Goal: Task Accomplishment & Management: Complete application form

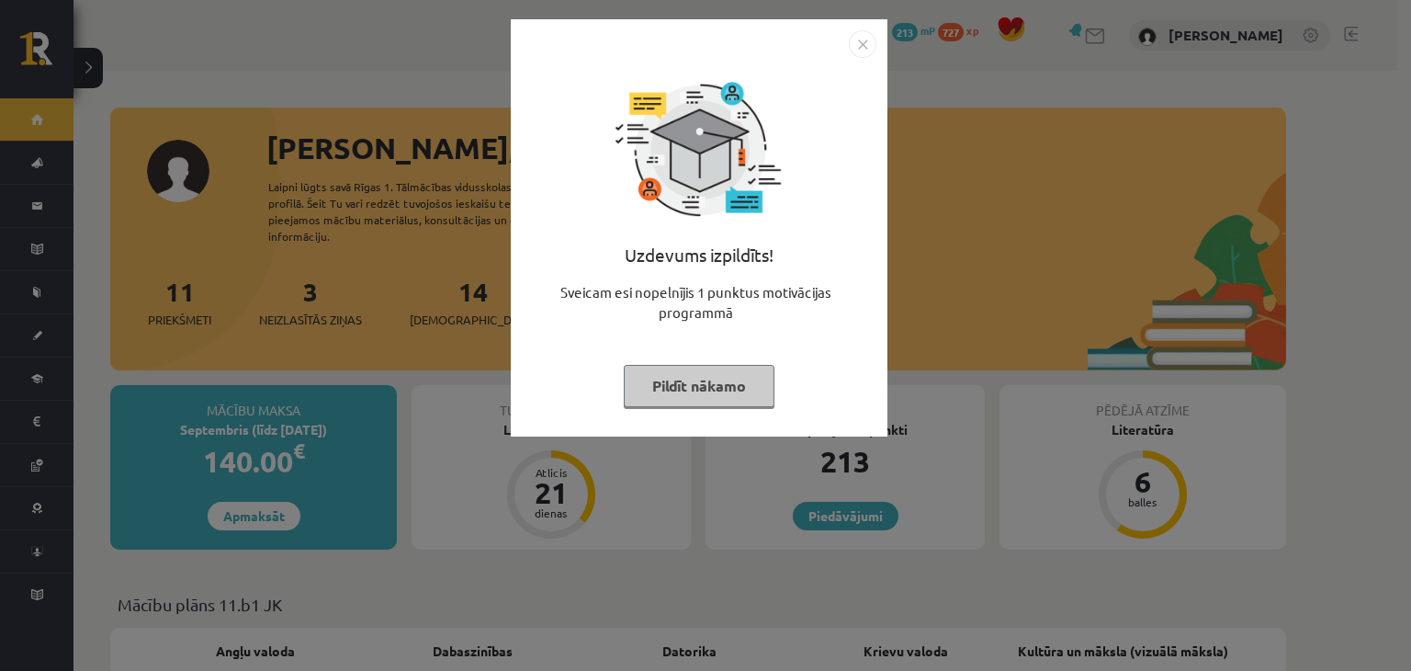
click at [731, 399] on button "Pildīt nākamo" at bounding box center [699, 386] width 151 height 42
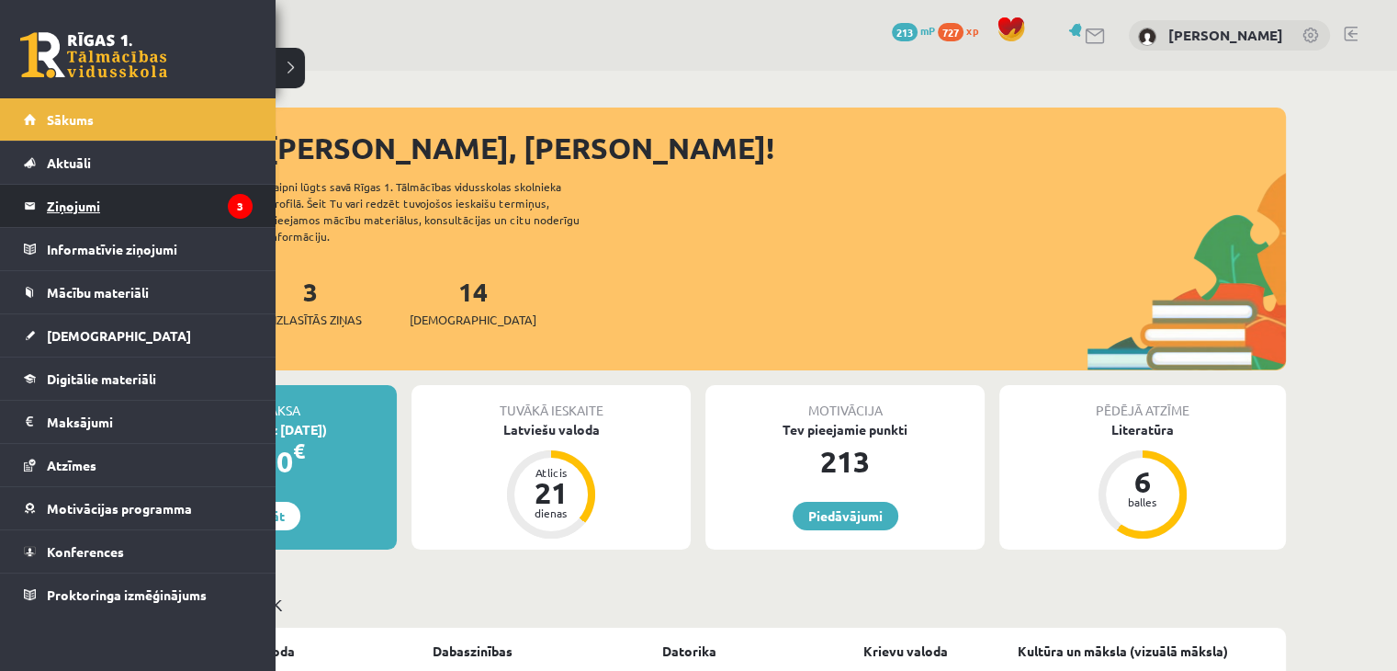
click at [94, 207] on legend "Ziņojumi 3" at bounding box center [150, 206] width 206 height 42
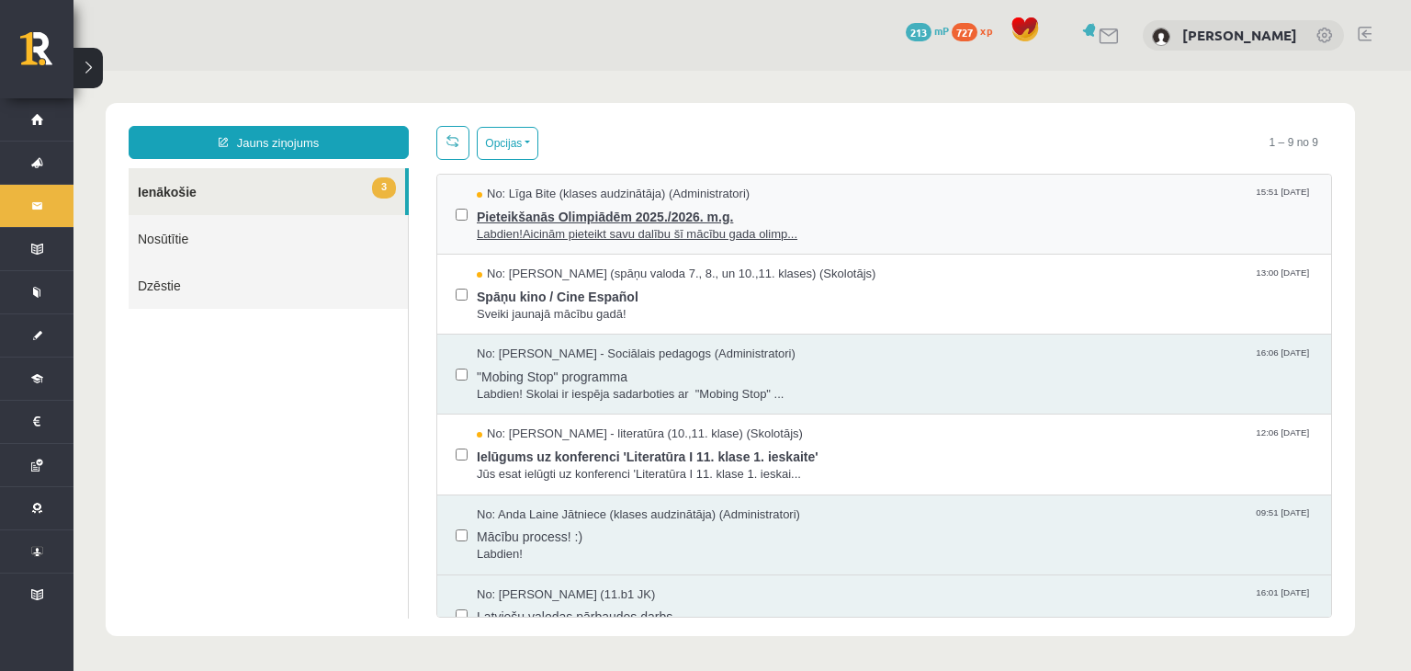
click at [669, 231] on span "Labdien!Aicinām pieteikt savu dalību šī mācību gada olimp..." at bounding box center [895, 234] width 836 height 17
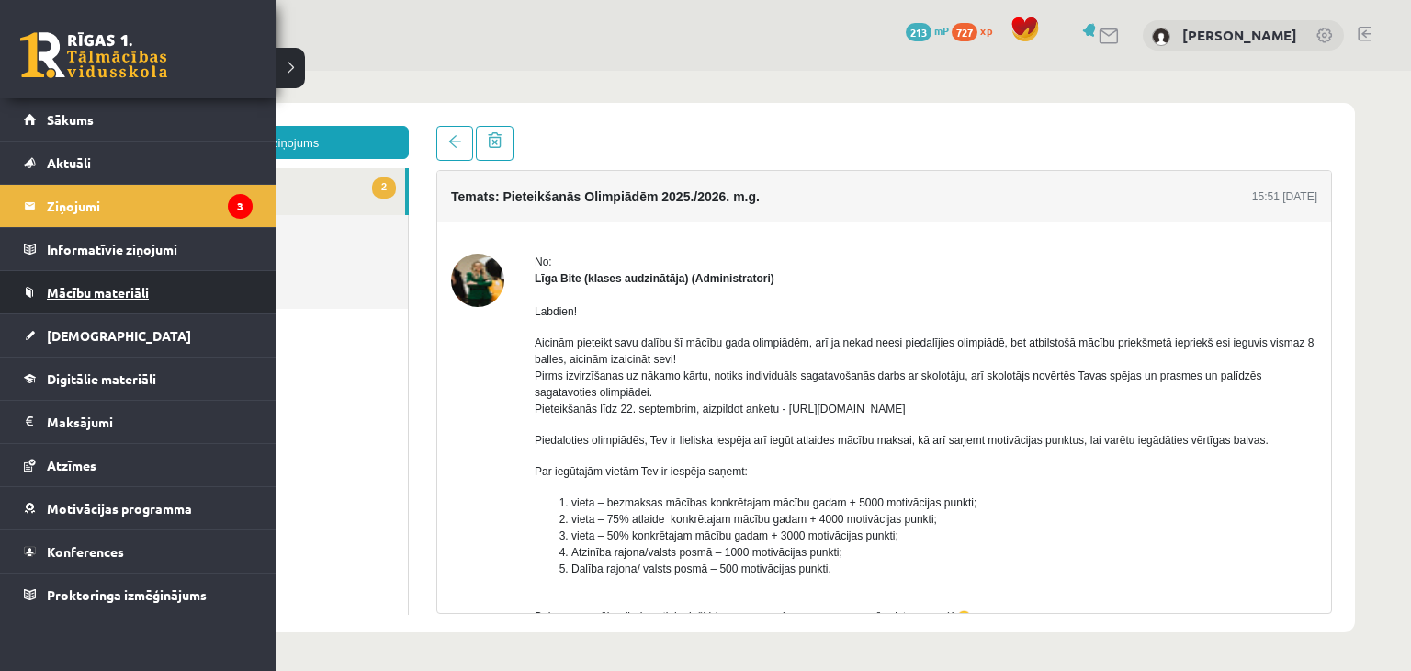
click at [141, 309] on link "Mācību materiāli" at bounding box center [138, 292] width 229 height 42
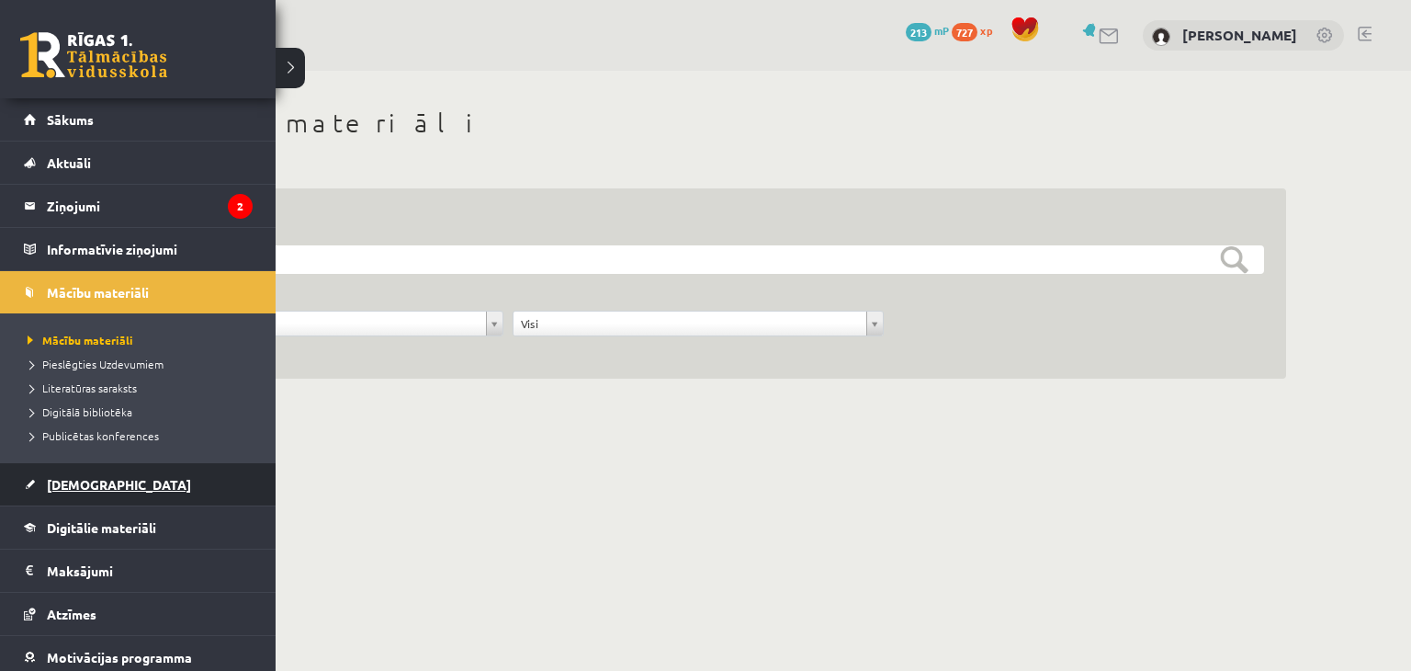
click at [103, 491] on link "[DEMOGRAPHIC_DATA]" at bounding box center [138, 484] width 229 height 42
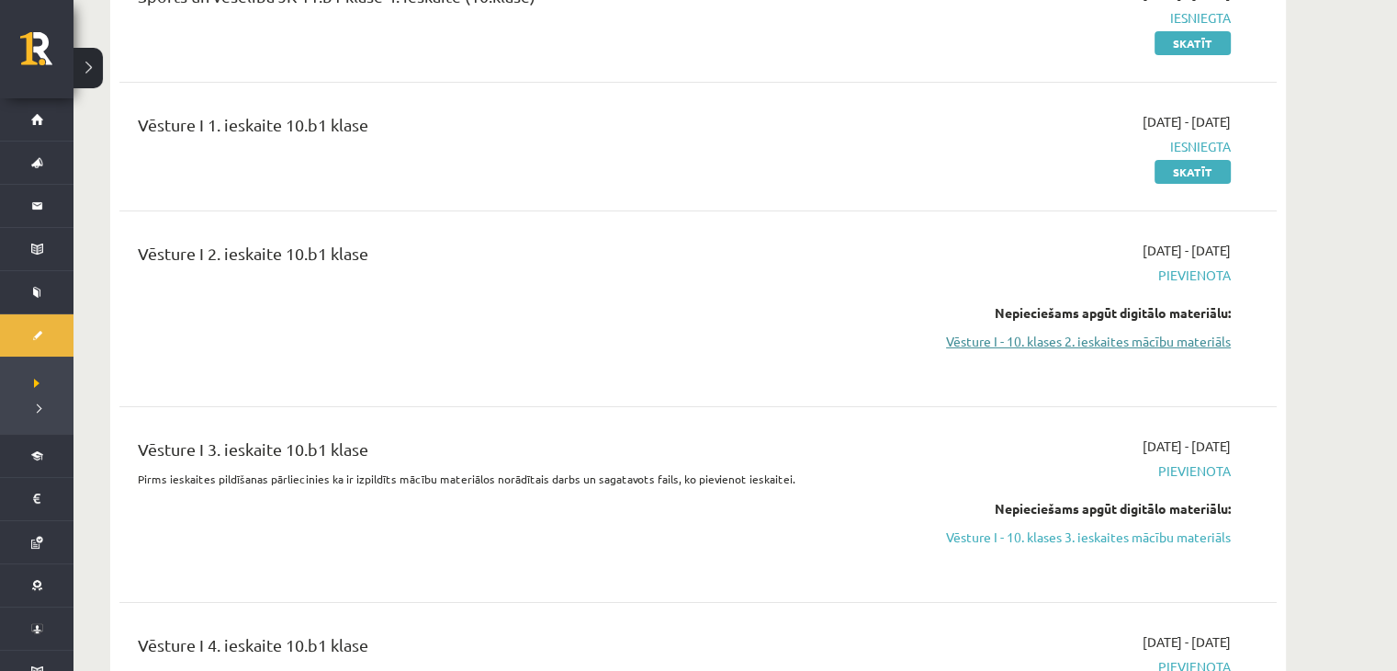
scroll to position [6247, 0]
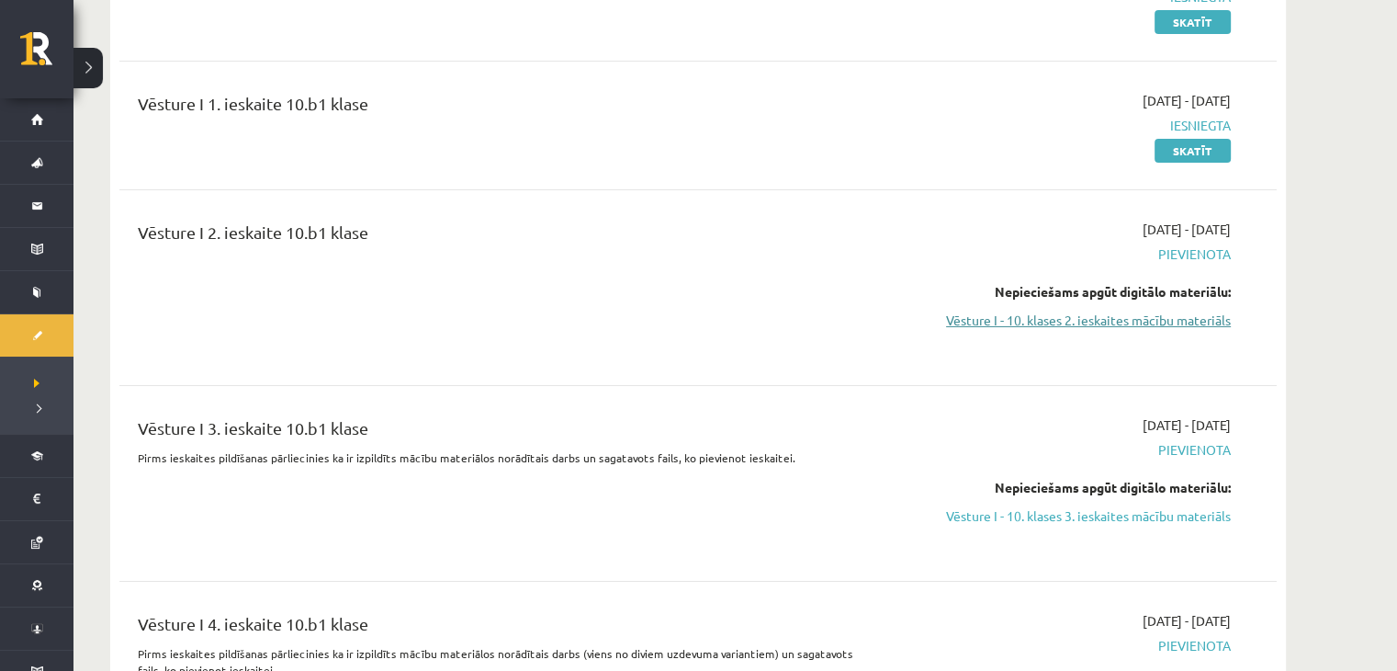
click at [1111, 317] on link "Vēsture I - 10. klases 2. ieskaites mācību materiāls" at bounding box center [1058, 320] width 346 height 19
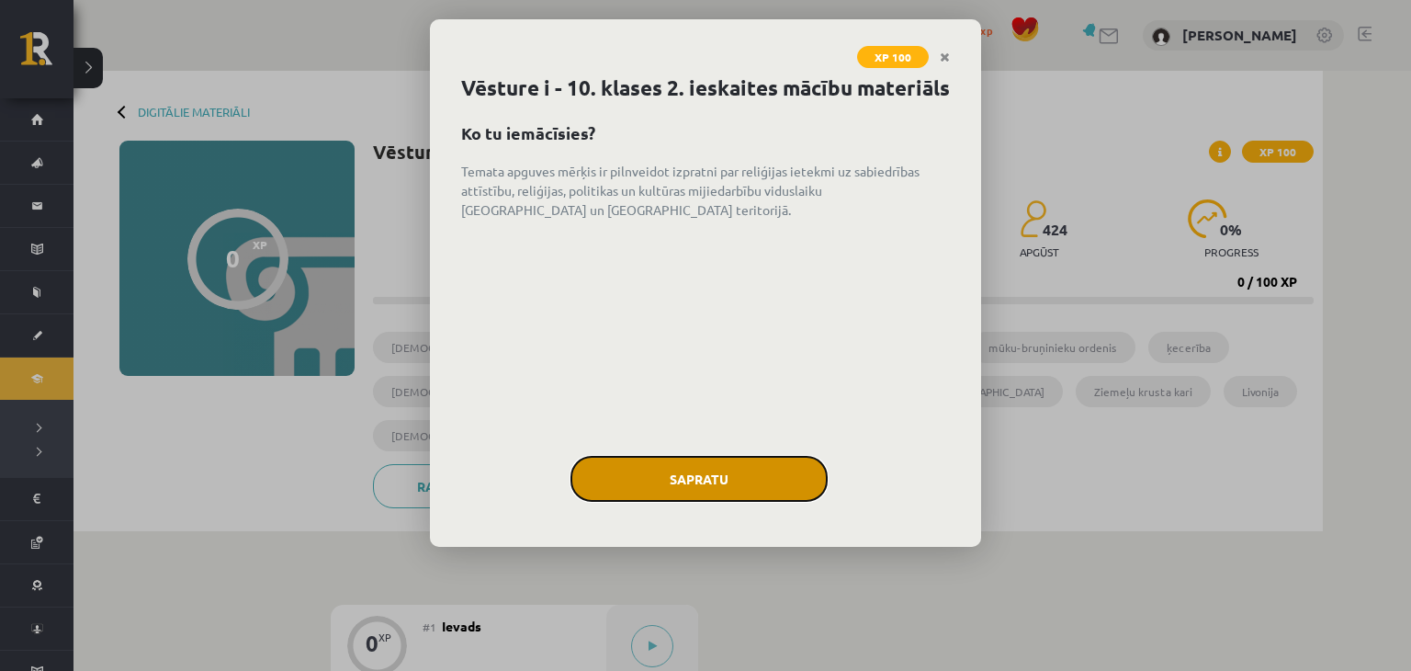
click at [745, 502] on button "Sapratu" at bounding box center [698, 479] width 257 height 46
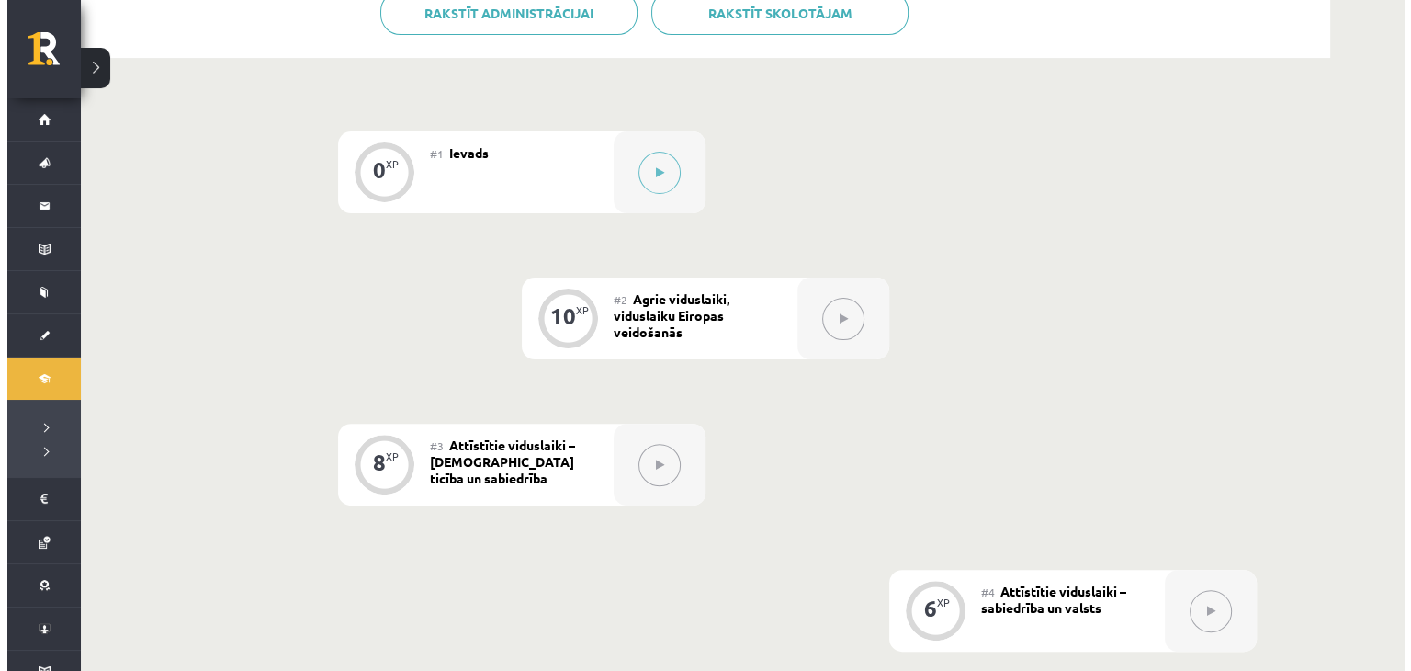
scroll to position [483, 0]
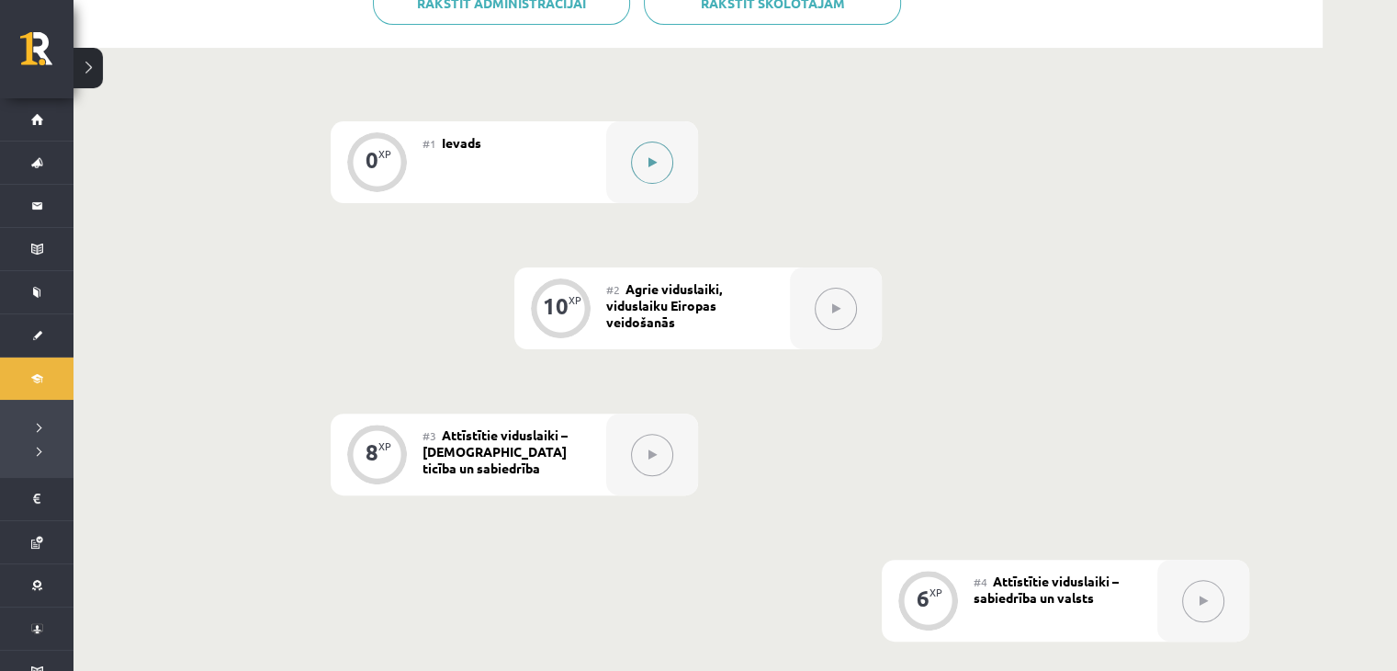
click at [646, 177] on button at bounding box center [652, 162] width 42 height 42
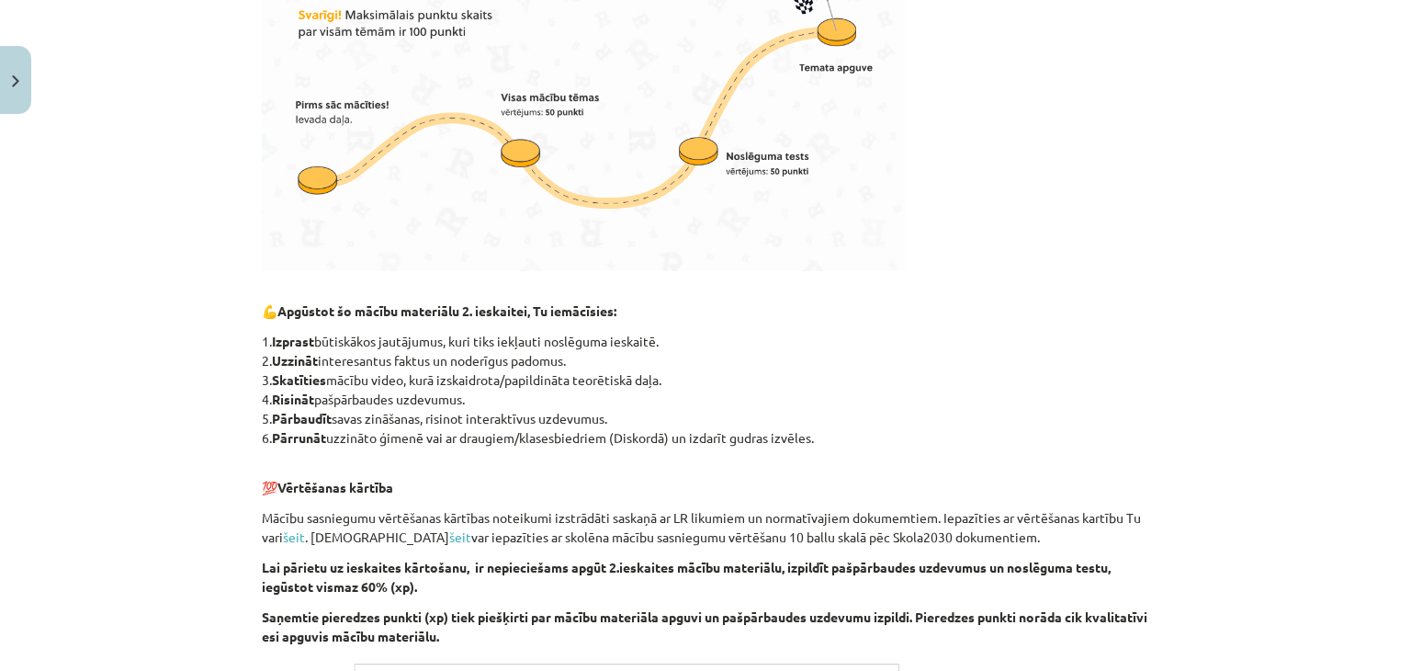
scroll to position [1052, 0]
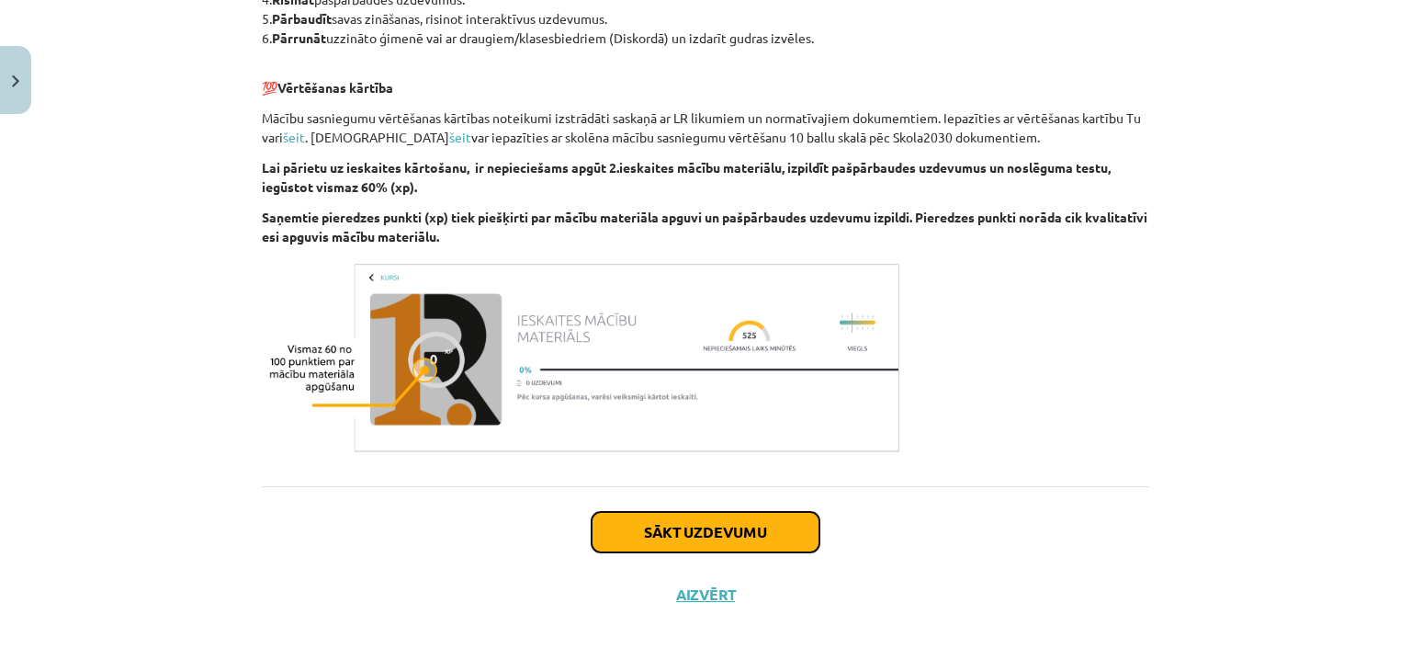
click at [668, 528] on button "Sākt uzdevumu" at bounding box center [706, 532] width 228 height 40
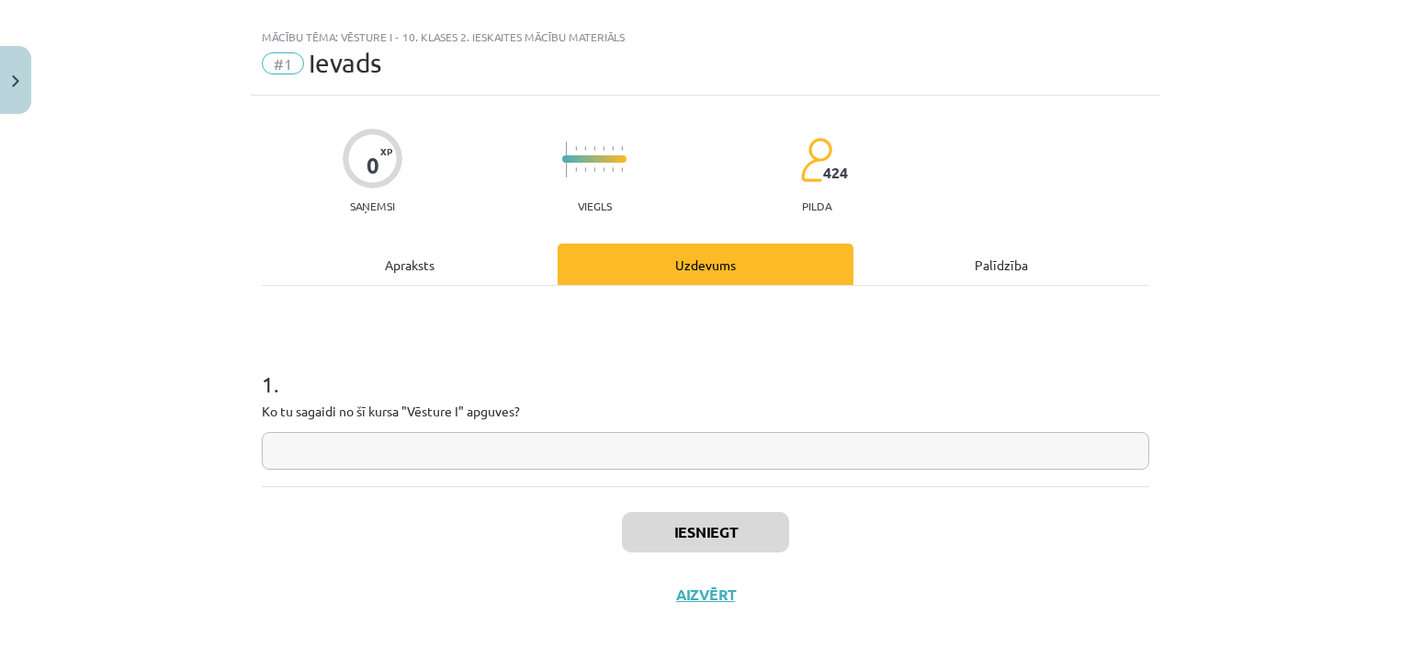
click at [639, 457] on input "text" at bounding box center [705, 451] width 887 height 38
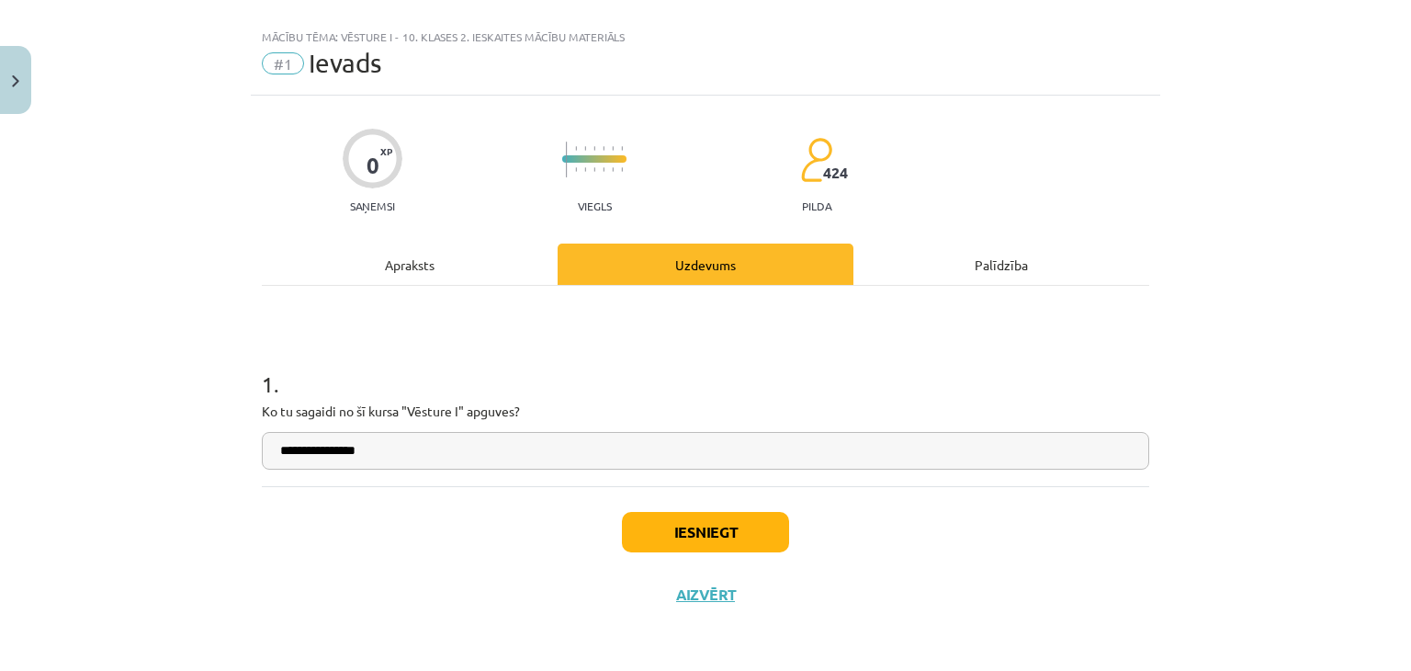
type input "**********"
click at [678, 534] on button "Iesniegt" at bounding box center [705, 532] width 167 height 40
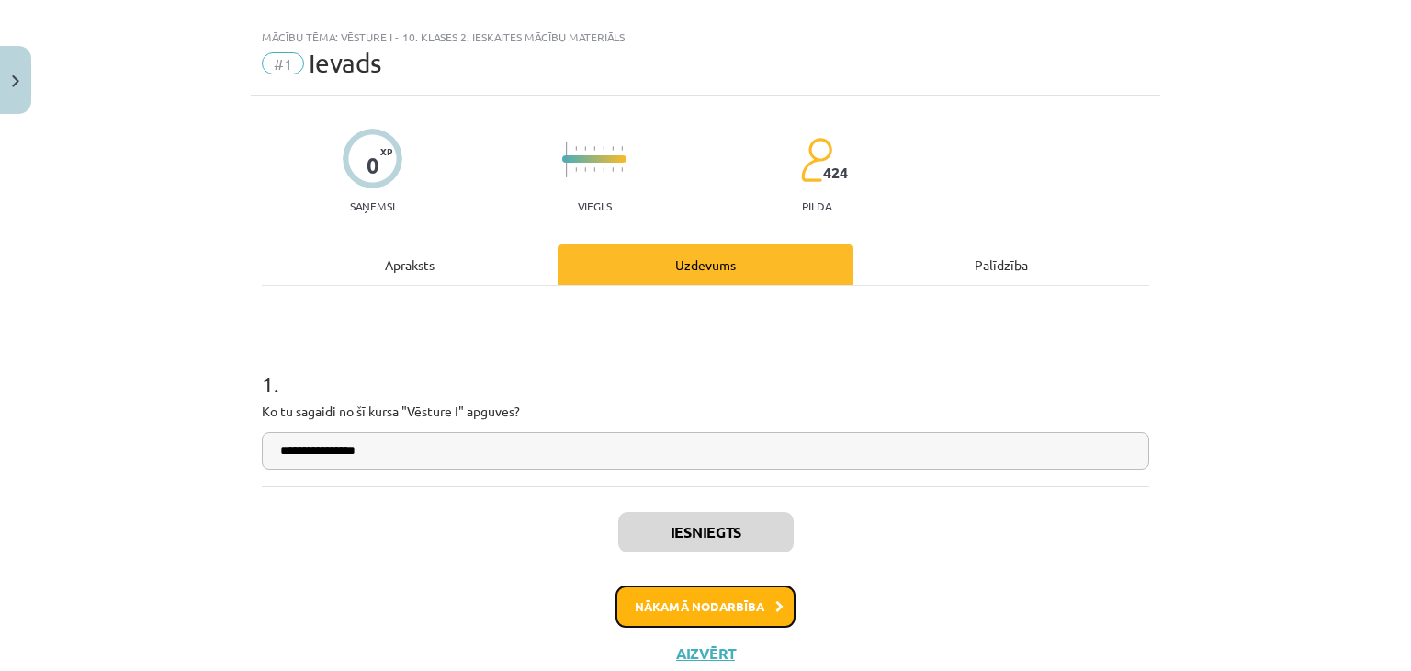
click at [664, 604] on button "Nākamā nodarbība" at bounding box center [705, 606] width 180 height 42
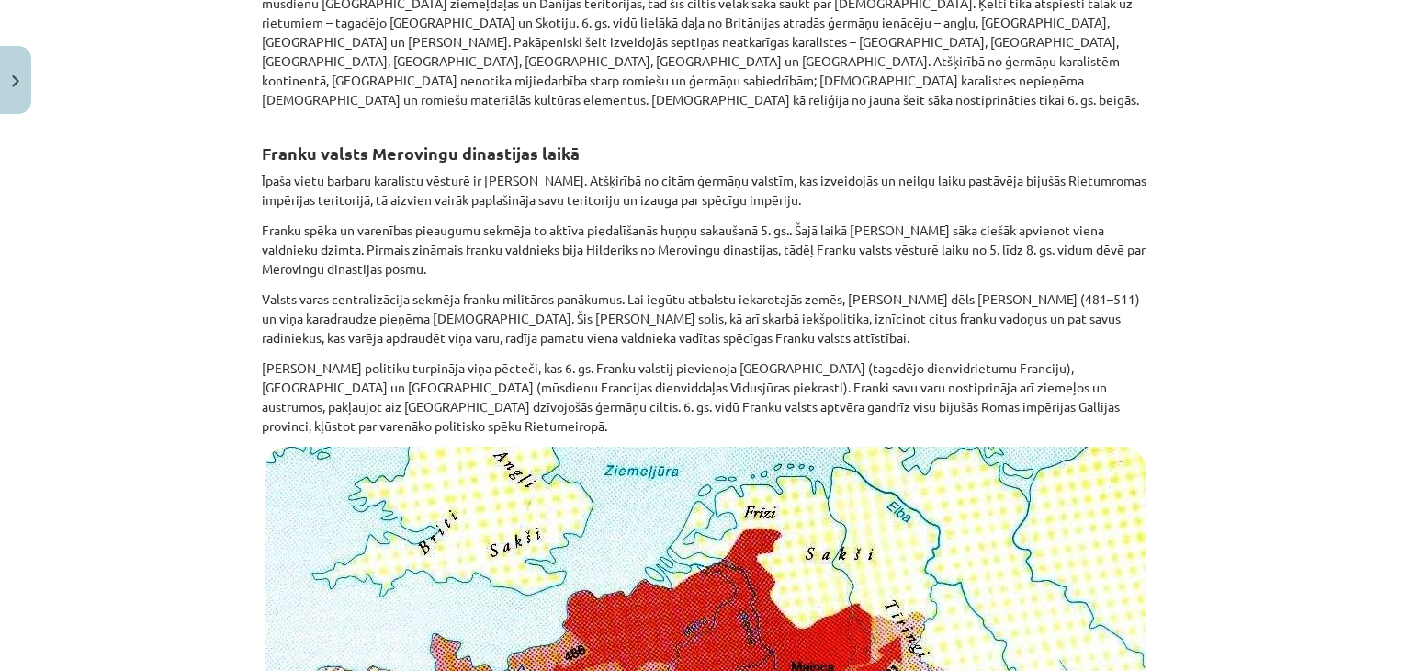
scroll to position [4016, 0]
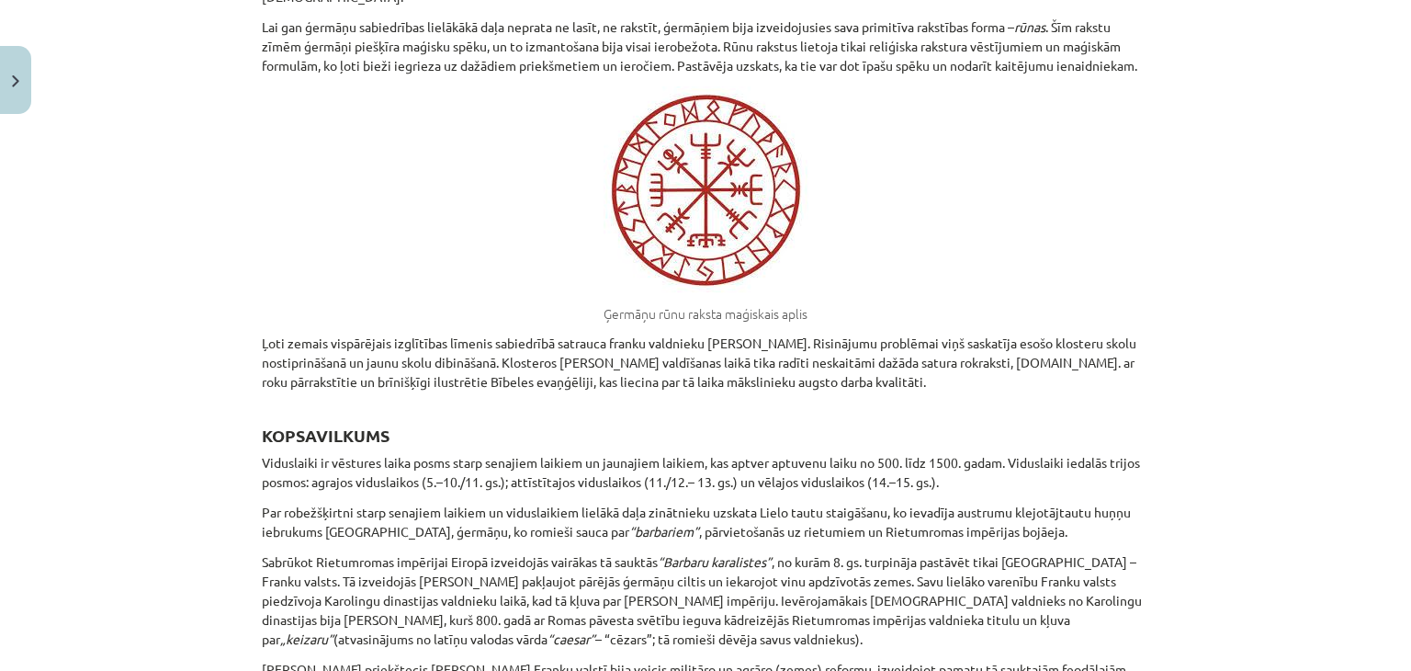
scroll to position [13306, 0]
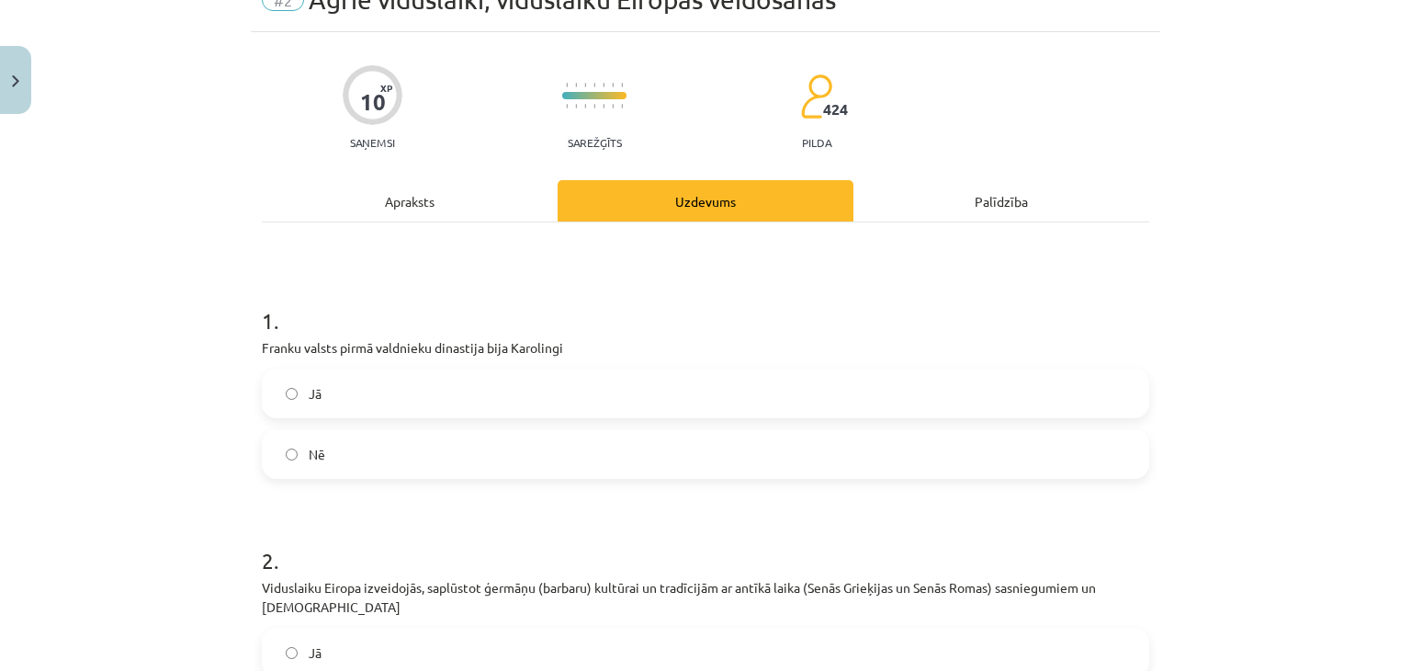
scroll to position [46, 0]
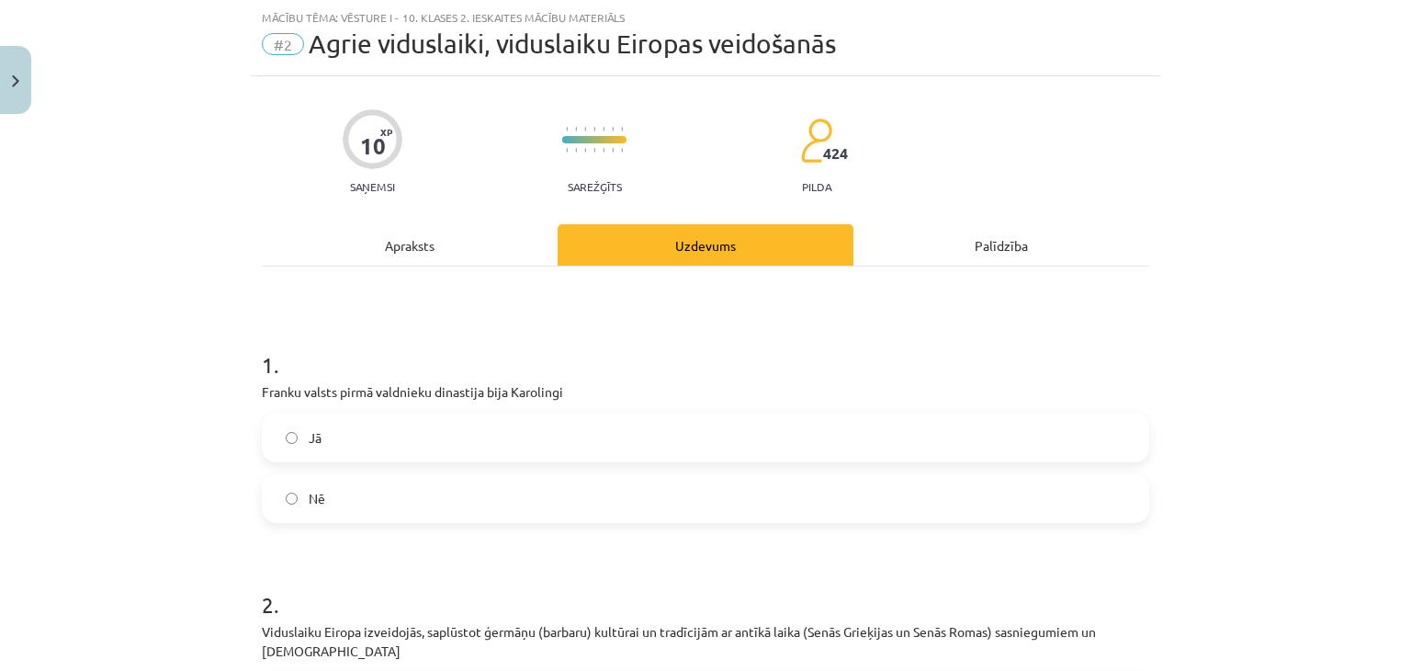
click at [514, 501] on label "Nē" at bounding box center [706, 498] width 884 height 46
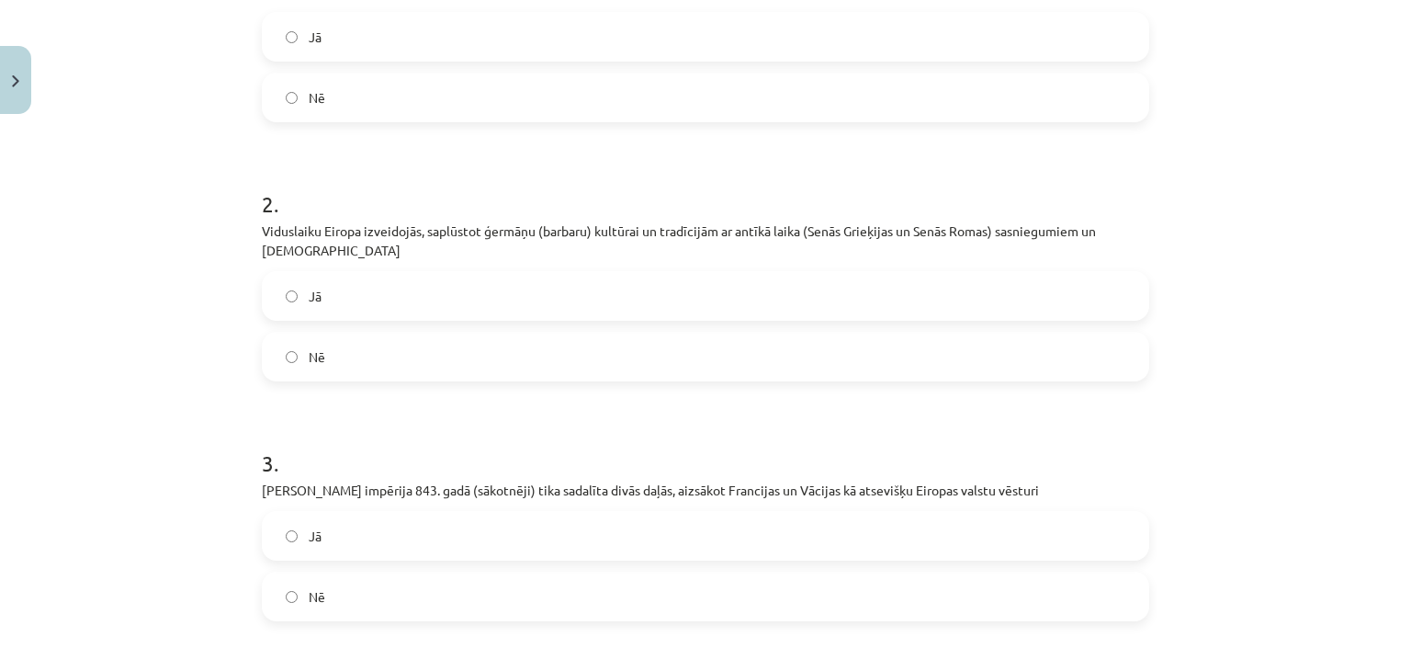
scroll to position [457, 0]
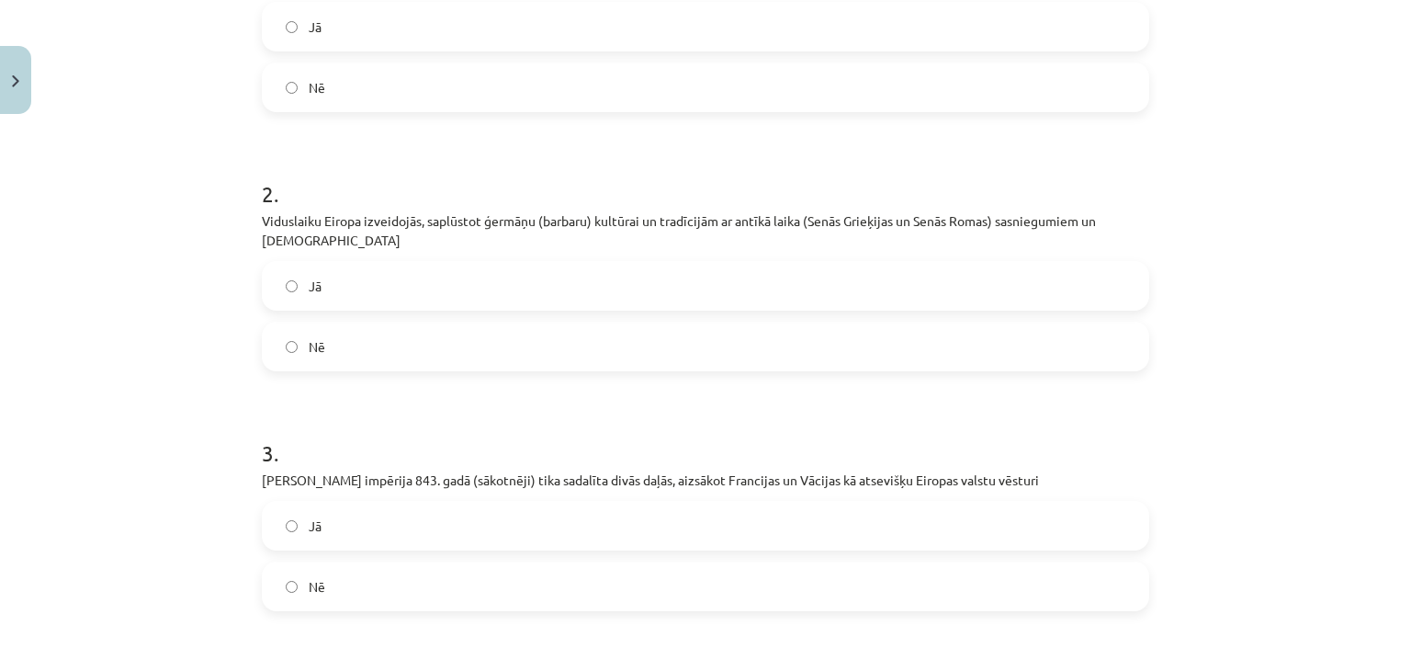
click at [607, 273] on label "Jā" at bounding box center [706, 286] width 884 height 46
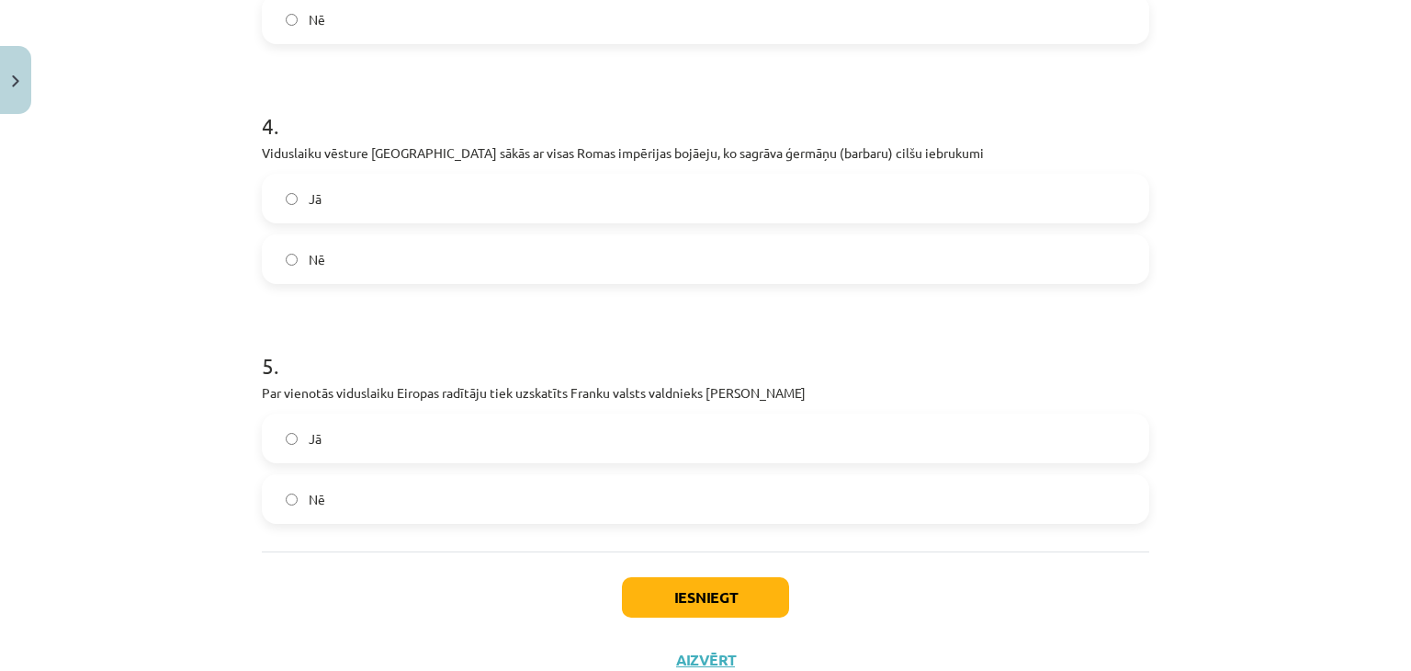
scroll to position [1027, 0]
click at [686, 435] on label "Jā" at bounding box center [706, 435] width 884 height 46
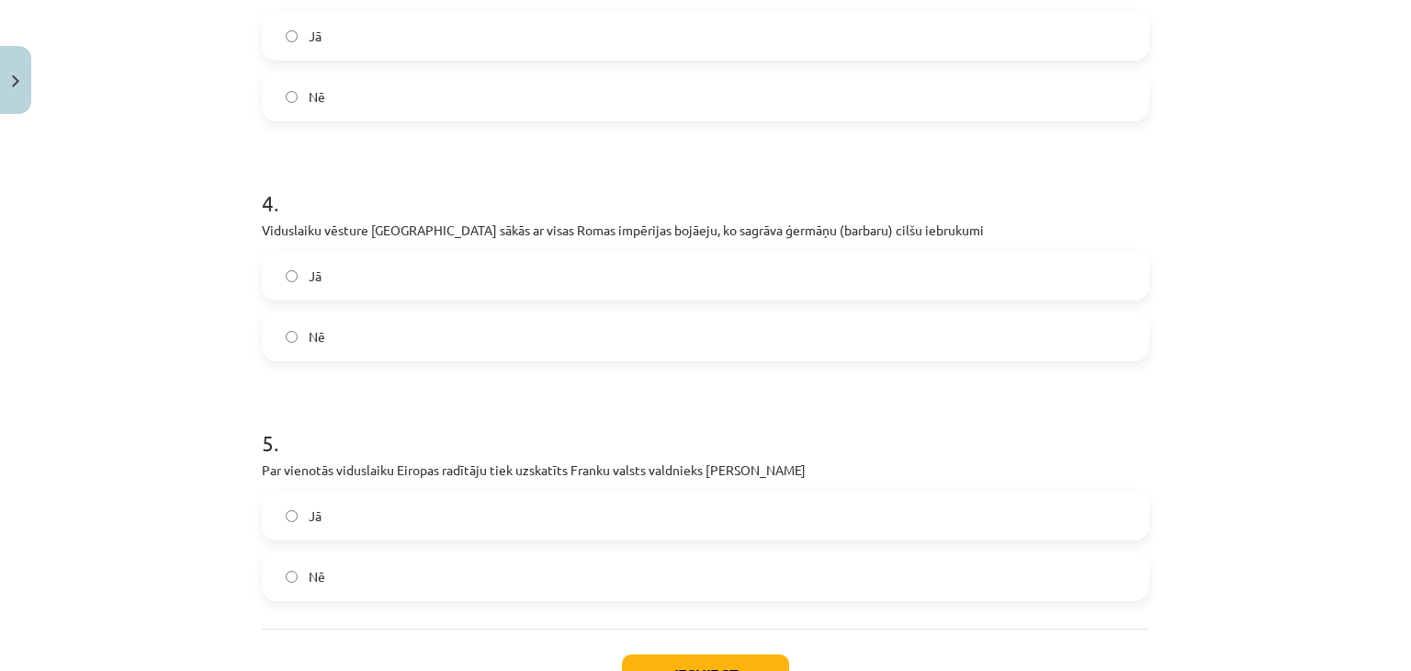
scroll to position [943, 0]
click at [613, 356] on label "Nē" at bounding box center [706, 339] width 884 height 46
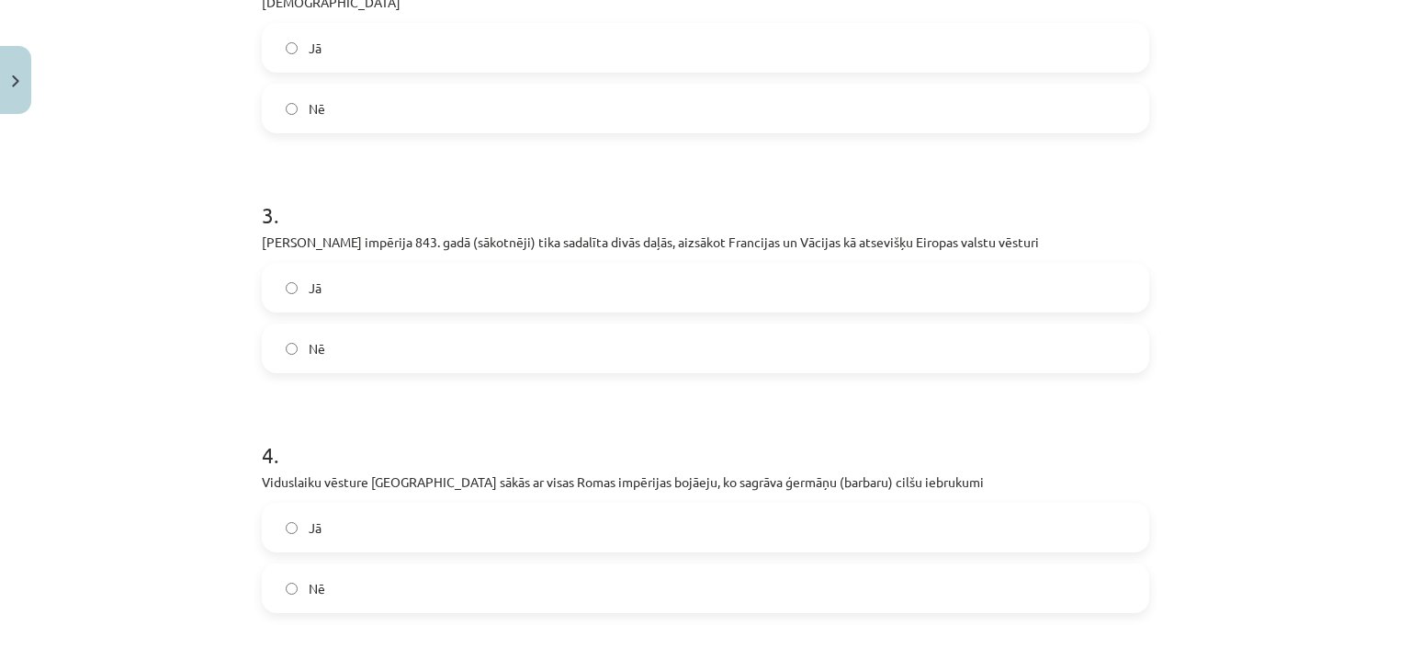
scroll to position [694, 0]
click at [706, 297] on label "Jā" at bounding box center [706, 288] width 884 height 46
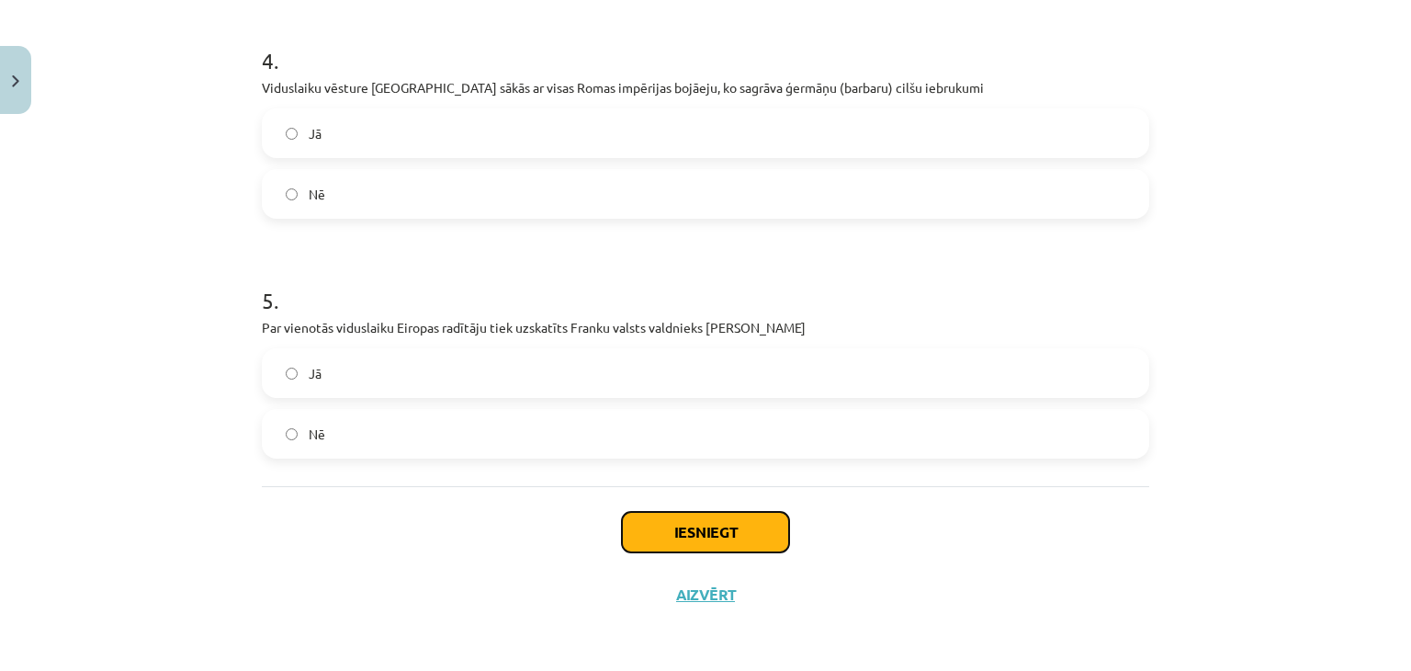
click at [708, 549] on button "Iesniegt" at bounding box center [705, 532] width 167 height 40
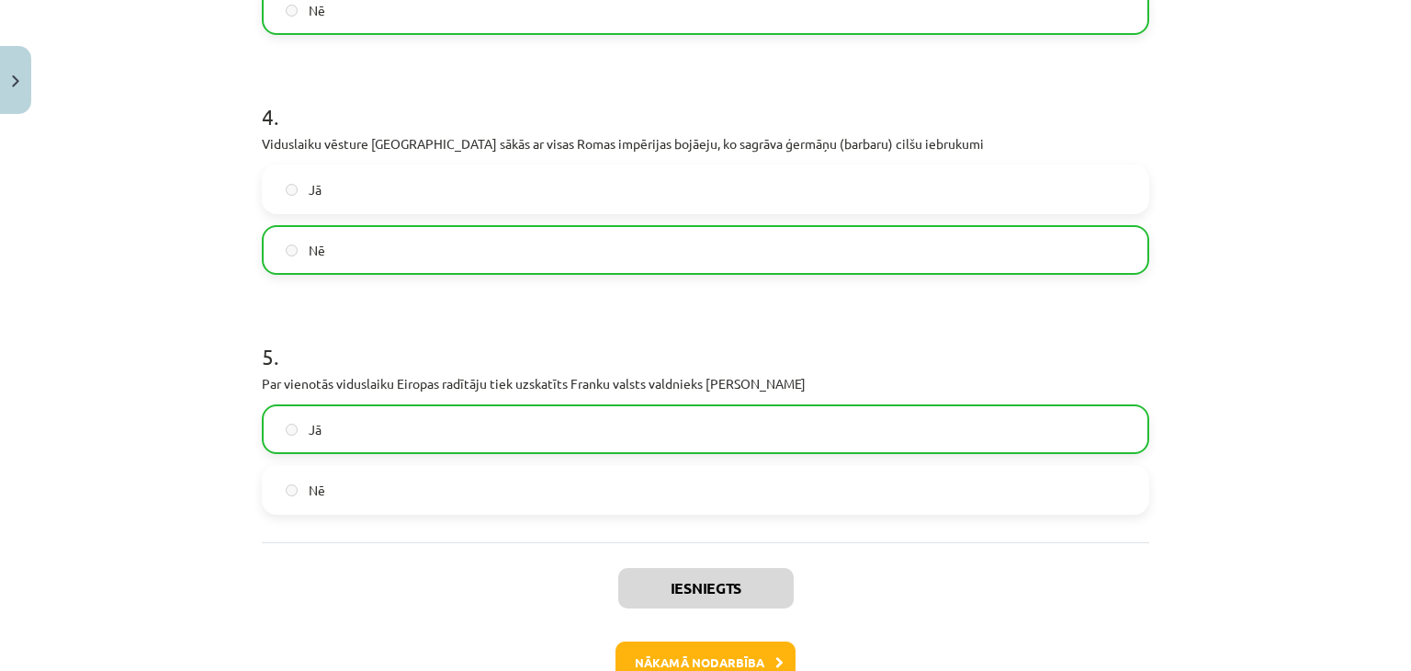
scroll to position [1146, 0]
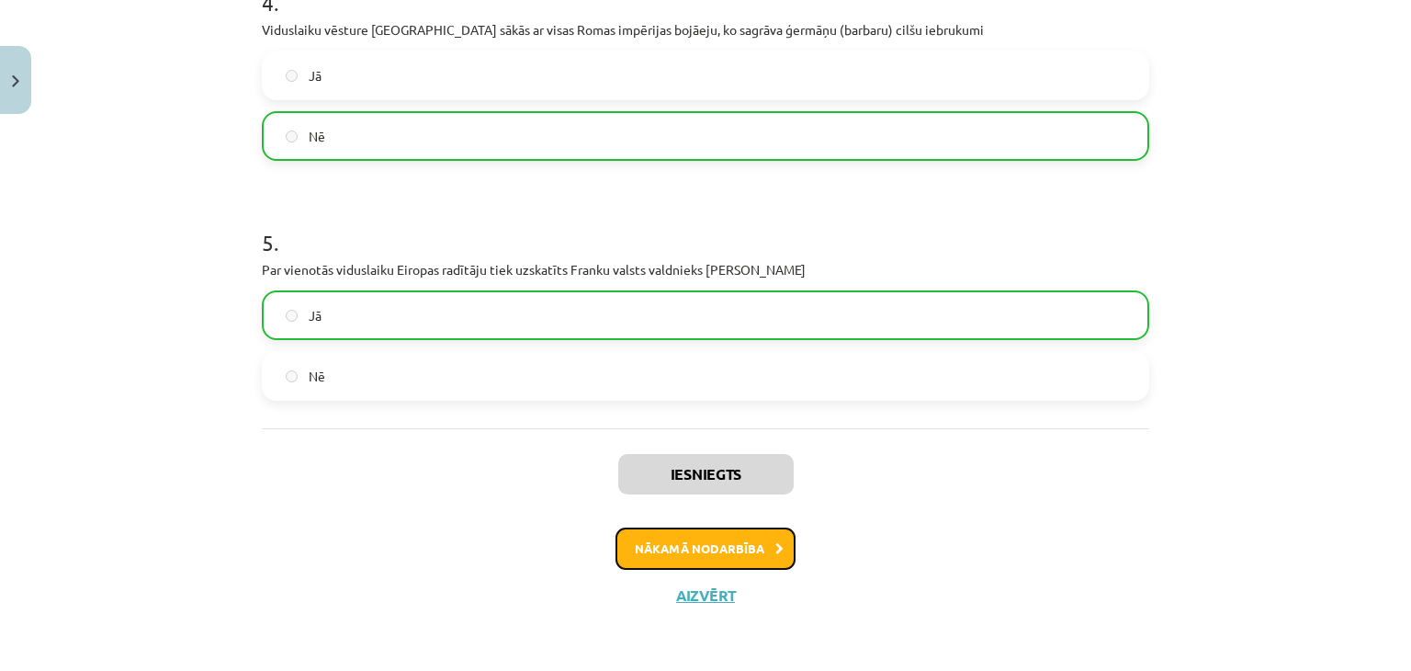
click at [748, 545] on button "Nākamā nodarbība" at bounding box center [705, 548] width 180 height 42
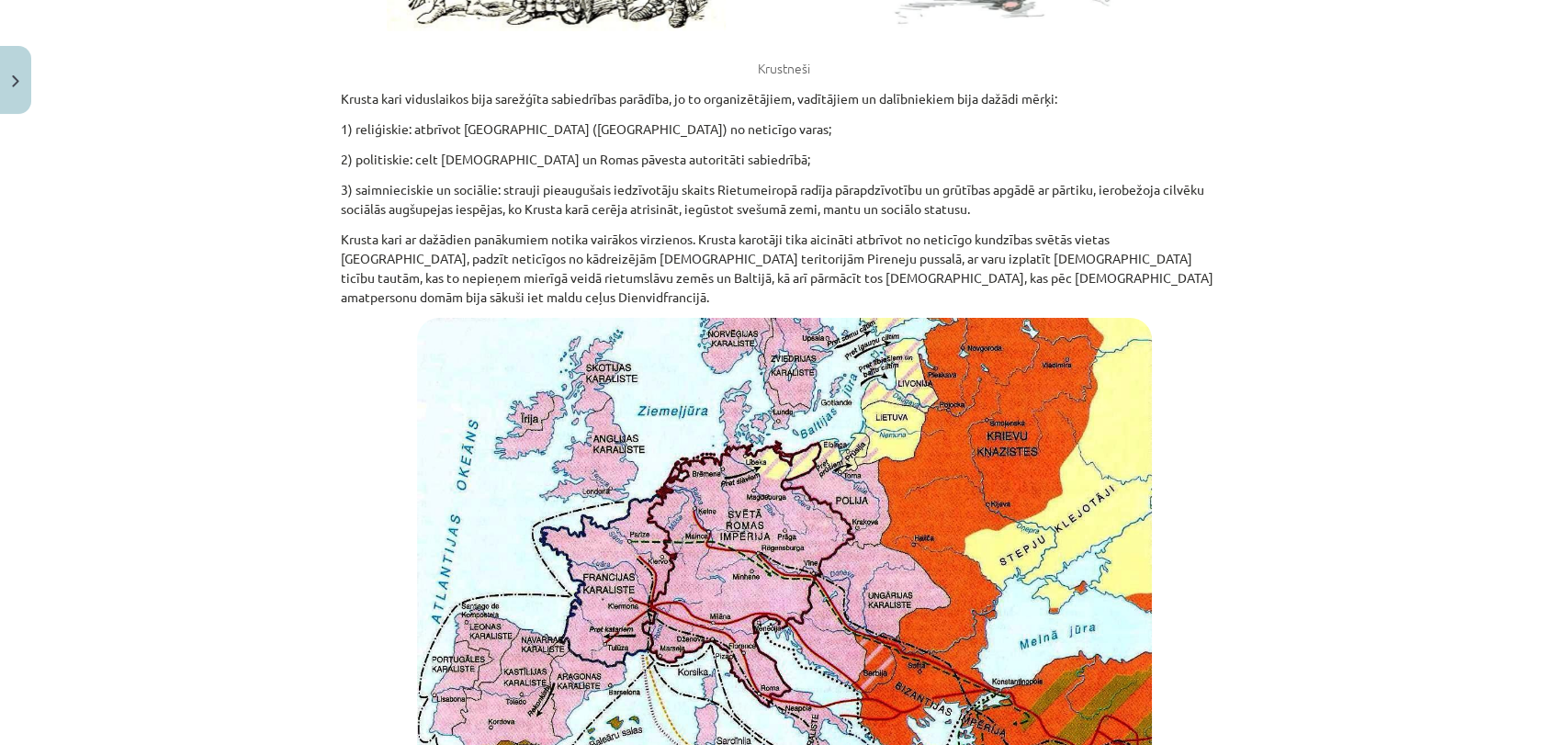
scroll to position [4039, 0]
drag, startPoint x: 1400, startPoint y: 0, endPoint x: 112, endPoint y: 322, distance: 1327.5
click at [112, 322] on div "Mācību tēma: Vēsture i - 10. klases 2. ieskaites mācību materiāls #3 Attīstītie…" at bounding box center [784, 372] width 1568 height 745
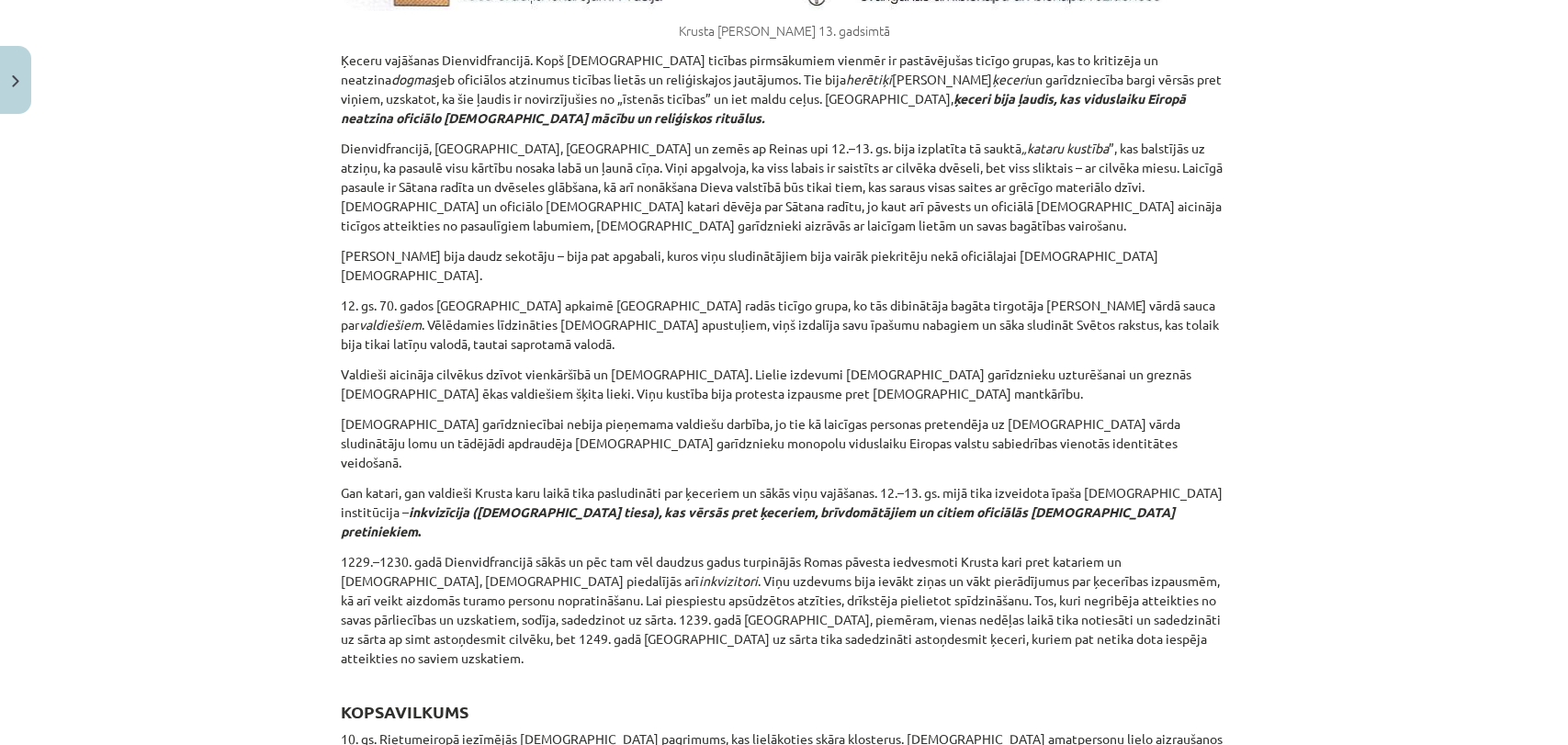
scroll to position [9245, 0]
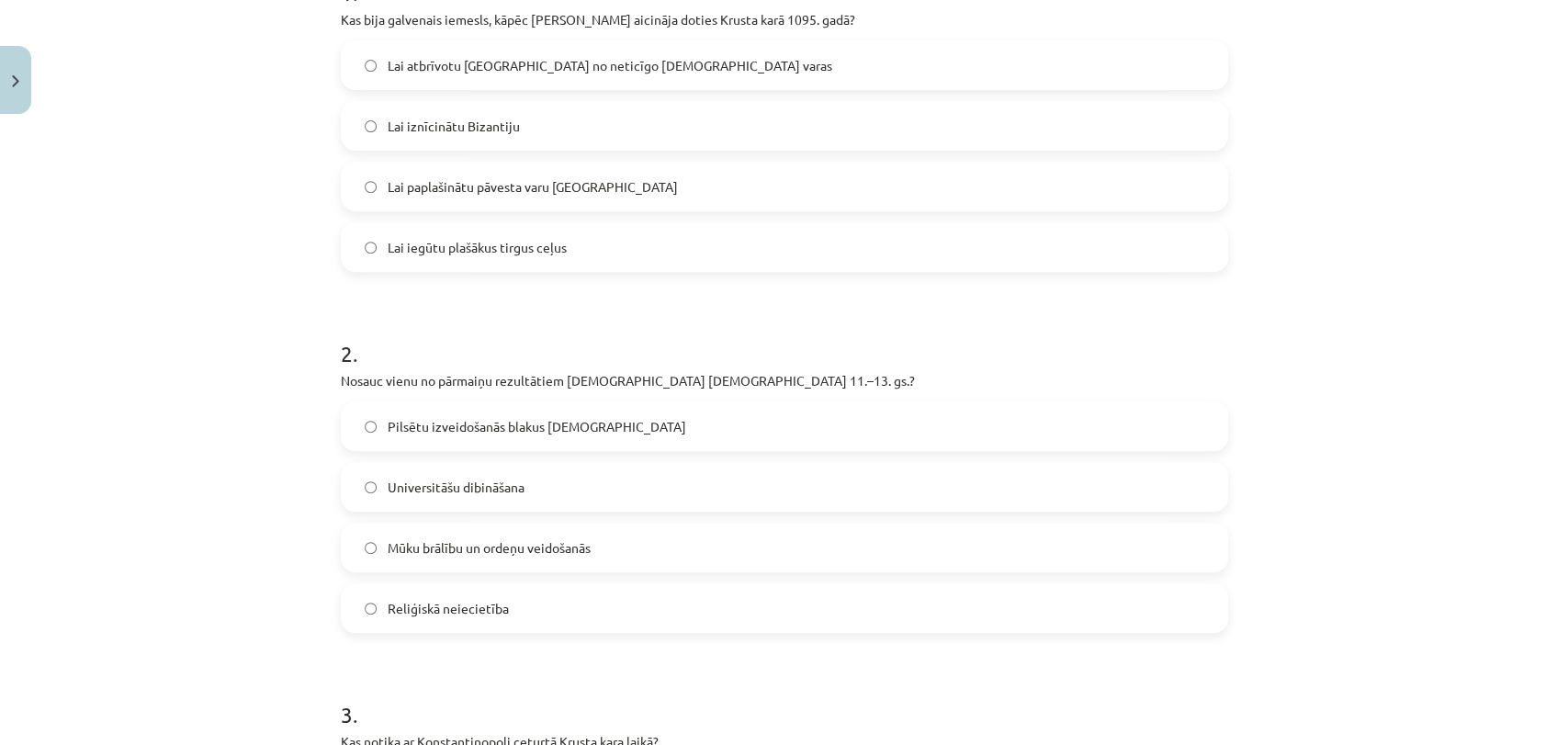
scroll to position [414, 0]
click at [576, 561] on label "Mūku brālību un ordeņu veidošanās" at bounding box center [785, 551] width 884 height 46
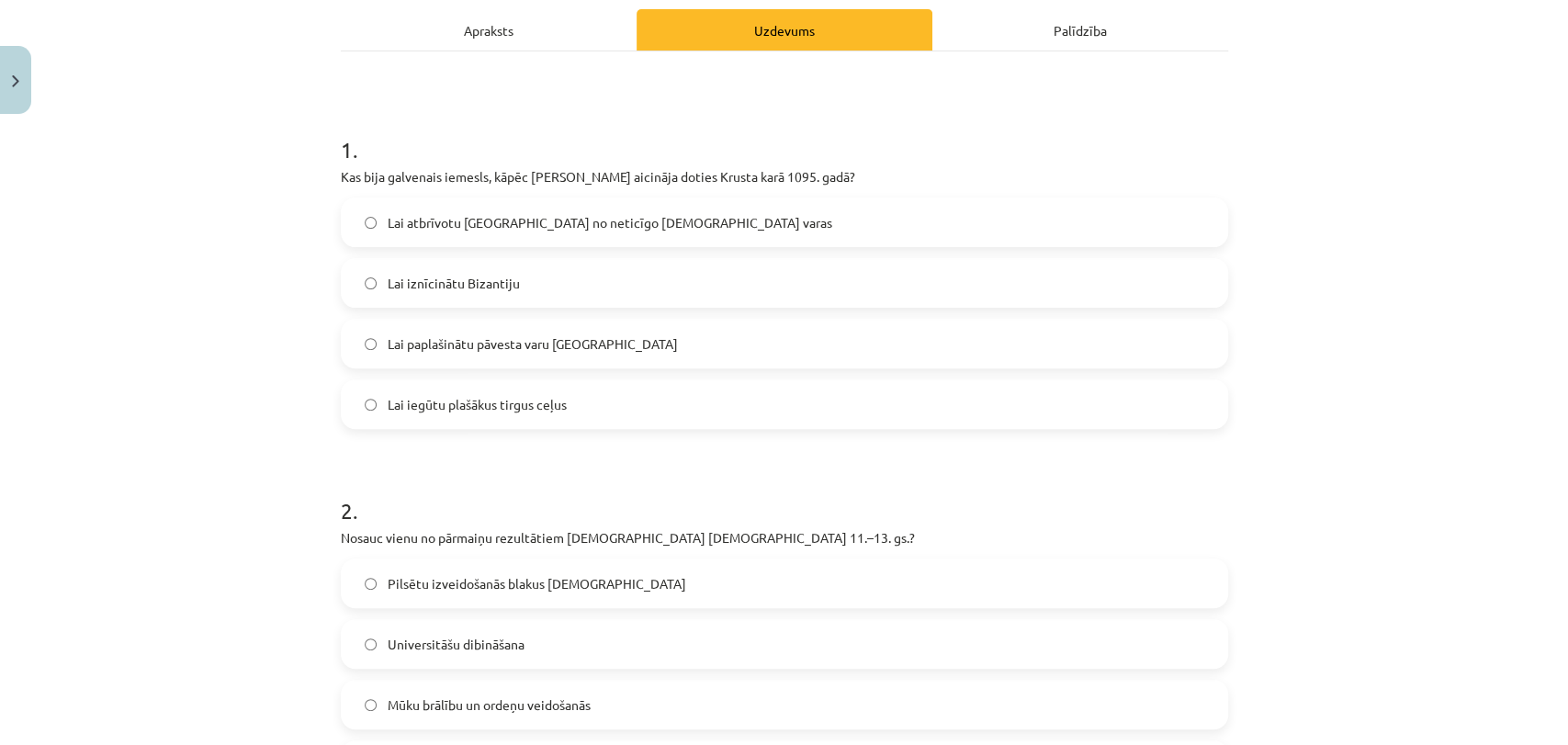
scroll to position [257, 0]
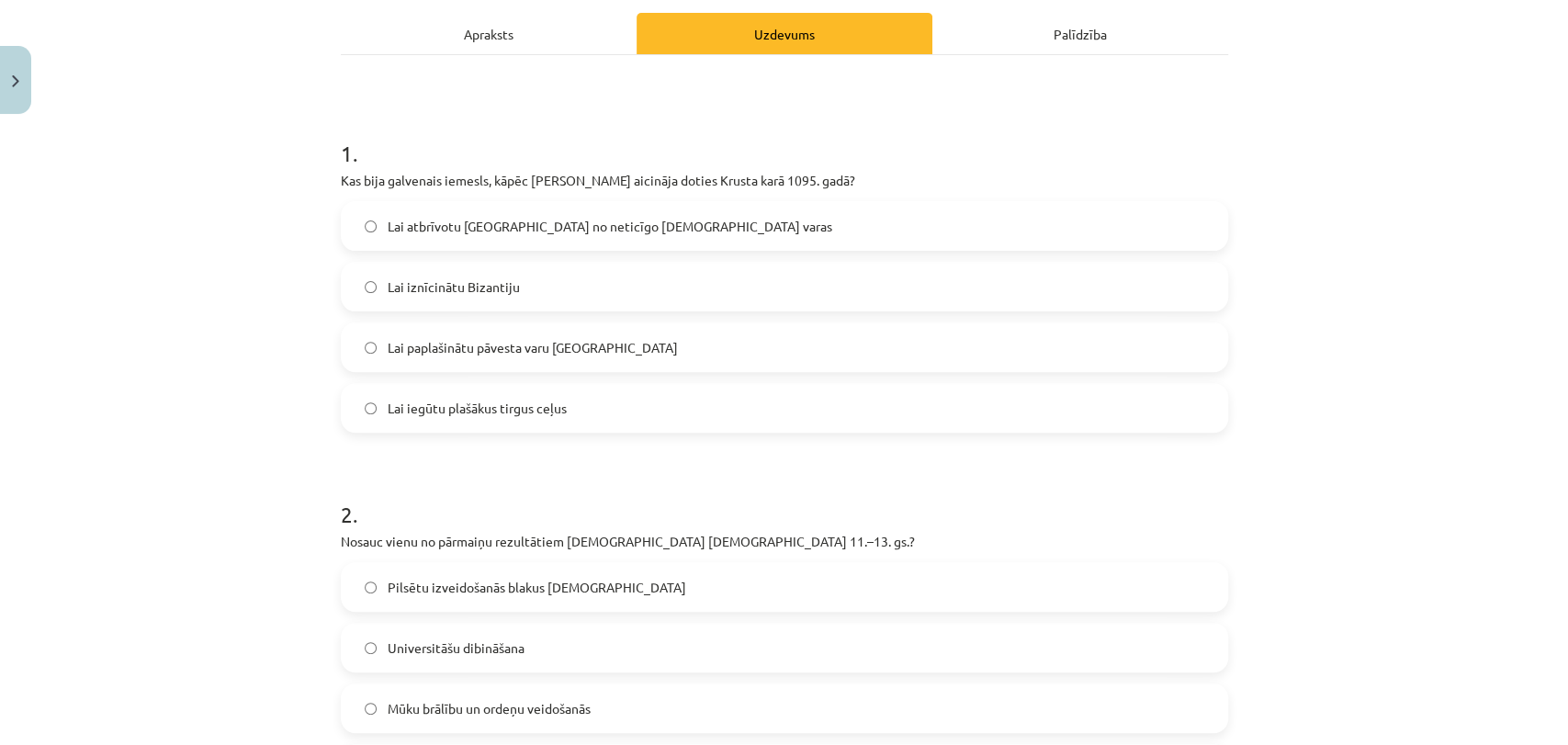
click at [541, 231] on span "Lai atbrīvotu [GEOGRAPHIC_DATA] no neticīgo [DEMOGRAPHIC_DATA] varas" at bounding box center [610, 226] width 445 height 19
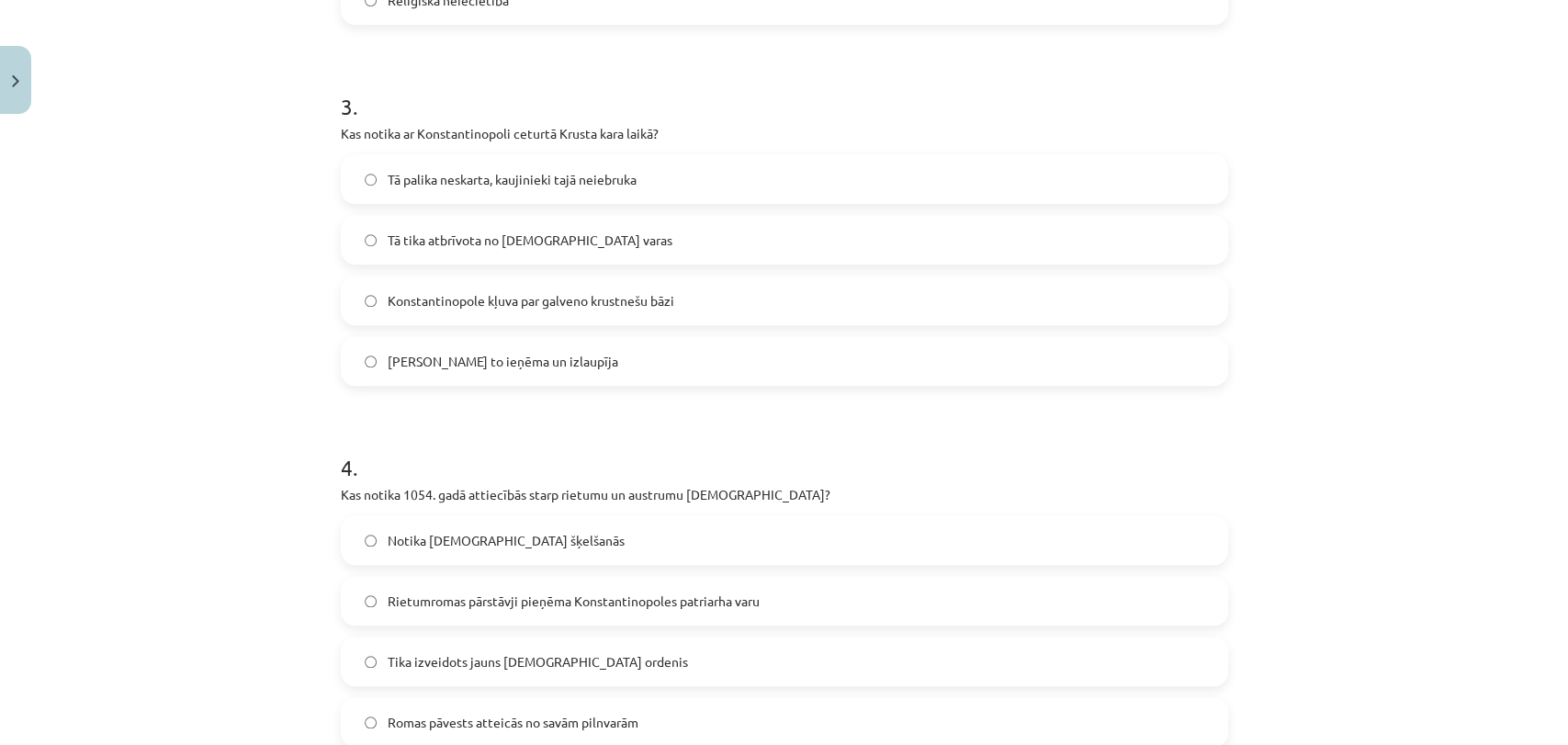
scroll to position [1031, 0]
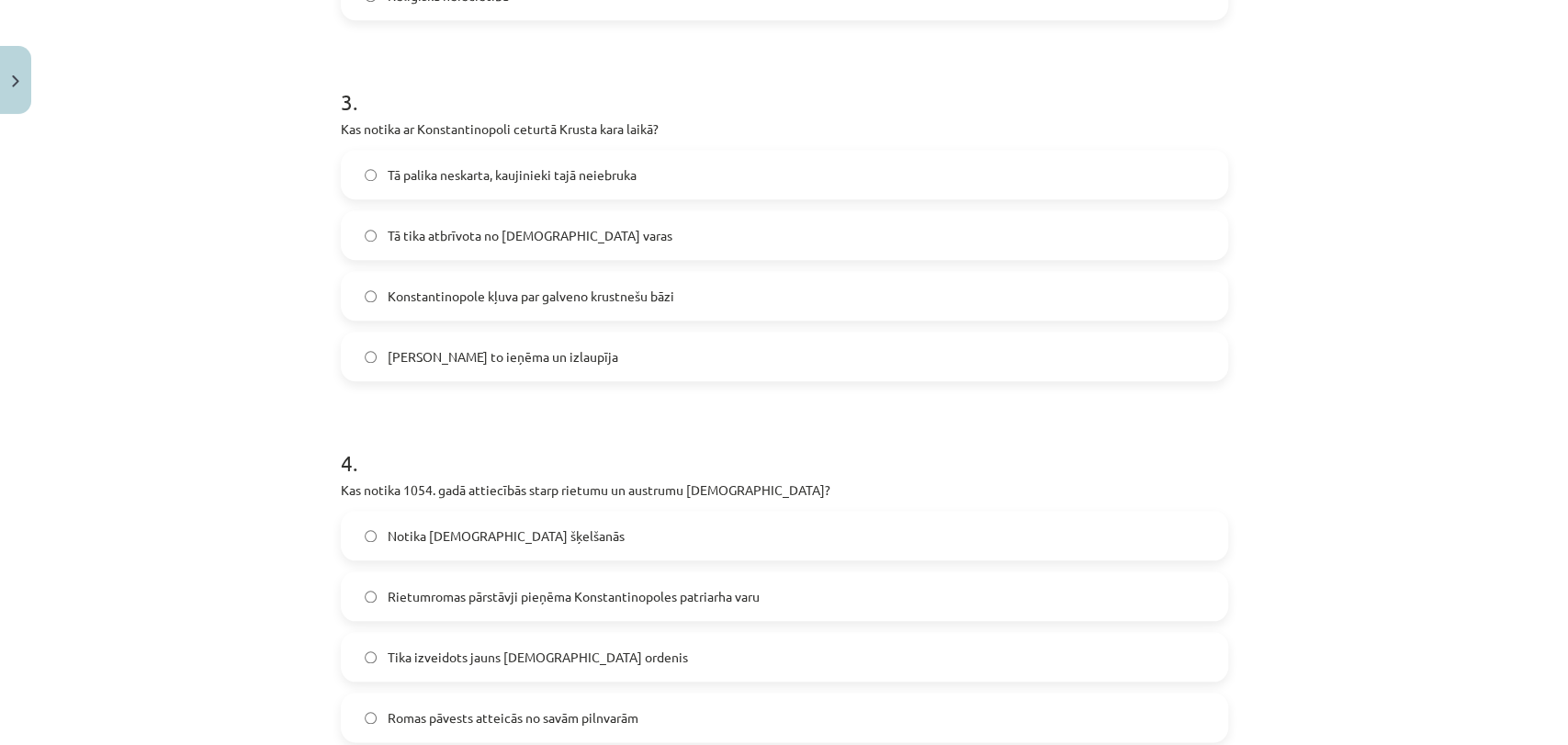
click at [525, 371] on label "[PERSON_NAME] to ieņēma un izlaupīja" at bounding box center [785, 356] width 884 height 46
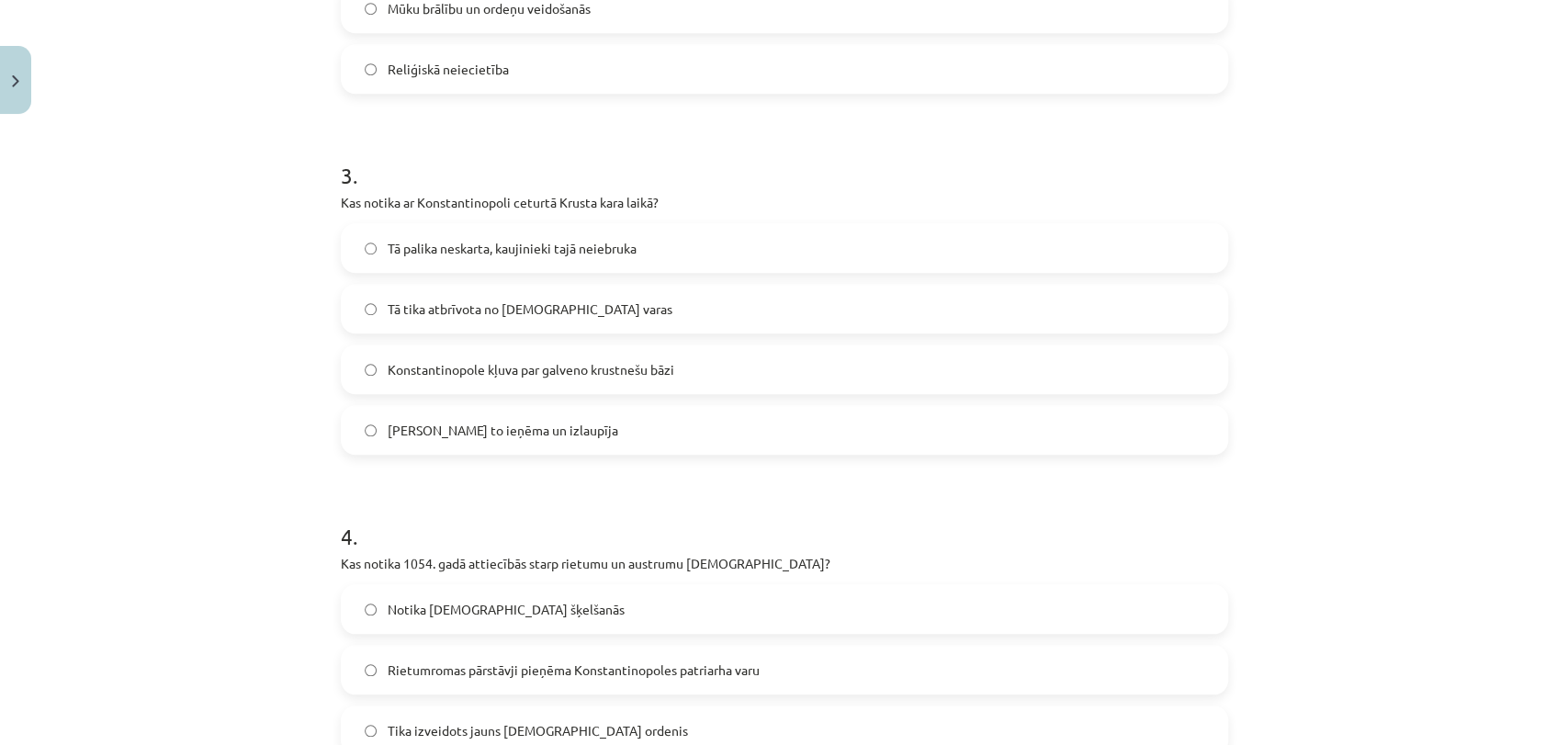
scroll to position [1241, 0]
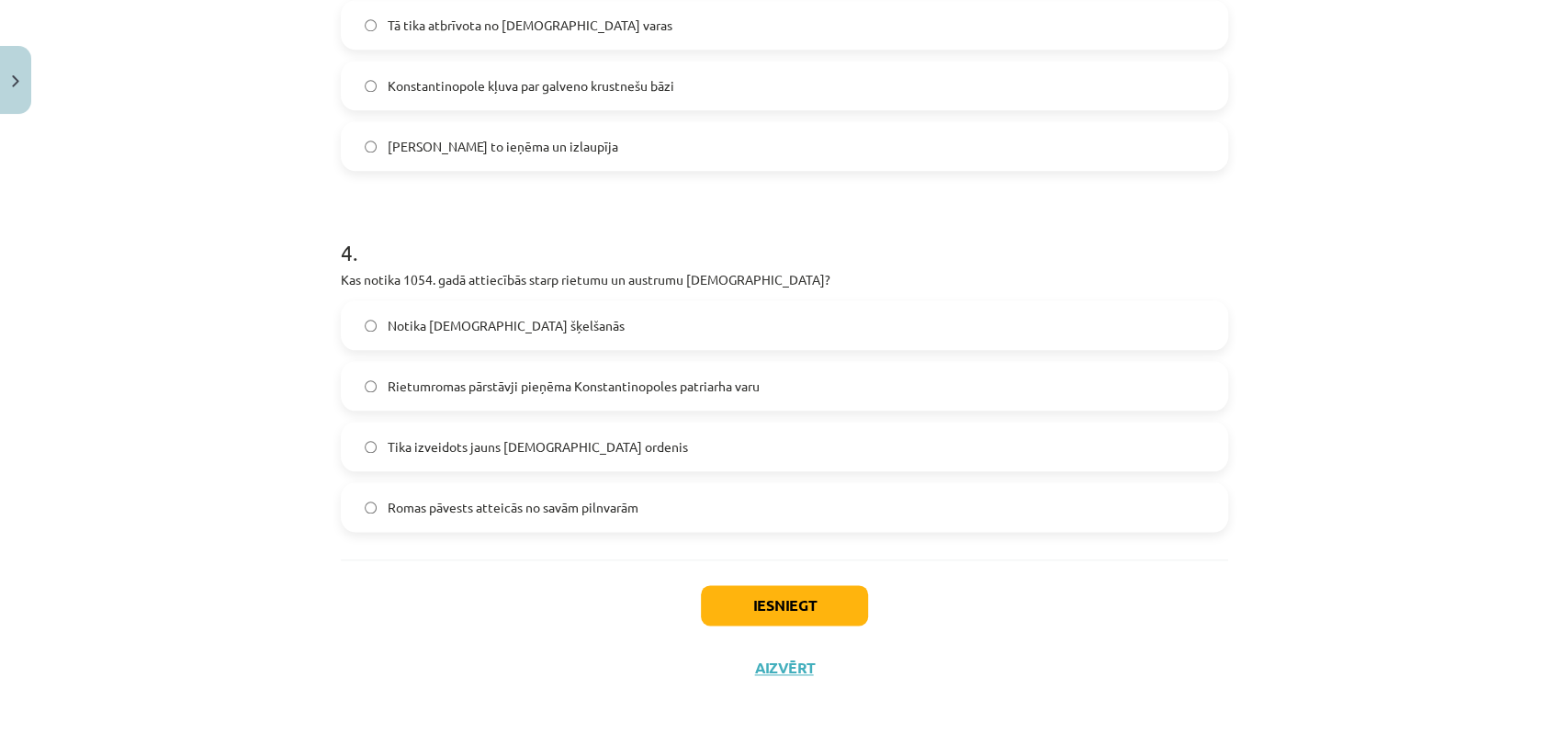
click at [604, 311] on label "Notika [DEMOGRAPHIC_DATA] šķelšanās" at bounding box center [785, 325] width 884 height 46
click at [762, 592] on button "Iesniegt" at bounding box center [784, 605] width 167 height 40
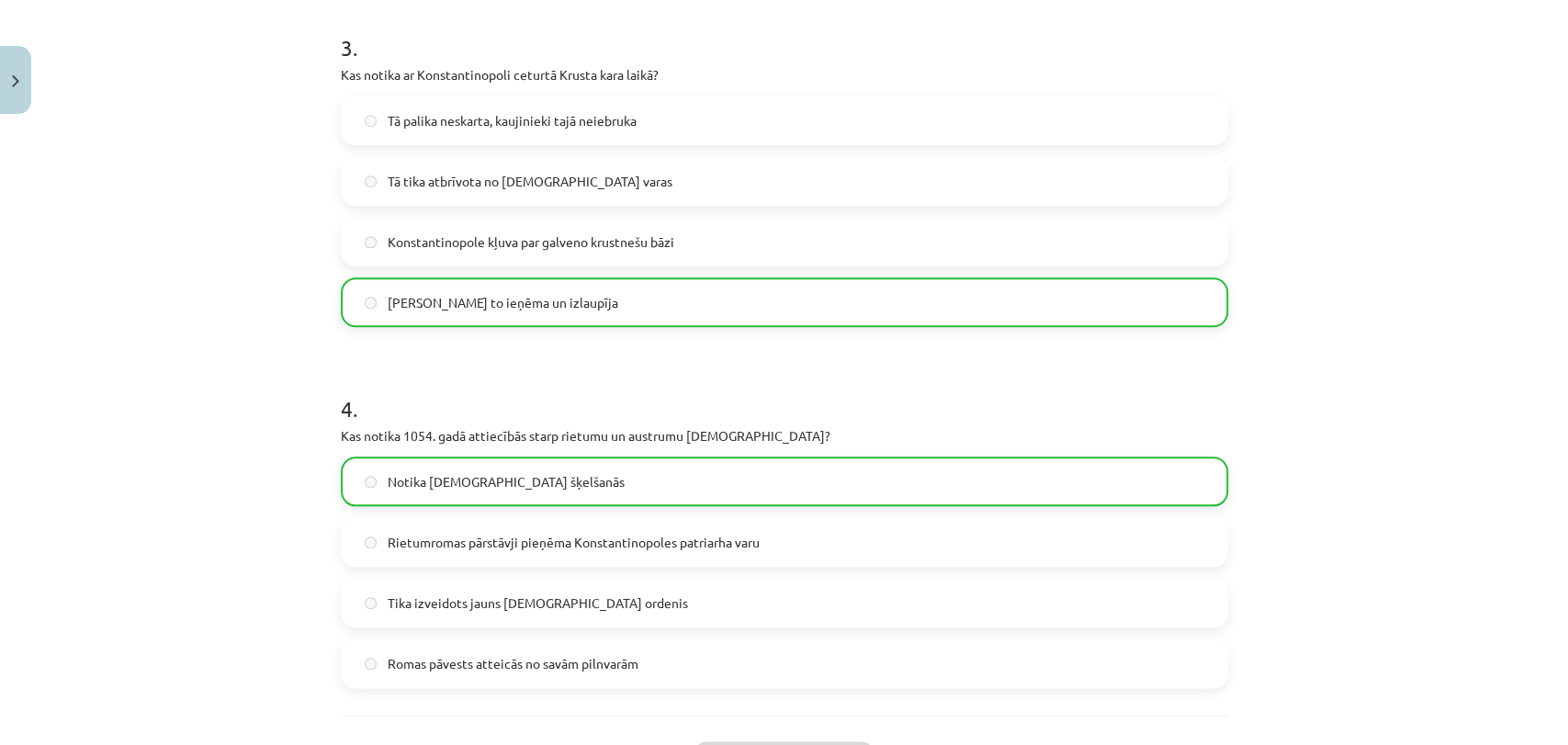
scroll to position [1299, 0]
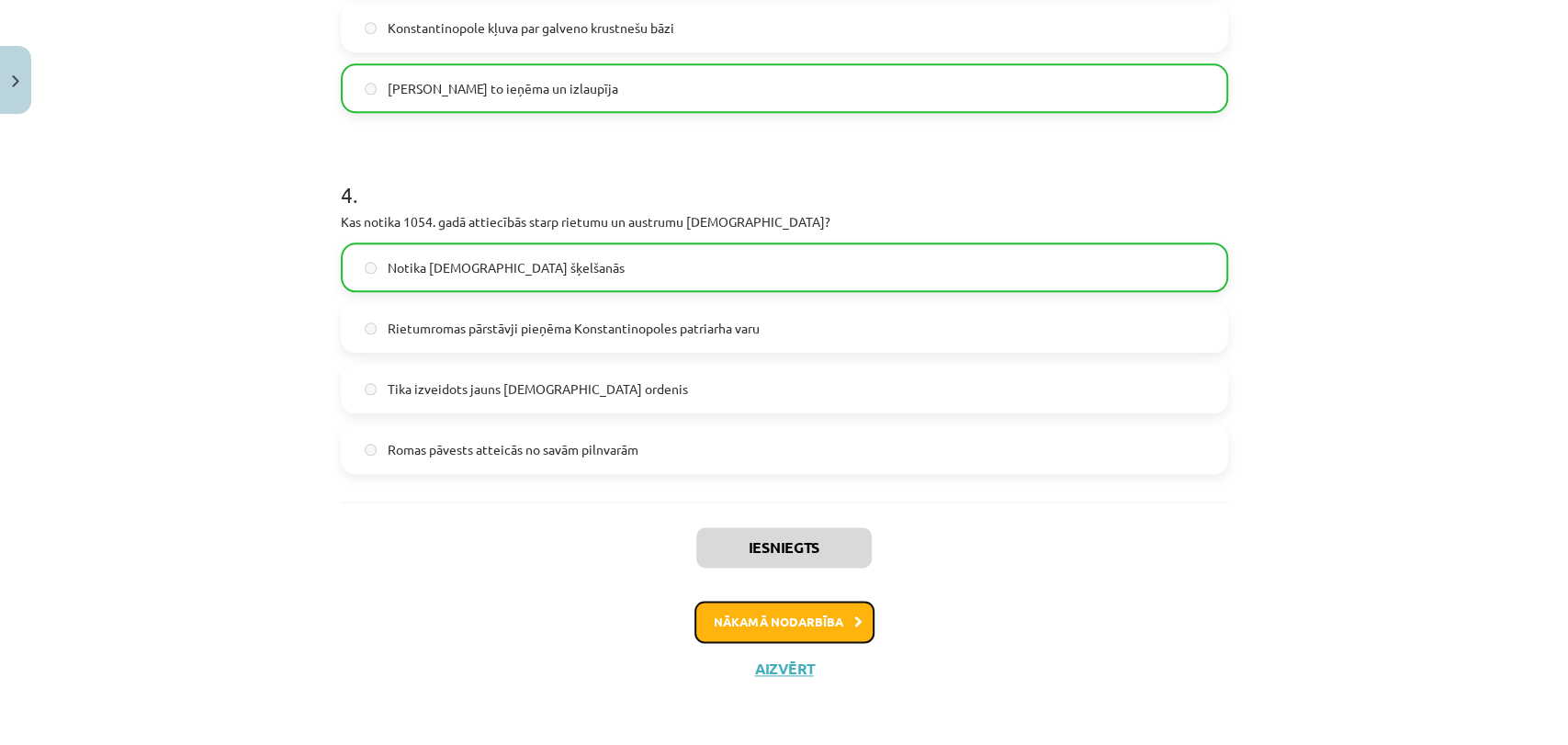
click at [799, 611] on button "Nākamā nodarbība" at bounding box center [784, 622] width 180 height 42
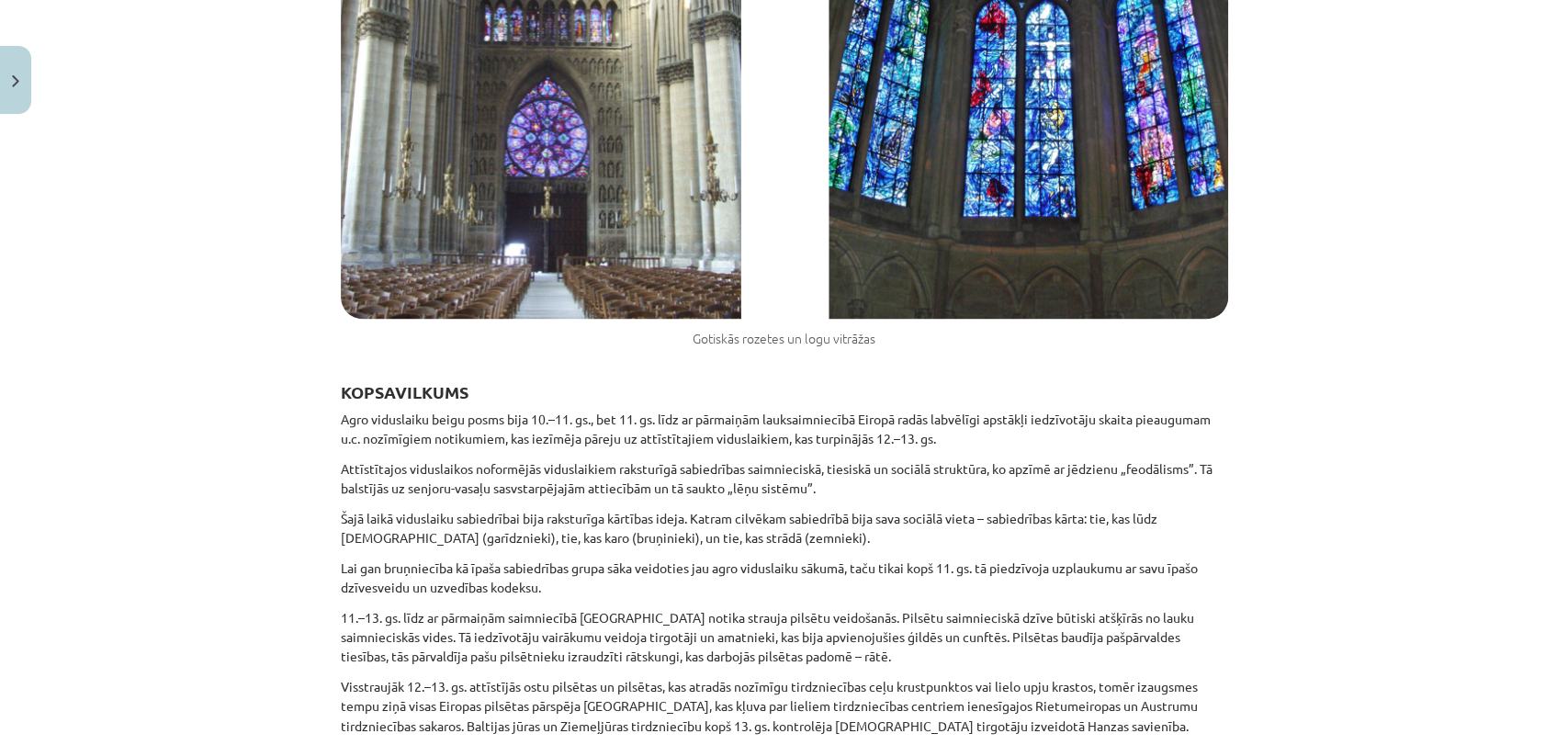
scroll to position [15741, 0]
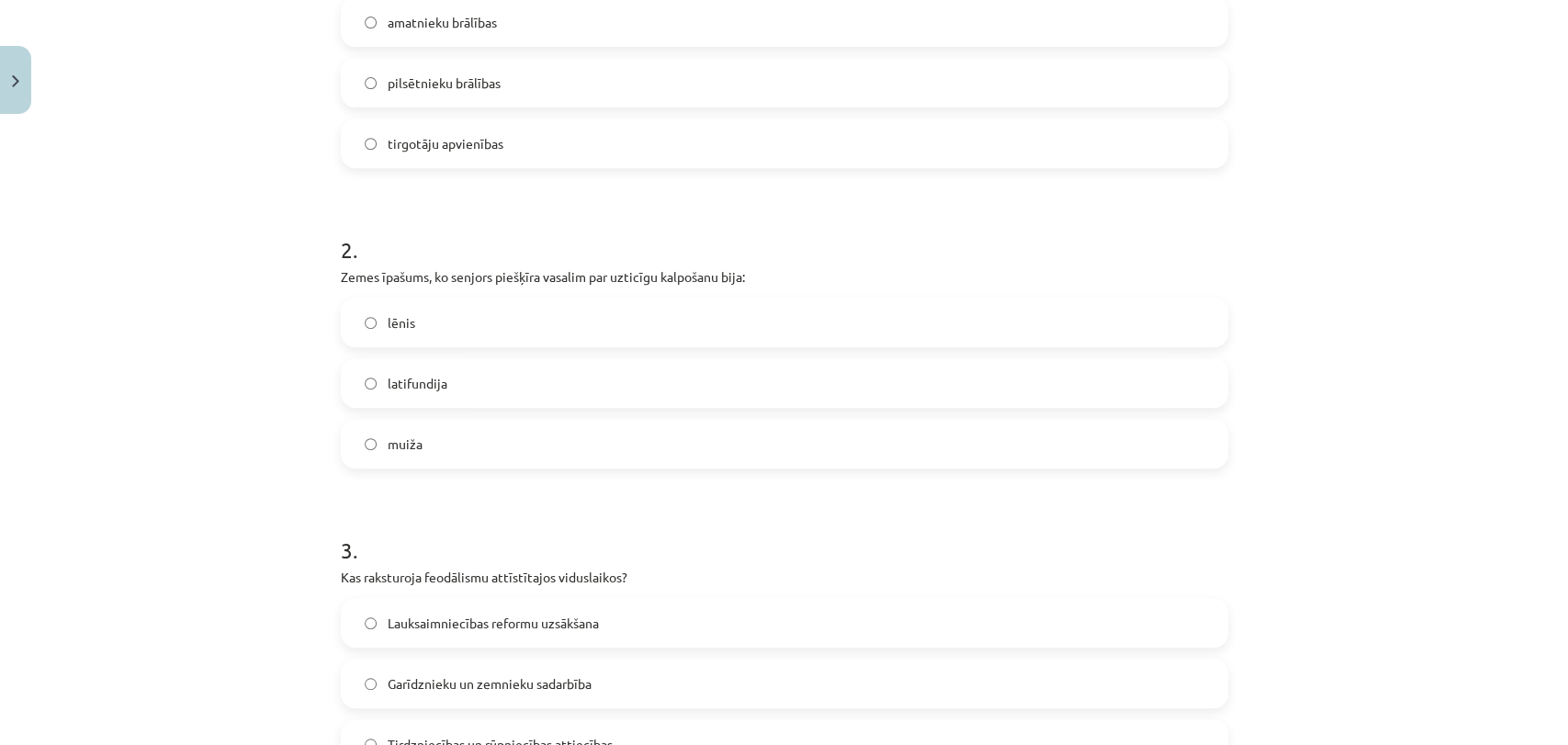
scroll to position [463, 0]
click at [647, 333] on label "lēnis" at bounding box center [785, 321] width 884 height 46
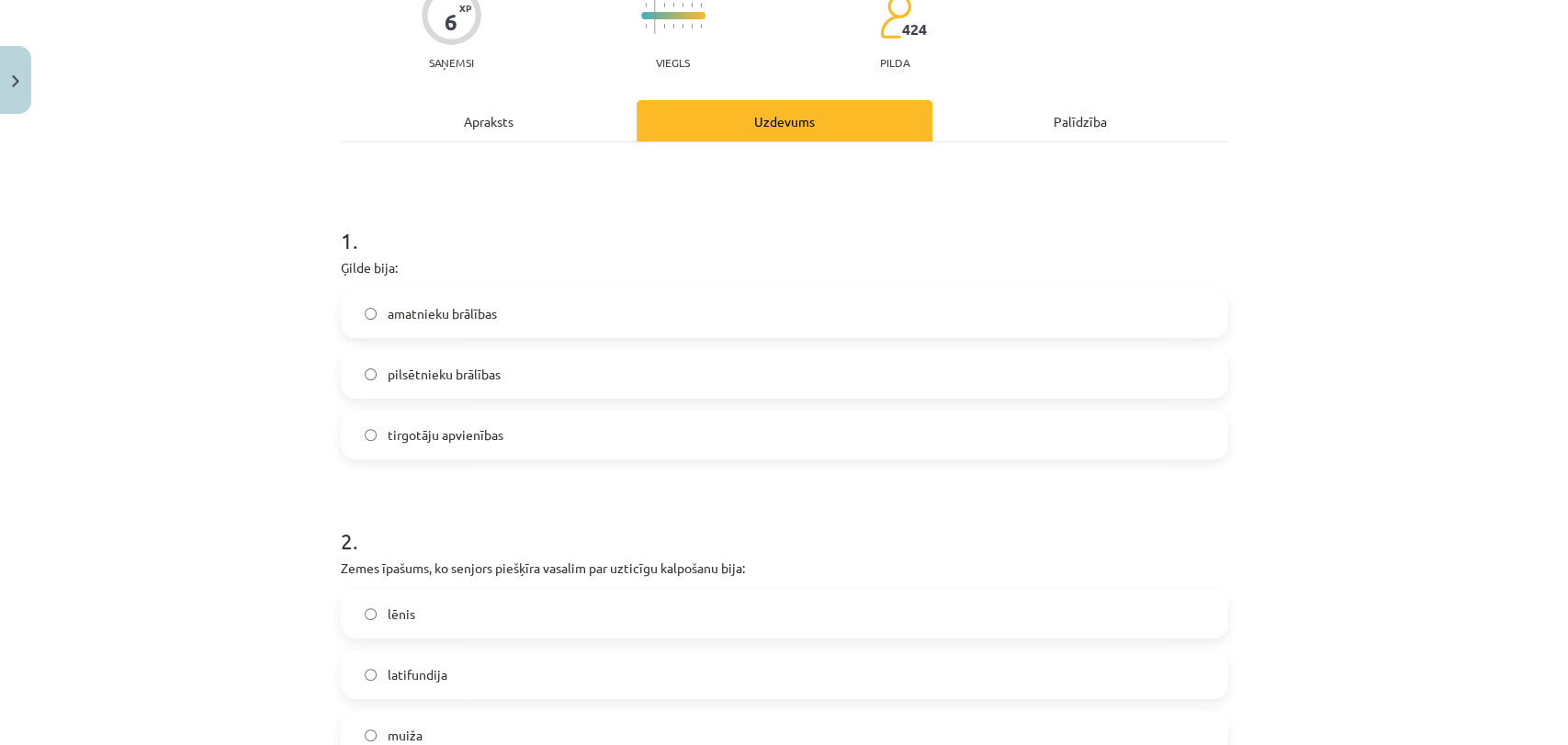
scroll to position [169, 0]
click at [590, 443] on label "tirgotāju apvienības" at bounding box center [785, 435] width 884 height 46
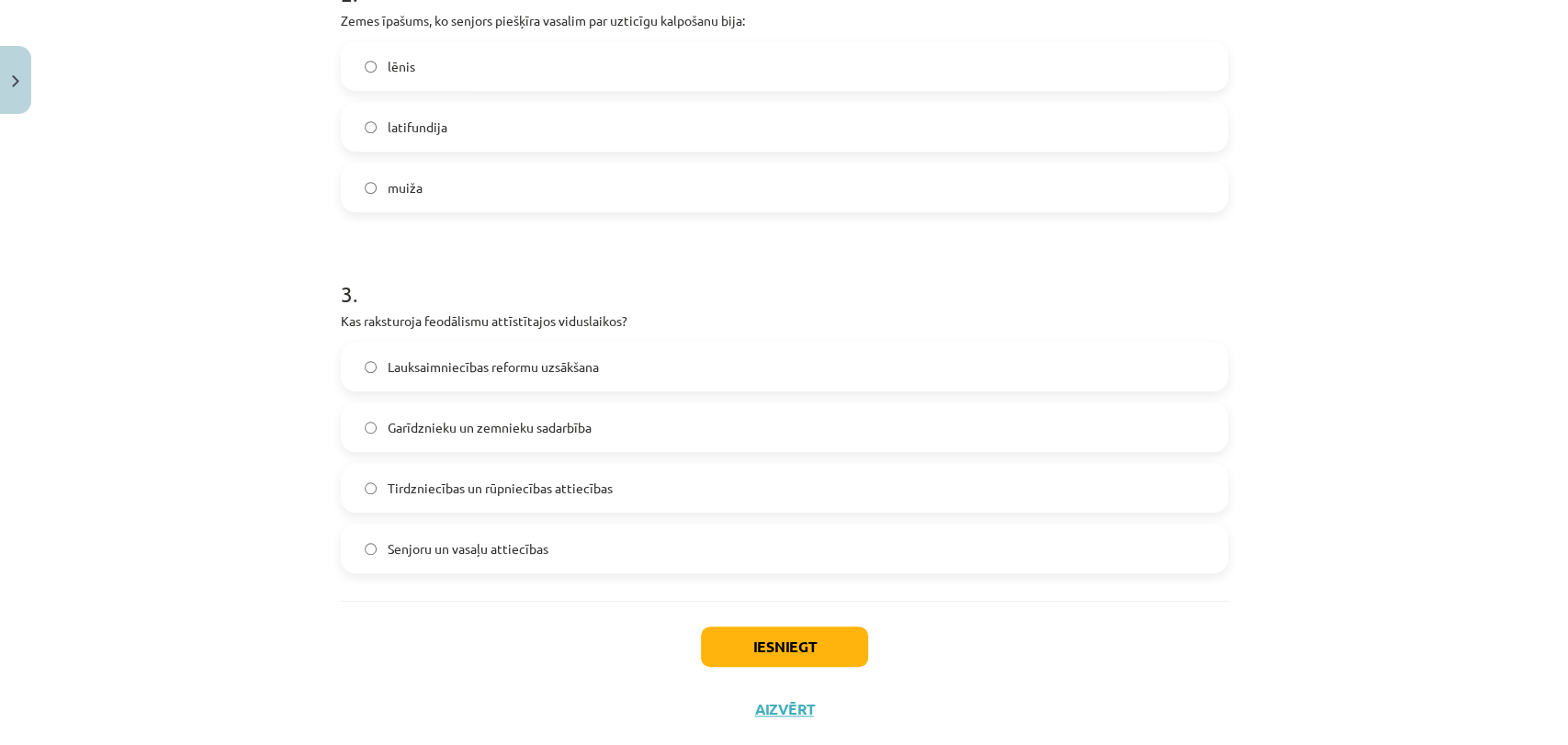
scroll to position [758, 0]
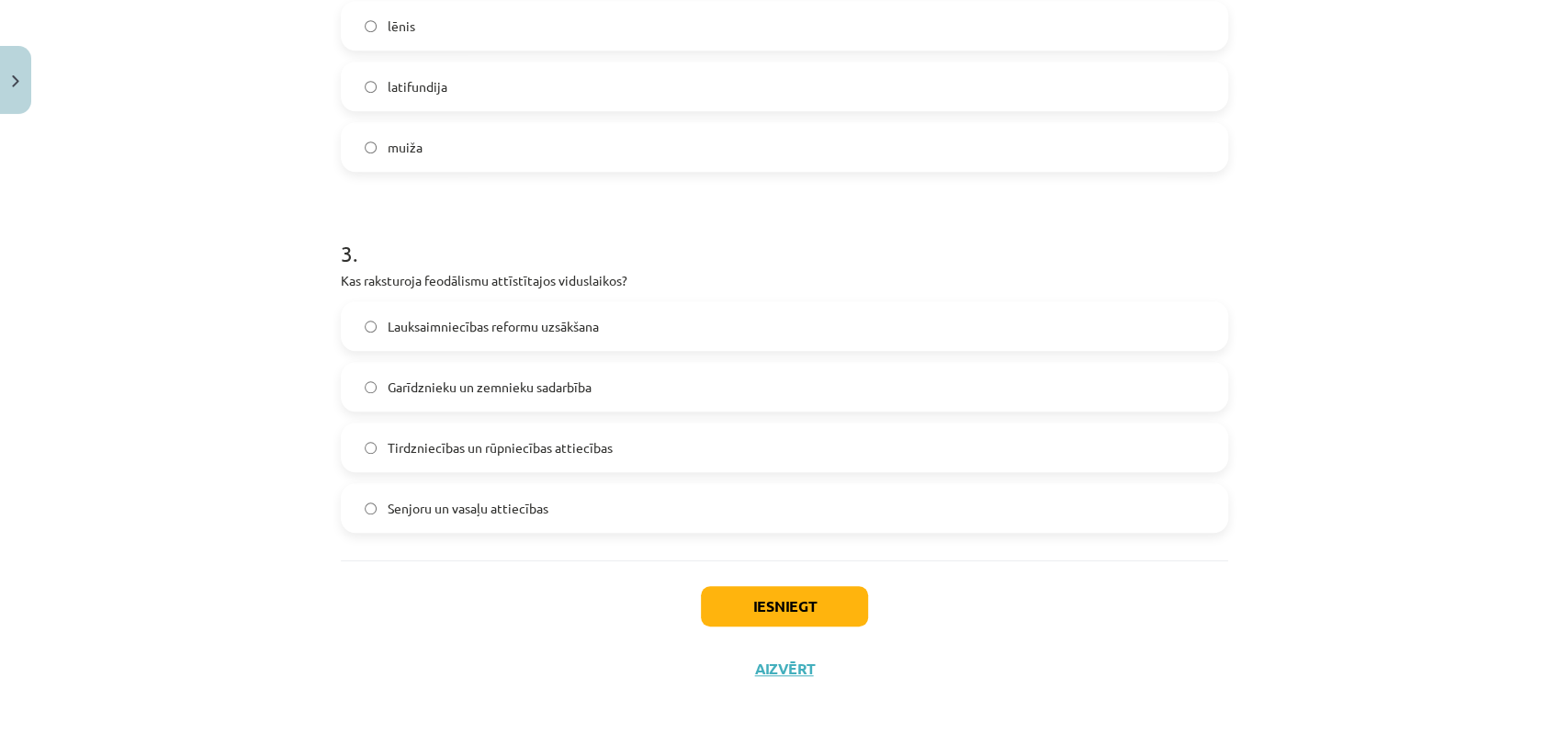
click at [617, 503] on label "Senjoru un vasaļu attiecības" at bounding box center [785, 508] width 884 height 46
click at [794, 594] on button "Iesniegt" at bounding box center [784, 606] width 167 height 40
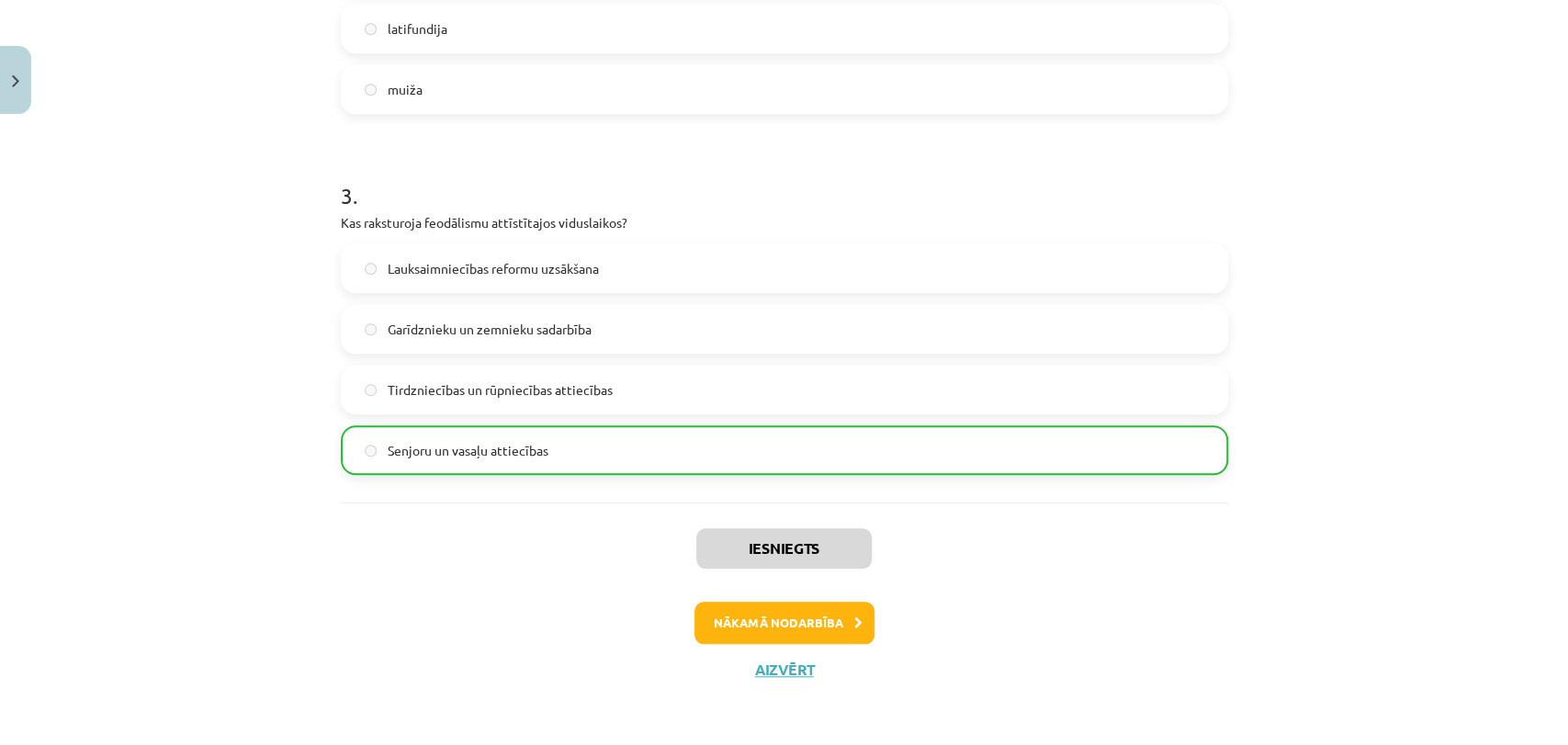
scroll to position [792, 0]
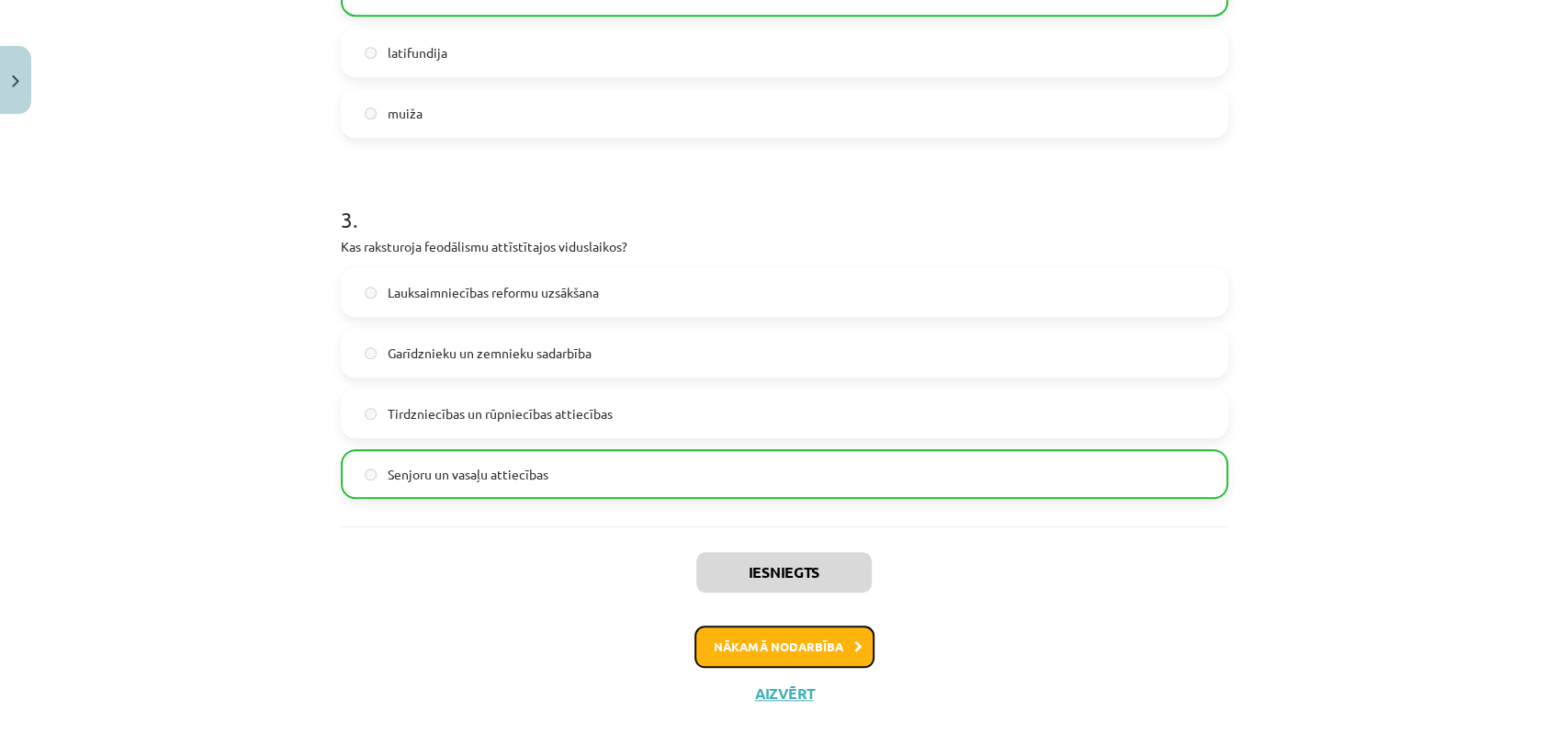
click at [783, 650] on button "Nākamā nodarbība" at bounding box center [784, 647] width 180 height 42
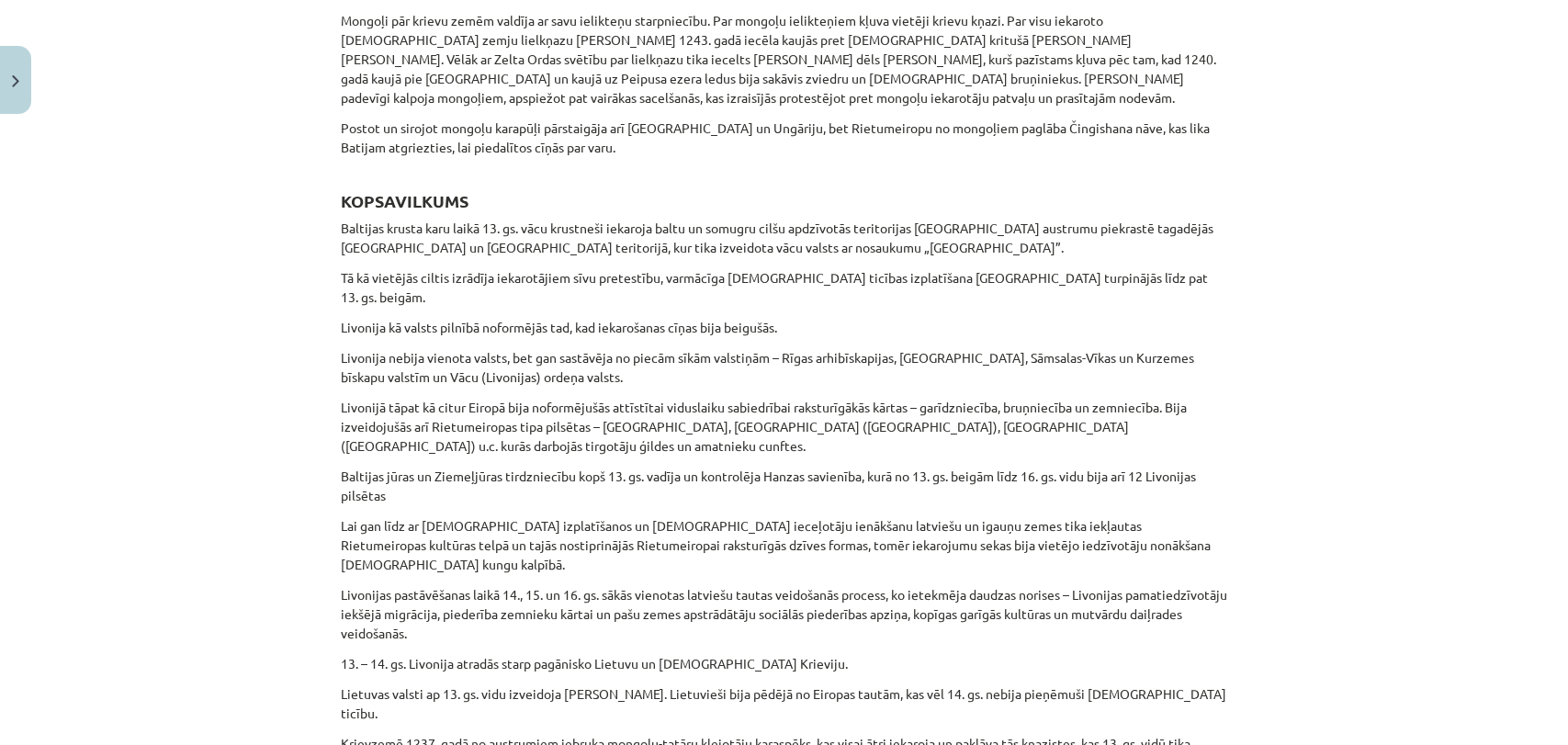
scroll to position [4890, 0]
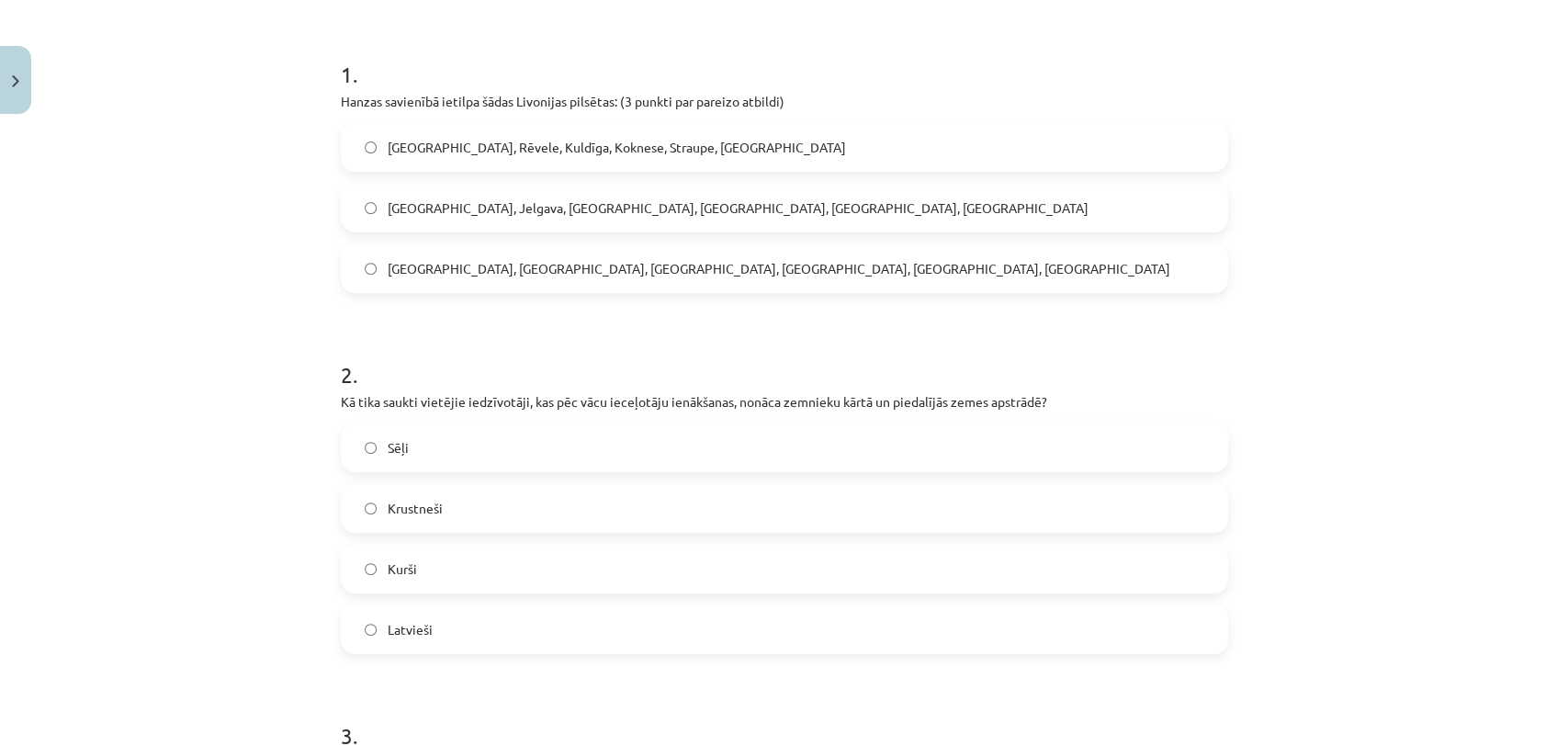
scroll to position [348, 0]
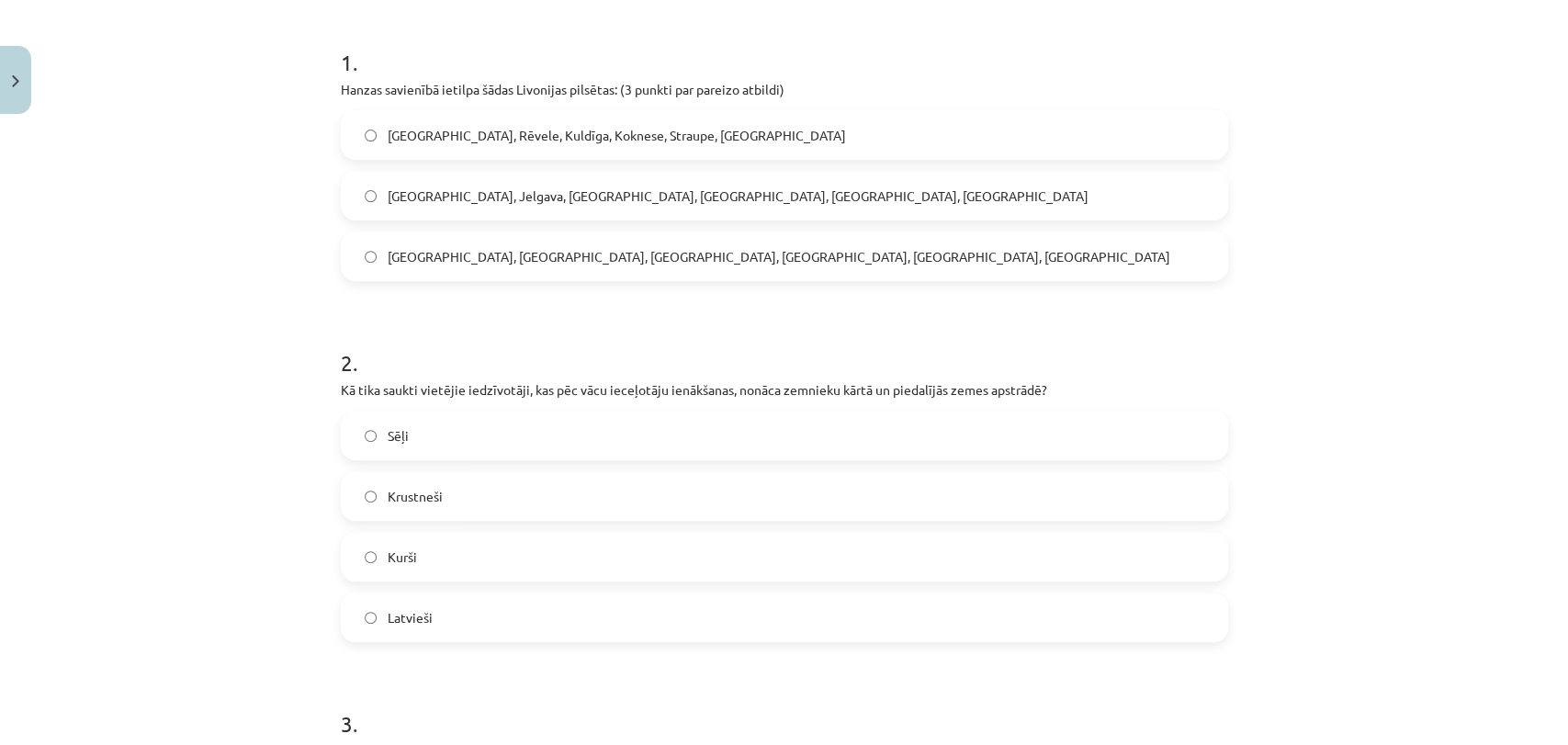
click at [745, 145] on label "[GEOGRAPHIC_DATA], Rēvele, Kuldīga, Koknese, Straupe, [GEOGRAPHIC_DATA]" at bounding box center [785, 135] width 884 height 46
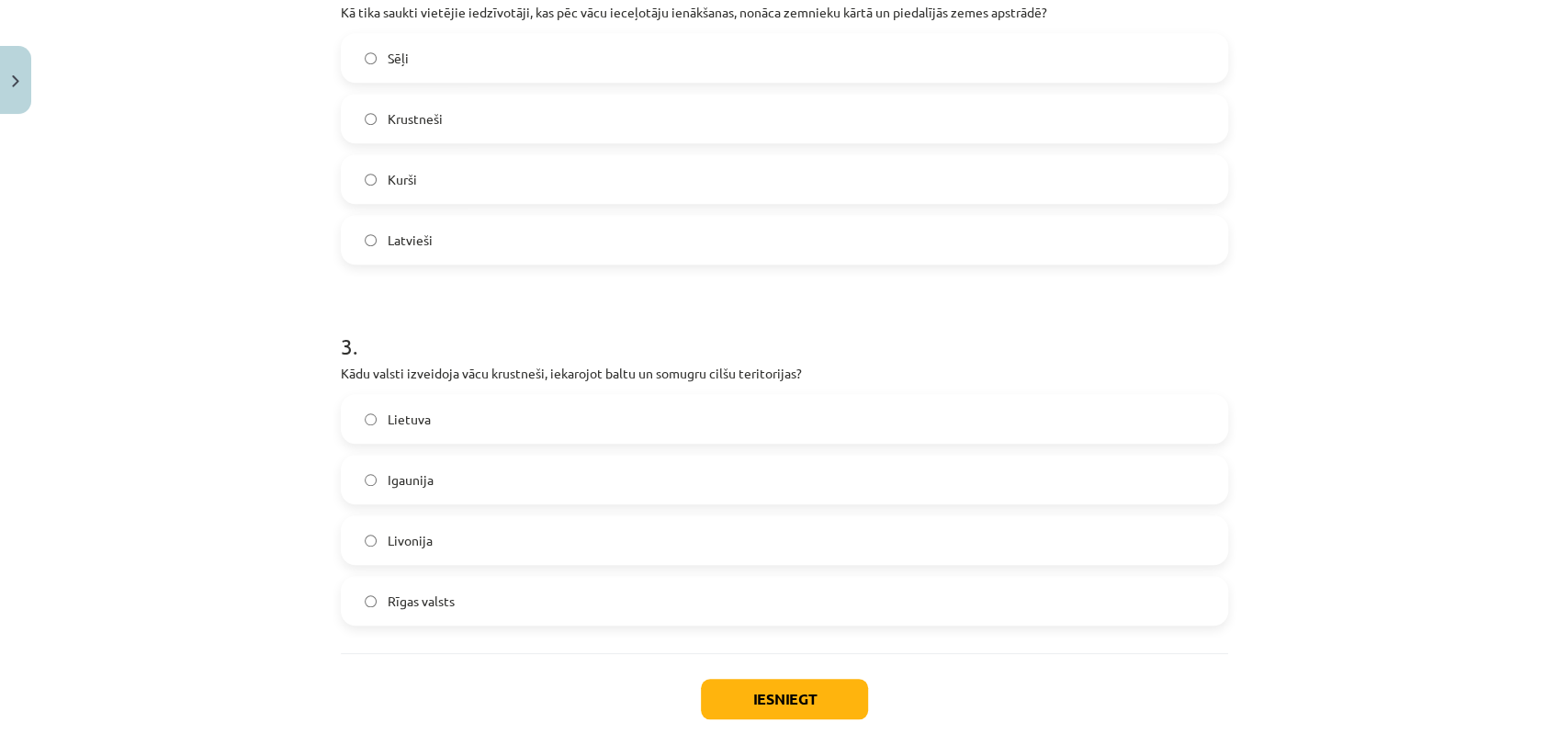
scroll to position [724, 0]
click at [585, 416] on label "Lietuva" at bounding box center [785, 421] width 884 height 46
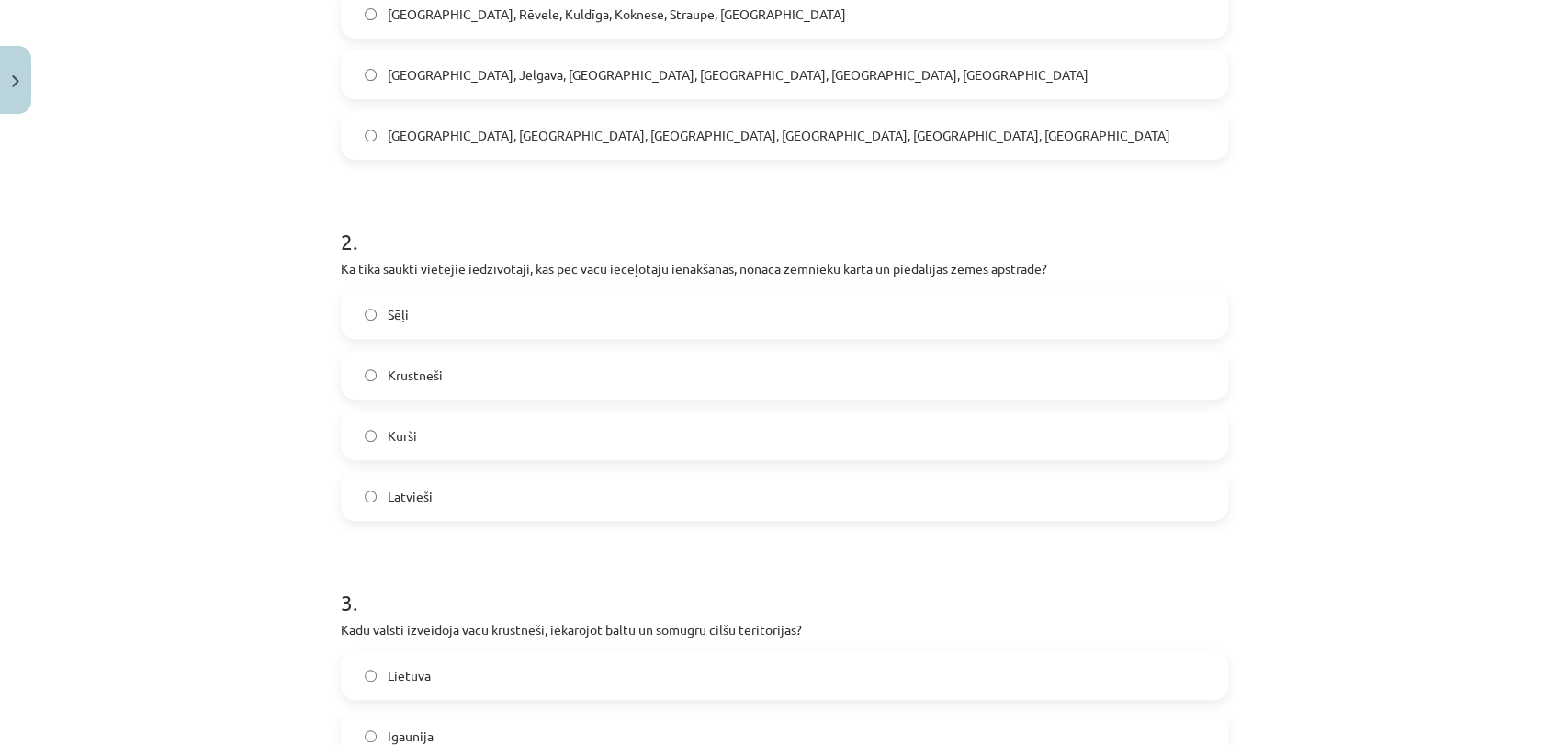
click at [341, 267] on p "Kā tika saukti vietējie iedzīvotāji, kas pēc vācu ieceļotāju ienākšanas, nonāca…" at bounding box center [784, 268] width 887 height 19
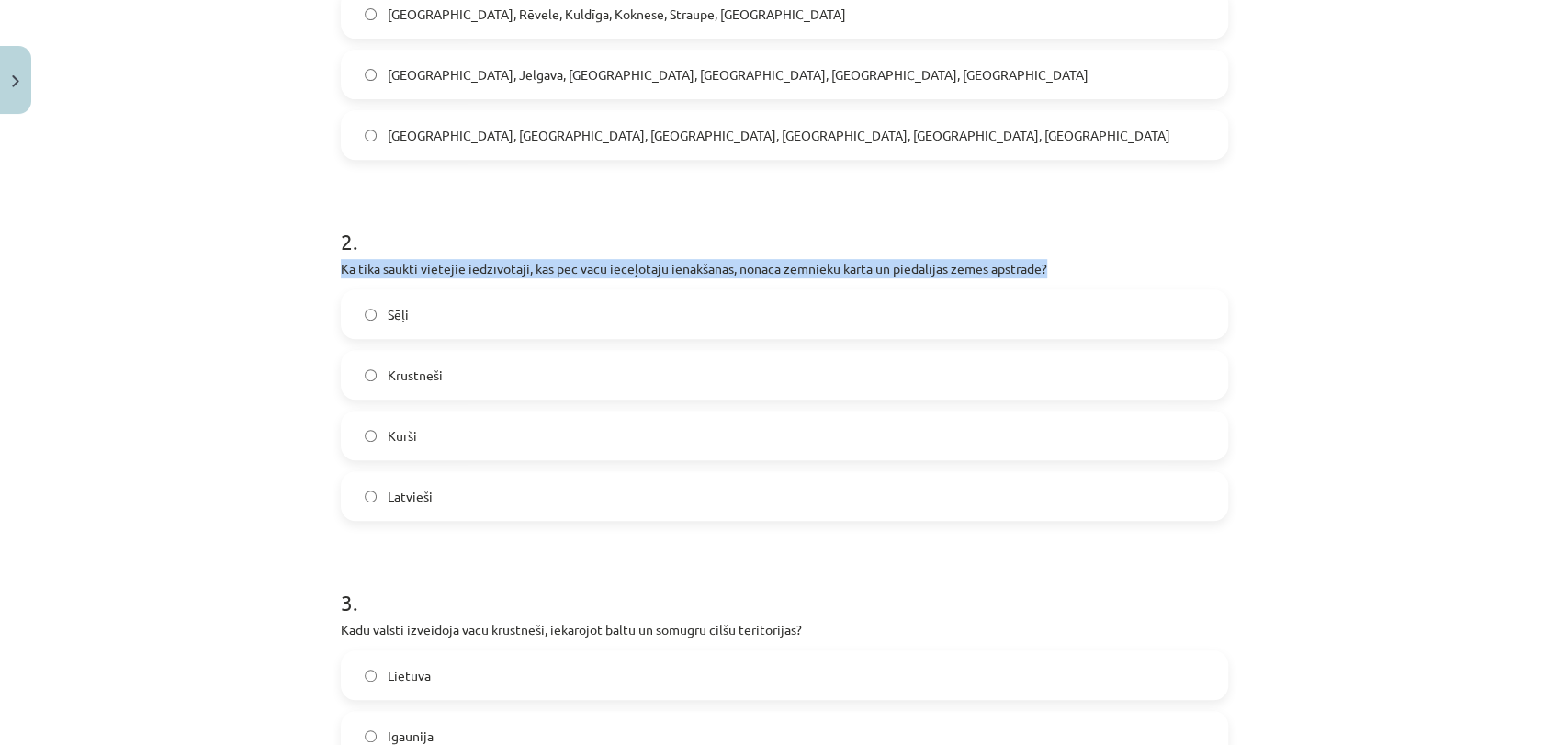
click at [341, 267] on p "Kā tika saukti vietējie iedzīvotāji, kas pēc vācu ieceļotāju ienākšanas, nonāca…" at bounding box center [784, 268] width 887 height 19
copy div "Kā tika saukti vietējie iedzīvotāji, kas pēc vācu ieceļotāju ienākšanas, nonāca…"
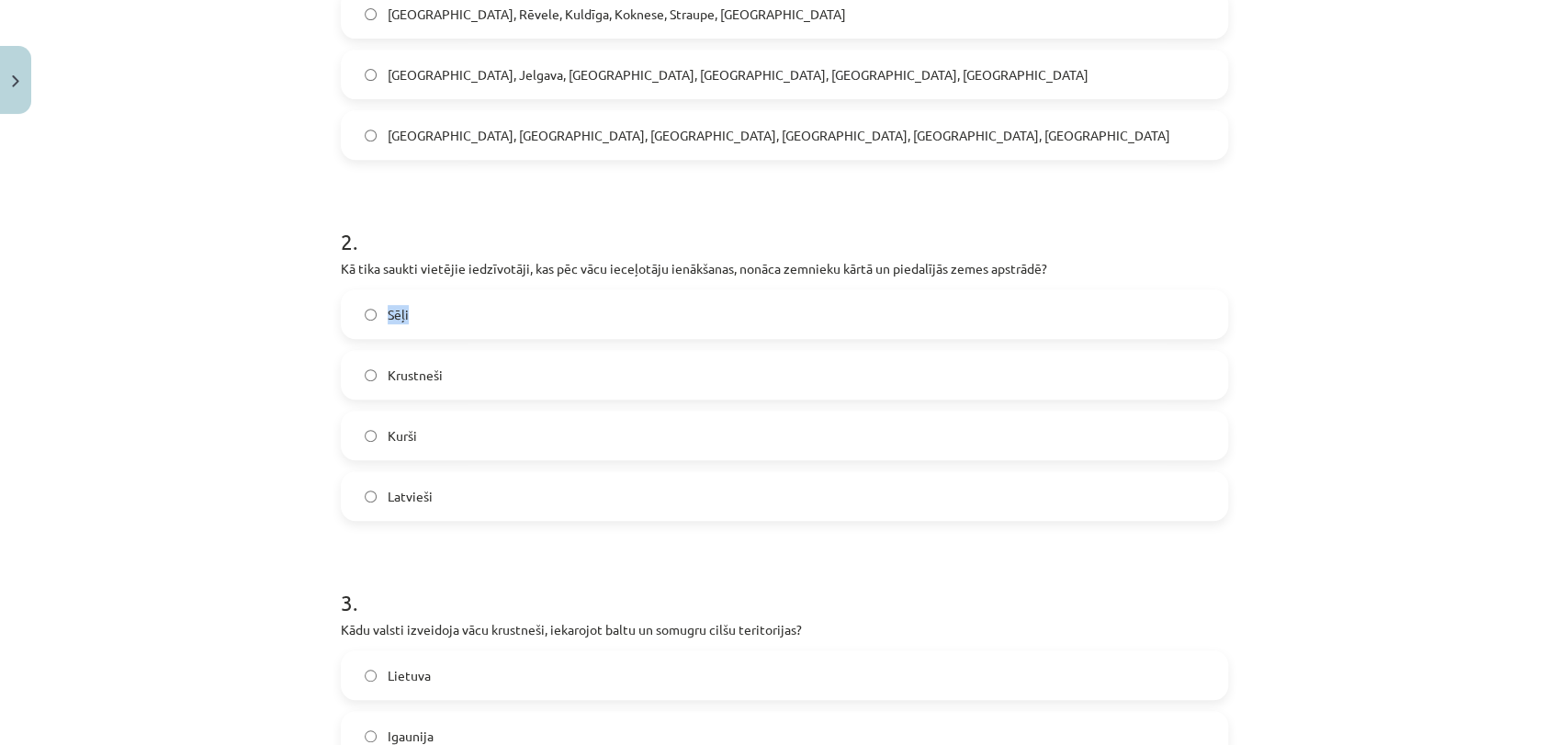
drag, startPoint x: 401, startPoint y: 311, endPoint x: 322, endPoint y: 301, distance: 79.5
click at [330, 301] on div "12 XP Saņemsi Sarežģīts 424 pilda Apraksts Uzdevums Palīdzība 1 . Hanzas savien…" at bounding box center [784, 351] width 909 height 1396
drag, startPoint x: 328, startPoint y: 290, endPoint x: 510, endPoint y: 546, distance: 313.5
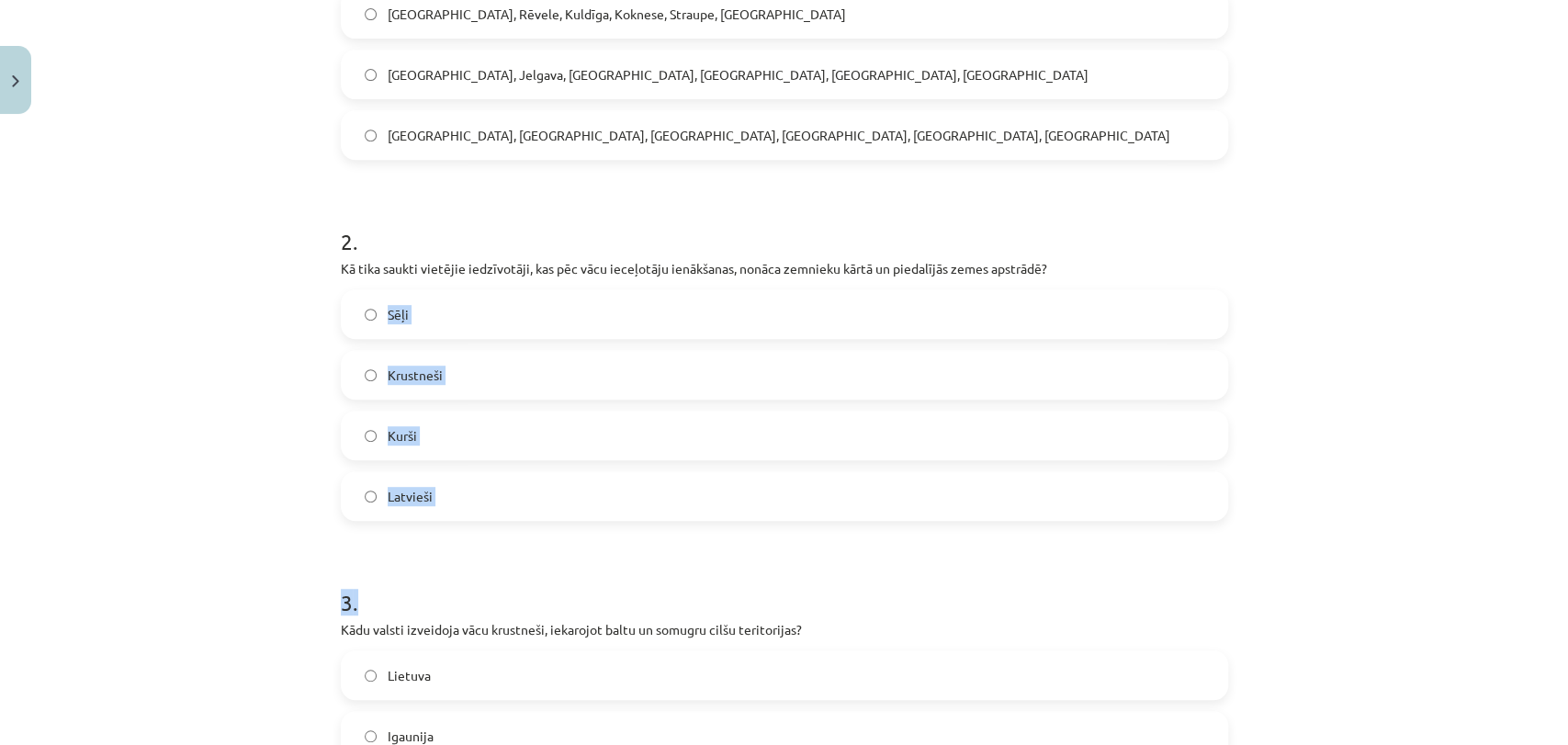
click at [510, 546] on div "12 XP Saņemsi Sarežģīts 424 pilda Apraksts Uzdevums Palīdzība 1 . Hanzas savien…" at bounding box center [784, 351] width 909 height 1396
click at [305, 318] on div "Mācību tēma: Vēsture i - 10. klases 2. ieskaites mācību materiāls #5 ​Livonija …" at bounding box center [784, 372] width 1568 height 745
drag, startPoint x: 324, startPoint y: 279, endPoint x: 514, endPoint y: 509, distance: 298.2
click at [514, 509] on div "12 XP Saņemsi Sarežģīts 424 pilda Apraksts Uzdevums Palīdzība 1 . Hanzas savien…" at bounding box center [784, 351] width 909 height 1396
copy div "Sēļi Krustneši Kurši Latvieši"
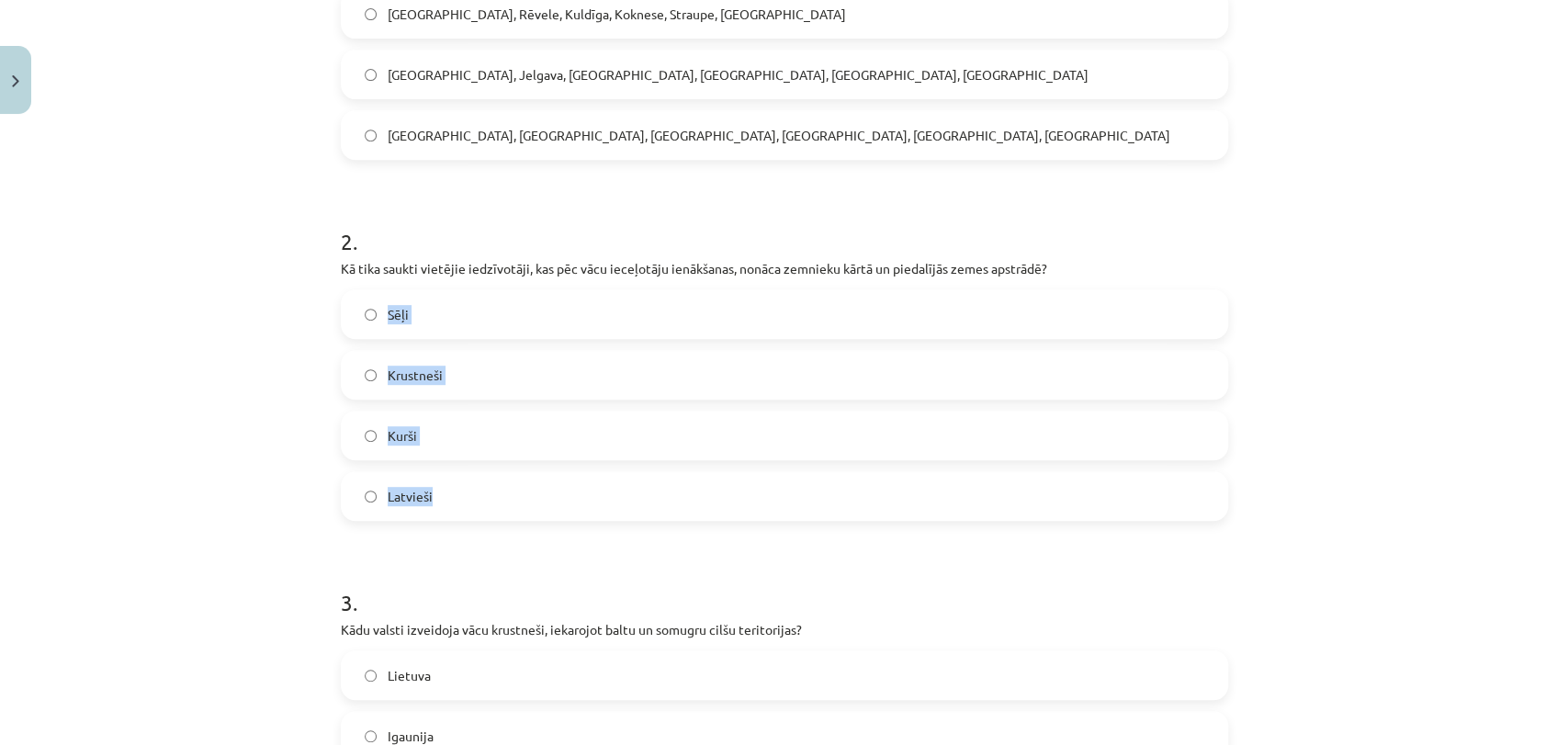
click at [250, 432] on div "Mācību tēma: Vēsture i - 10. klases 2. ieskaites mācību materiāls #5 ​Livonija …" at bounding box center [784, 372] width 1568 height 745
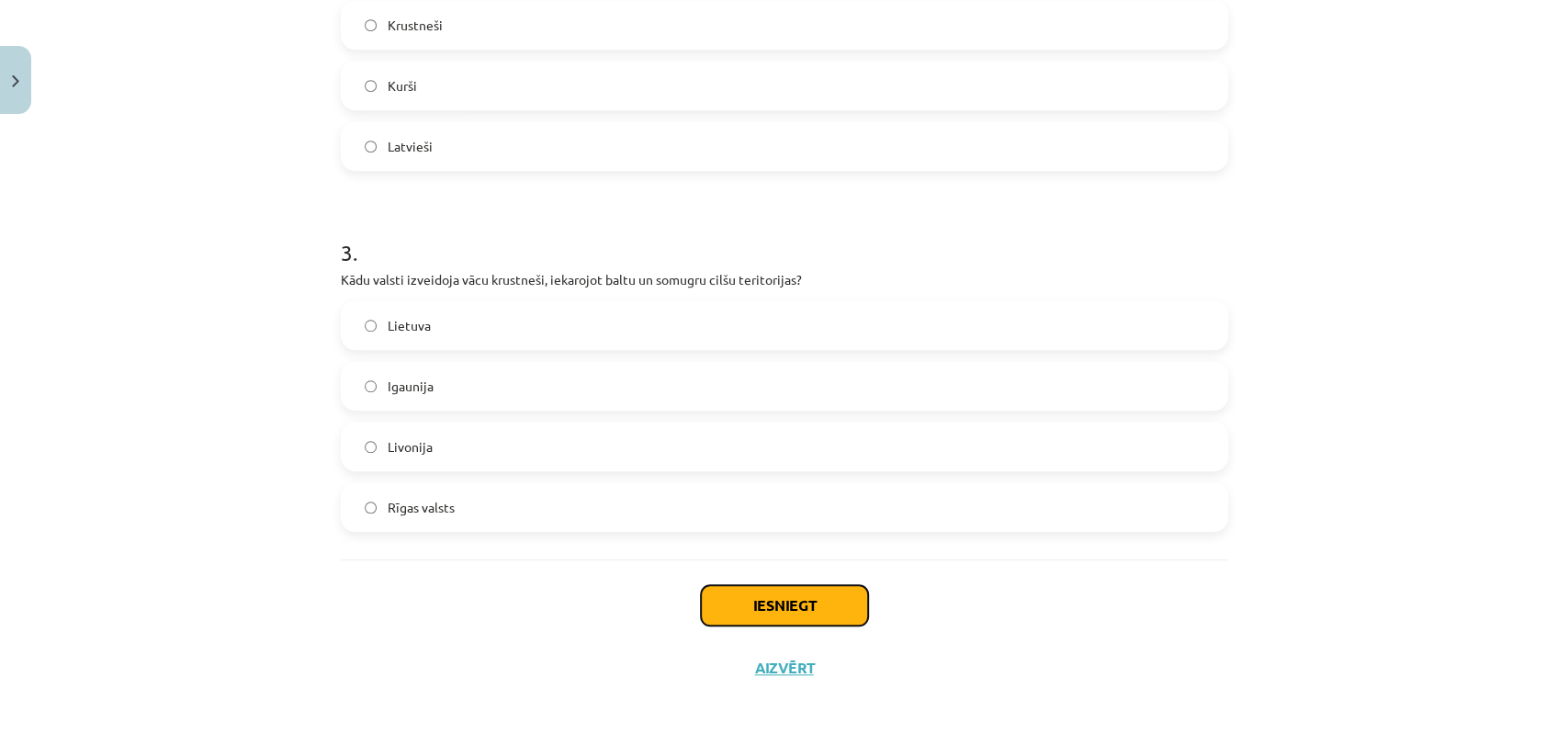
click at [801, 594] on button "Iesniegt" at bounding box center [784, 605] width 167 height 40
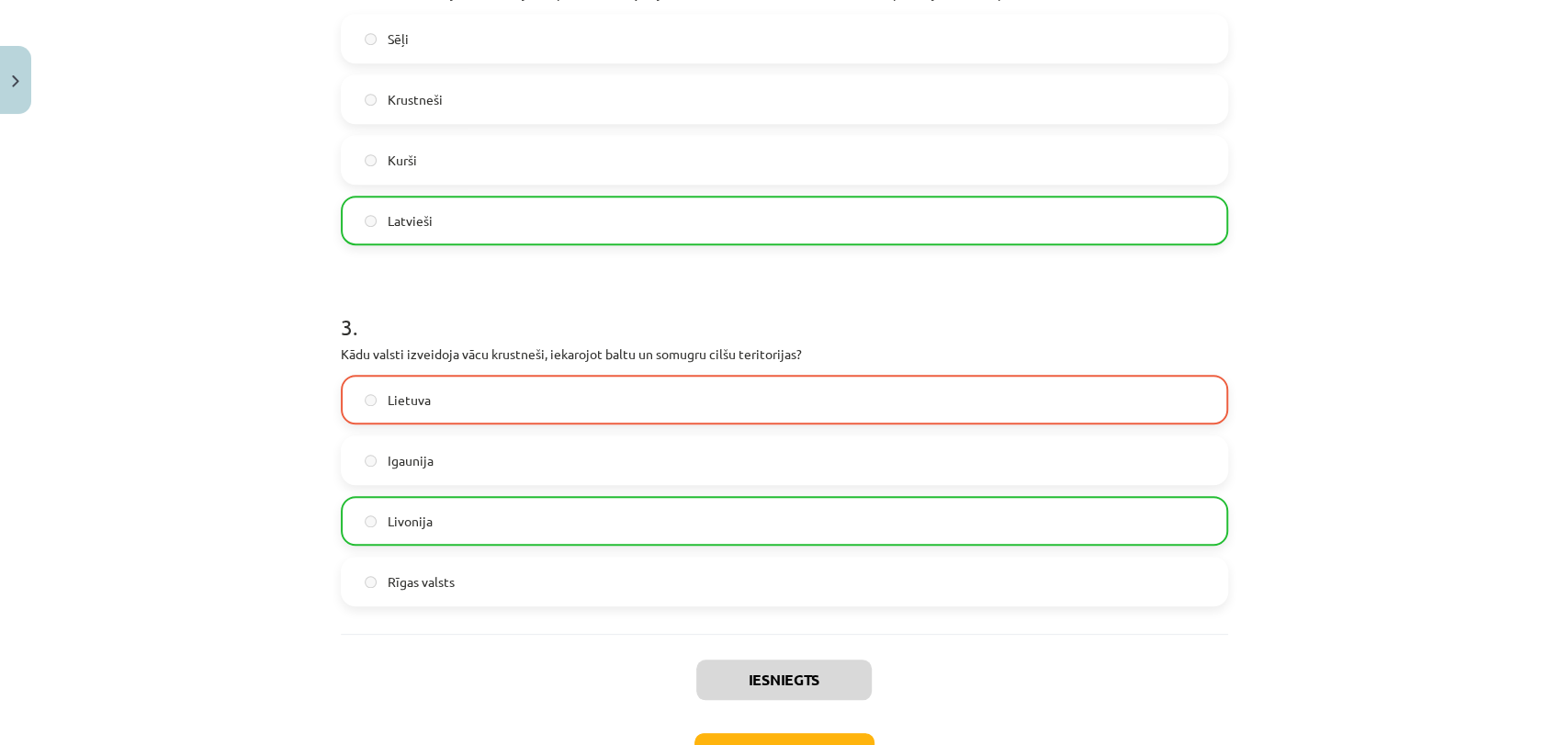
scroll to position [775, 0]
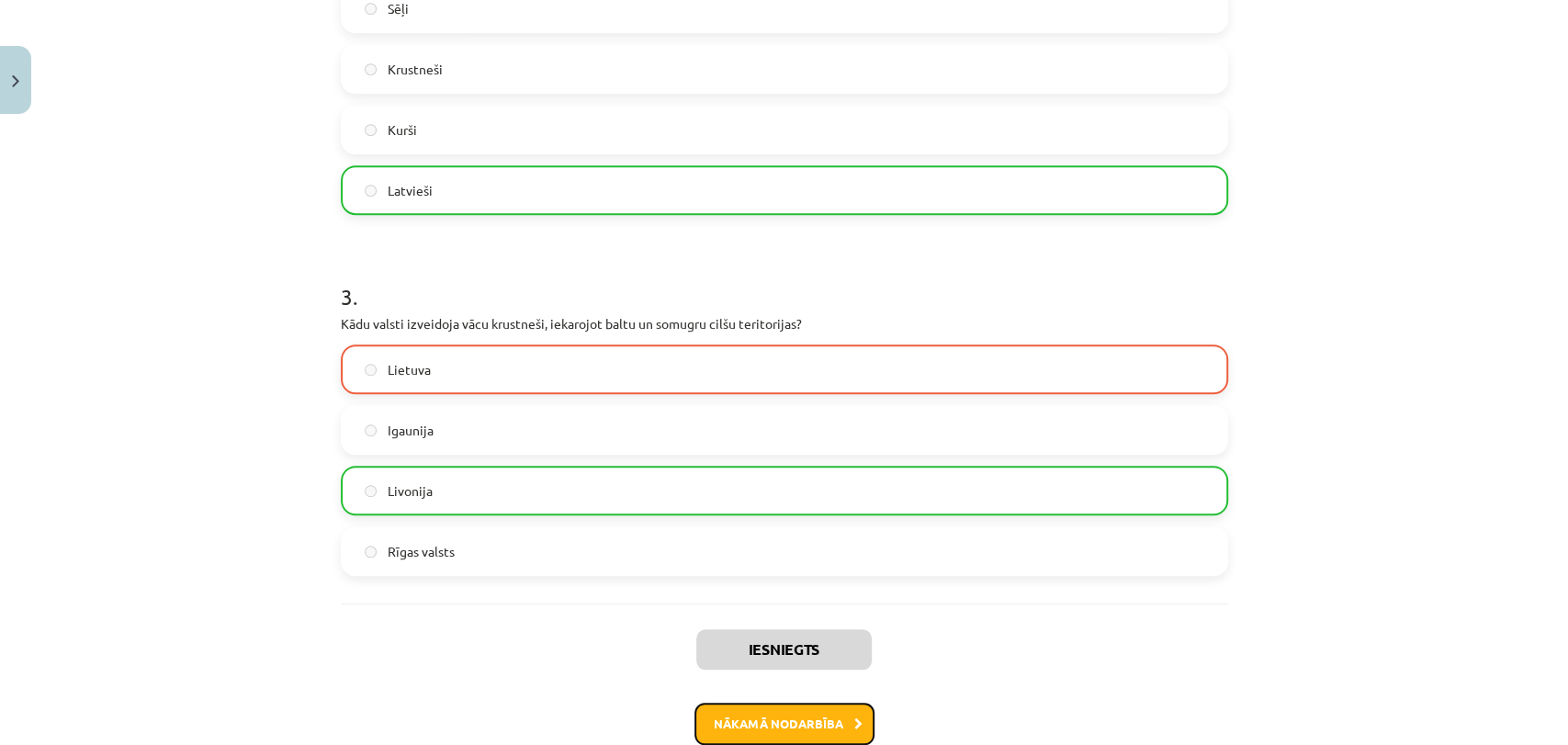
click at [773, 670] on button "Nākamā nodarbība" at bounding box center [784, 724] width 180 height 42
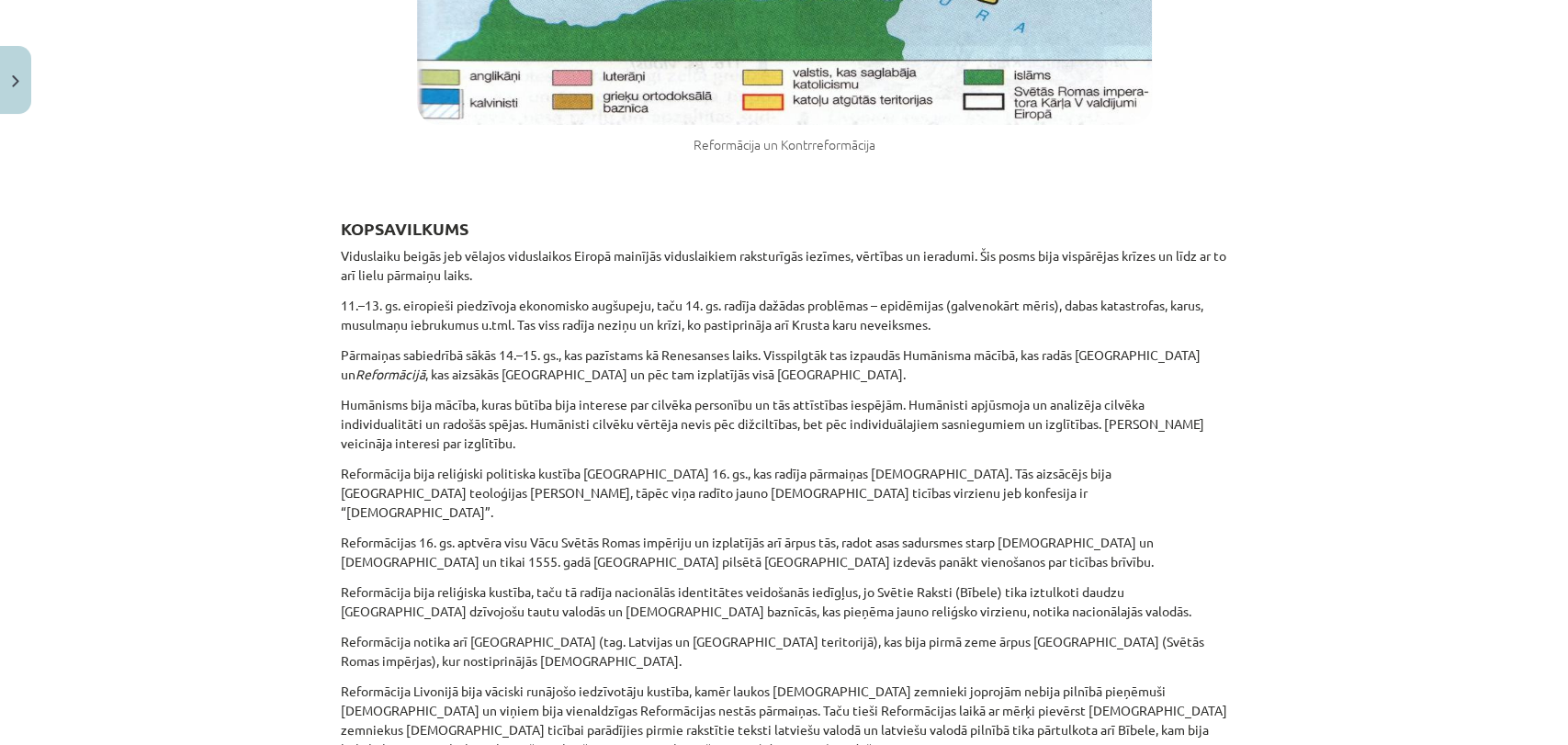
scroll to position [13655, 0]
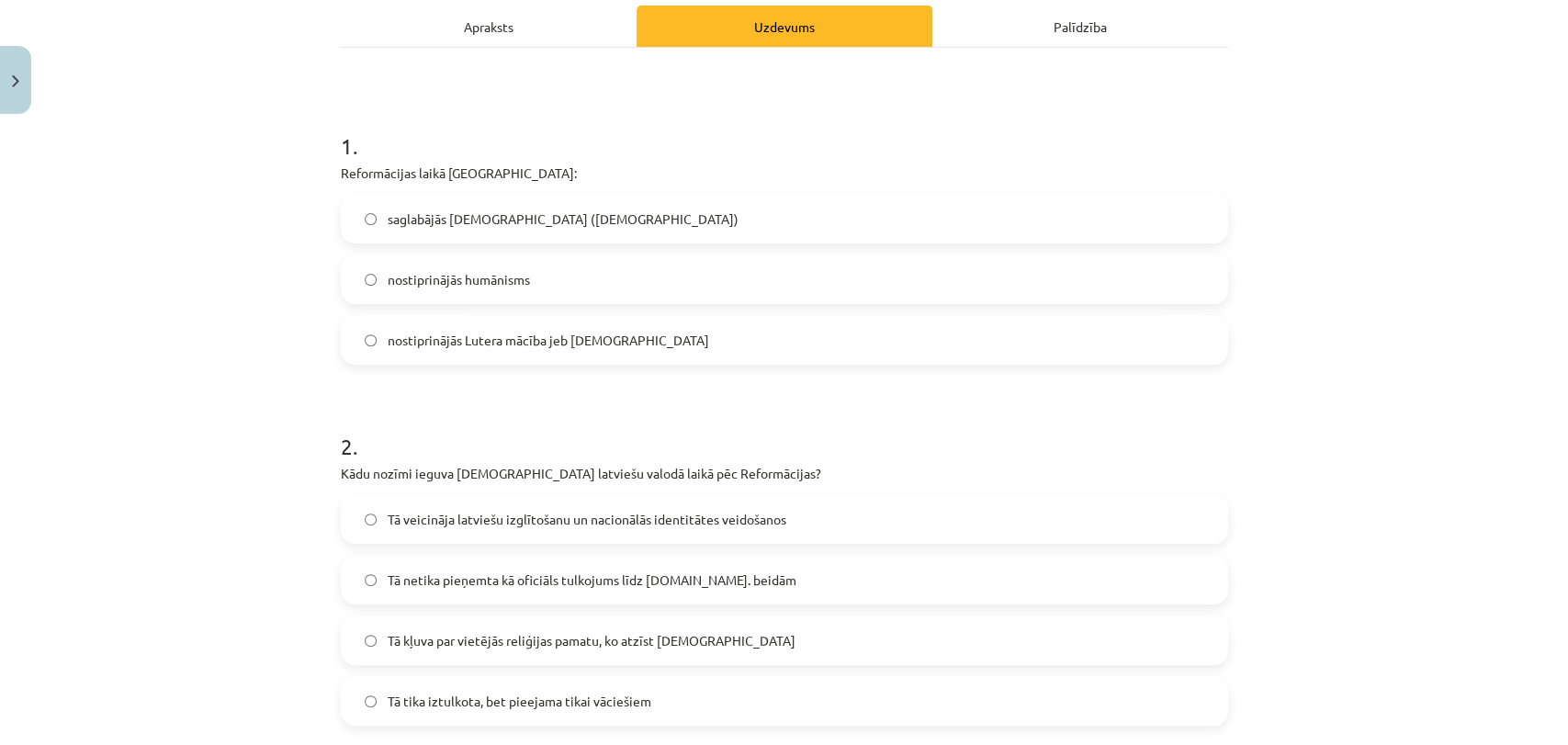
scroll to position [266, 0]
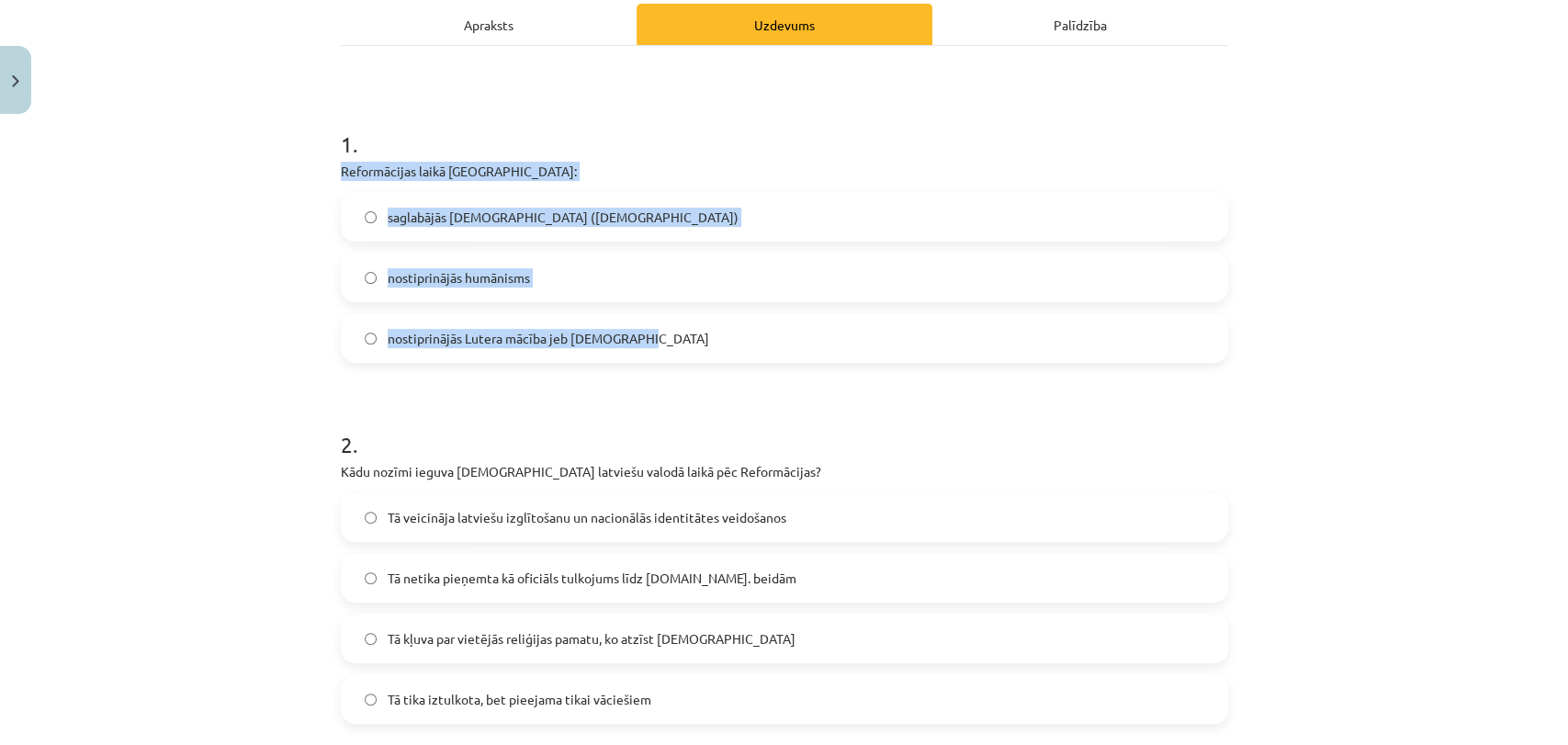
drag, startPoint x: 329, startPoint y: 165, endPoint x: 666, endPoint y: 350, distance: 384.4
click at [666, 350] on div "12 XP Saņemsi Sarežģīts 424 pilda Apraksts Uzdevums Palīdzība 1 . Reformācijas …" at bounding box center [784, 524] width 909 height 1336
click at [666, 350] on label "nostiprinājās Lutera mācība jeb [DEMOGRAPHIC_DATA]" at bounding box center [785, 338] width 884 height 46
drag, startPoint x: 325, startPoint y: 167, endPoint x: 635, endPoint y: 329, distance: 349.3
click at [635, 329] on div "12 XP Saņemsi Sarežģīts 424 pilda Apraksts Uzdevums Palīdzība 1 . Reformācijas …" at bounding box center [784, 524] width 909 height 1336
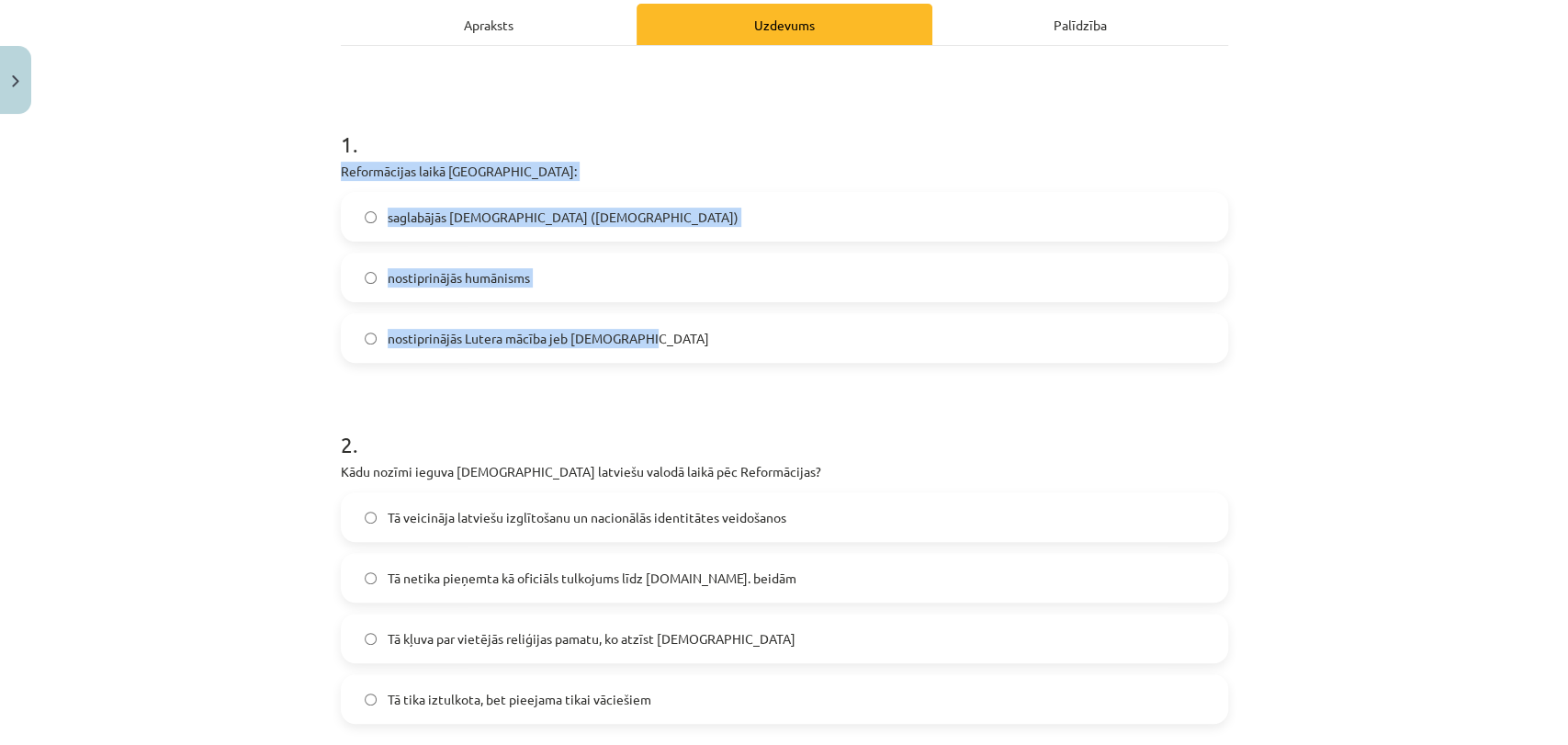
copy div "Reformācijas laikā [GEOGRAPHIC_DATA]: saglabājās [DEMOGRAPHIC_DATA] ([DEMOGRAPH…"
click at [193, 349] on div "Mācību tēma: Vēsture i - 10. klases 2. ieskaites mācību materiāls #6 ​Pārmaiņas…" at bounding box center [784, 372] width 1568 height 745
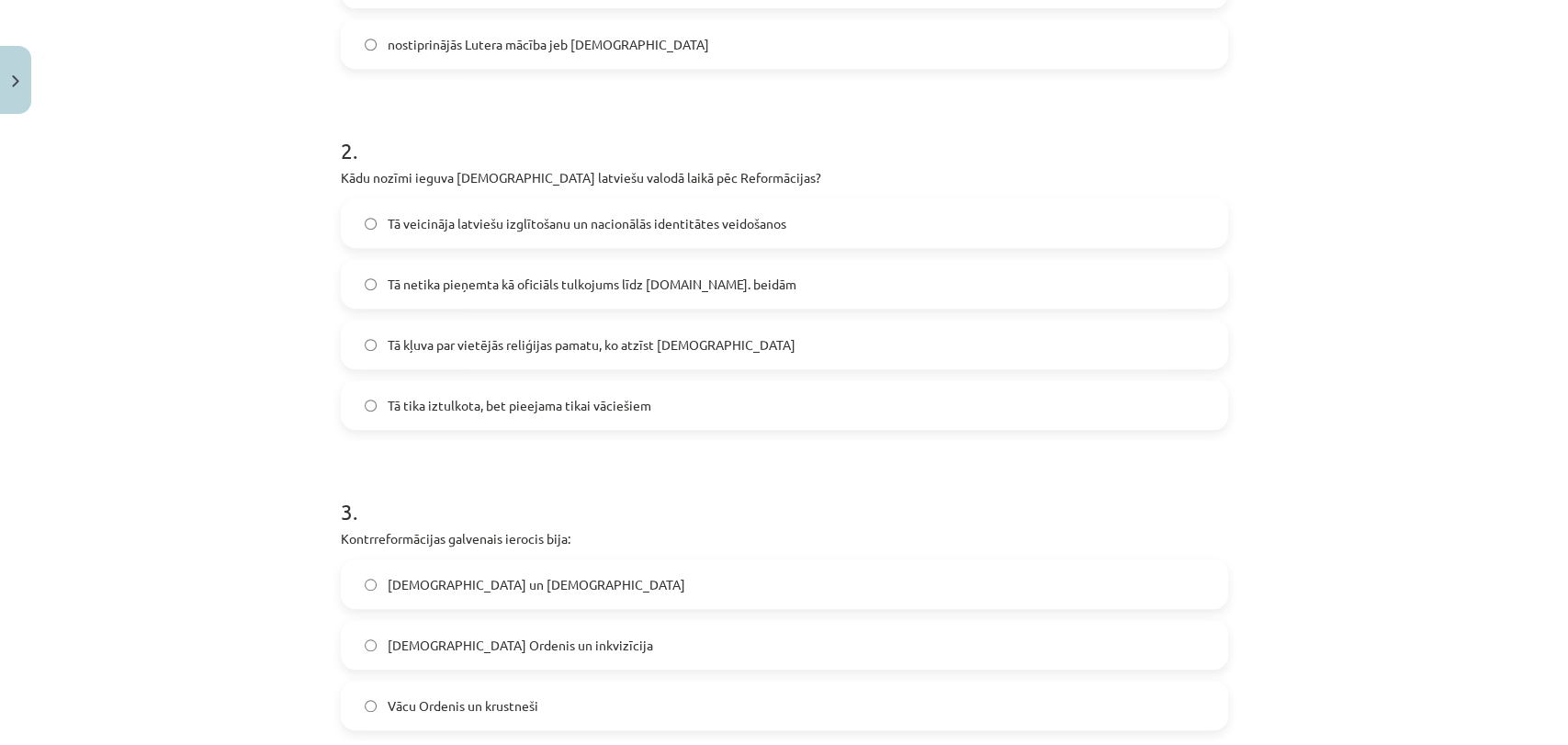
scroll to position [566, 0]
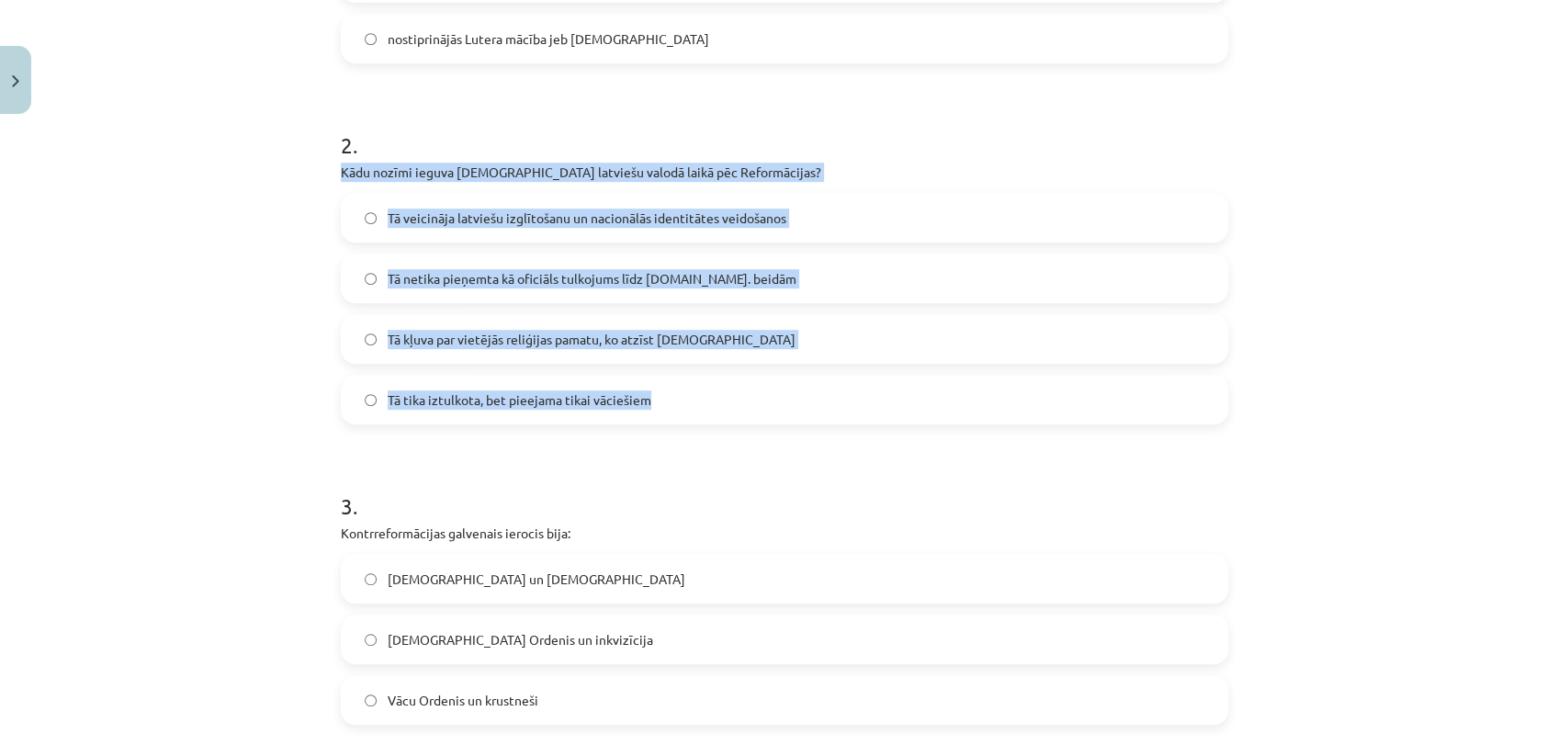
drag, startPoint x: 325, startPoint y: 171, endPoint x: 647, endPoint y: 420, distance: 406.6
click at [647, 420] on div "12 XP Saņemsi Sarežģīts 424 pilda Apraksts Uzdevums Palīdzība 1 . Reformācijas …" at bounding box center [784, 224] width 909 height 1336
copy div "Kādu nozīmi ieguva [DEMOGRAPHIC_DATA] latviešu valodā laikā pēc Reformācijas? T…"
click at [229, 294] on div "Mācību tēma: Vēsture i - 10. klases 2. ieskaites mācību materiāls #6 ​Pārmaiņas…" at bounding box center [784, 372] width 1568 height 745
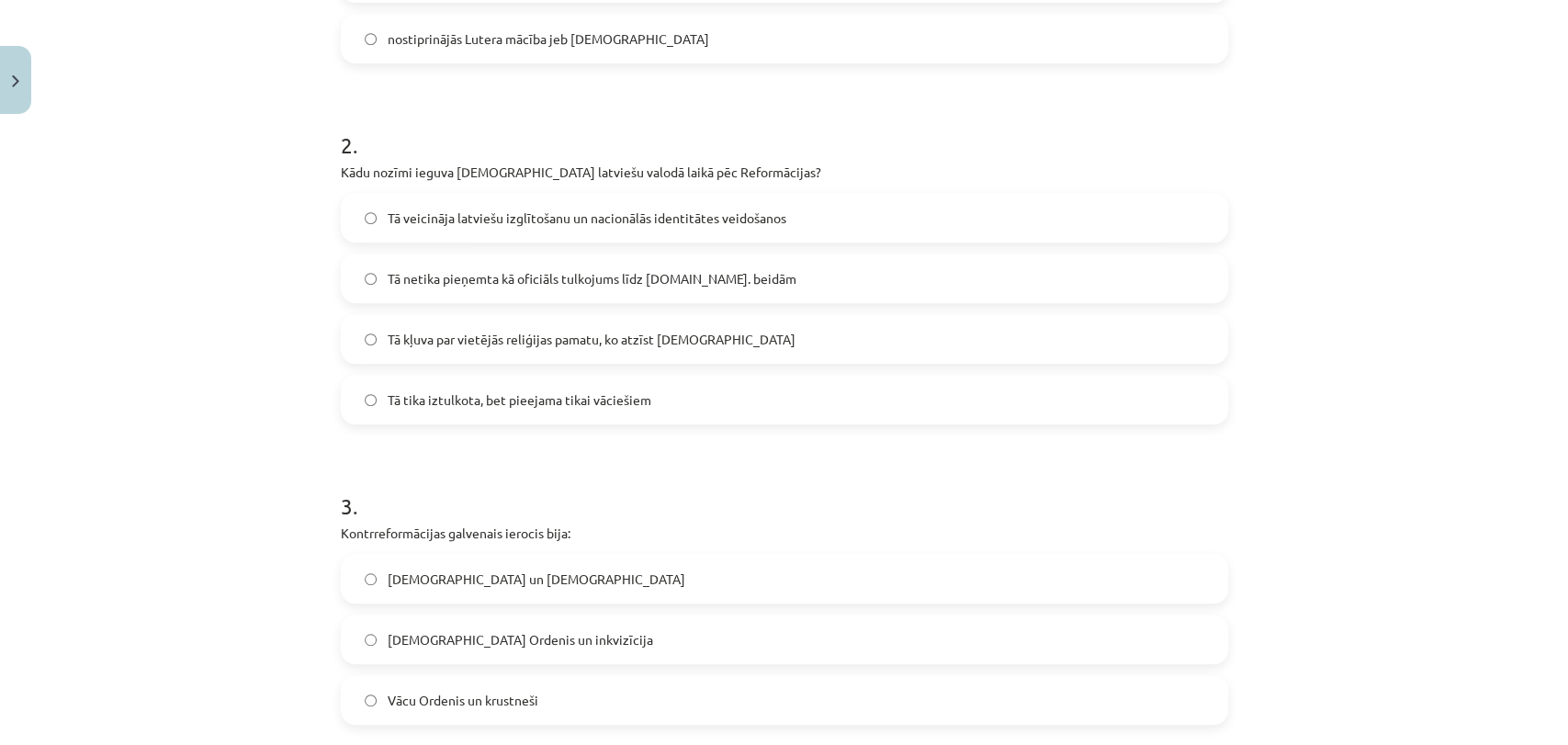
click at [494, 222] on span "Tā veicināja latviešu izglītošanu un nacionālās identitātes veidošanos" at bounding box center [587, 218] width 399 height 19
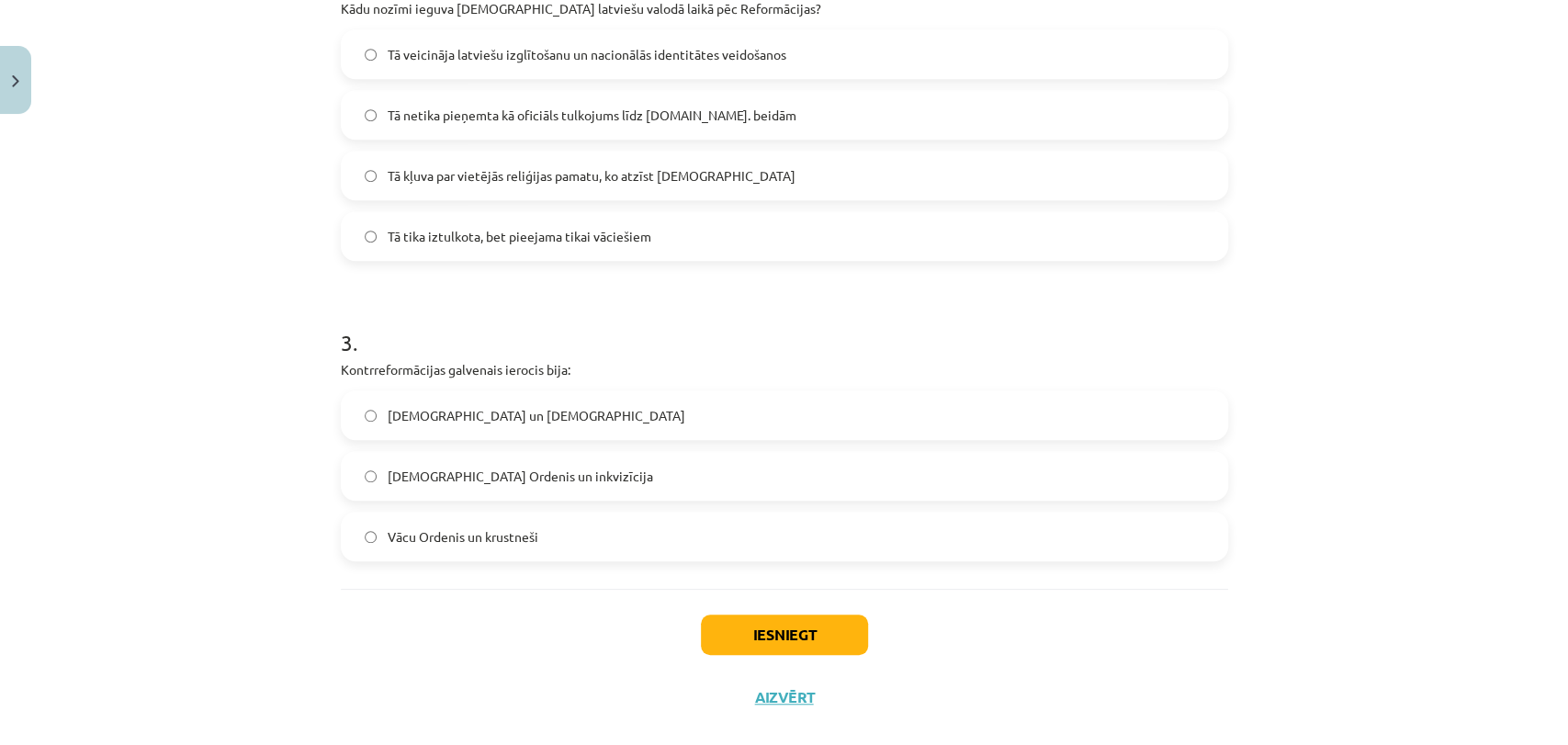
scroll to position [758, 0]
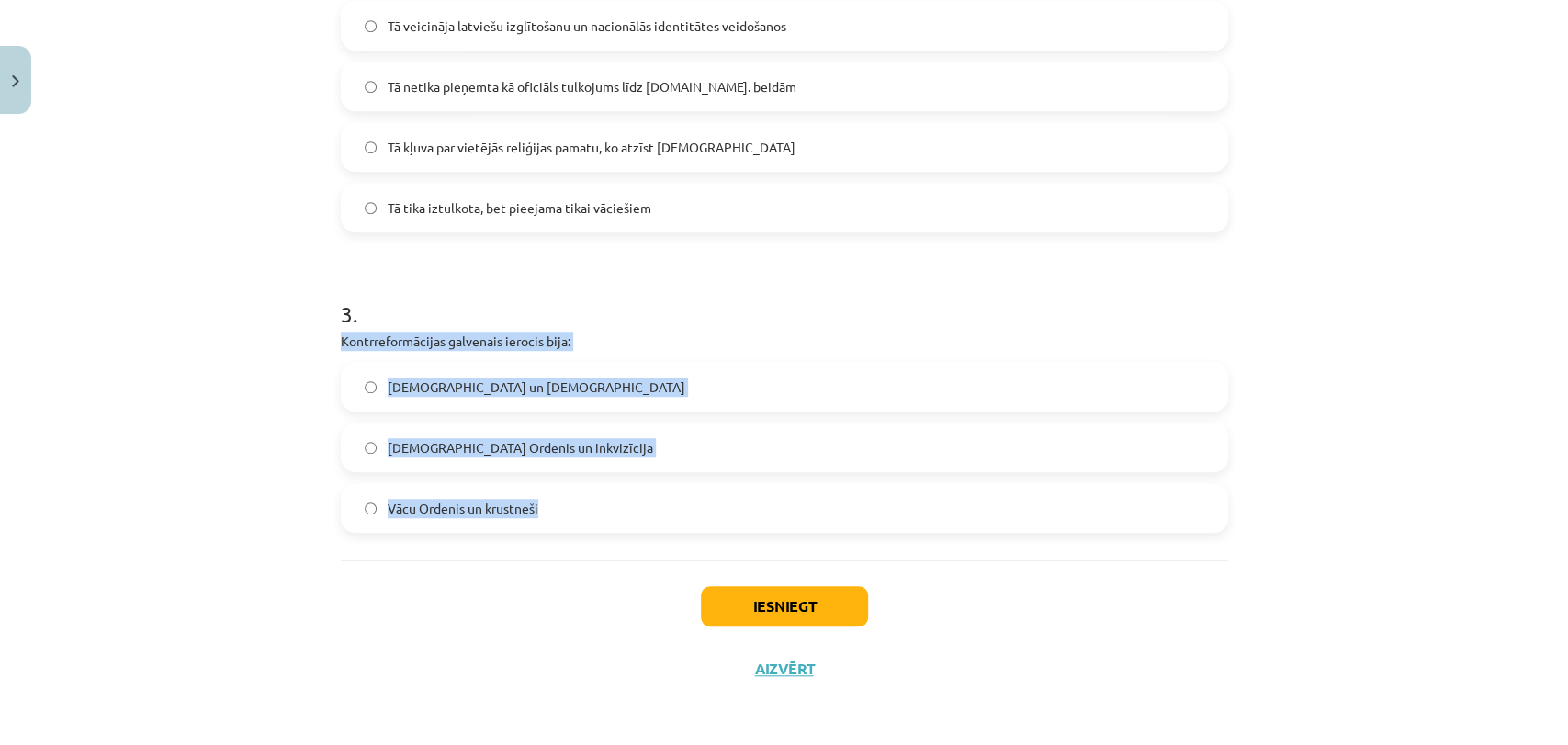
drag, startPoint x: 333, startPoint y: 341, endPoint x: 588, endPoint y: 512, distance: 307.3
click at [588, 512] on div "3 . Kontrreformācijas galvenais ierocis bija: [DEMOGRAPHIC_DATA] un [DEMOGRAPHI…" at bounding box center [784, 401] width 887 height 264
click at [608, 518] on label "Vācu Ordenis un krustneši" at bounding box center [785, 508] width 884 height 46
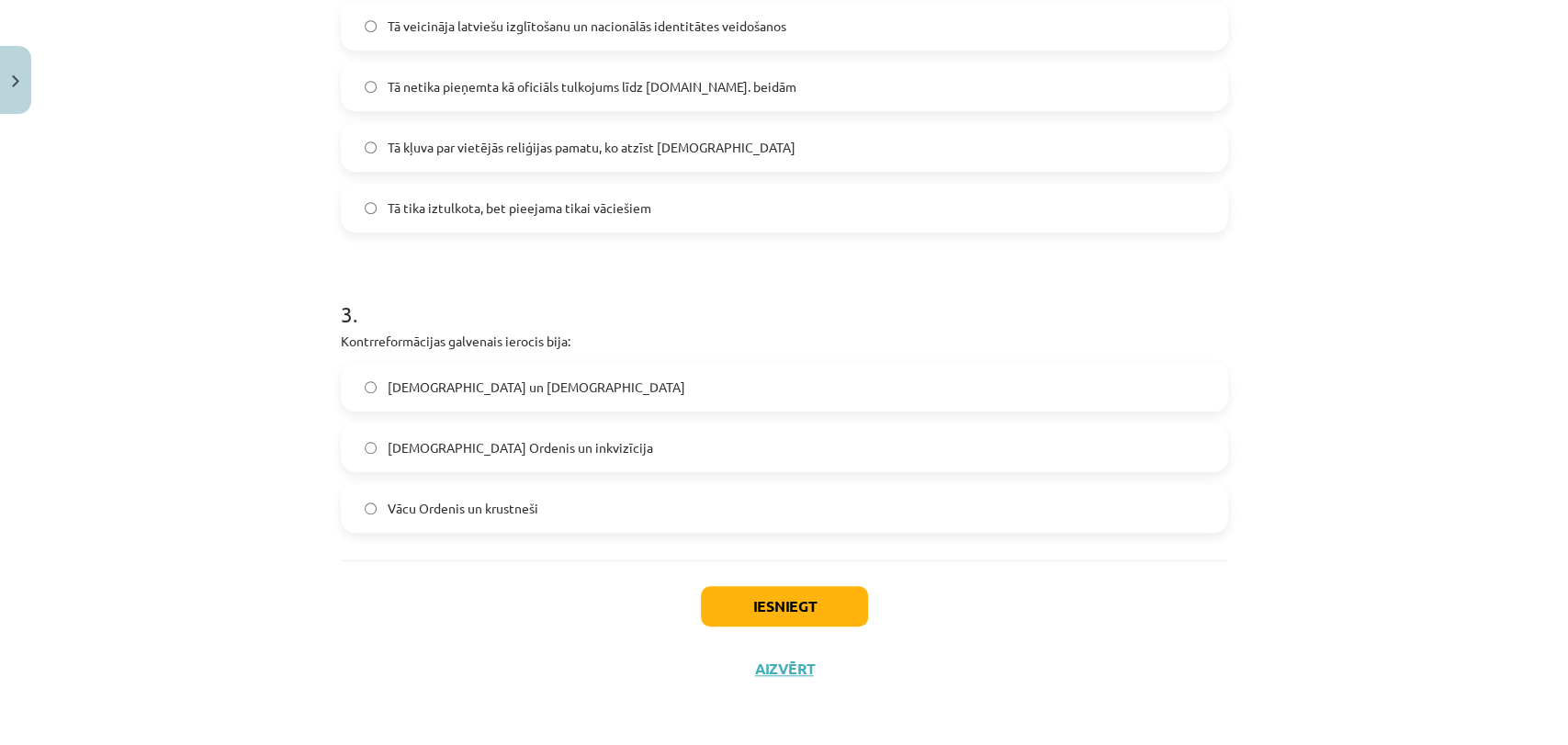
click at [265, 395] on div "Mācību tēma: Vēsture i - 10. klases 2. ieskaites mācību materiāls #6 ​Pārmaiņas…" at bounding box center [784, 372] width 1568 height 745
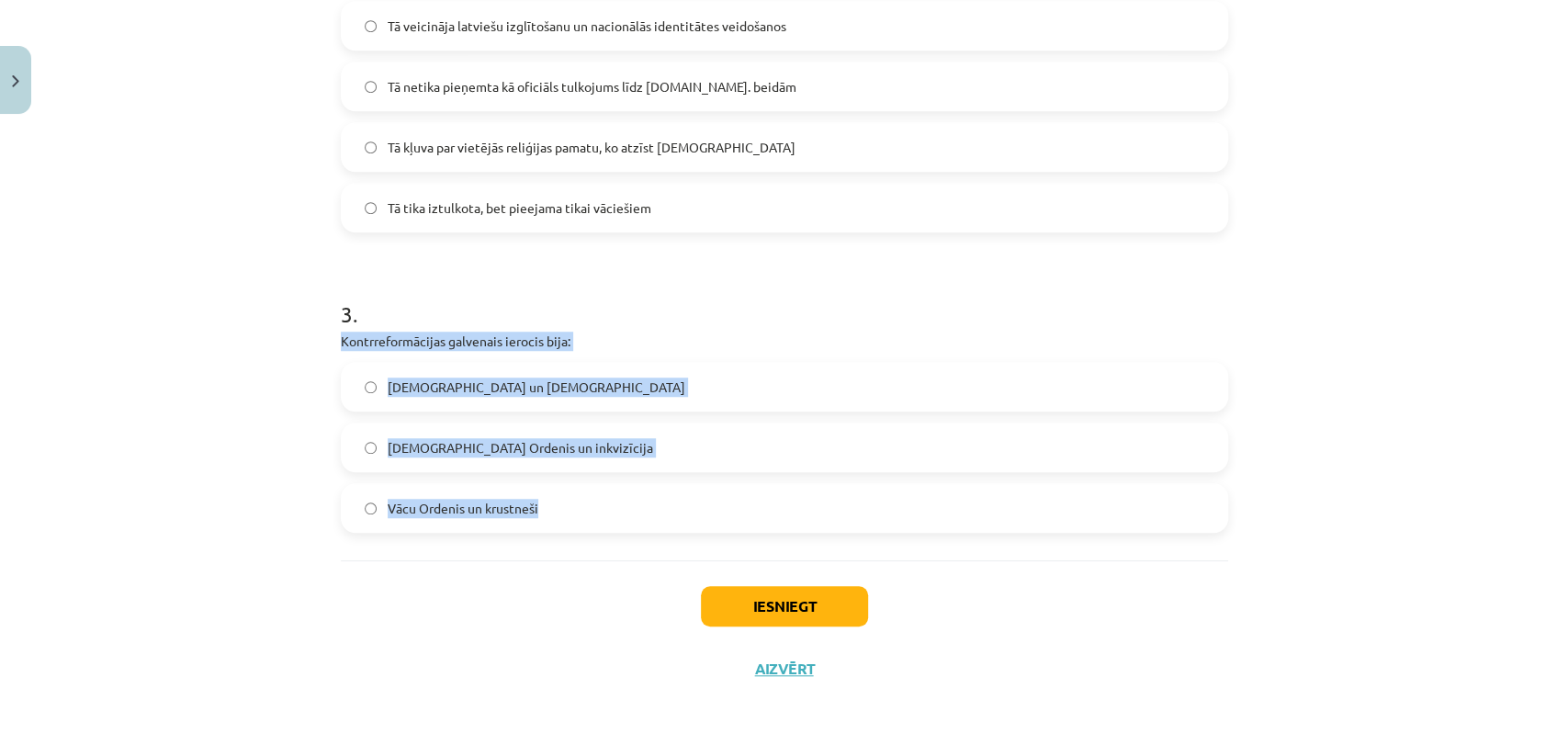
drag, startPoint x: 334, startPoint y: 336, endPoint x: 588, endPoint y: 524, distance: 315.3
click at [588, 524] on div "3 . Kontrreformācijas galvenais ierocis bija: [DEMOGRAPHIC_DATA] un [DEMOGRAPHI…" at bounding box center [784, 401] width 887 height 264
click at [588, 524] on label "Vācu Ordenis un krustneši" at bounding box center [785, 508] width 884 height 46
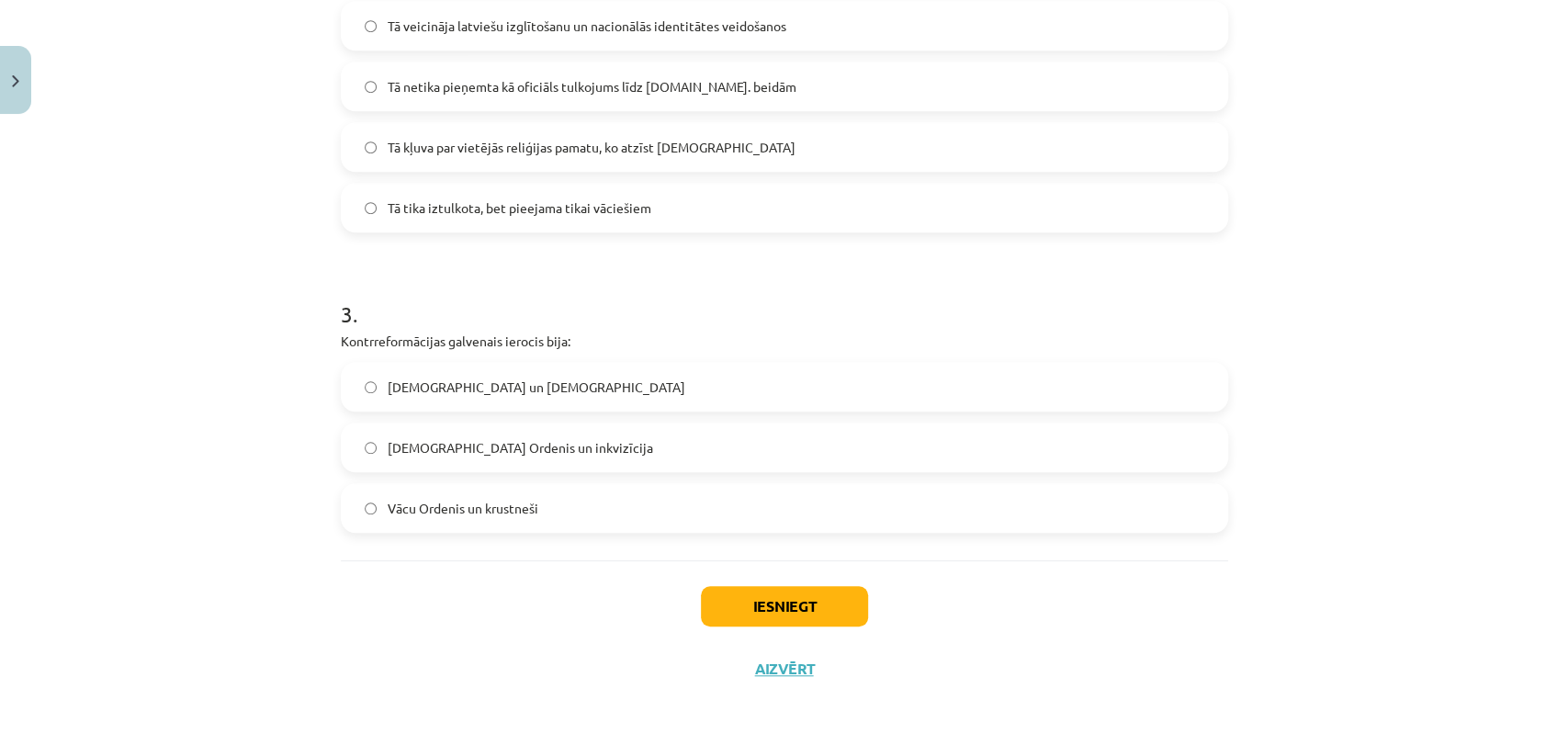
click at [588, 524] on label "Vācu Ordenis un krustneši" at bounding box center [785, 508] width 884 height 46
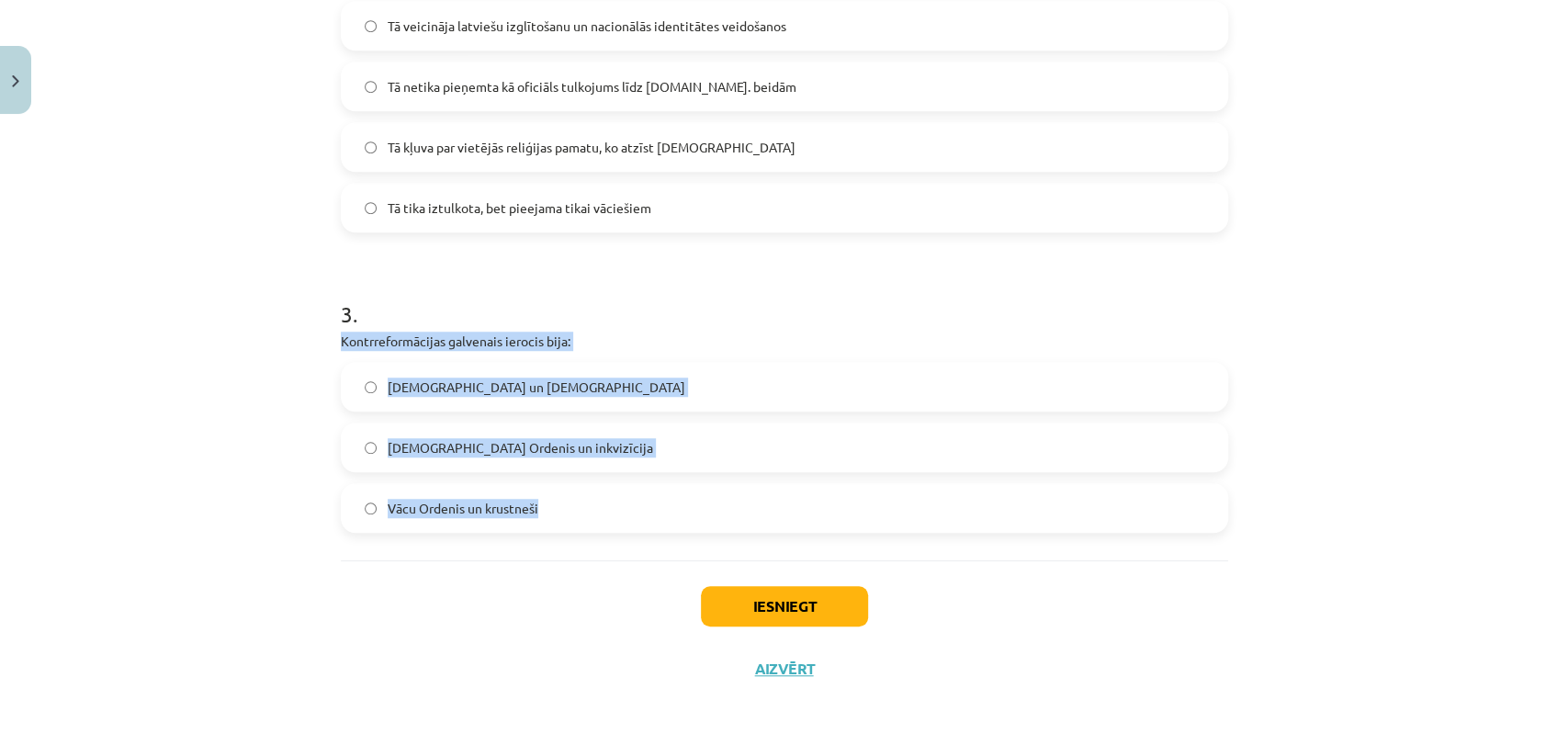
drag, startPoint x: 328, startPoint y: 344, endPoint x: 540, endPoint y: 488, distance: 256.6
click at [540, 488] on div "12 XP Saņemsi Sarežģīts 424 pilda Apraksts Uzdevums Palīdzība 1 . Reformācijas …" at bounding box center [784, 32] width 909 height 1336
copy div "Kontrreformācijas galvenais ierocis bija: Dominikāņu Ordenis un [DEMOGRAPHIC_DA…"
click at [559, 433] on label "[DEMOGRAPHIC_DATA] Ordenis un inkvizīcija" at bounding box center [785, 447] width 884 height 46
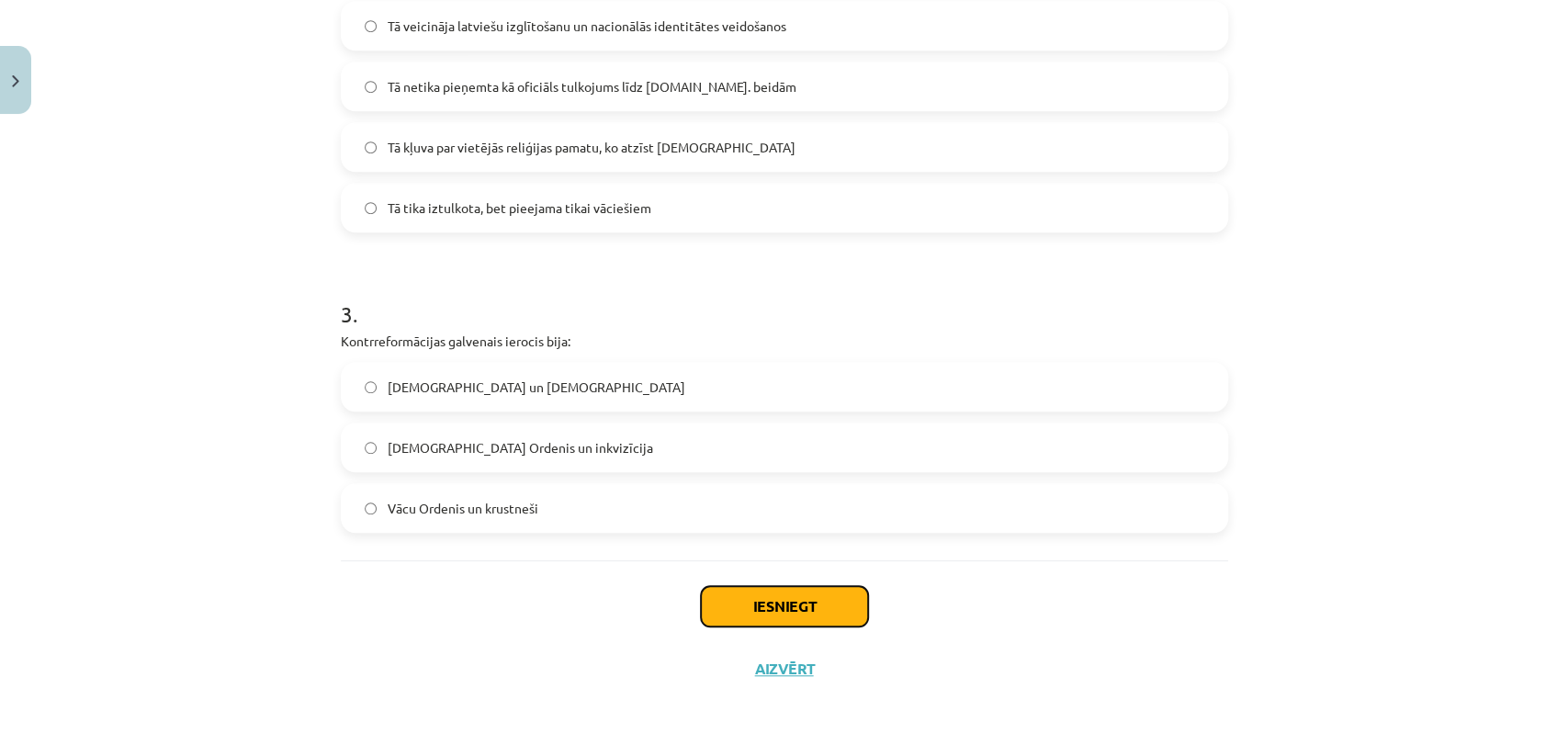
click at [826, 596] on button "Iesniegt" at bounding box center [784, 606] width 167 height 40
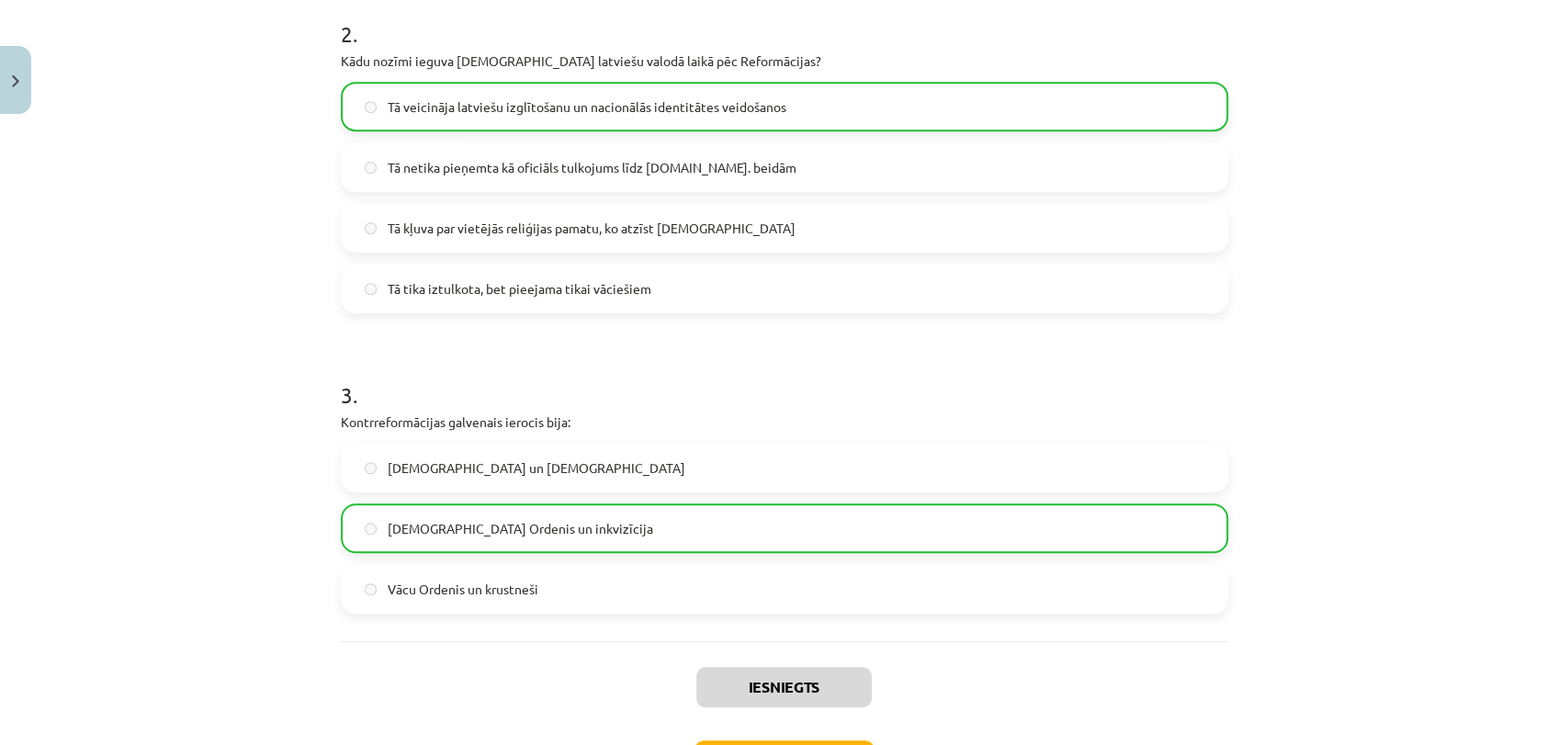
scroll to position [816, 0]
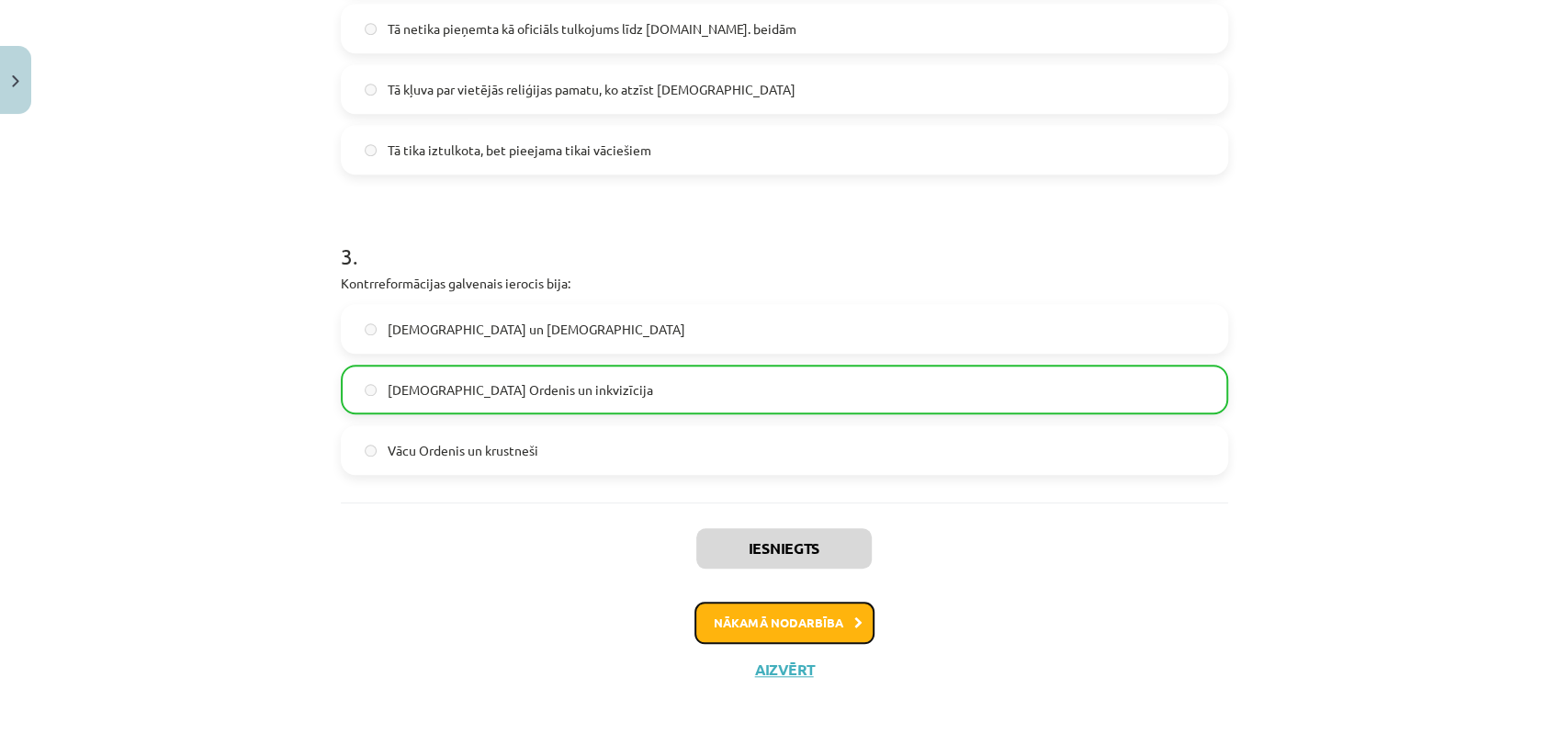
click at [775, 618] on button "Nākamā nodarbība" at bounding box center [784, 623] width 180 height 42
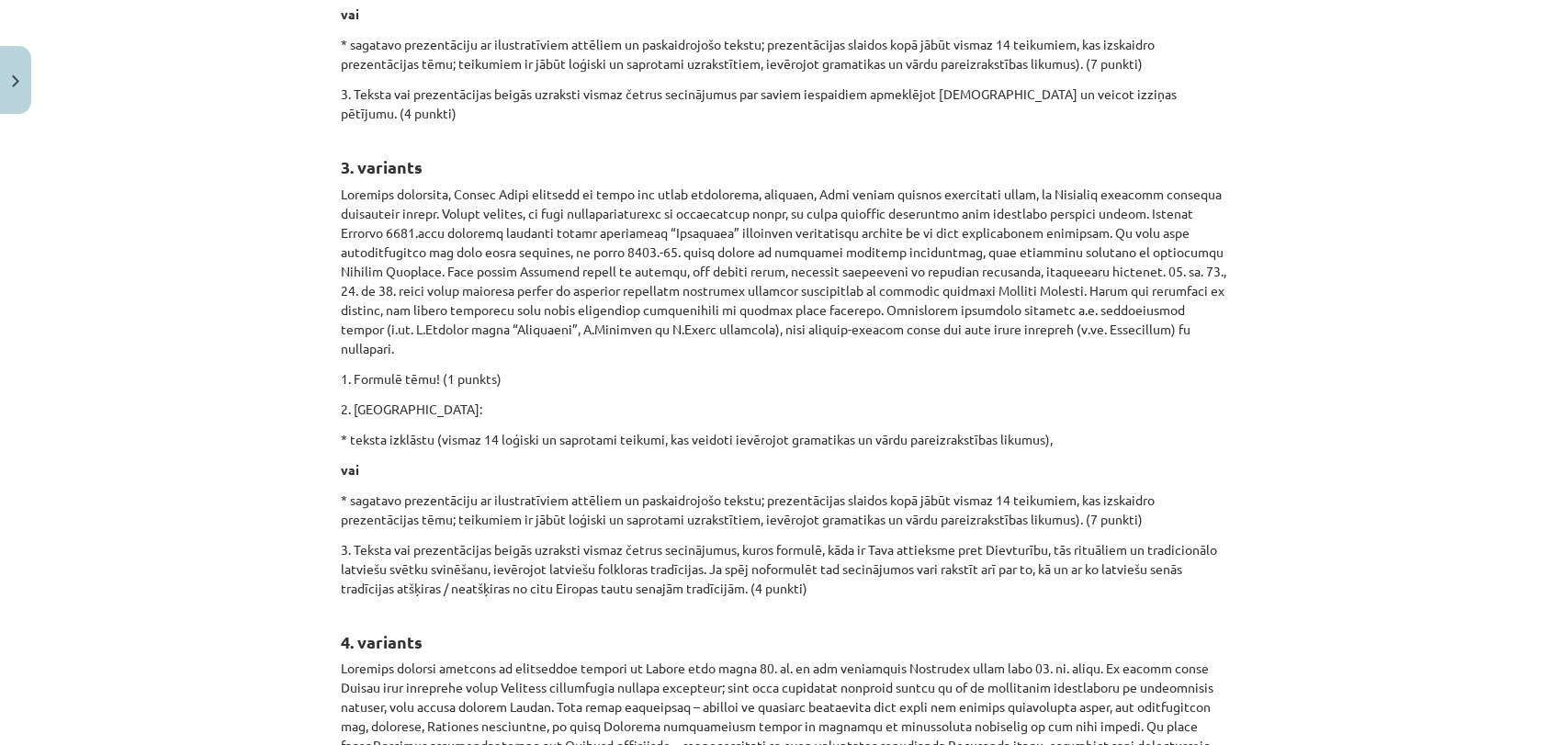
scroll to position [1214, 0]
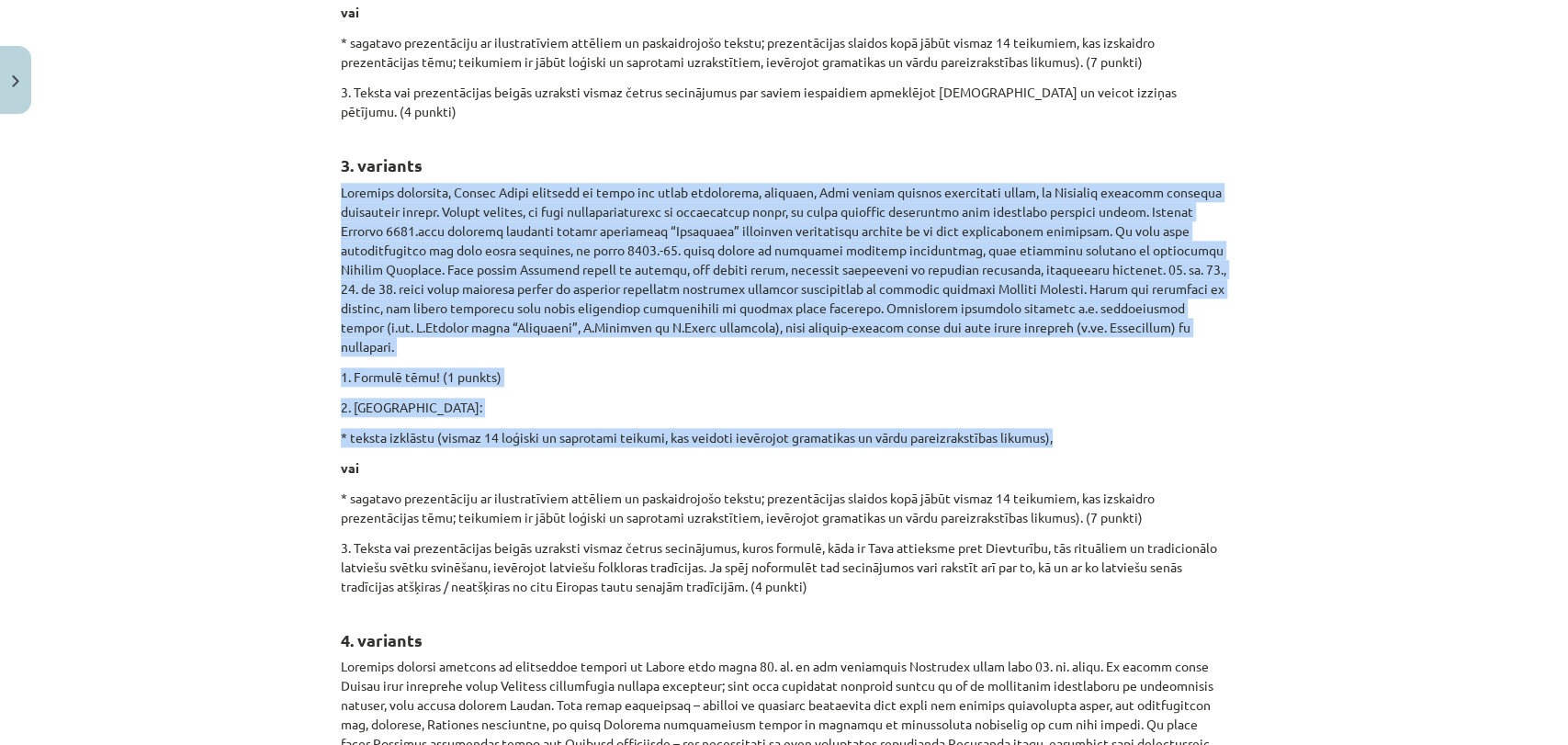
drag, startPoint x: 332, startPoint y: 111, endPoint x: 1051, endPoint y: 344, distance: 755.9
click at [1051, 344] on div "Izlasi uzmanīgi uzdevuma nosacījumus, izpildi prasīto, sagatavo atsevišķu failu…" at bounding box center [784, 92] width 887 height 1956
copy div "Loremips dolorsita, Consec Adipi elitsedd ei tempo inc utlab etdolorema, aliqua…"
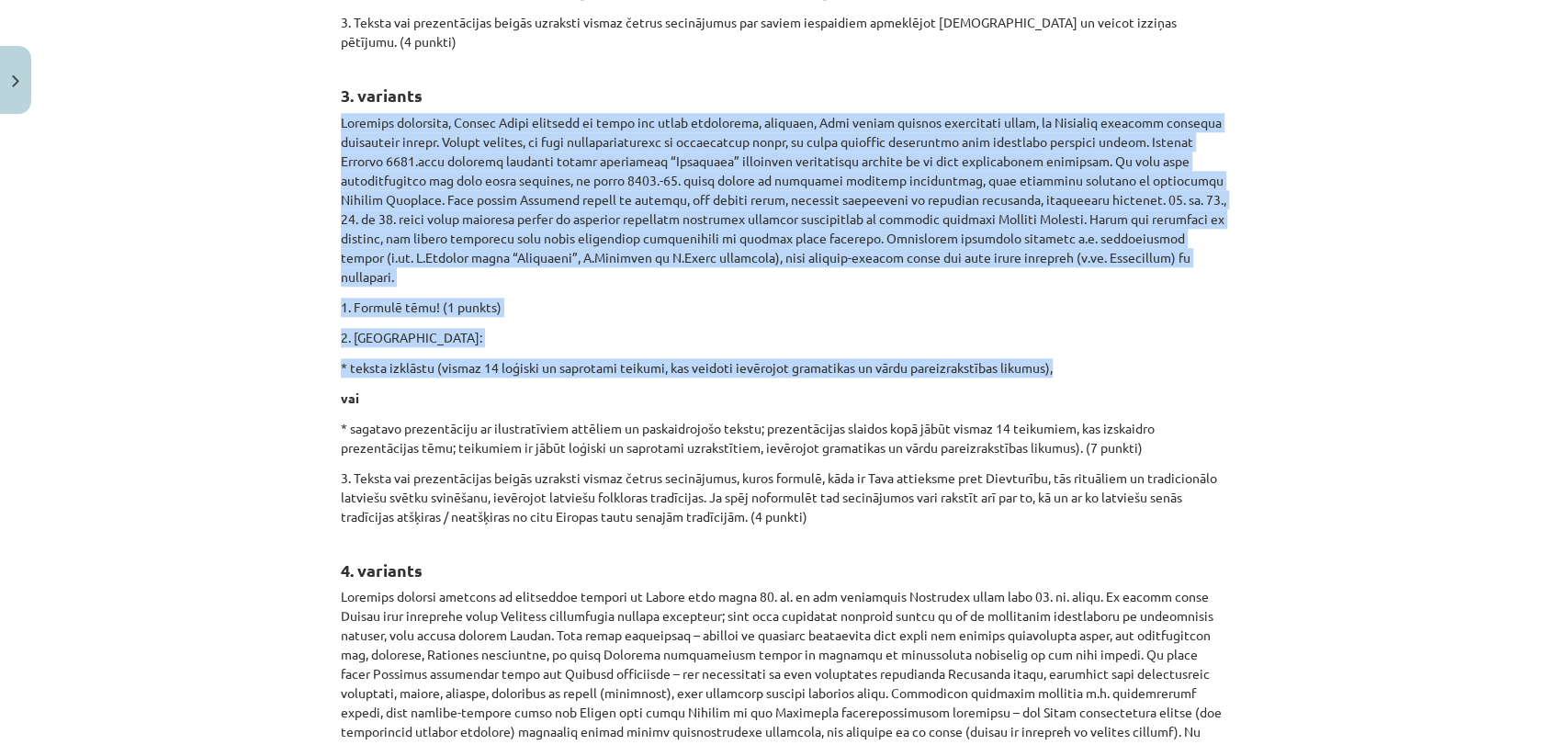
scroll to position [1288, 0]
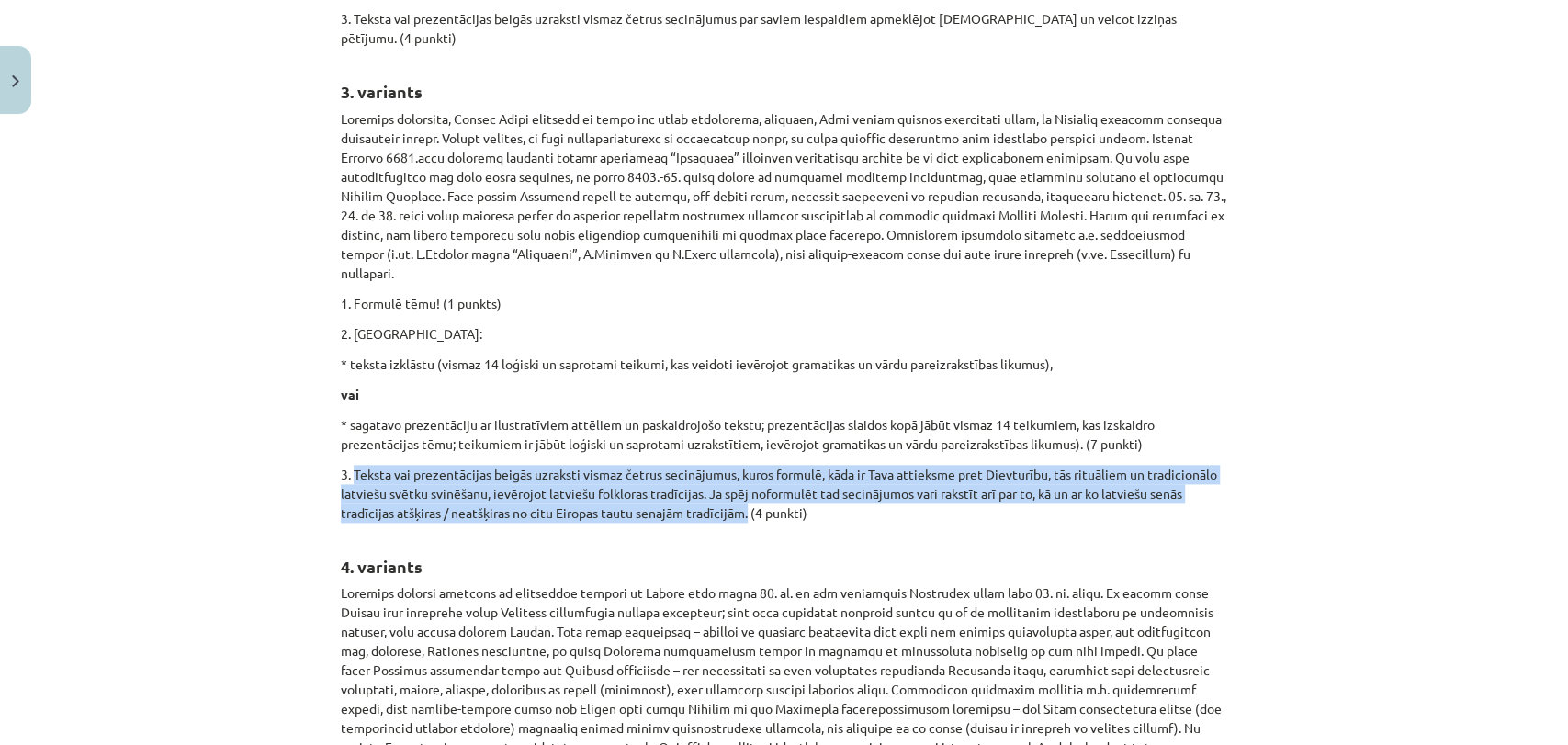
drag, startPoint x: 348, startPoint y: 369, endPoint x: 742, endPoint y: 422, distance: 397.6
click at [742, 465] on p "3. Teksta vai prezentācijas beigās uzraksti vismaz četrus secinājumus, kuros fo…" at bounding box center [784, 494] width 887 height 58
copy p "Teksta vai prezentācijas beigās uzraksti vismaz četrus secinājumus, kuros formu…"
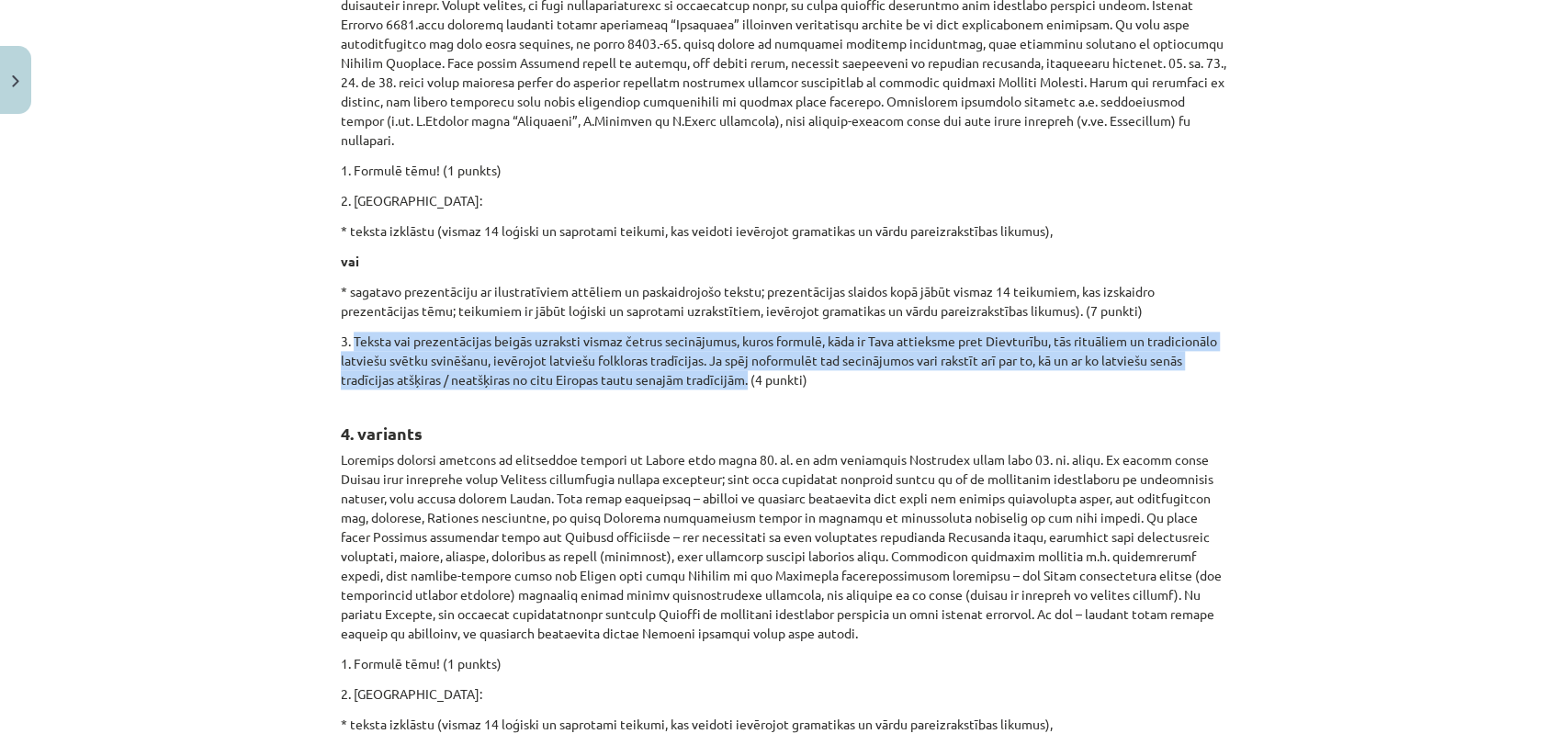
scroll to position [1656, 0]
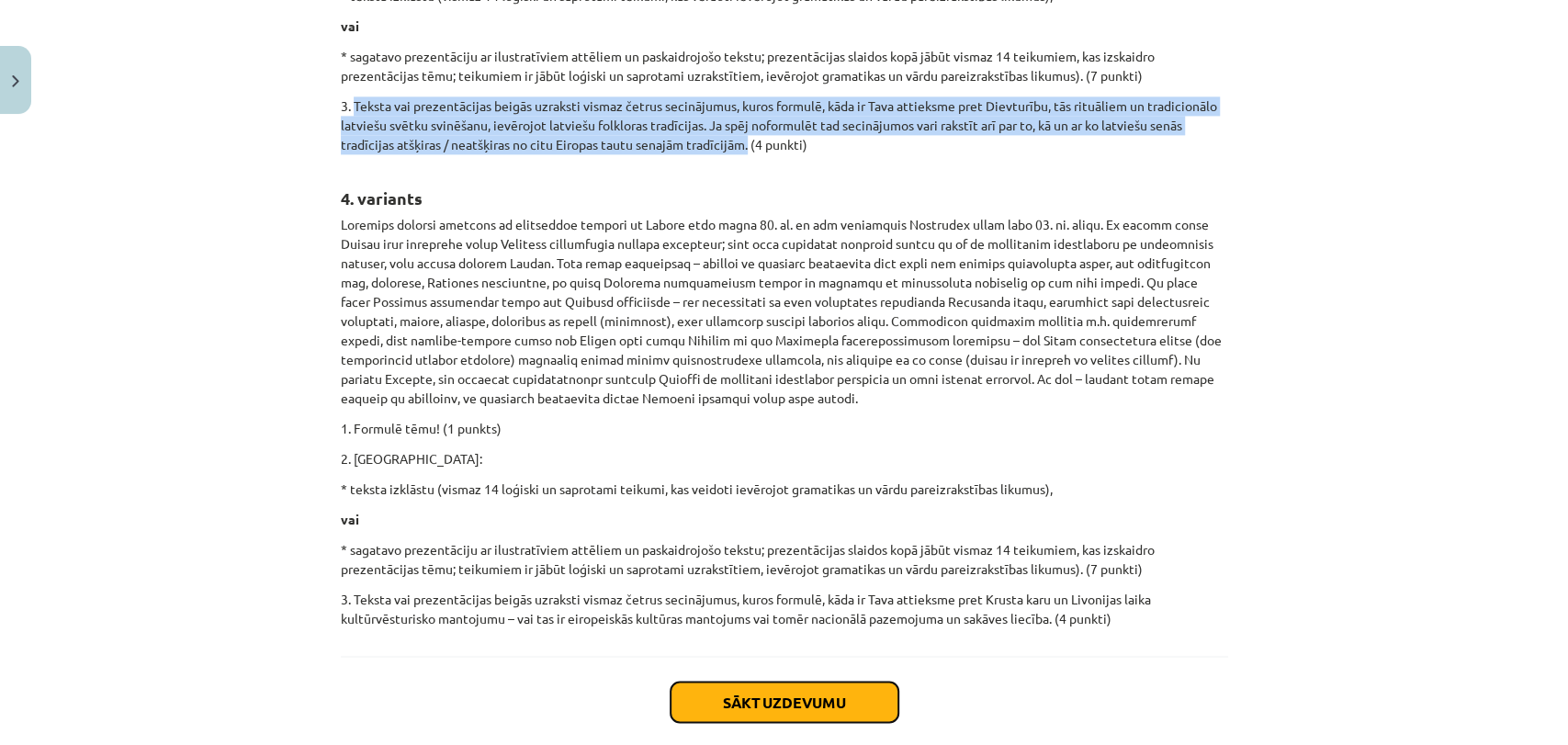
click at [706, 670] on button "Sākt uzdevumu" at bounding box center [785, 702] width 228 height 40
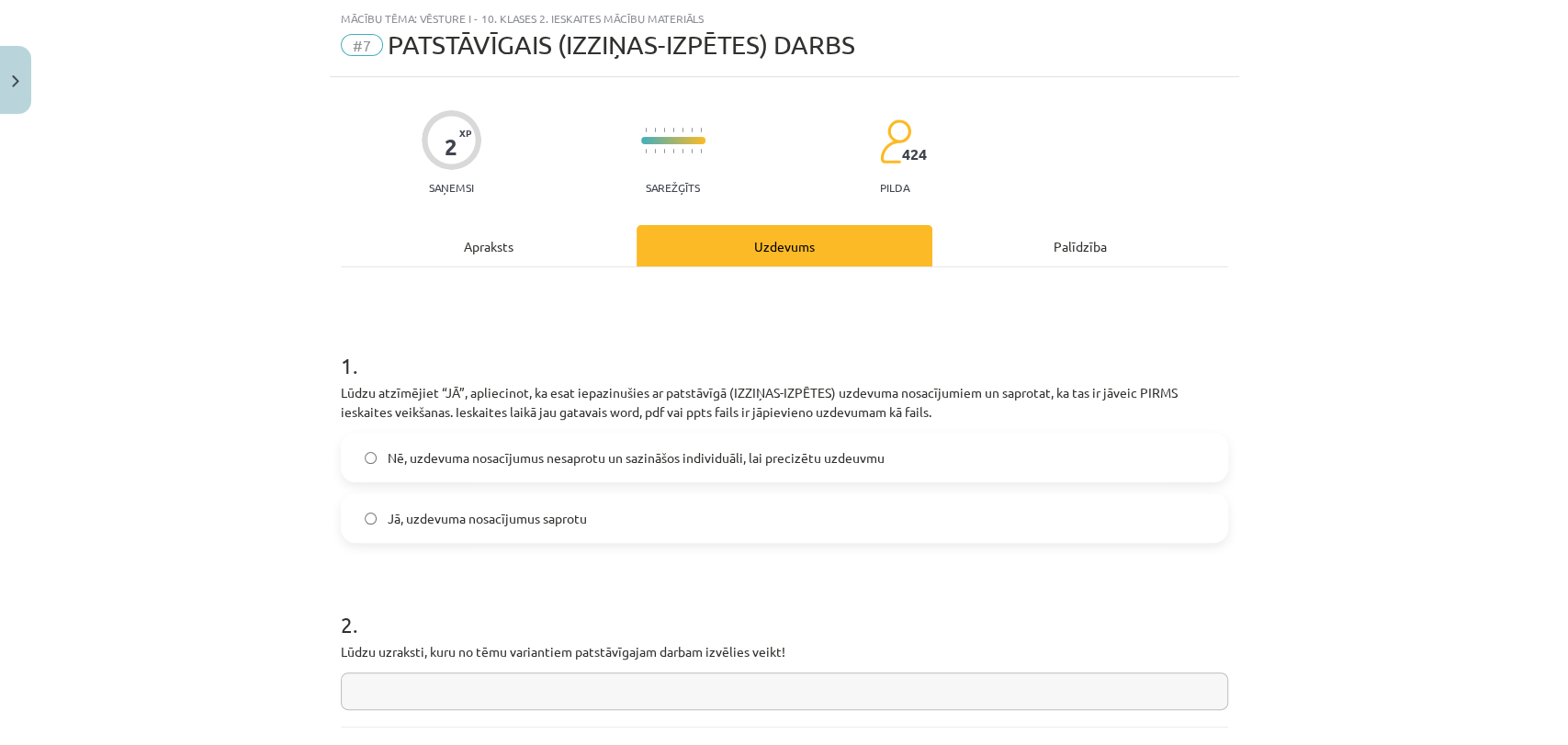
scroll to position [212, 0]
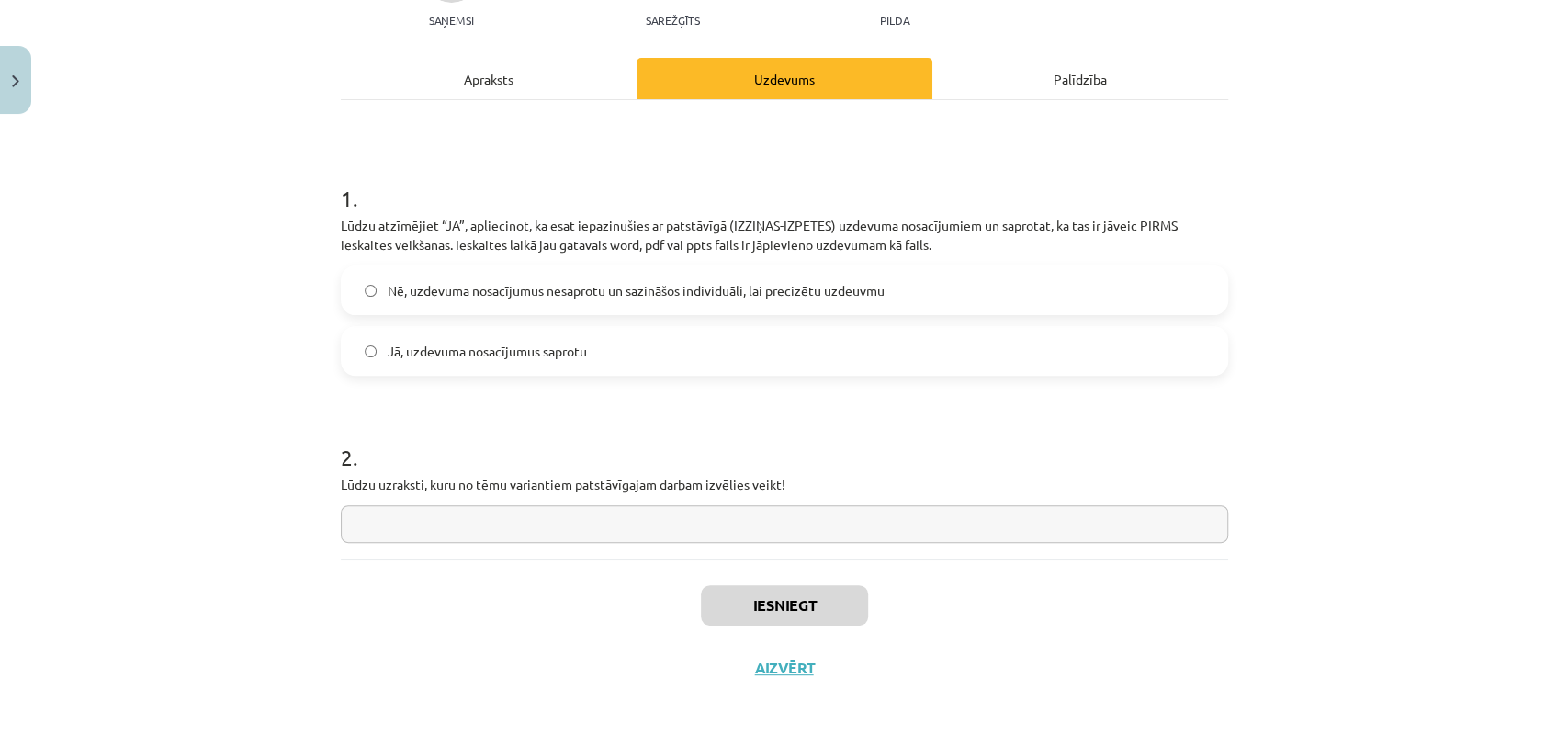
click at [618, 356] on label "Jā, uzdevuma nosacījumus saprotu" at bounding box center [785, 351] width 884 height 46
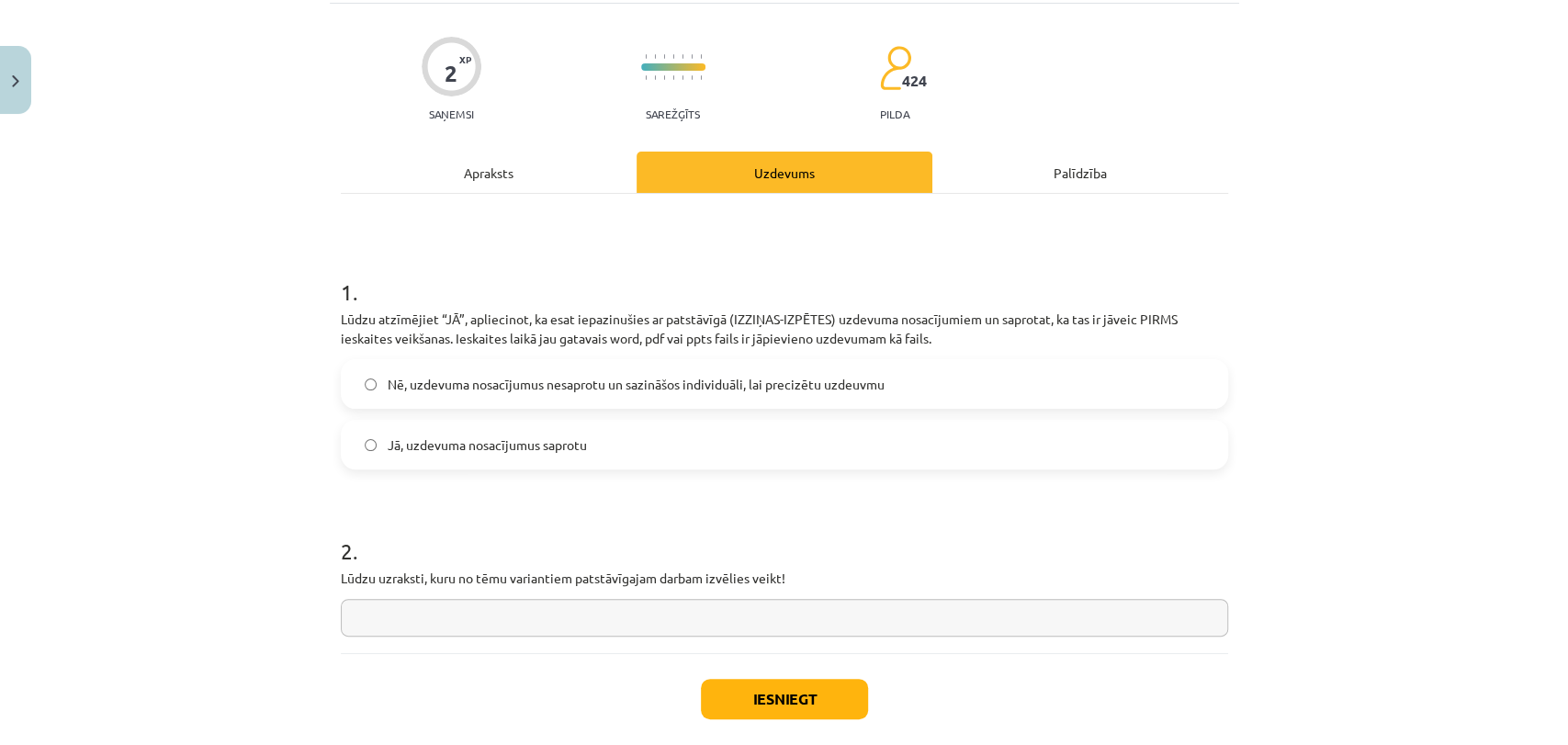
scroll to position [118, 0]
click at [520, 178] on div "Apraksts" at bounding box center [489, 172] width 296 height 41
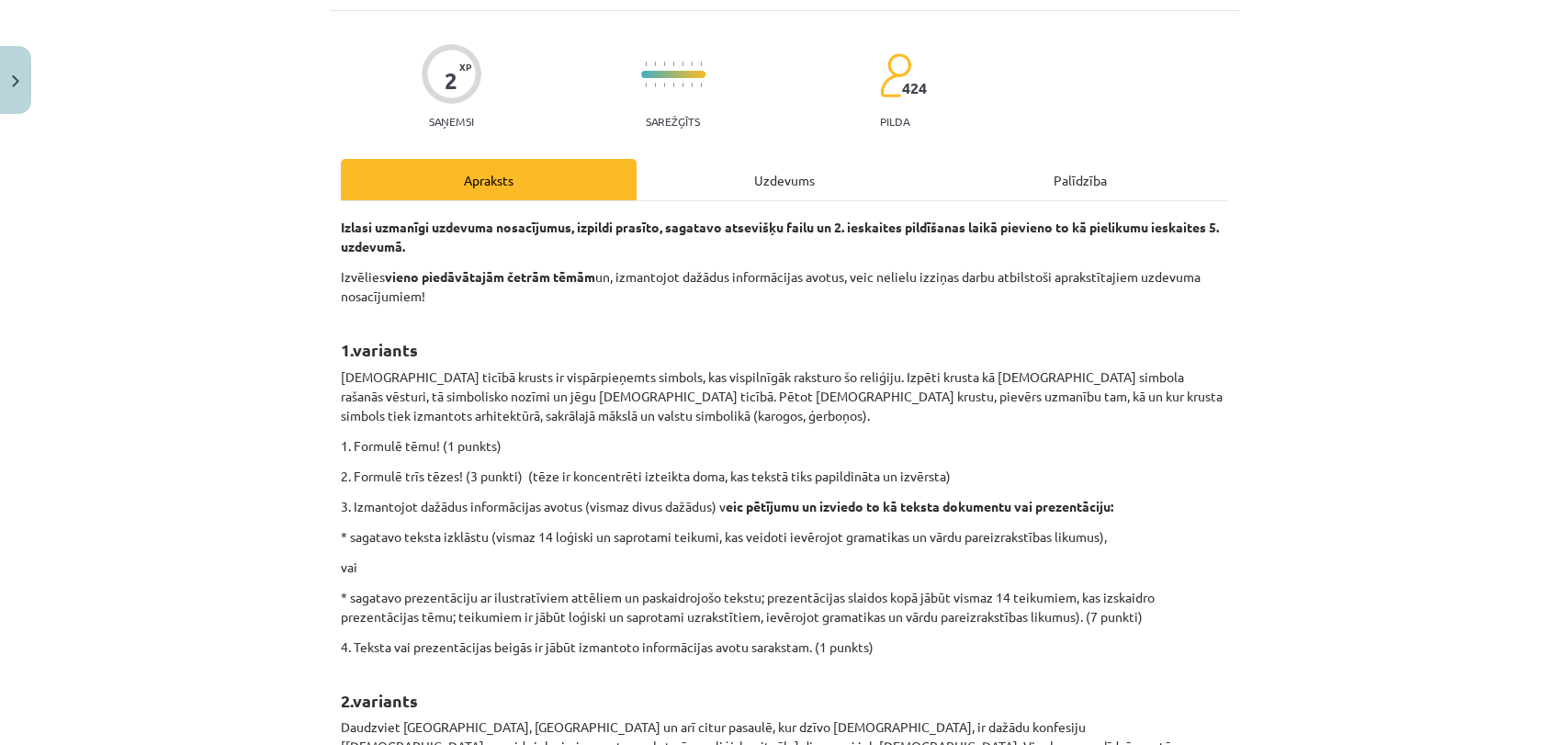
scroll to position [0, 0]
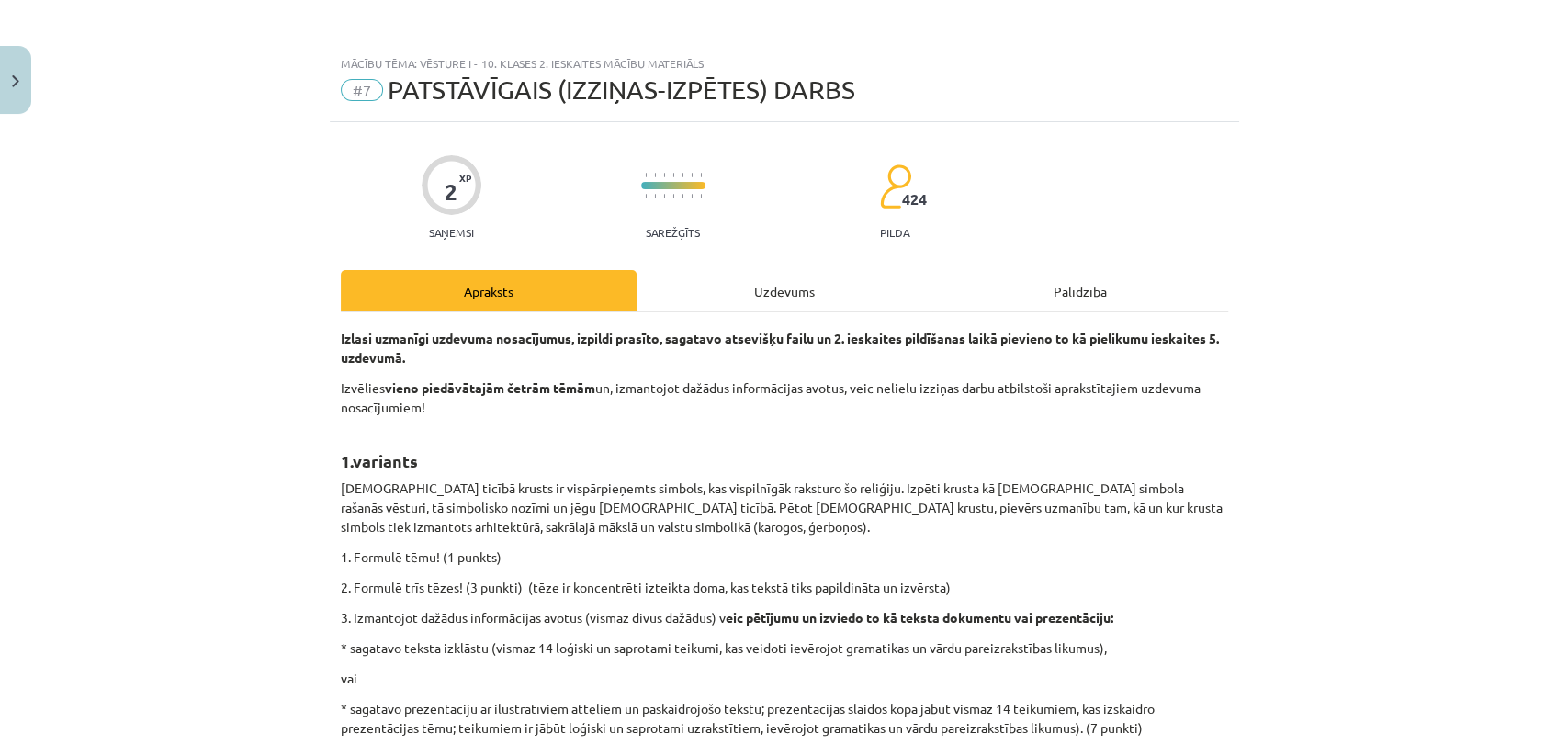
click at [711, 311] on hr at bounding box center [784, 311] width 887 height 1
click at [781, 279] on div "Uzdevums" at bounding box center [785, 290] width 296 height 41
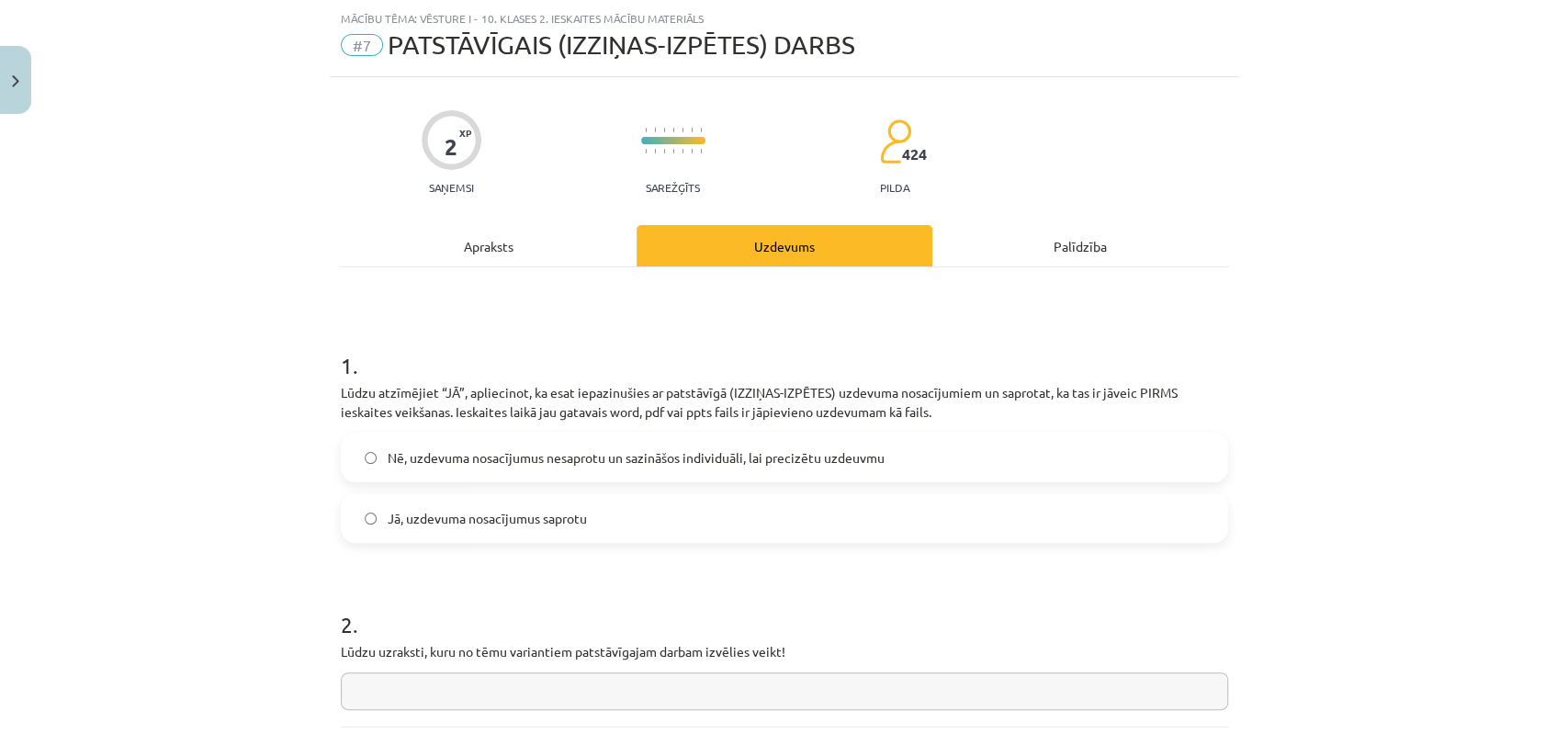
scroll to position [212, 0]
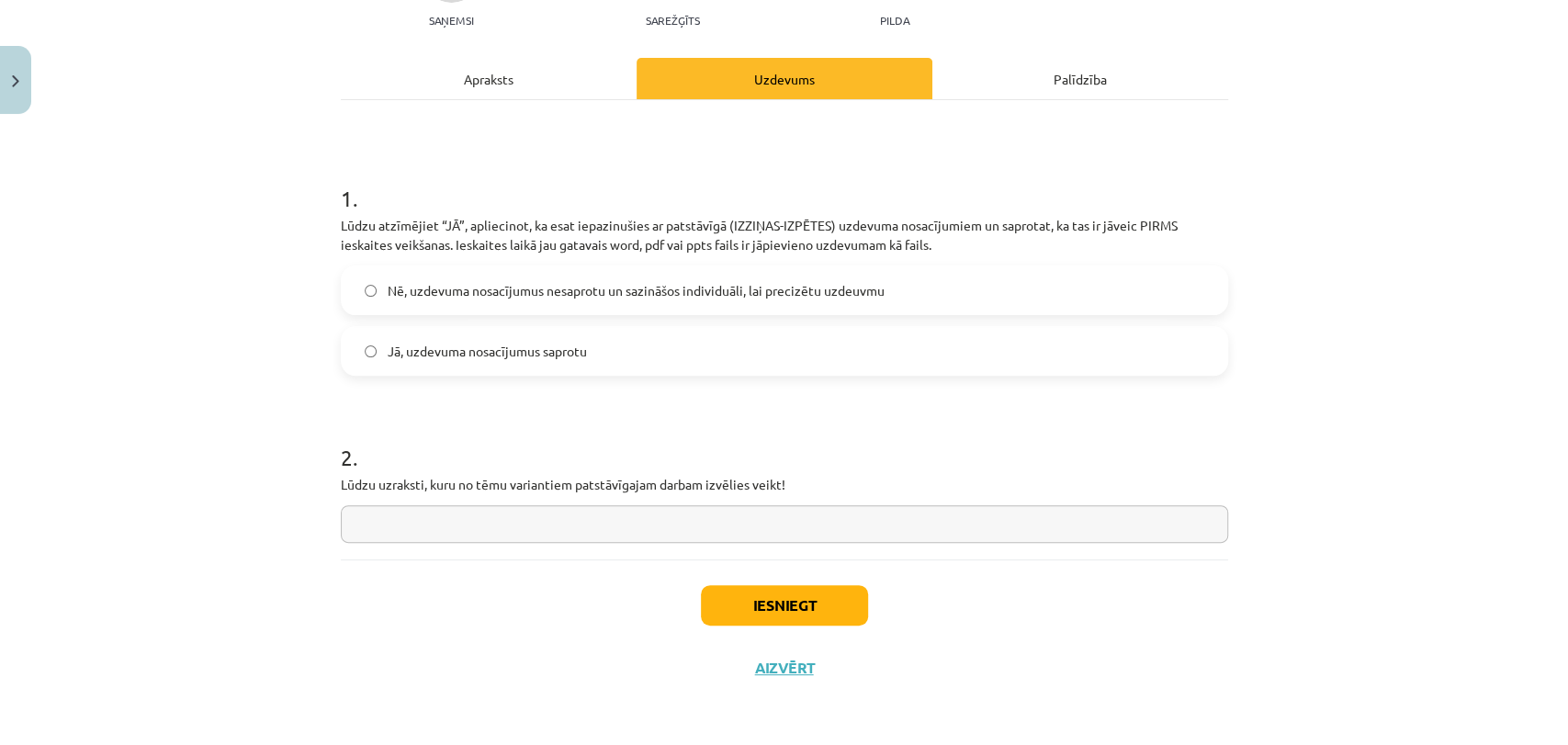
click at [609, 525] on input "text" at bounding box center [784, 524] width 887 height 38
type input "**********"
click at [758, 604] on button "Iesniegt" at bounding box center [784, 605] width 167 height 40
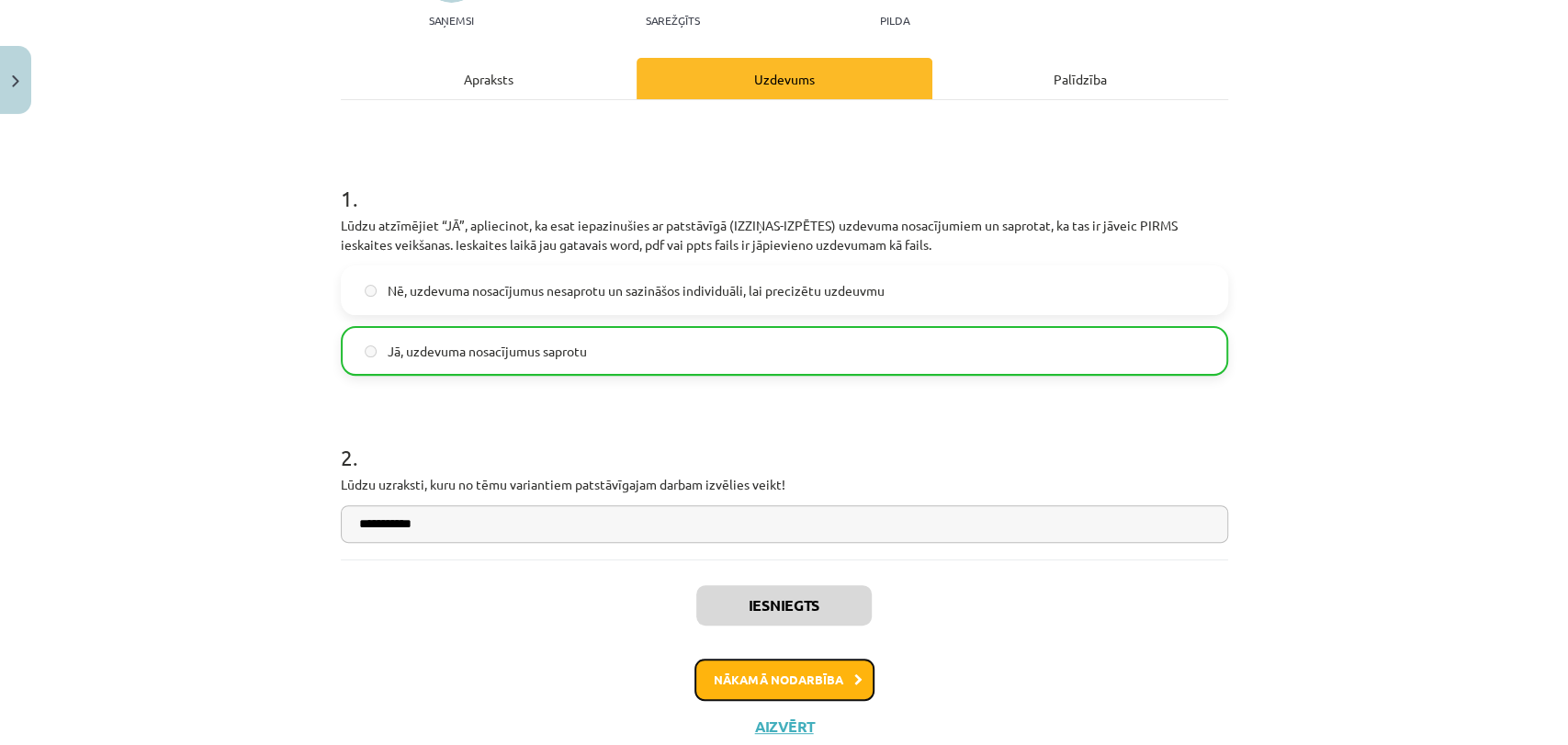
click at [785, 669] on button "Nākamā nodarbība" at bounding box center [784, 680] width 180 height 42
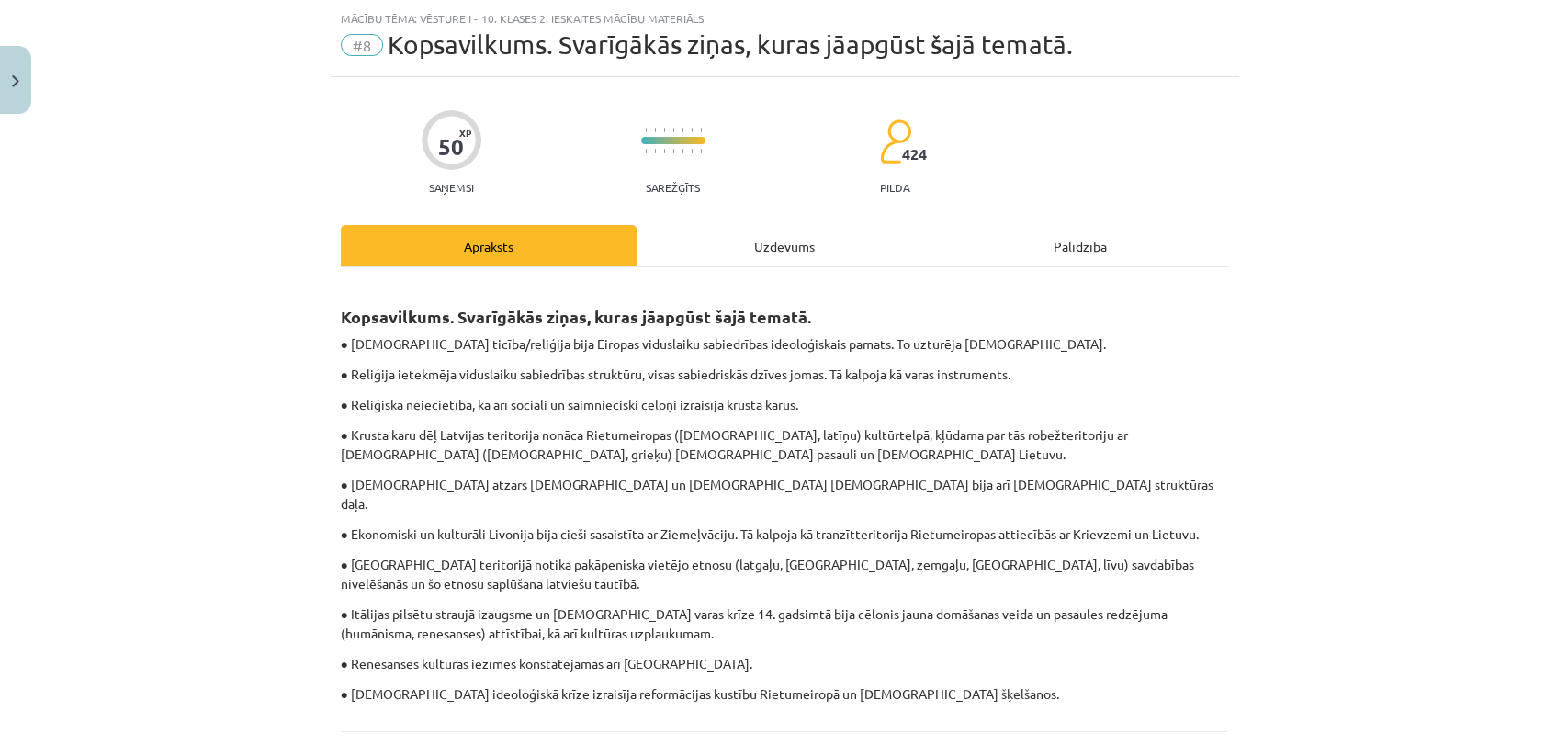
scroll to position [197, 0]
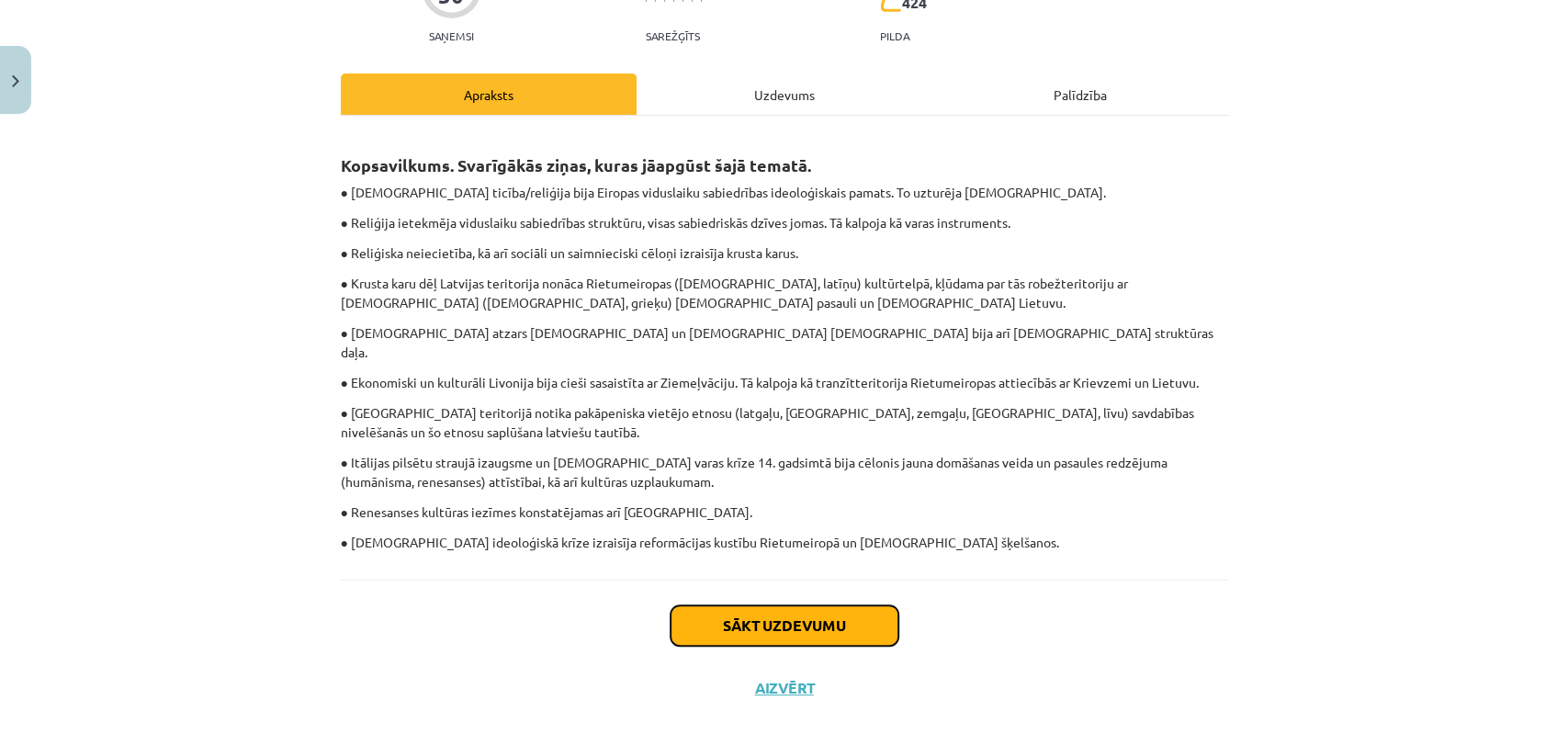
click at [826, 606] on button "Sākt uzdevumu" at bounding box center [785, 625] width 228 height 40
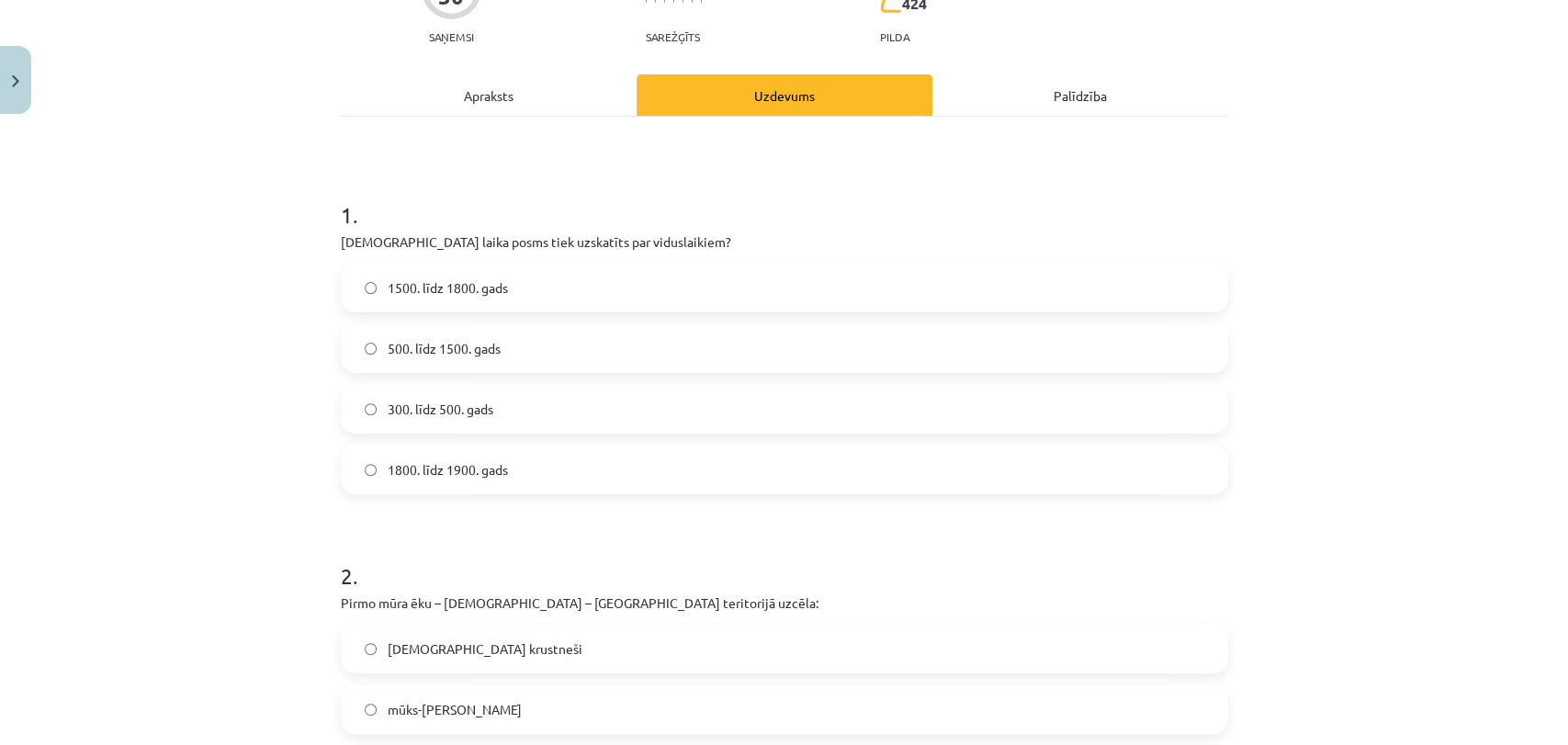
scroll to position [199, 0]
click at [797, 335] on label "500. līdz 1500. gads" at bounding box center [785, 345] width 884 height 46
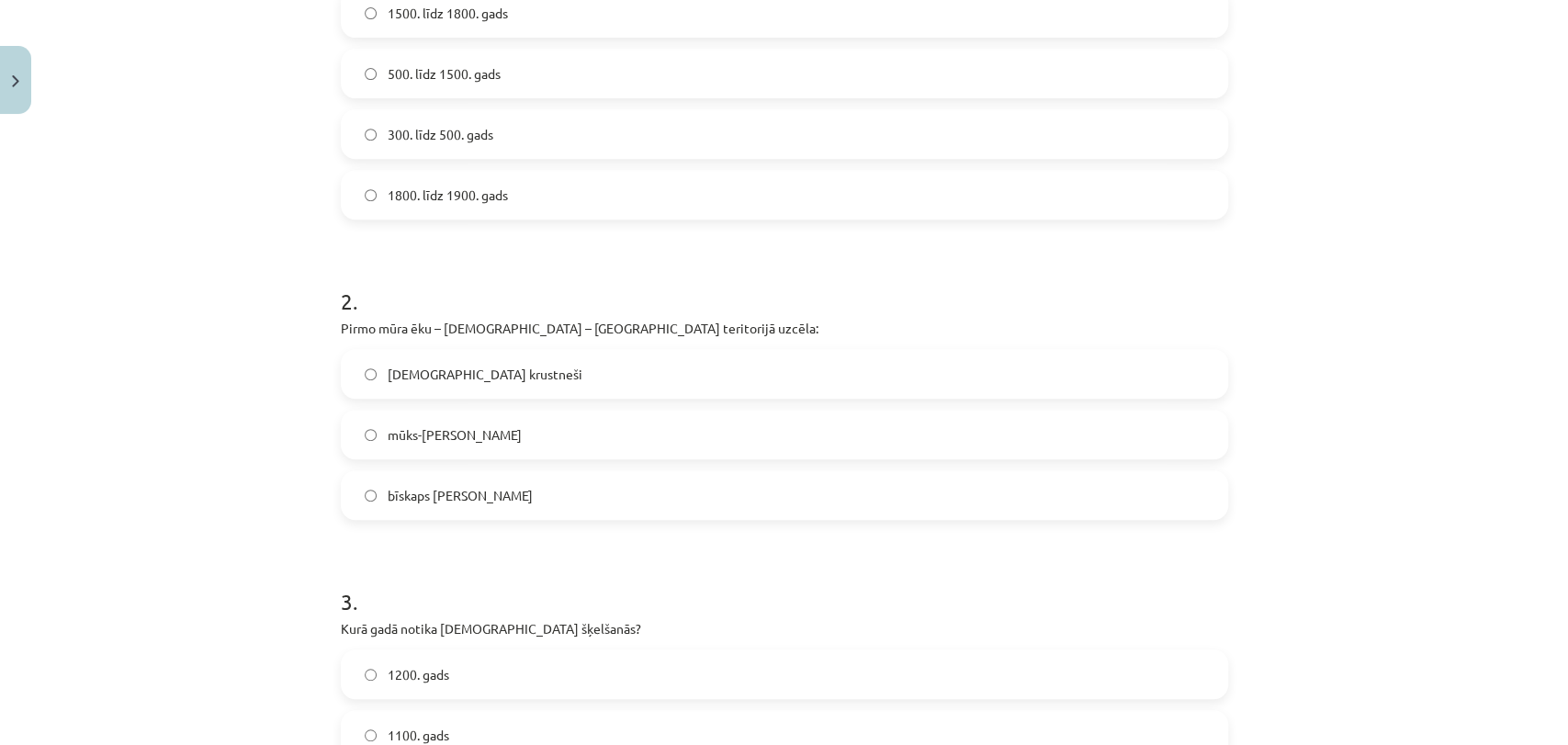
scroll to position [493, 0]
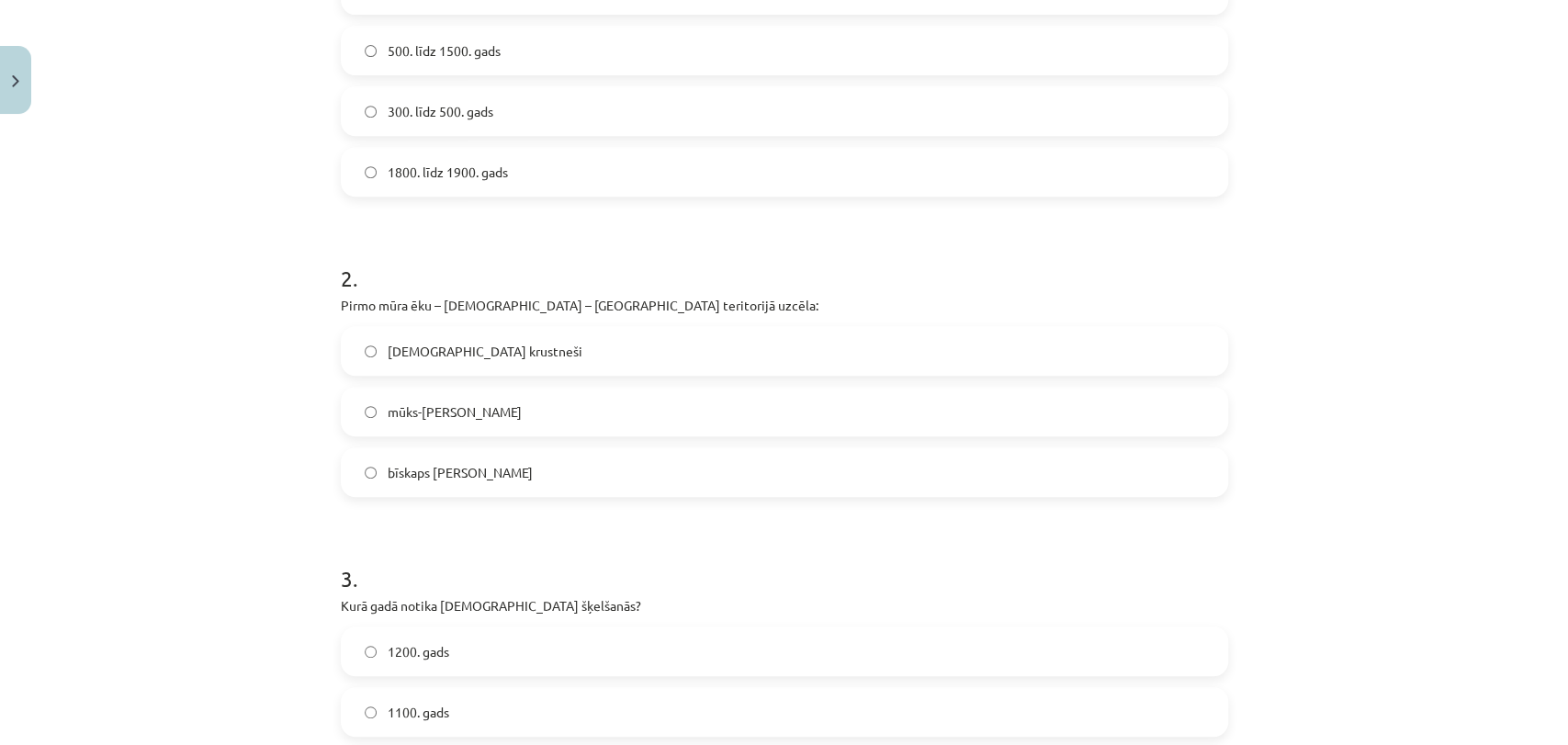
click at [809, 399] on label "mūks-[PERSON_NAME]" at bounding box center [785, 412] width 884 height 46
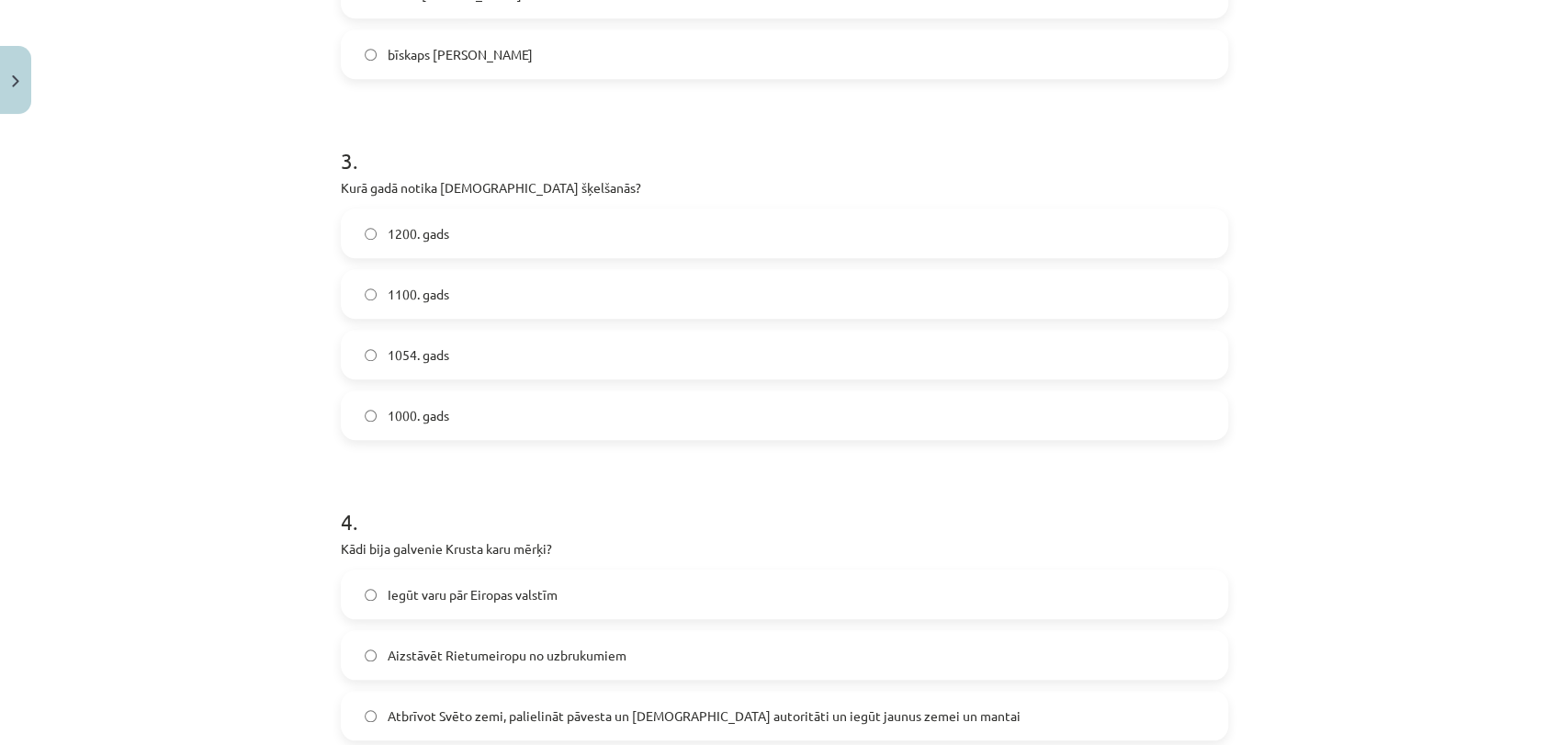
scroll to position [913, 0]
click at [756, 332] on label "1054. gads" at bounding box center [785, 353] width 884 height 46
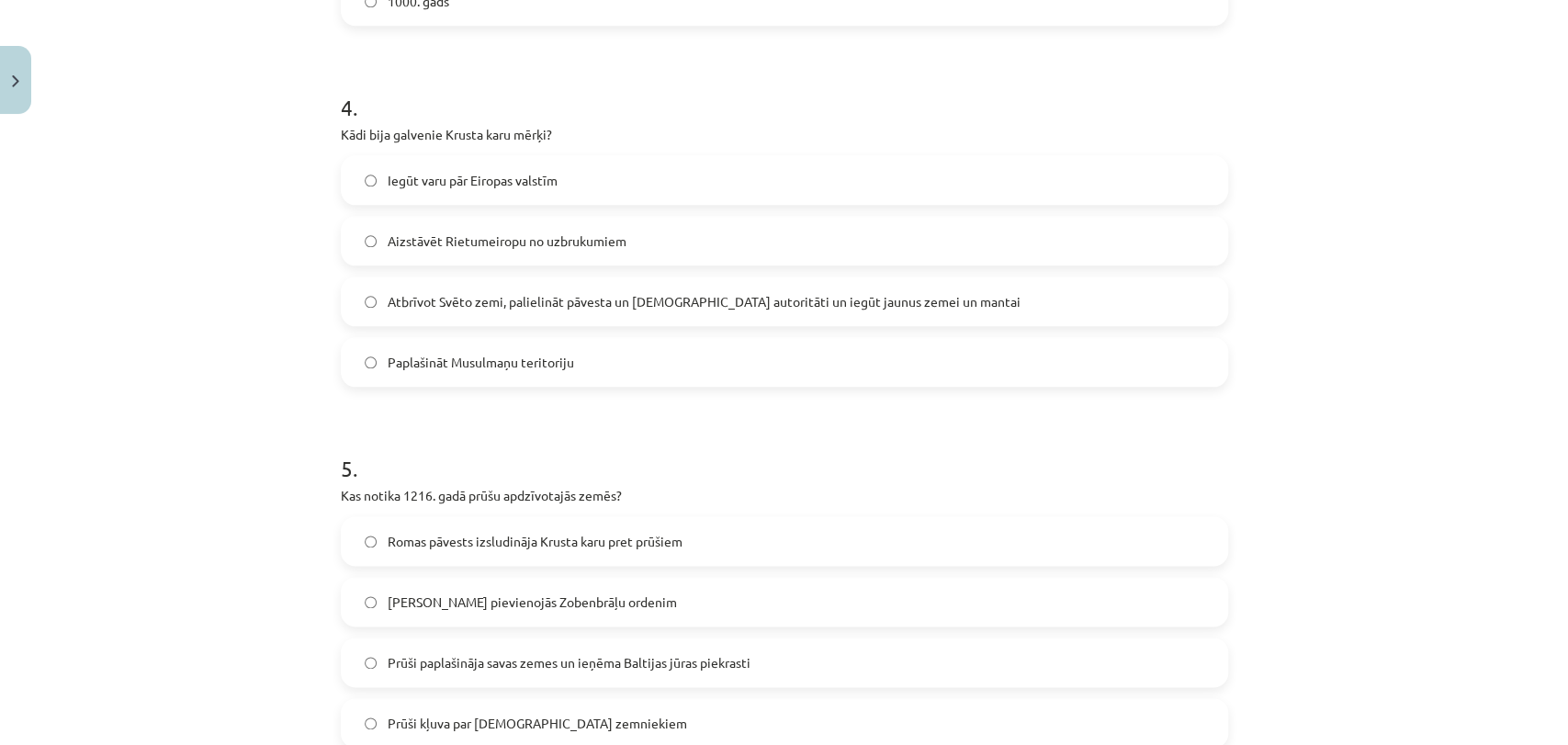
scroll to position [1352, 0]
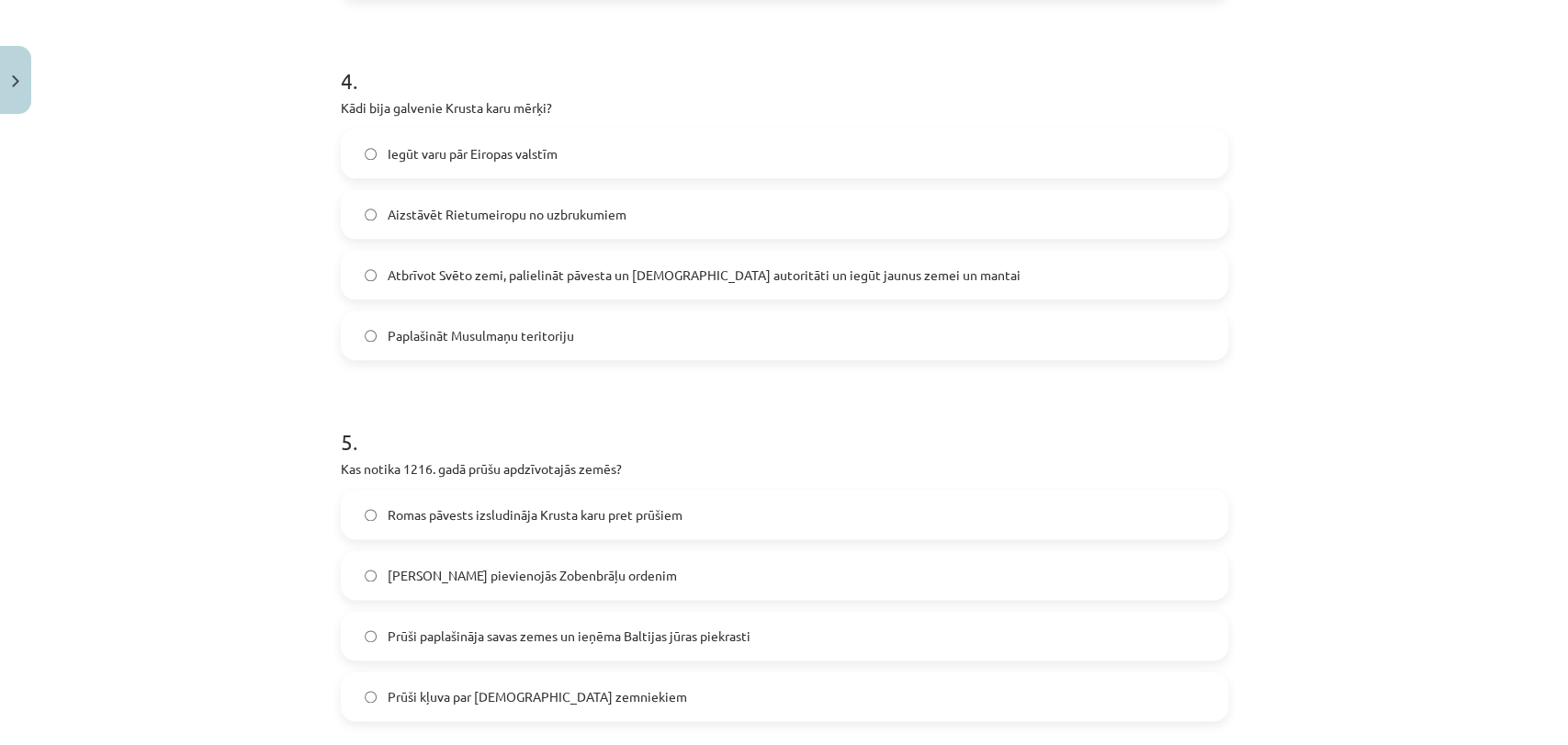
click at [969, 272] on label "Atbrīvot Svēto zemi, palielināt pāvesta un [DEMOGRAPHIC_DATA] autoritāti un ieg…" at bounding box center [785, 275] width 884 height 46
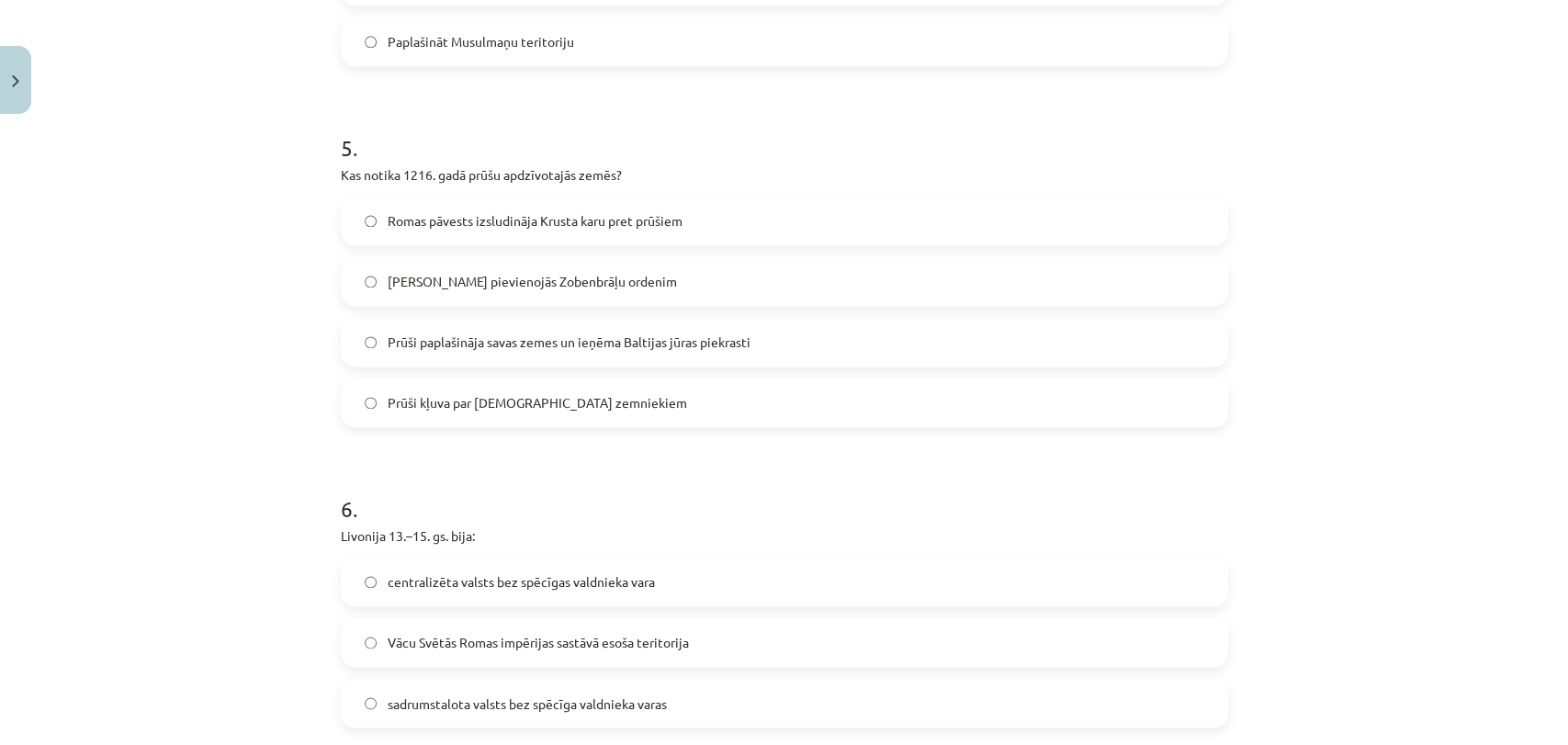
scroll to position [1648, 0]
click at [860, 323] on label "Prūši paplašināja savas zemes un ieņēma Baltijas jūras piekrasti" at bounding box center [785, 340] width 884 height 46
click at [817, 221] on label "Romas pāvests izsludināja Krusta karu pret prūšiem" at bounding box center [785, 219] width 884 height 46
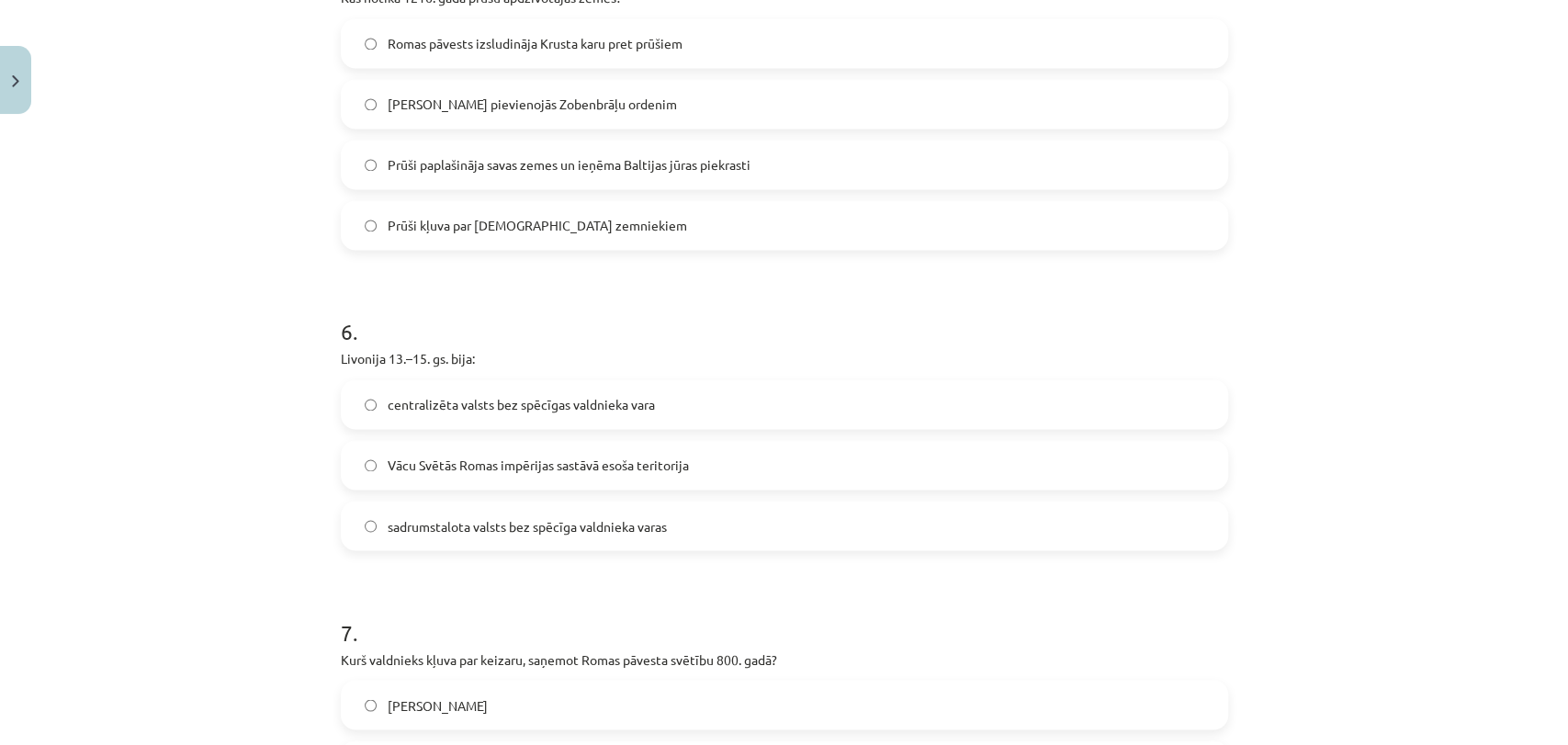
scroll to position [1825, 0]
click at [749, 473] on label "Vācu Svētās Romas impērijas sastāvā esoša teritorija" at bounding box center [785, 463] width 884 height 46
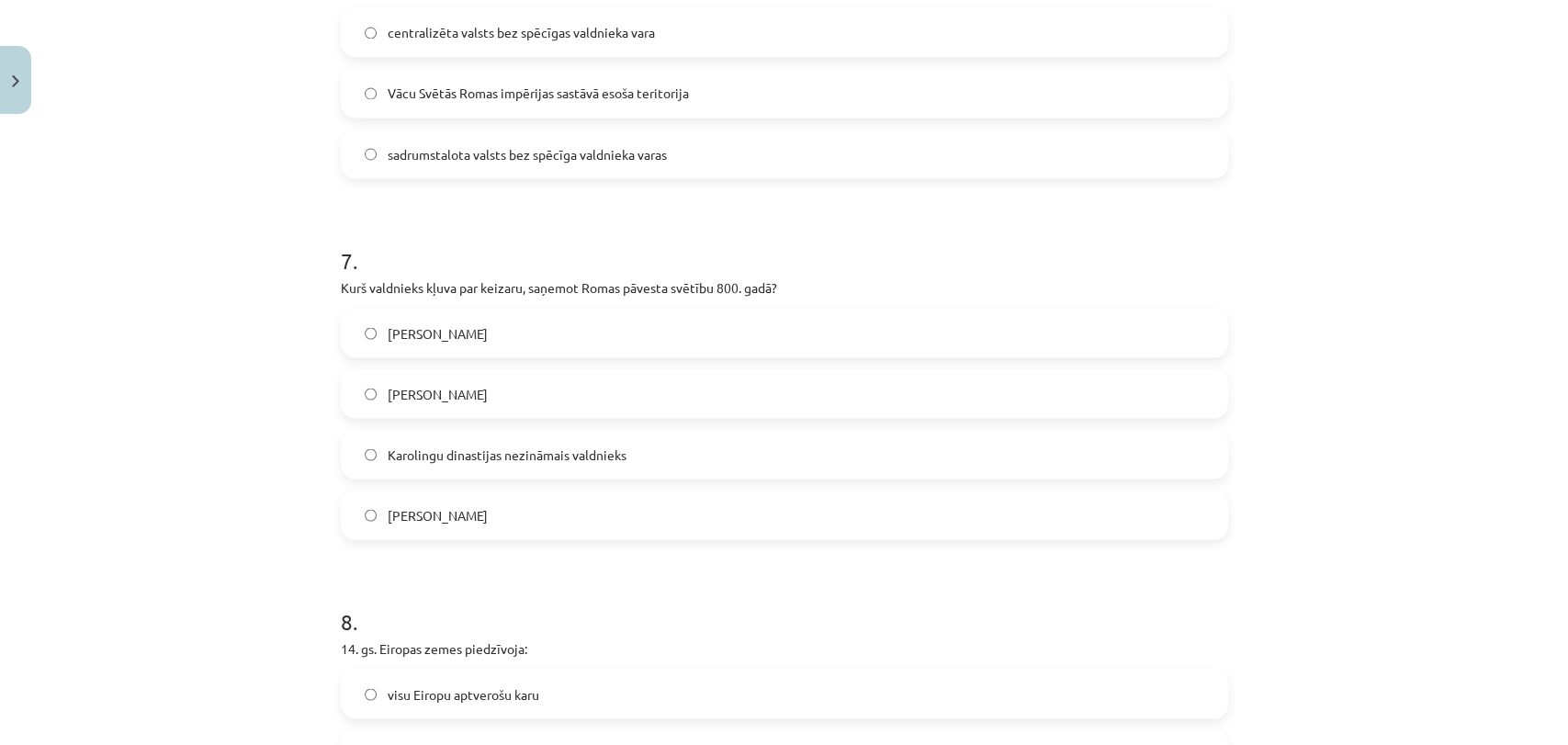
scroll to position [2177, 0]
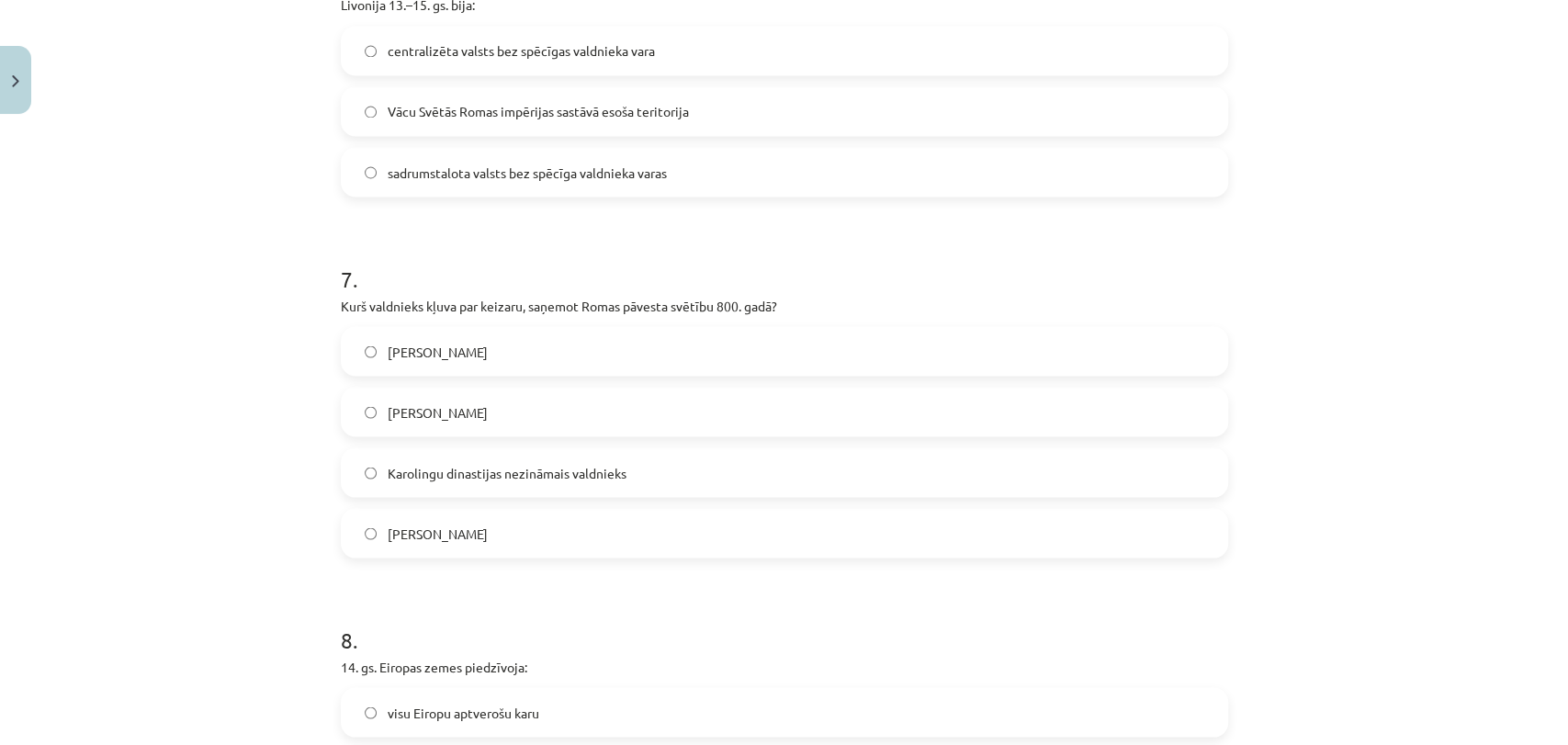
click at [657, 425] on label "[PERSON_NAME]" at bounding box center [785, 412] width 884 height 46
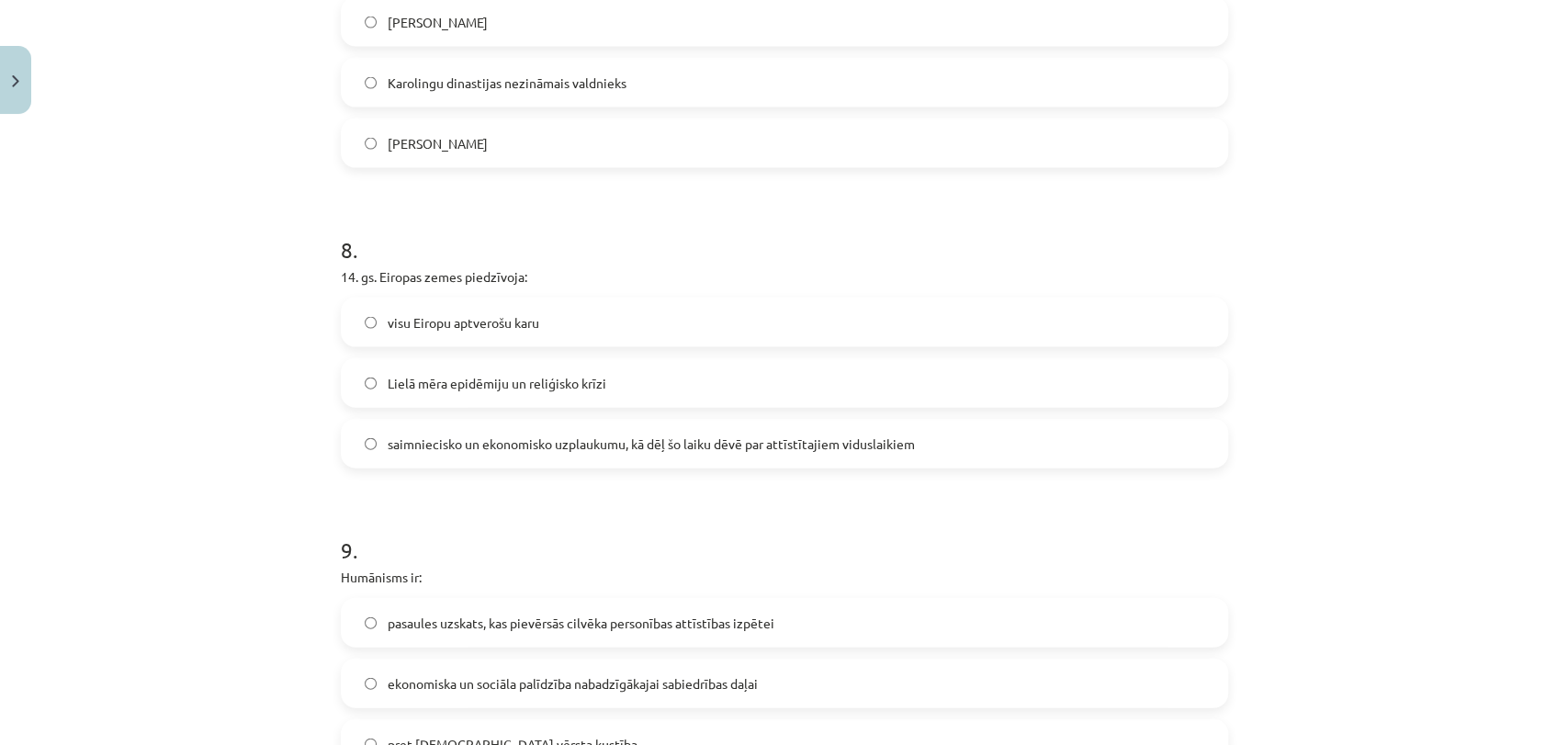
scroll to position [2568, 0]
click at [680, 379] on label "Lielā mēra epidēmiju un reliģisko krīzi" at bounding box center [785, 382] width 884 height 46
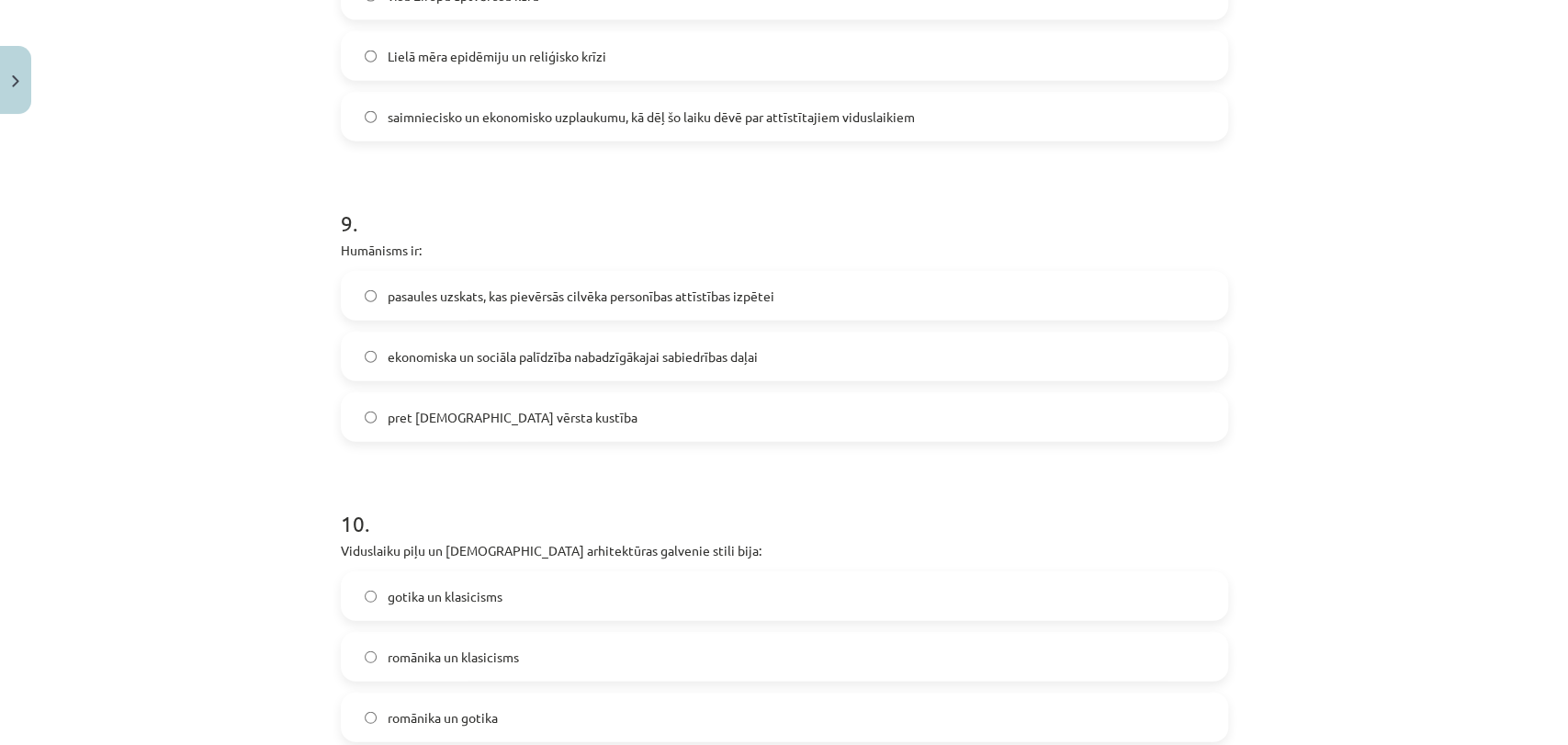
scroll to position [2895, 0]
click at [728, 304] on label "pasaules uzskats, kas pievērsās cilvēka personības attīstības izpētei" at bounding box center [785, 295] width 884 height 46
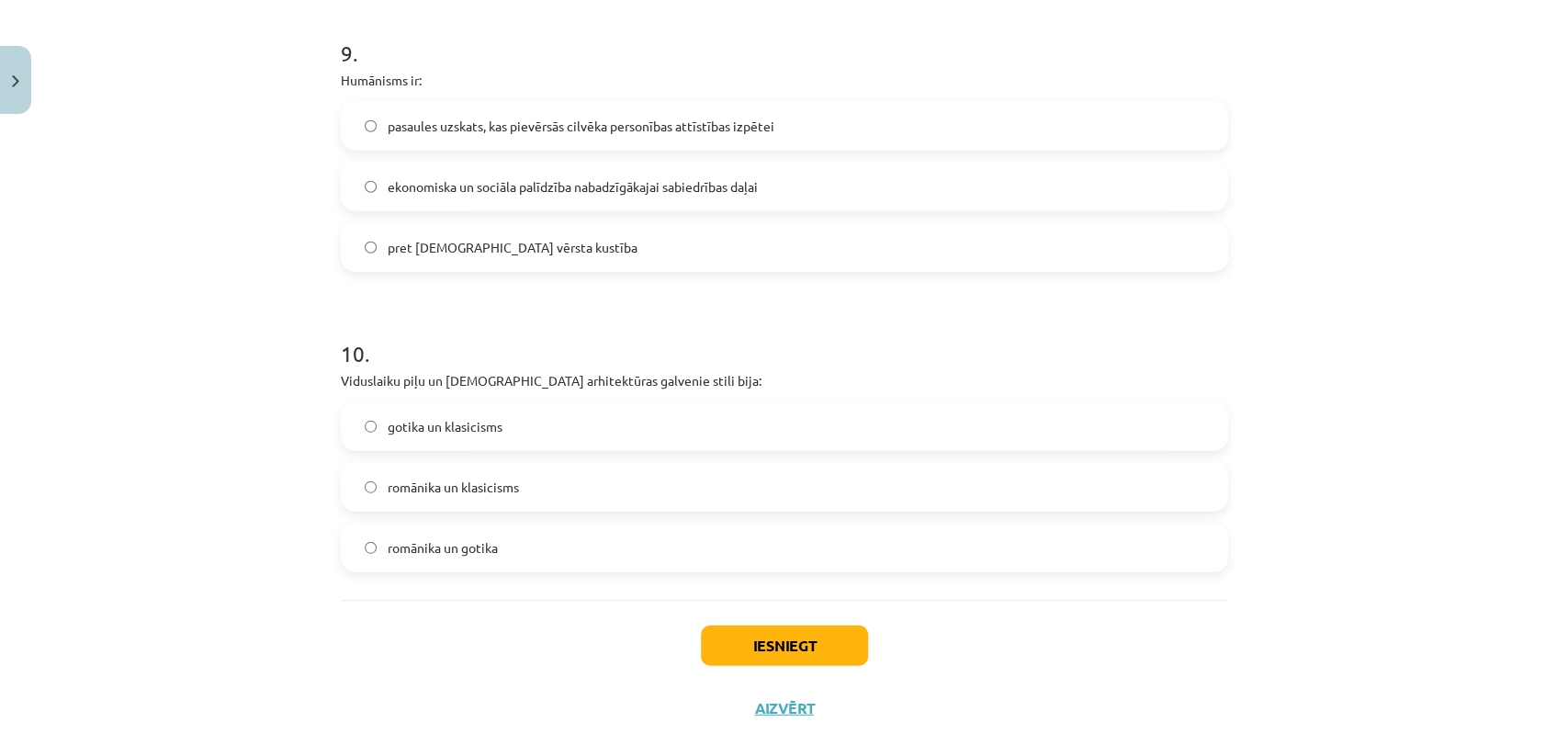
scroll to position [3067, 0]
click at [636, 546] on label "romānika un gotika" at bounding box center [785, 544] width 884 height 46
click at [811, 634] on button "Iesniegt" at bounding box center [784, 642] width 167 height 40
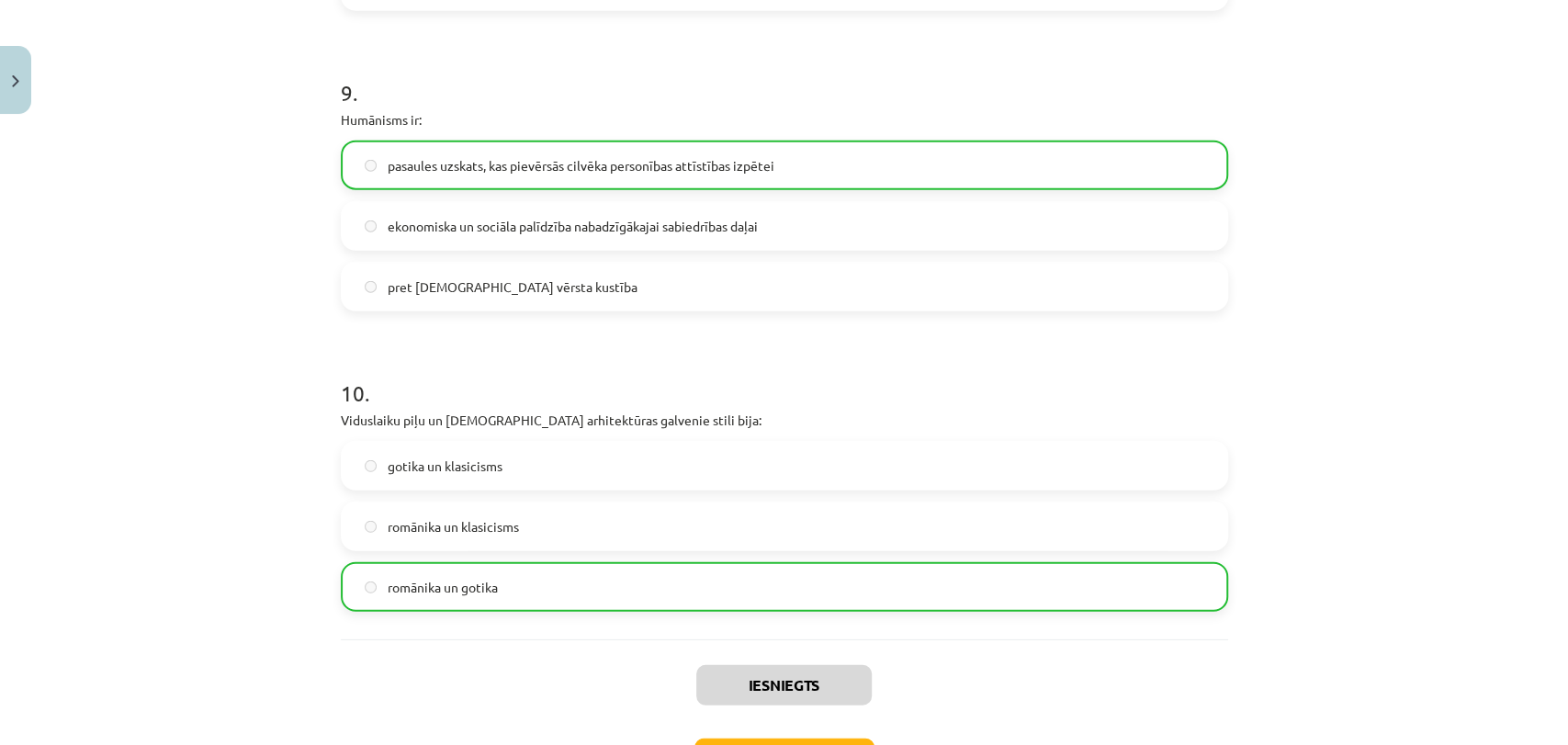
scroll to position [3162, 0]
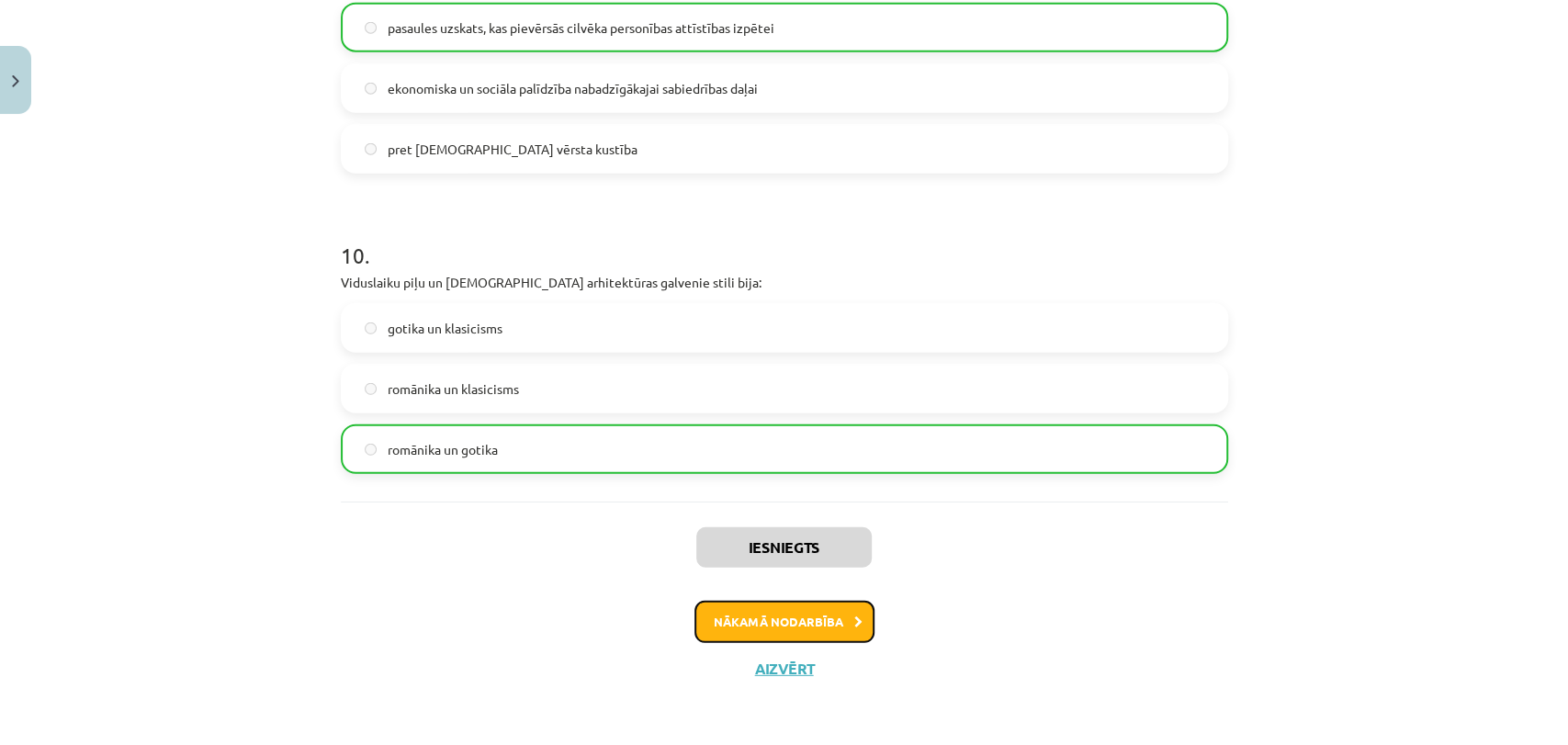
click at [830, 616] on button "Nākamā nodarbība" at bounding box center [784, 622] width 180 height 42
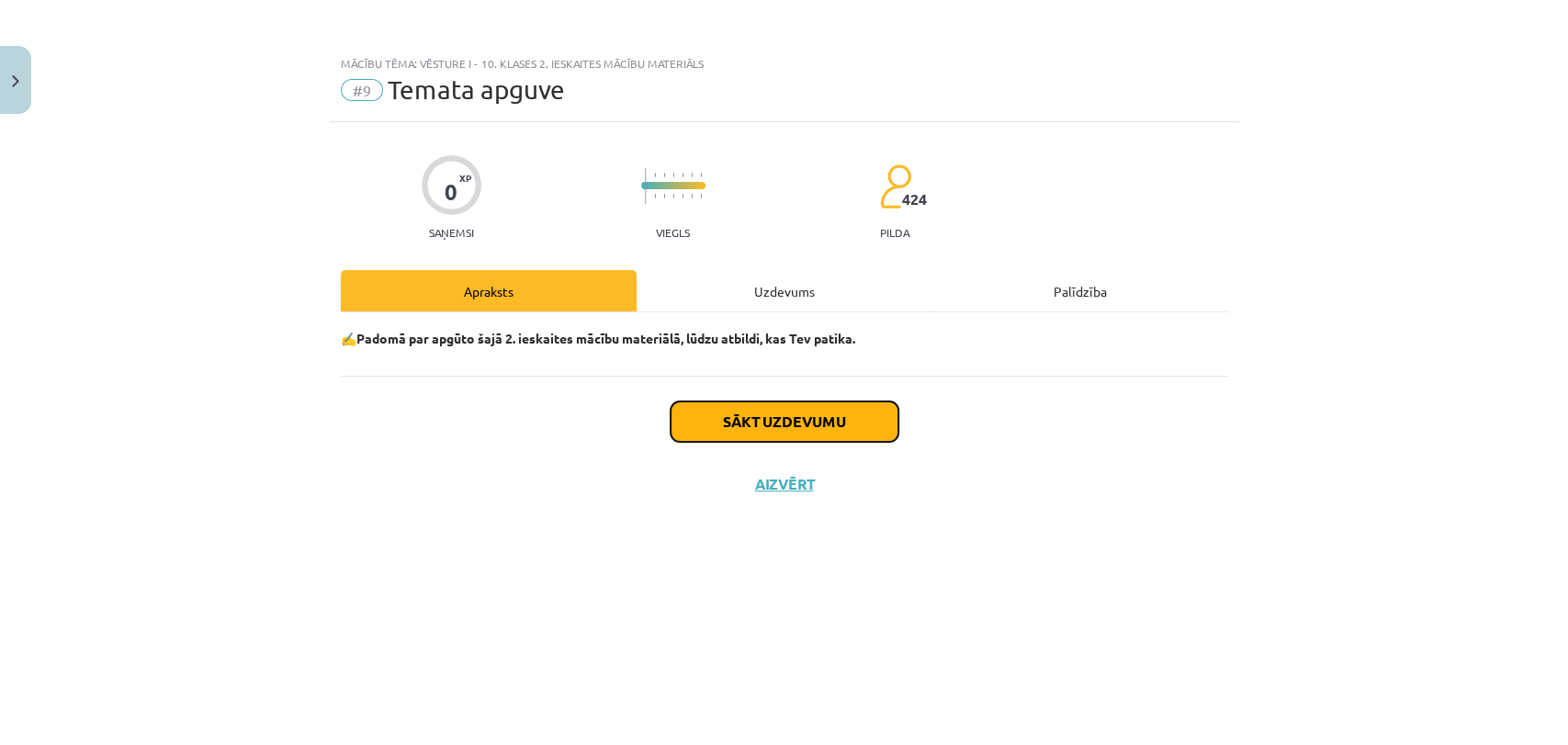
click at [830, 430] on button "Sākt uzdevumu" at bounding box center [785, 421] width 228 height 40
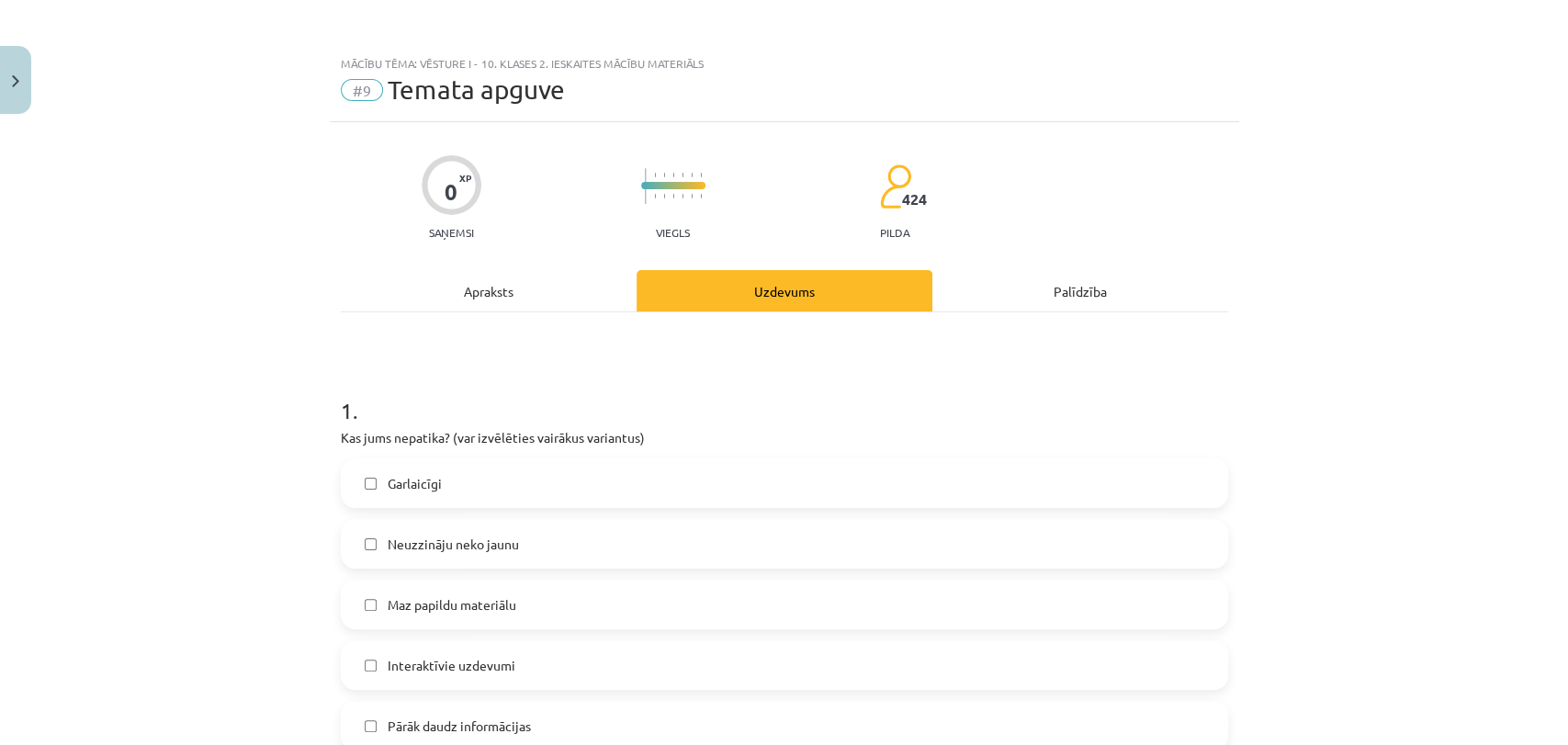
scroll to position [220, 0]
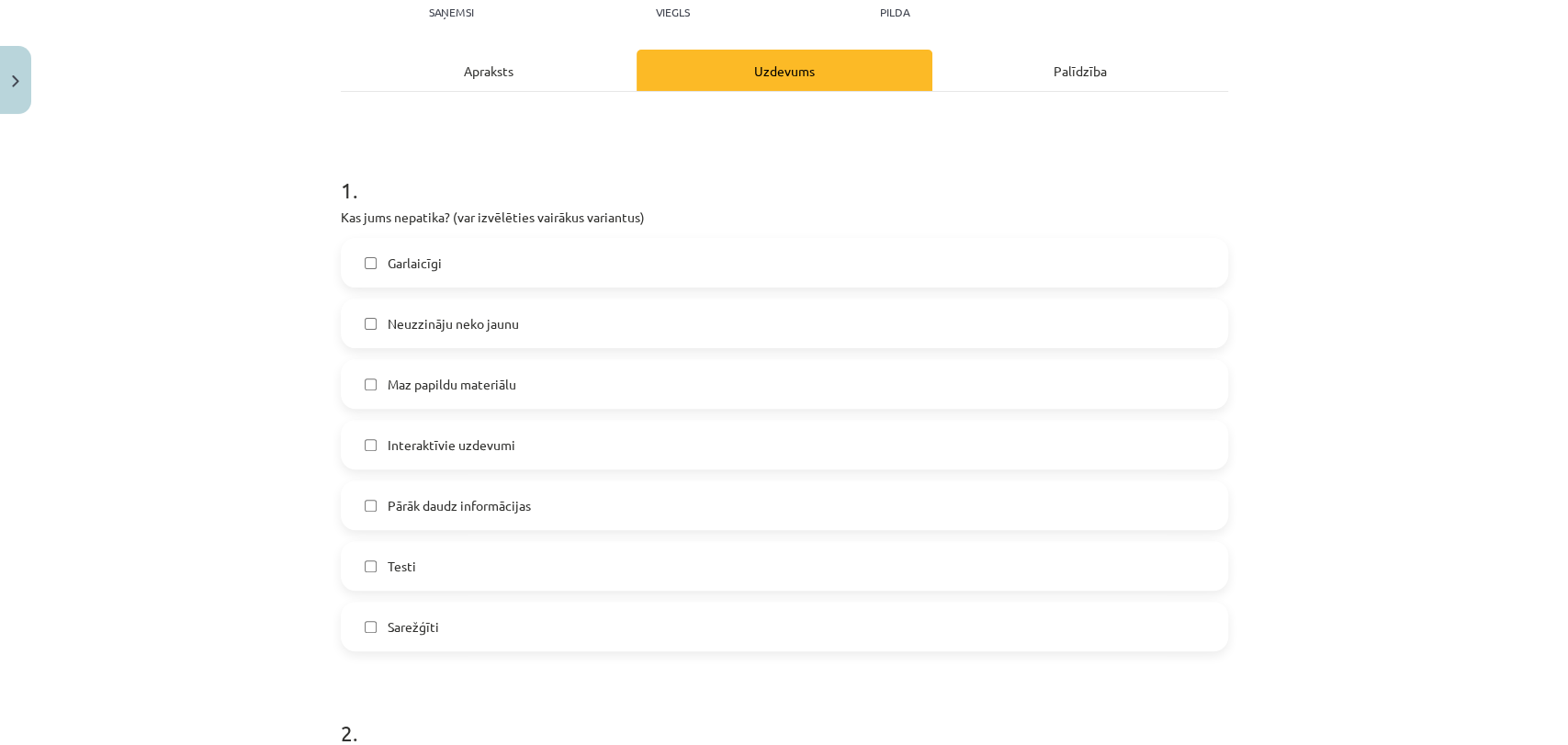
click at [628, 505] on label "Pārāk daudz informācijas" at bounding box center [785, 505] width 884 height 46
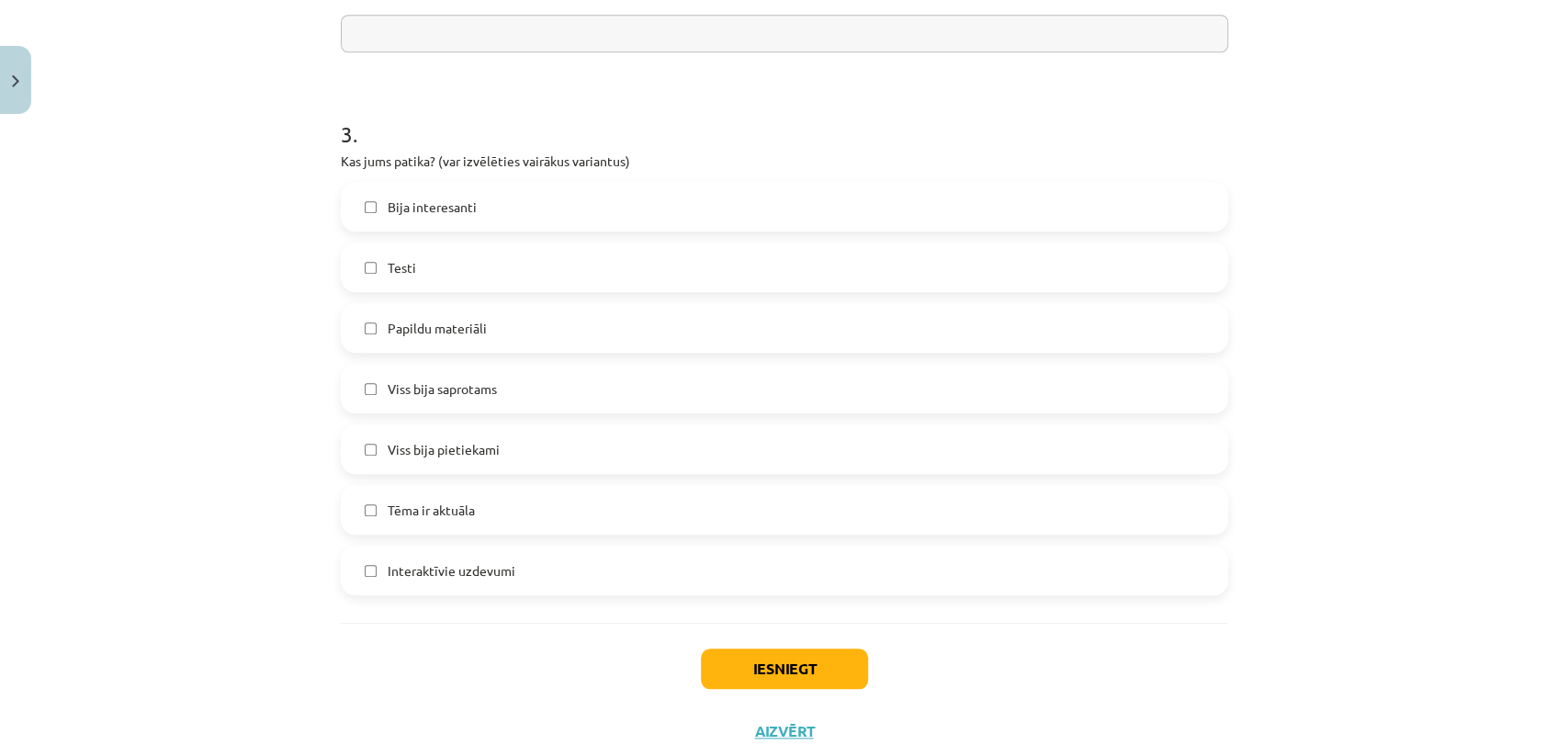
scroll to position [990, 0]
click at [558, 248] on label "Testi" at bounding box center [785, 264] width 884 height 46
click at [457, 258] on label "Testi" at bounding box center [785, 264] width 884 height 46
drag, startPoint x: 482, startPoint y: 412, endPoint x: 485, endPoint y: 433, distance: 21.3
click at [485, 433] on div "Bija interesanti Testi Papildu materiāli [PERSON_NAME] bija saprotams Viss bija…" at bounding box center [784, 384] width 887 height 413
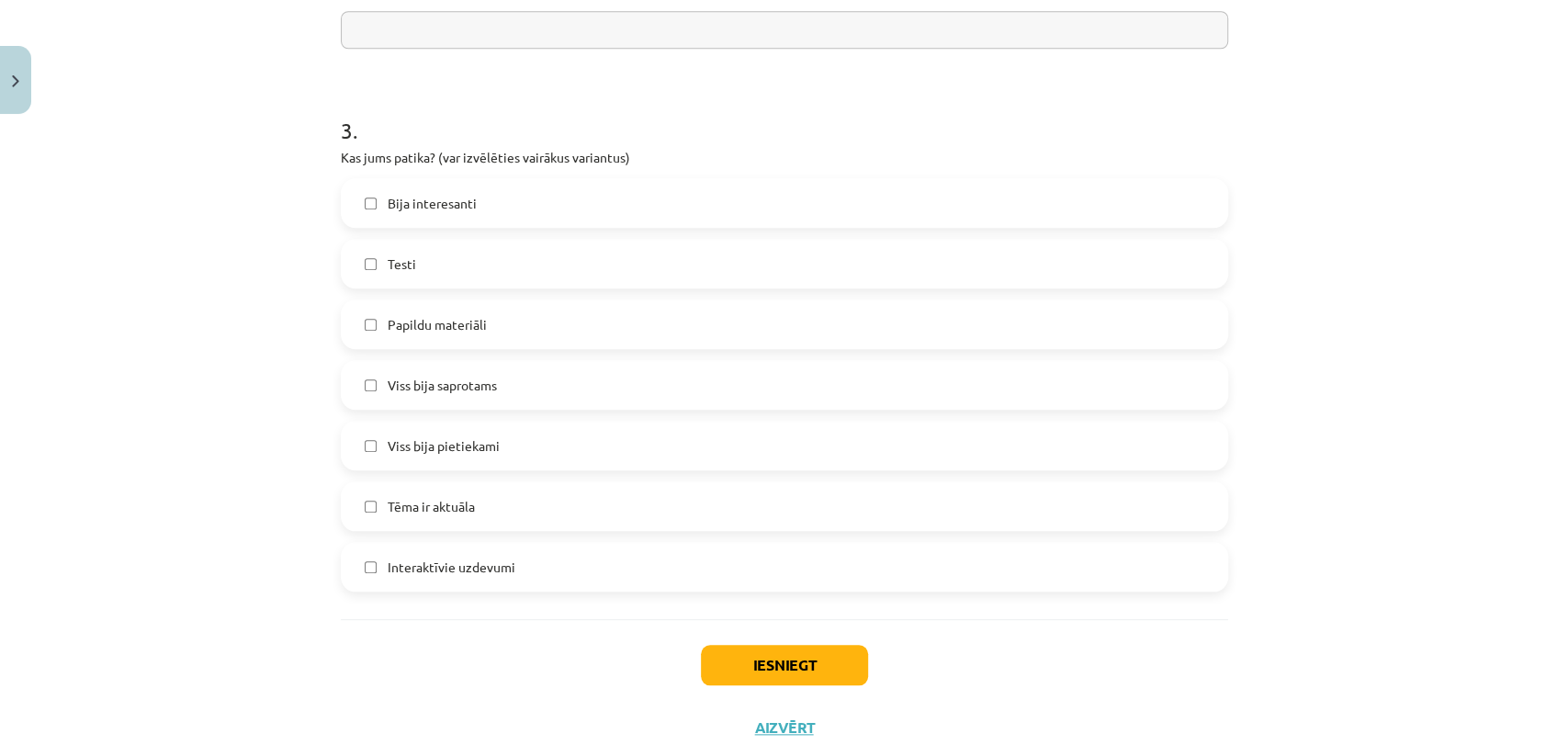
click at [485, 433] on label "Viss bija pietiekami" at bounding box center [785, 446] width 884 height 46
click at [743, 656] on button "Iesniegt" at bounding box center [784, 665] width 167 height 40
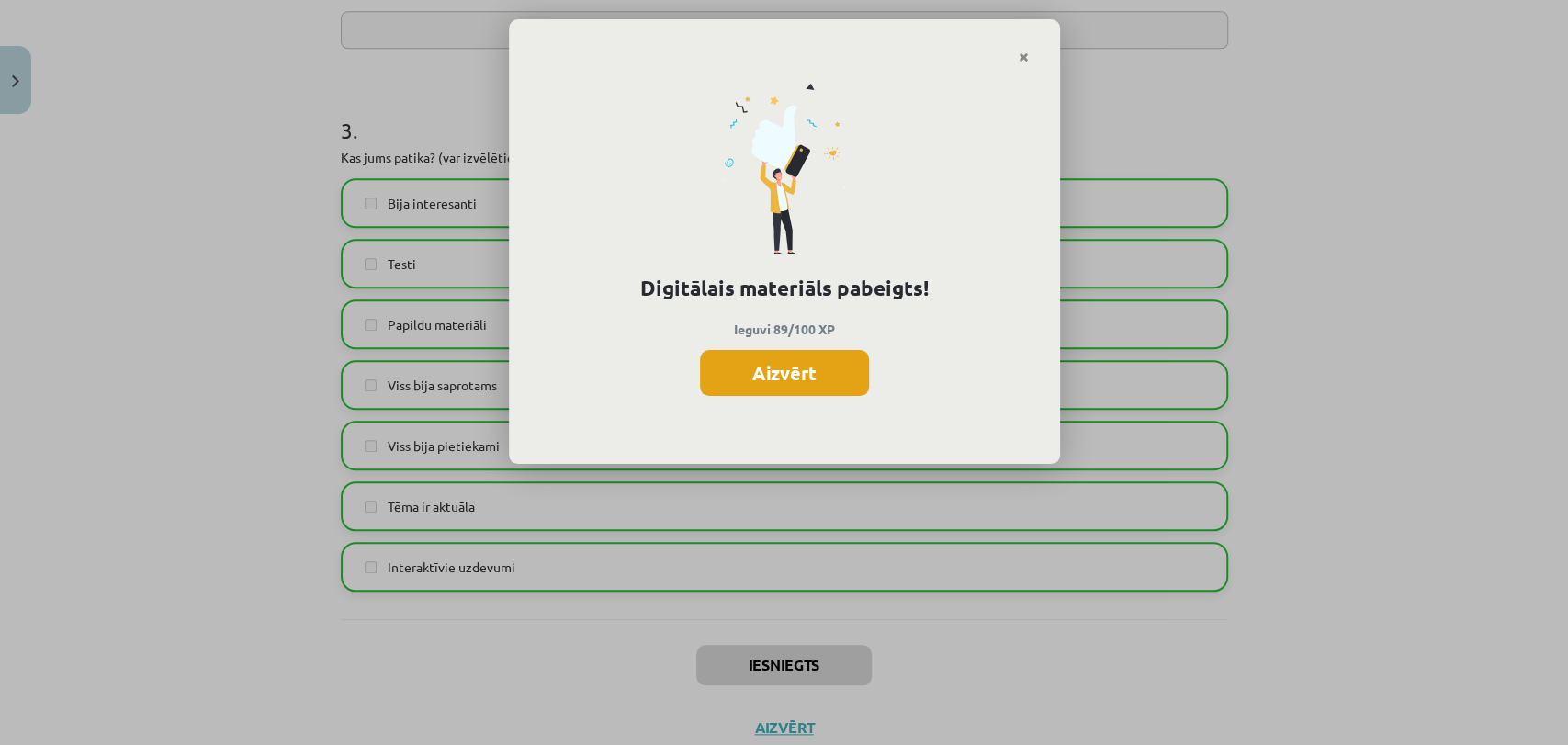
click at [822, 369] on button "Aizvērt" at bounding box center [784, 373] width 169 height 46
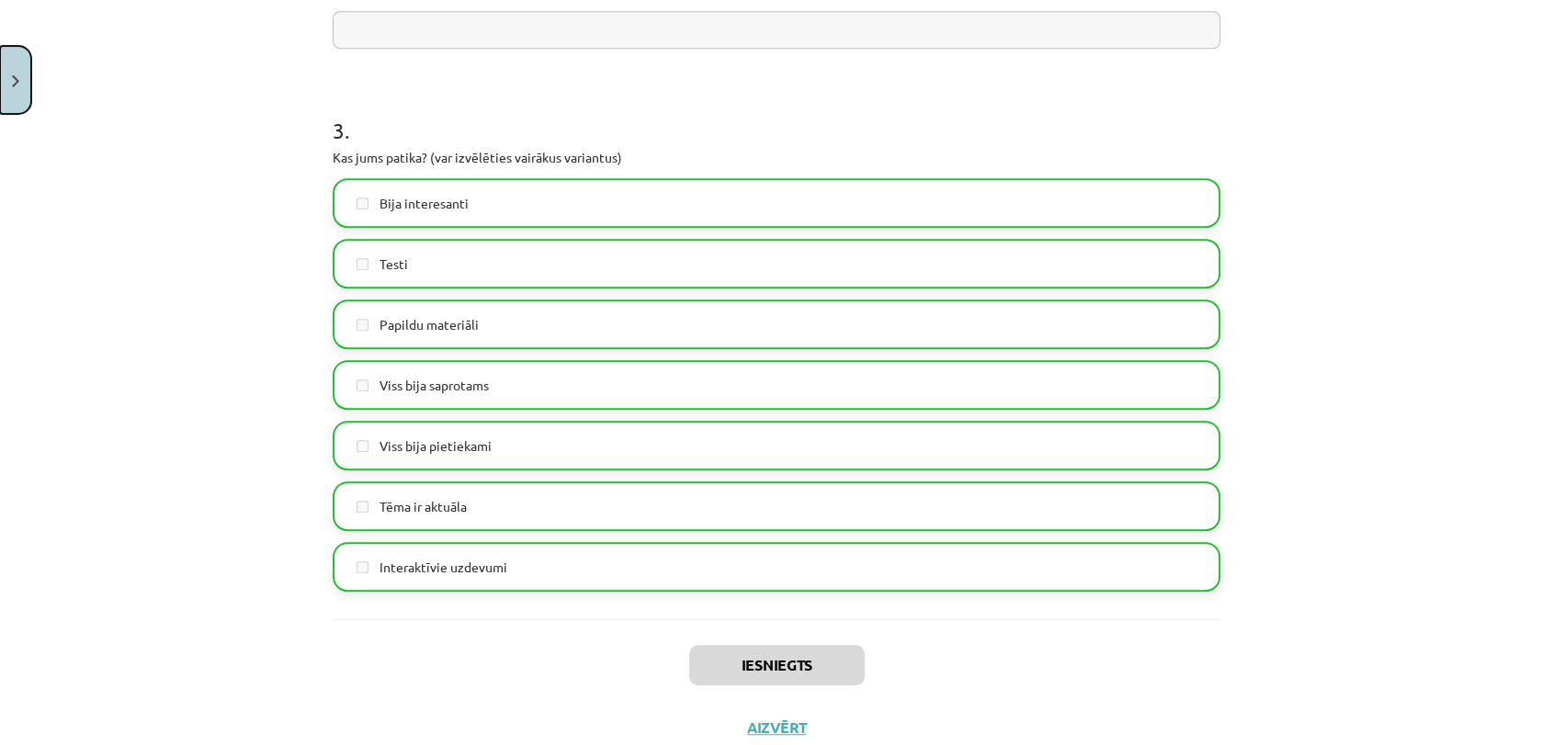
click at [15, 94] on button "Close" at bounding box center [15, 80] width 31 height 68
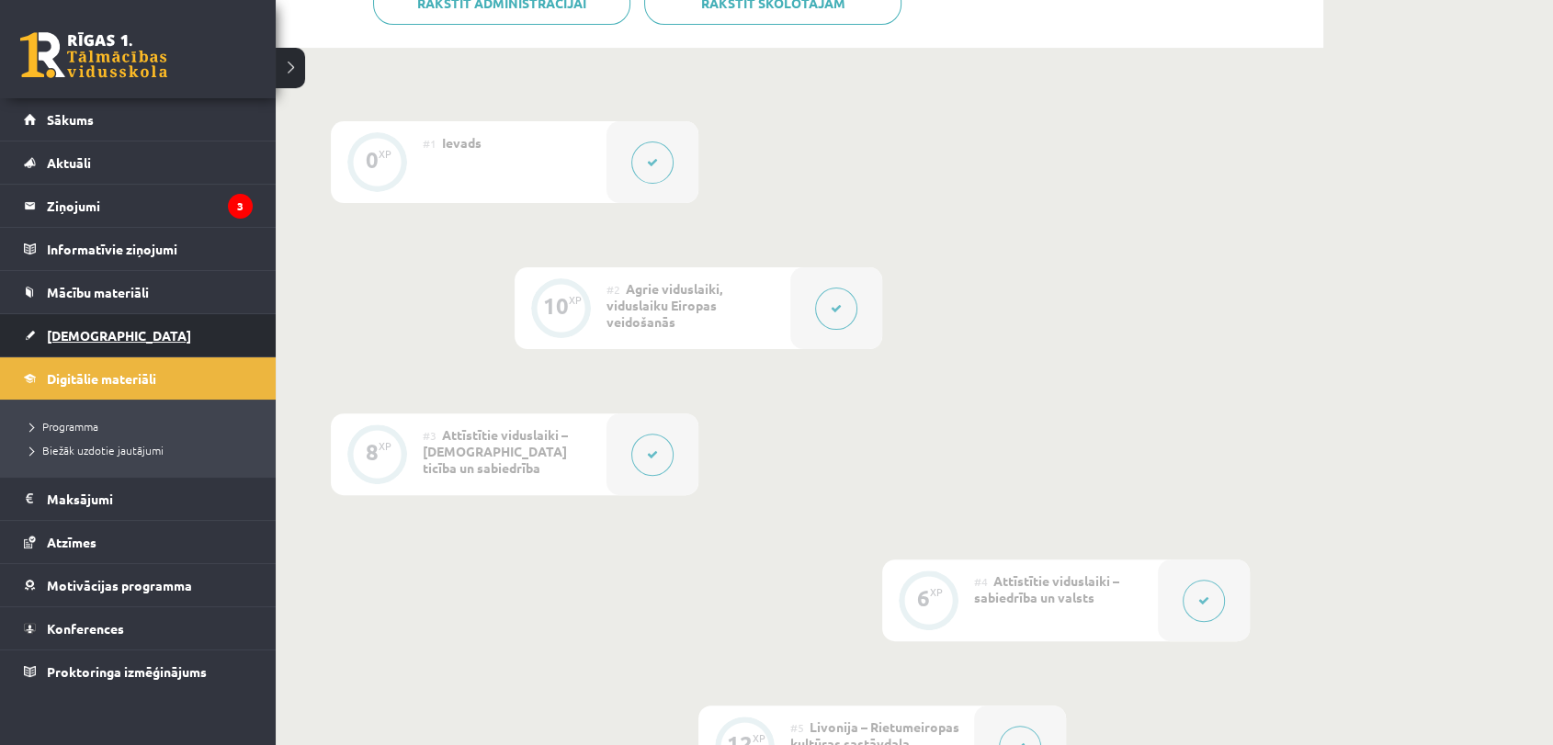
click at [105, 322] on link "[DEMOGRAPHIC_DATA]" at bounding box center [138, 335] width 229 height 42
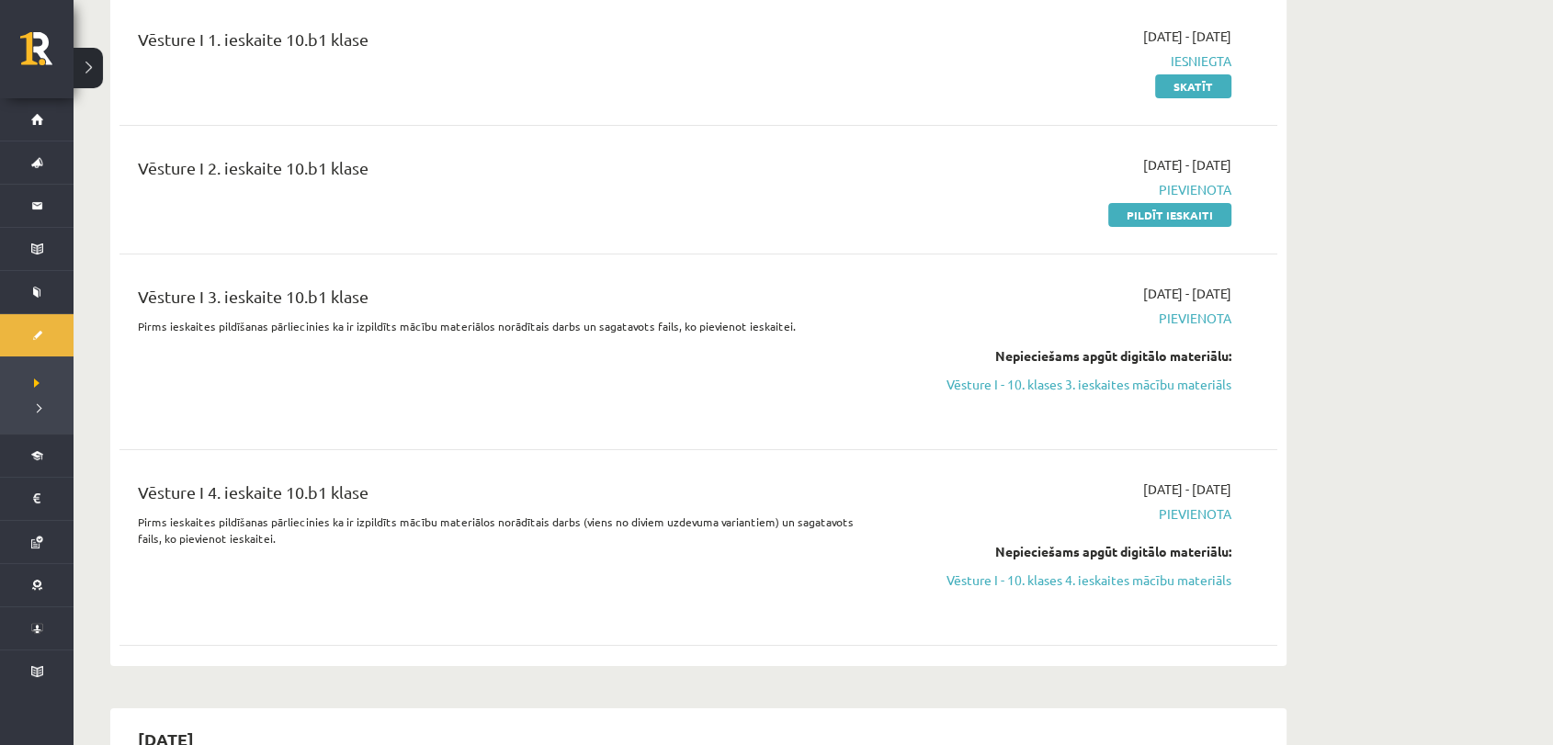
scroll to position [6313, 0]
click at [1146, 217] on link "Pildīt ieskaiti" at bounding box center [1169, 213] width 123 height 24
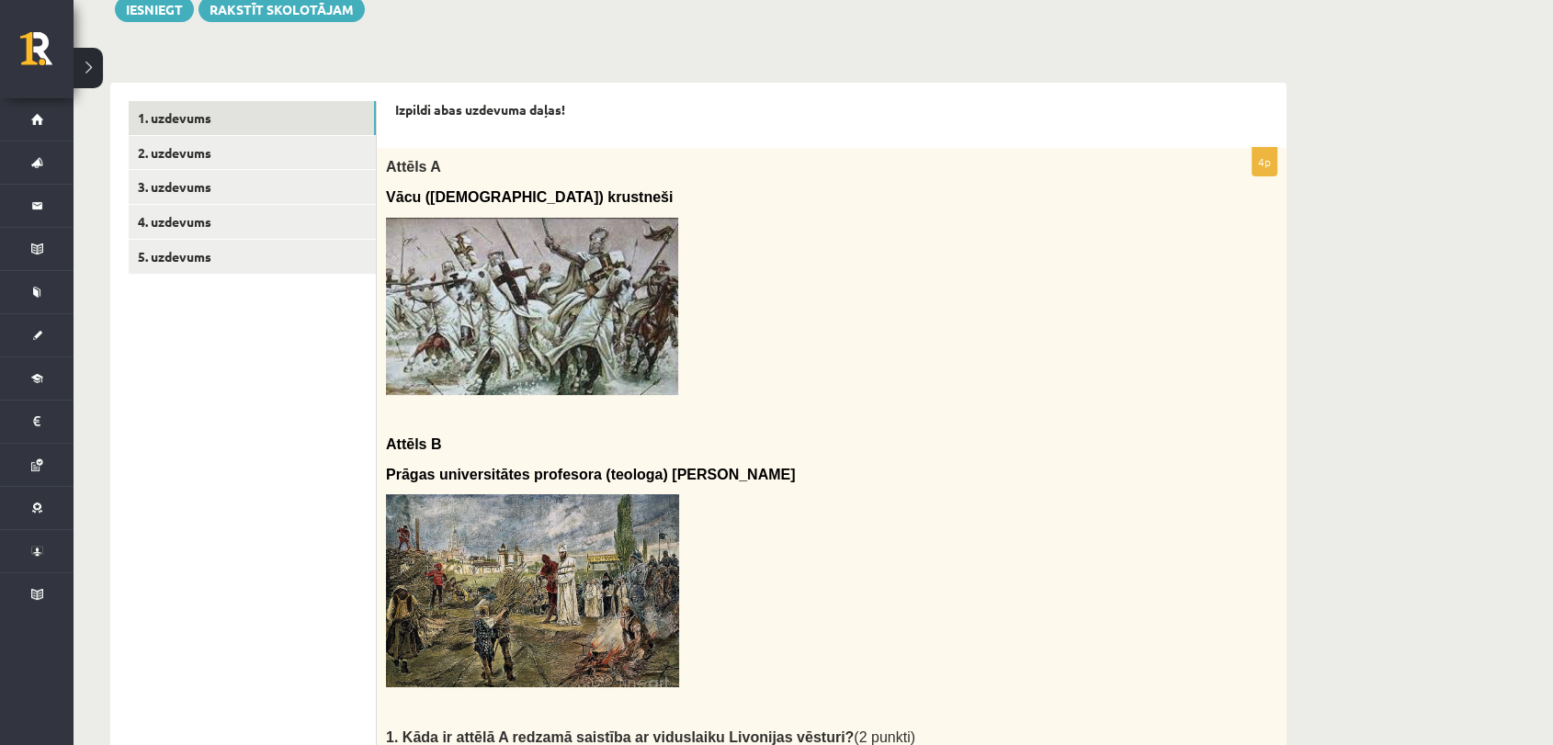
scroll to position [216, 0]
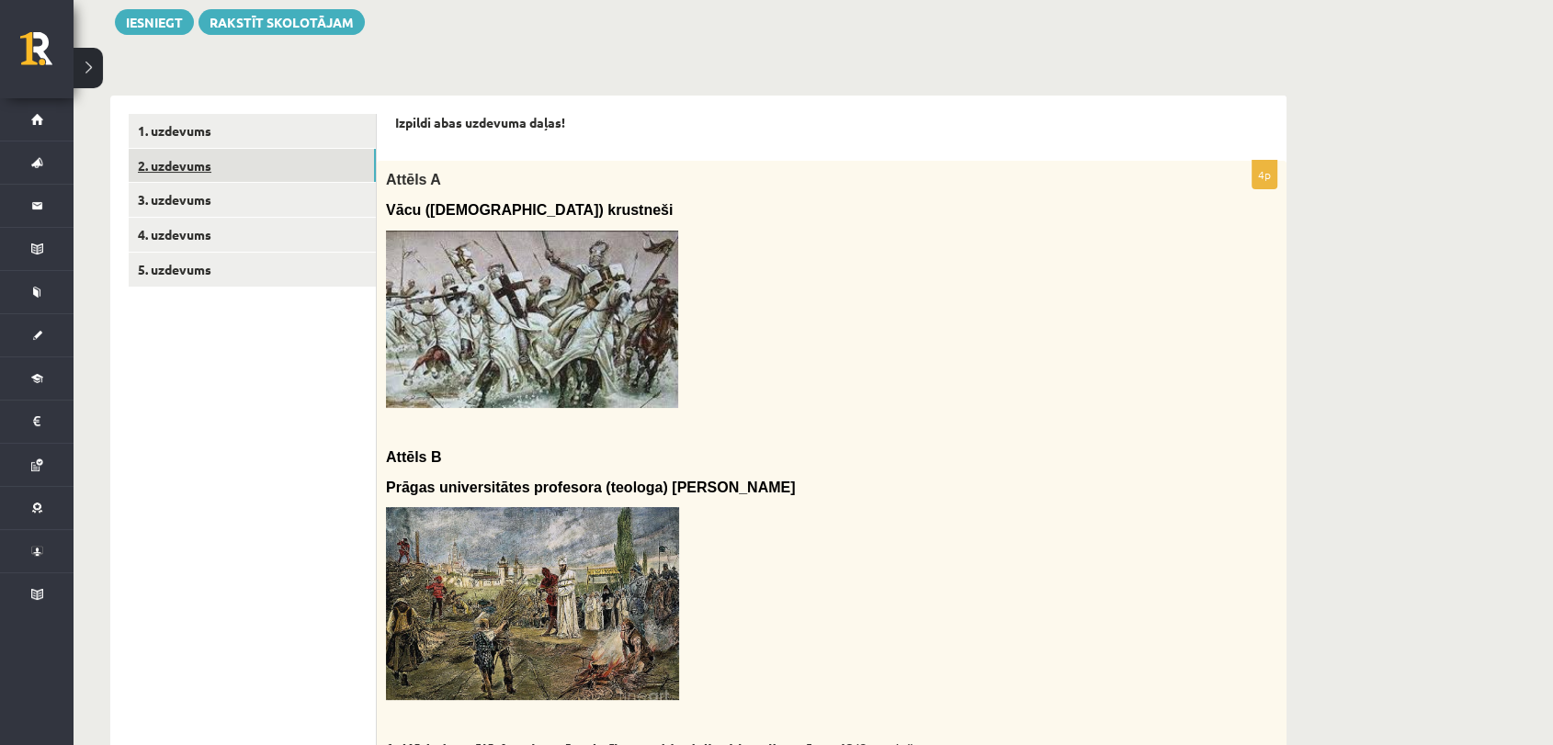
click at [216, 164] on link "2. uzdevums" at bounding box center [252, 166] width 247 height 34
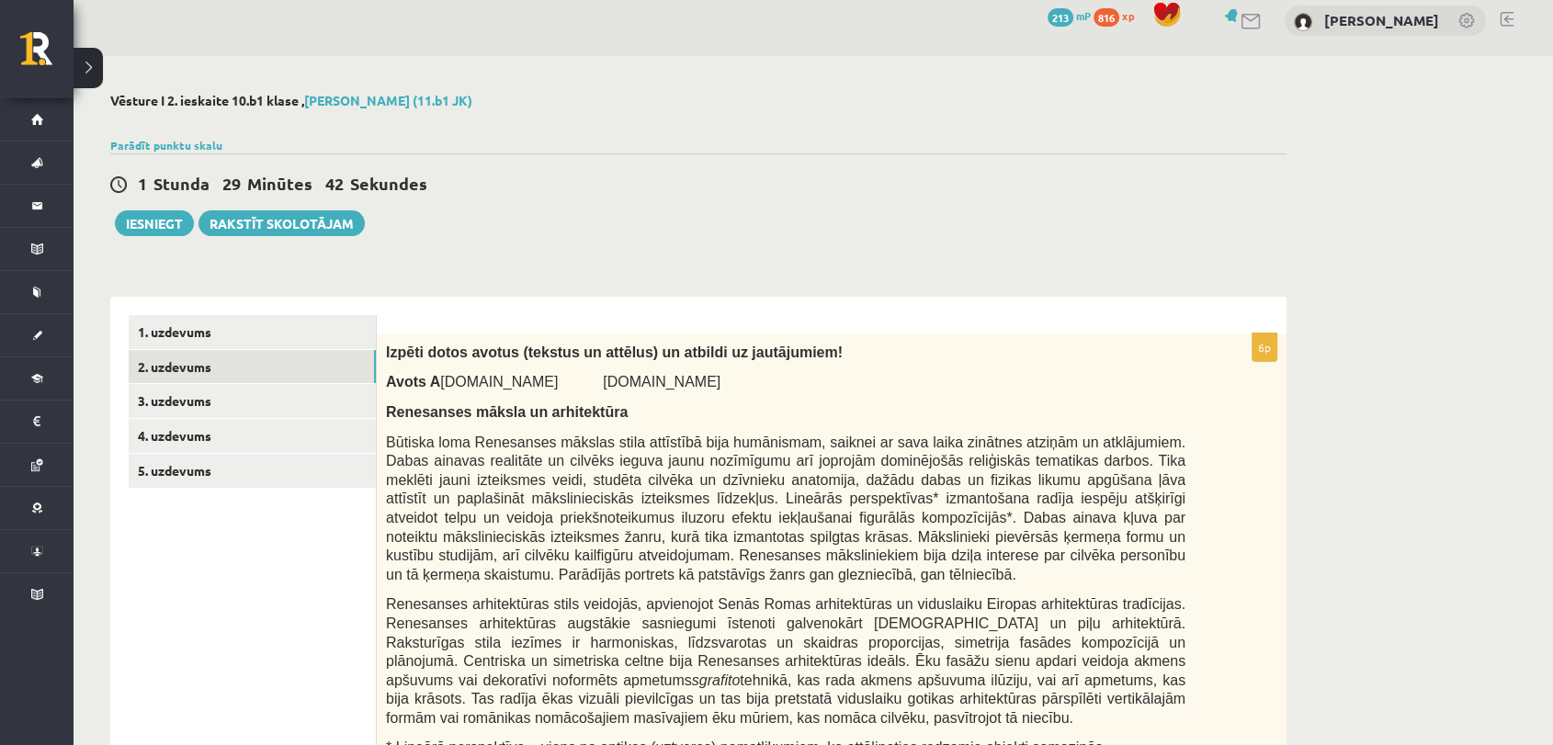
scroll to position [0, 0]
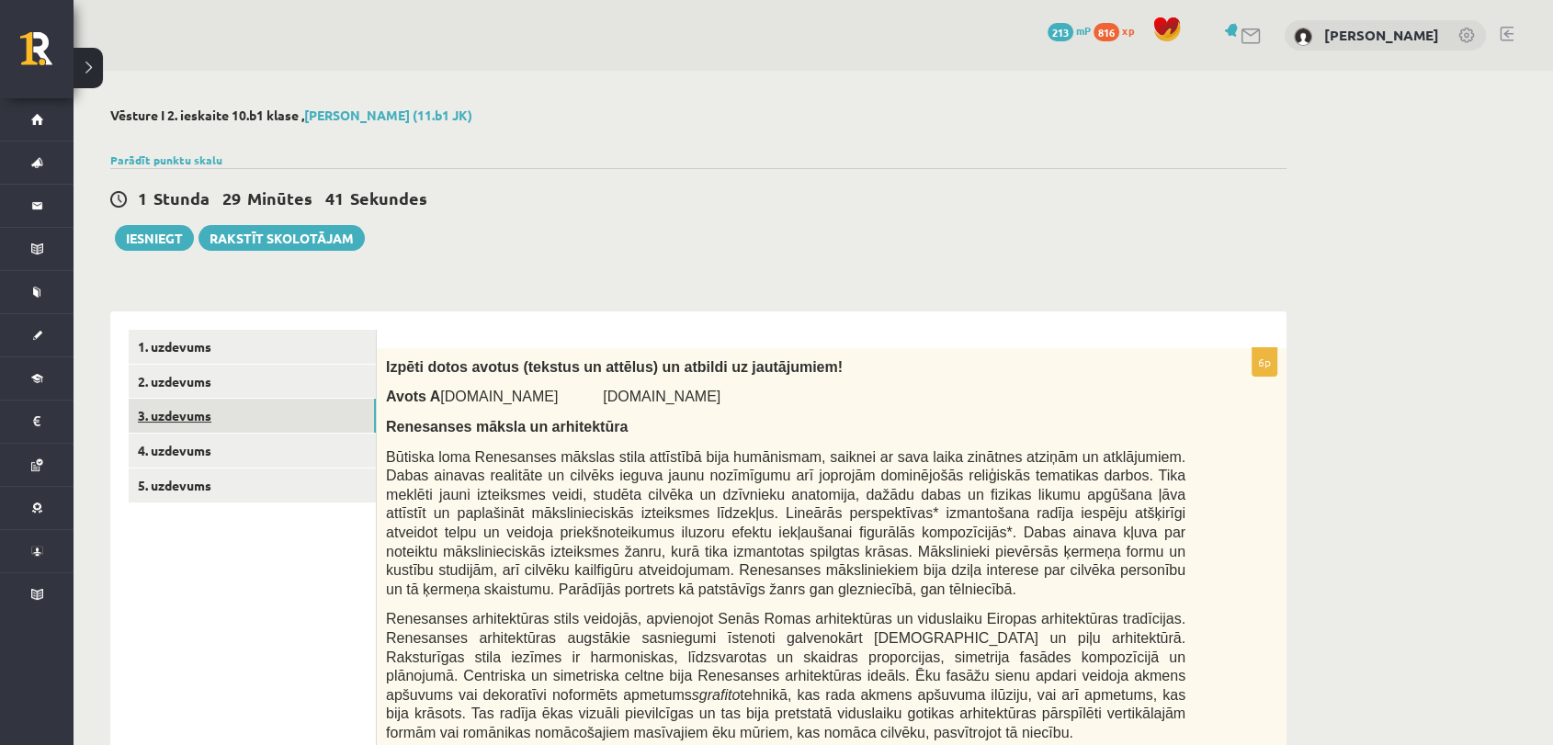
click at [240, 421] on link "3. uzdevums" at bounding box center [252, 416] width 247 height 34
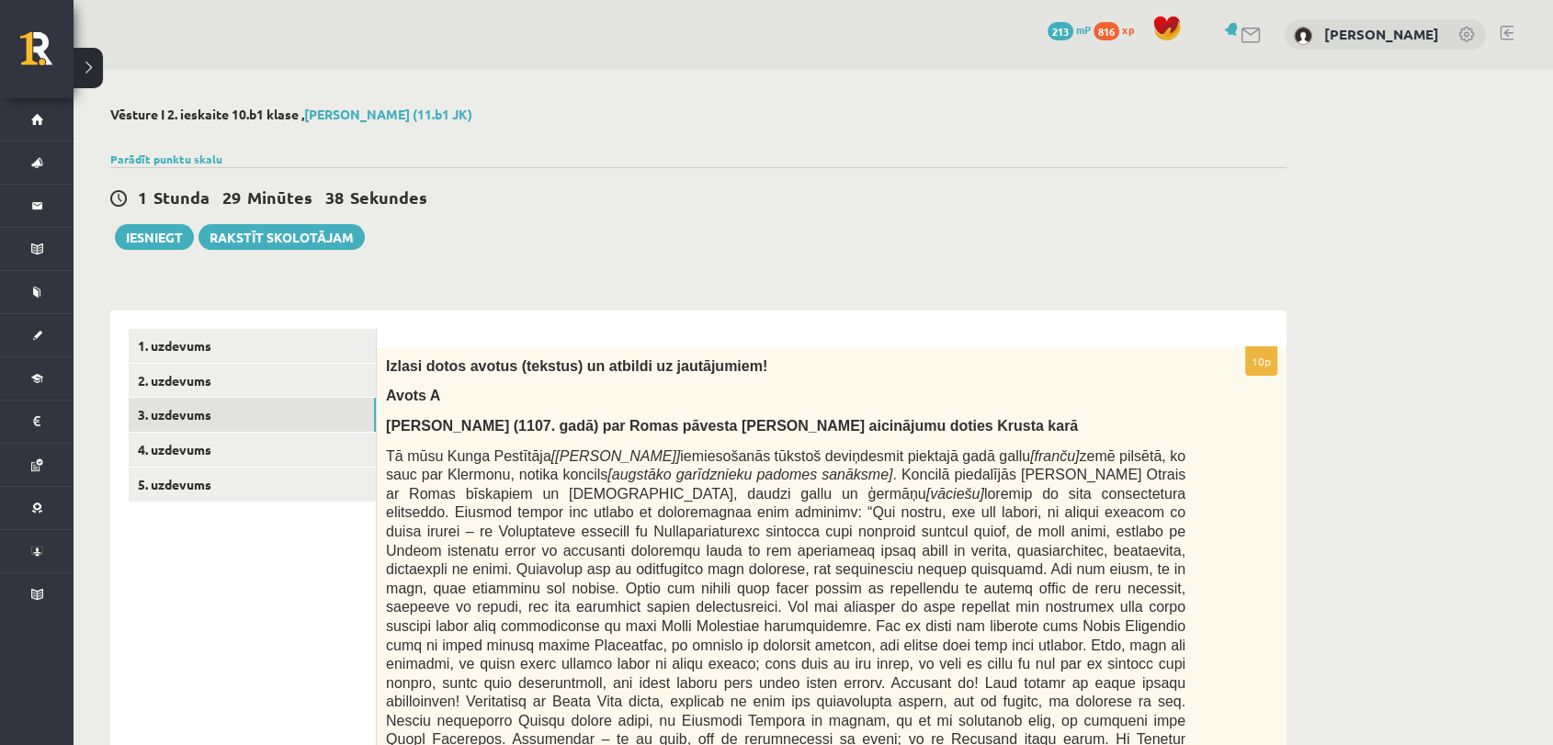
scroll to position [3, 0]
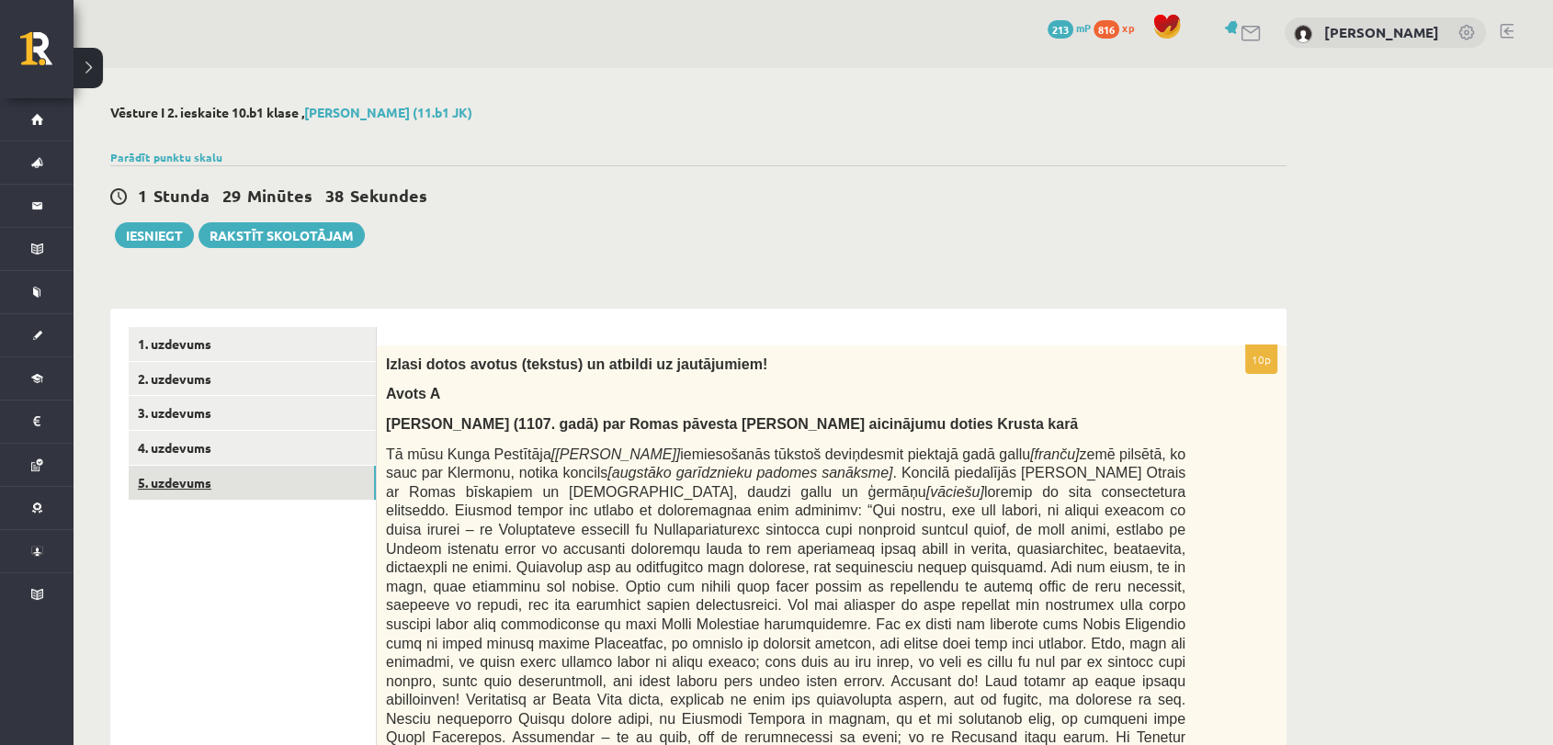
click at [188, 483] on link "5. uzdevums" at bounding box center [252, 483] width 247 height 34
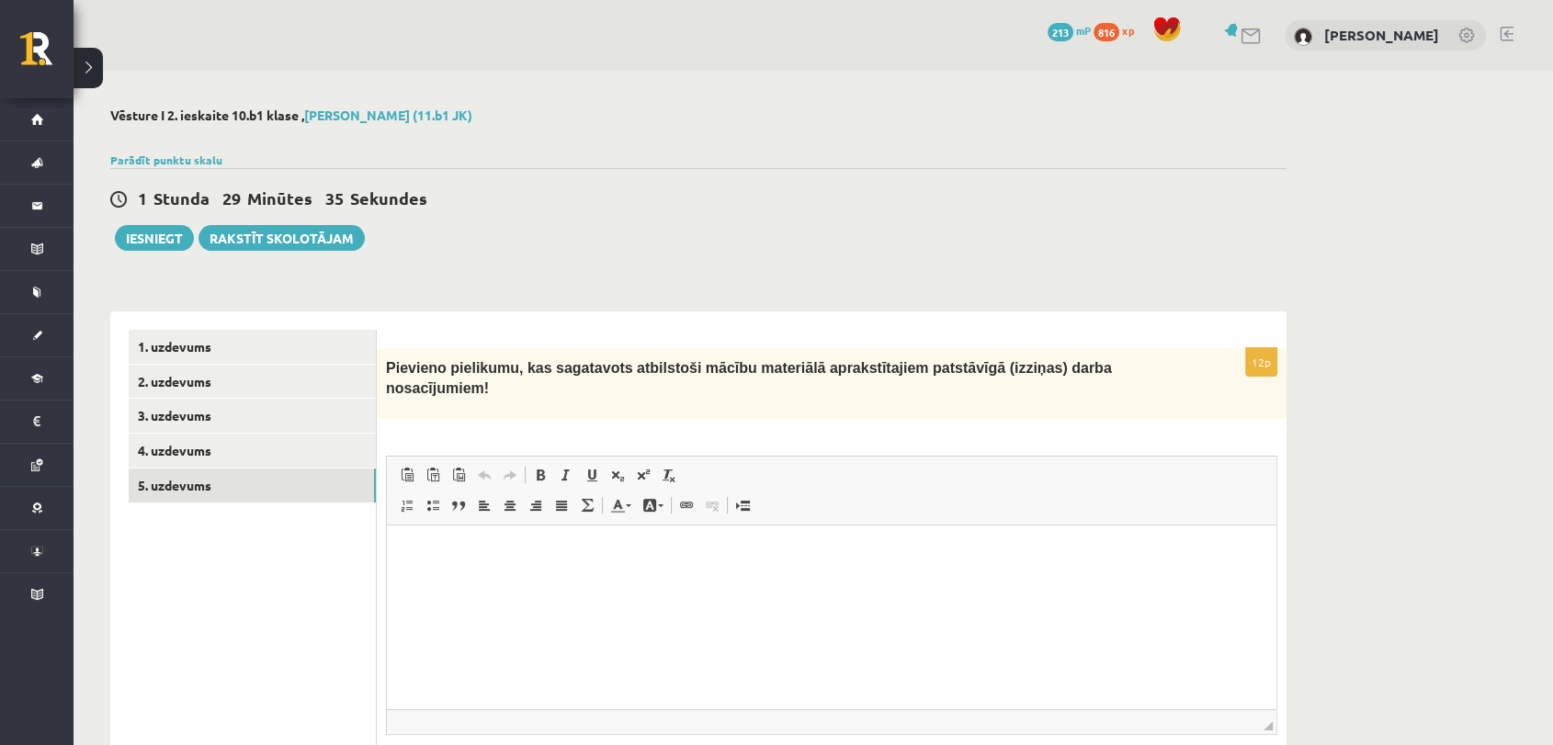
scroll to position [128, 0]
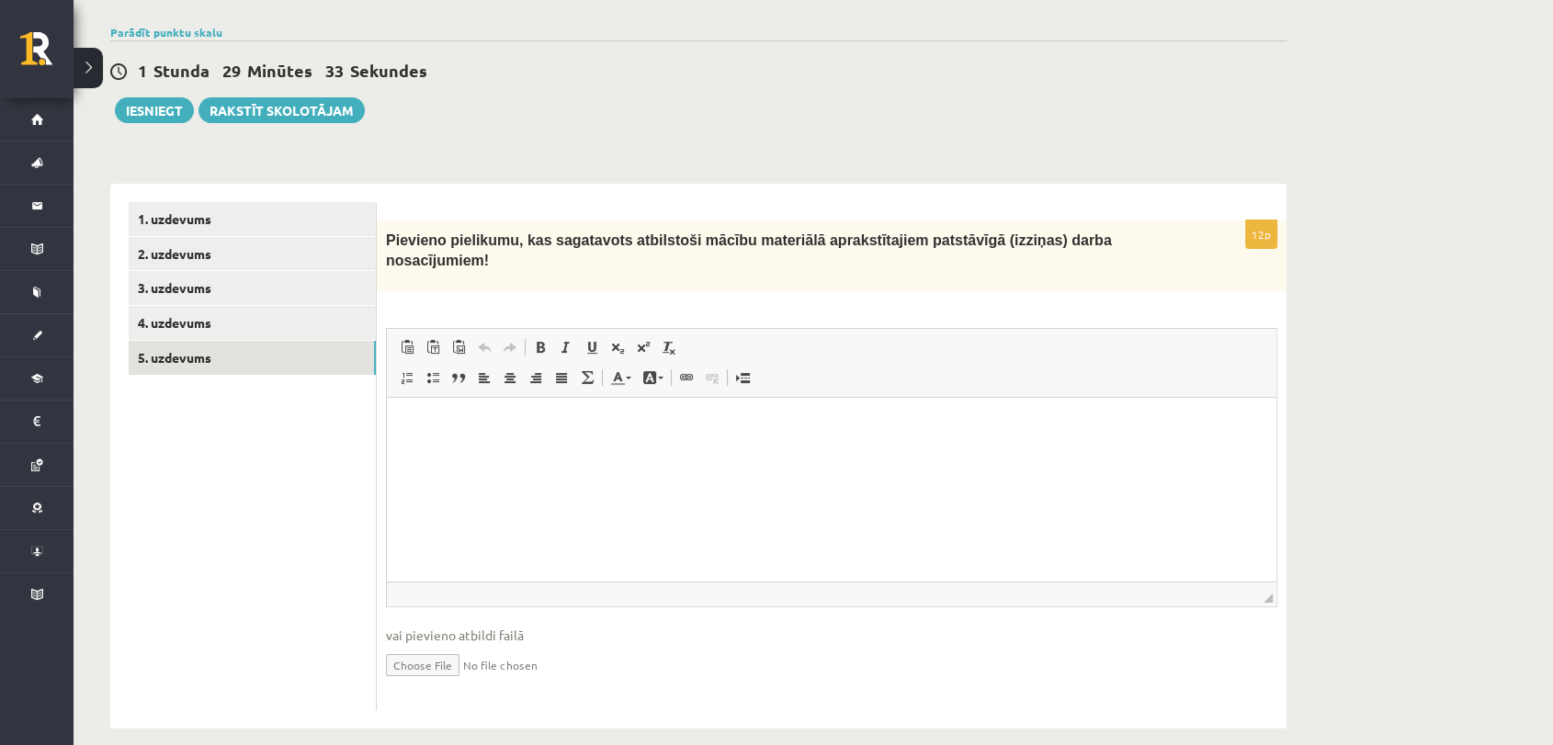
click at [460, 645] on input "file" at bounding box center [831, 664] width 891 height 38
click at [427, 645] on input "file" at bounding box center [831, 664] width 891 height 38
type input "**********"
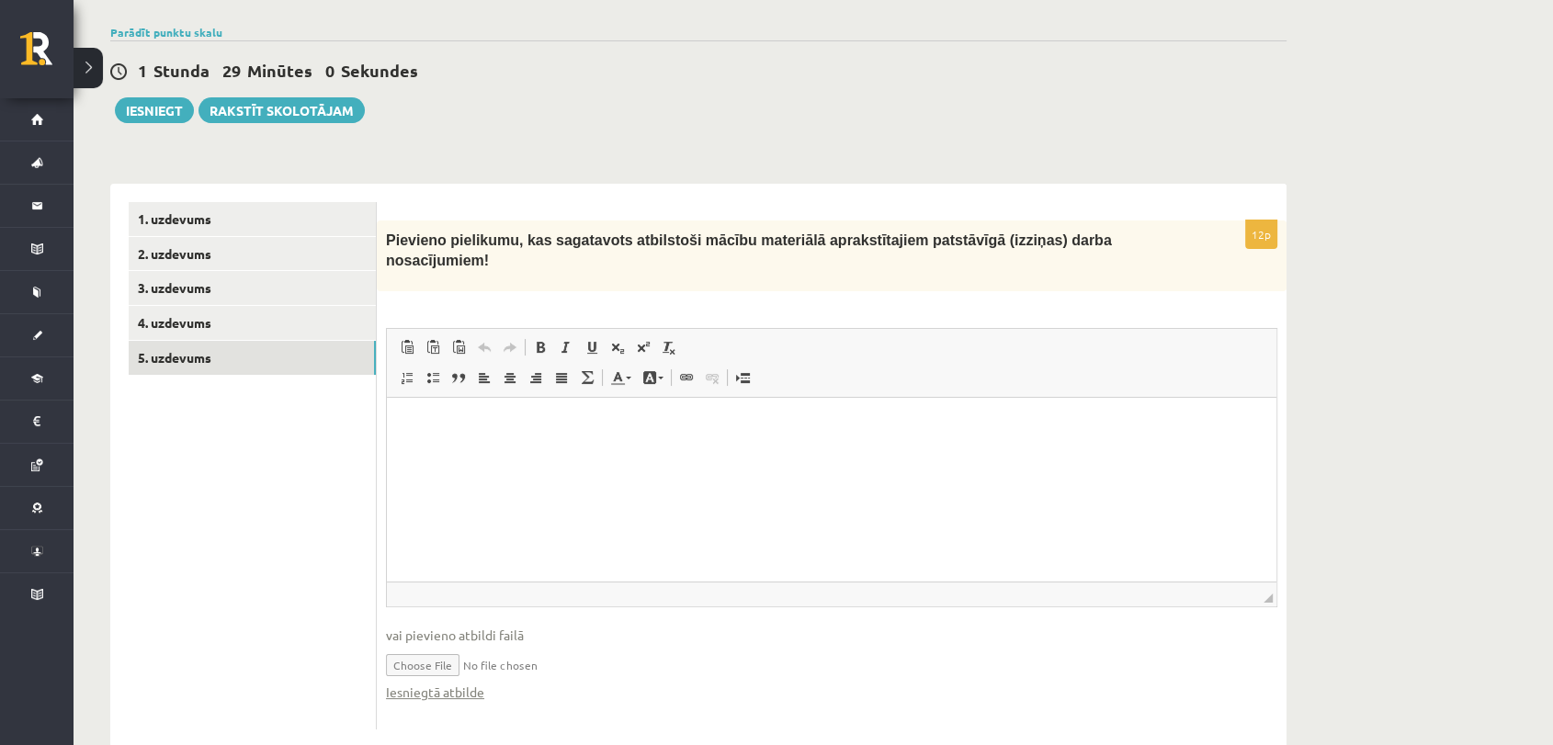
click at [561, 645] on input "file" at bounding box center [831, 664] width 891 height 38
drag, startPoint x: 446, startPoint y: 655, endPoint x: 446, endPoint y: 644, distance: 11.0
click at [446, 645] on input "file" at bounding box center [831, 664] width 891 height 38
click at [430, 645] on input "file" at bounding box center [831, 664] width 891 height 38
click at [219, 216] on link "1. uzdevums" at bounding box center [252, 219] width 247 height 34
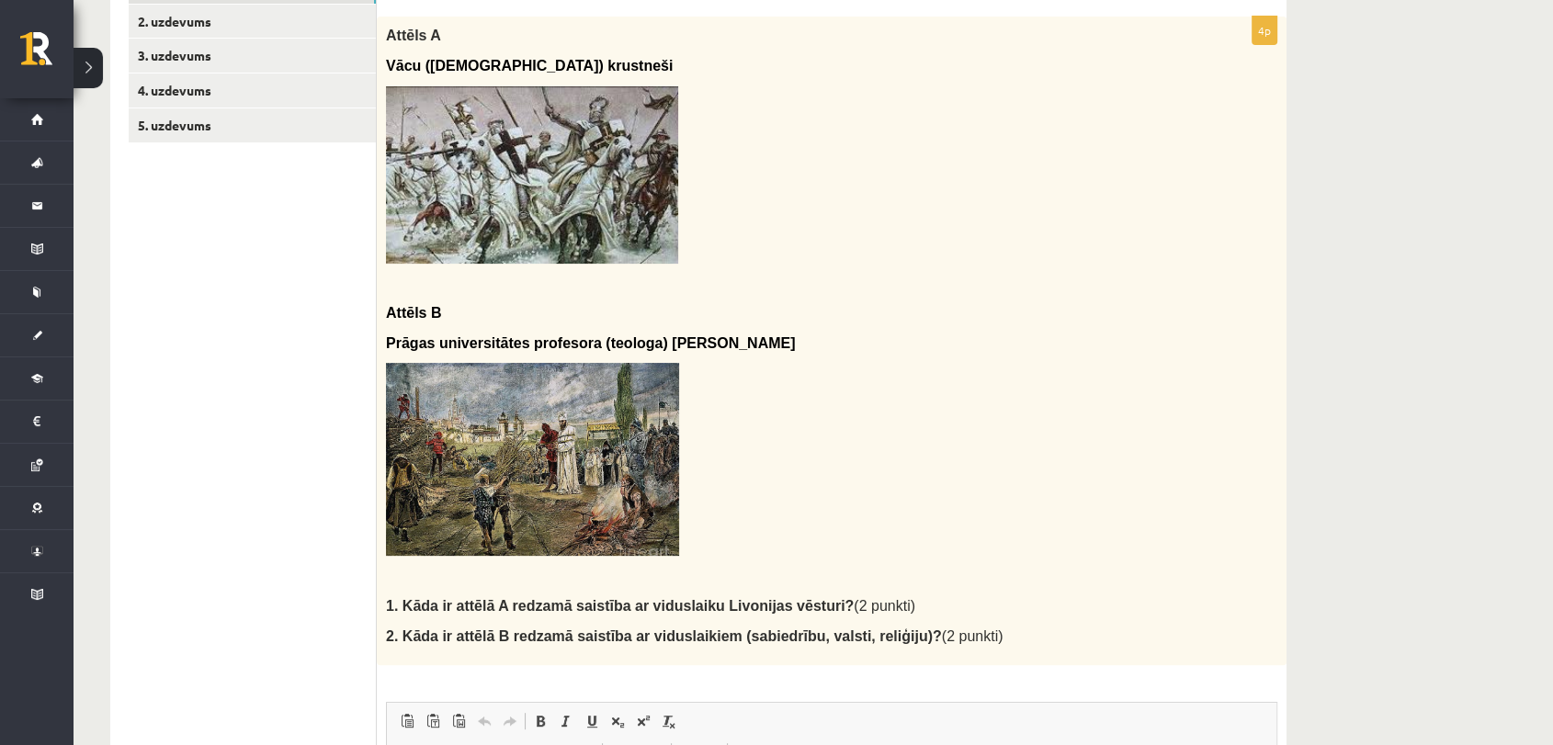
scroll to position [367, 0]
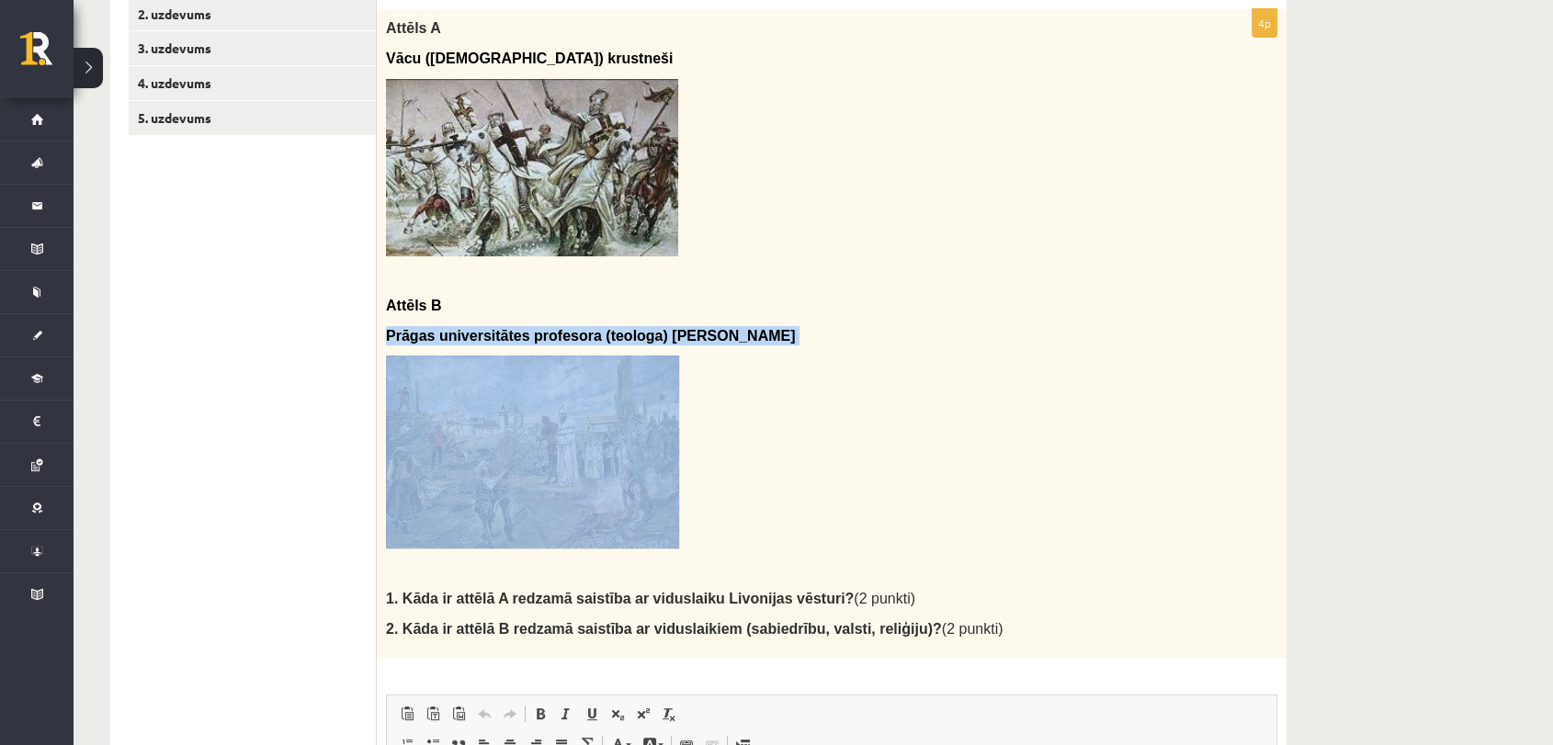
drag, startPoint x: 717, startPoint y: 394, endPoint x: 382, endPoint y: 335, distance: 339.5
click at [382, 335] on div "Attēls A Vācu (Teitoņu ordeņa) krustneši Attēls B Prāgas universitātes profesor…" at bounding box center [831, 333] width 909 height 649
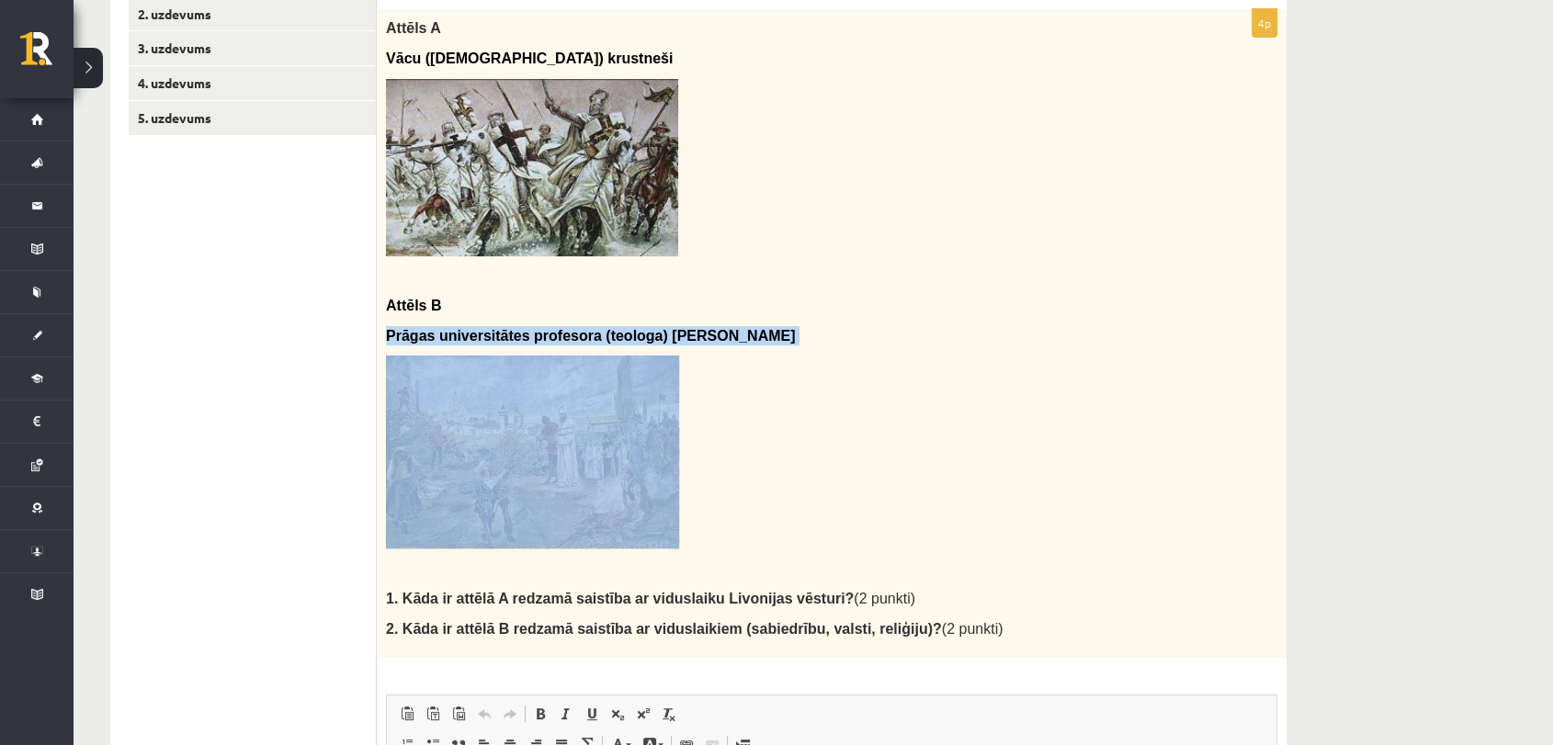
drag, startPoint x: 381, startPoint y: 332, endPoint x: 762, endPoint y: 413, distance: 389.0
click at [762, 413] on div "Attēls A Vācu (Teitoņu ordeņa) krustneši Attēls B Prāgas universitātes profesor…" at bounding box center [831, 333] width 909 height 649
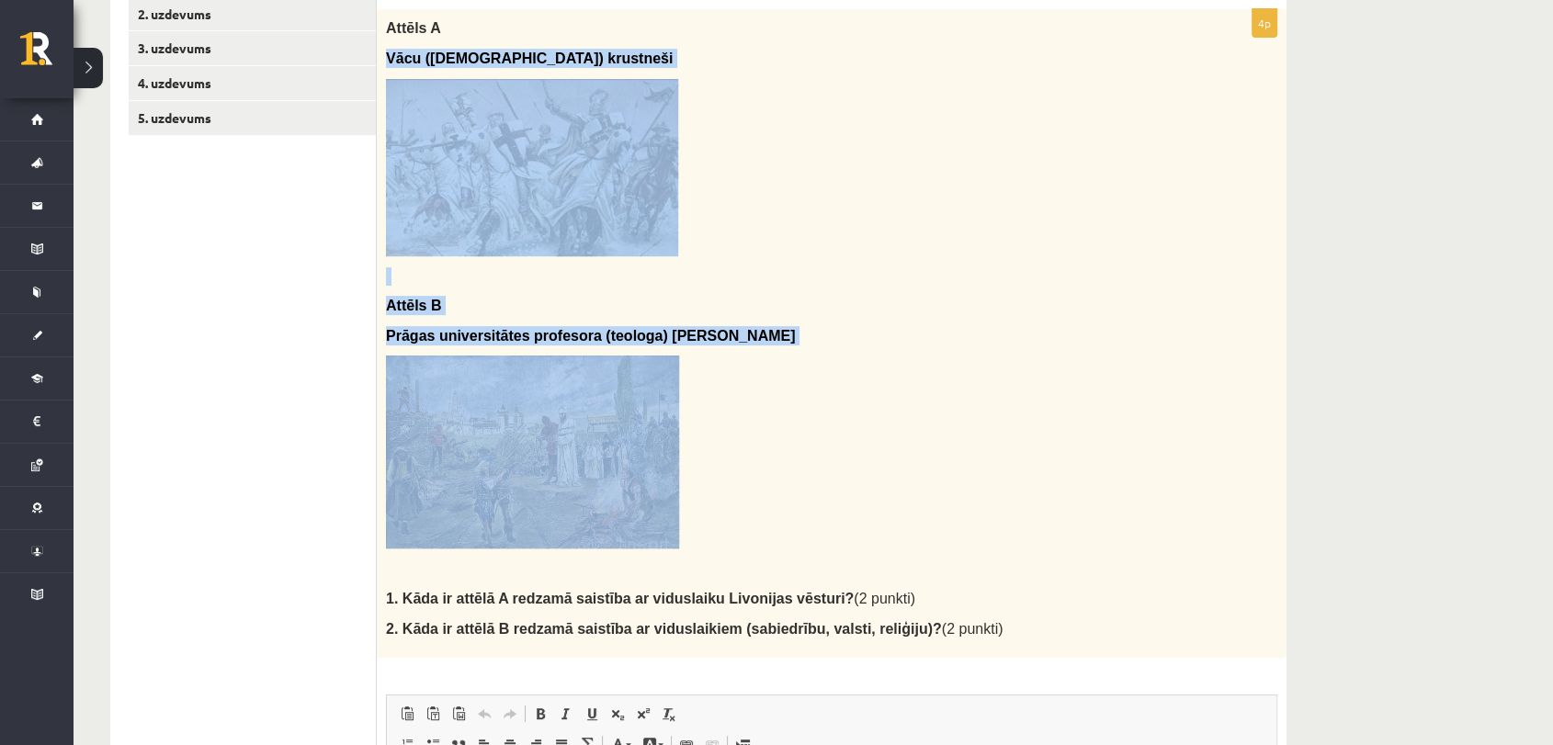
drag, startPoint x: 383, startPoint y: 50, endPoint x: 845, endPoint y: 490, distance: 638.1
click at [845, 490] on div "Attēls A Vācu (Teitoņu ordeņa) krustneši Attēls B Prāgas universitātes profesor…" at bounding box center [831, 333] width 909 height 649
click at [845, 490] on p at bounding box center [785, 452] width 799 height 193
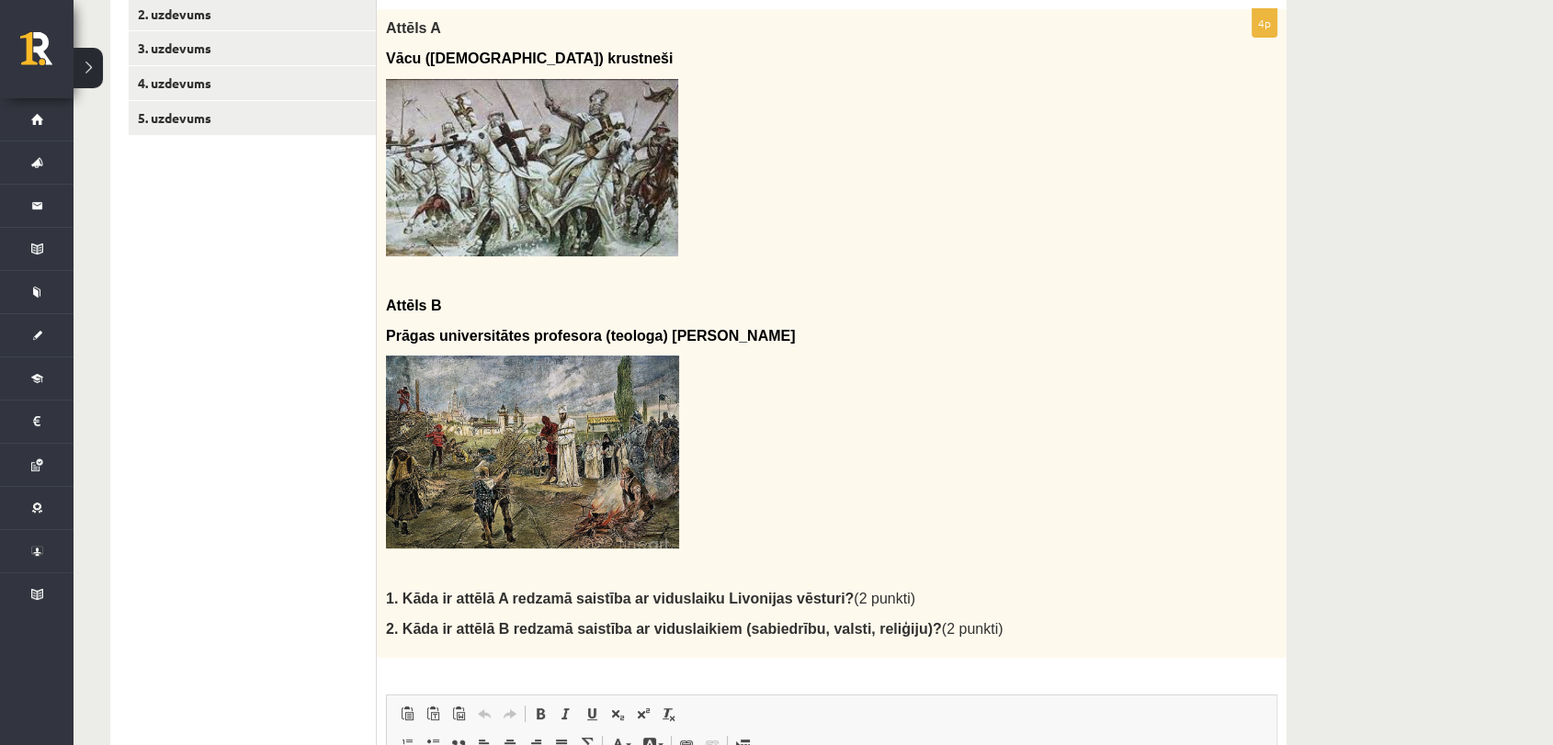
scroll to position [353, 0]
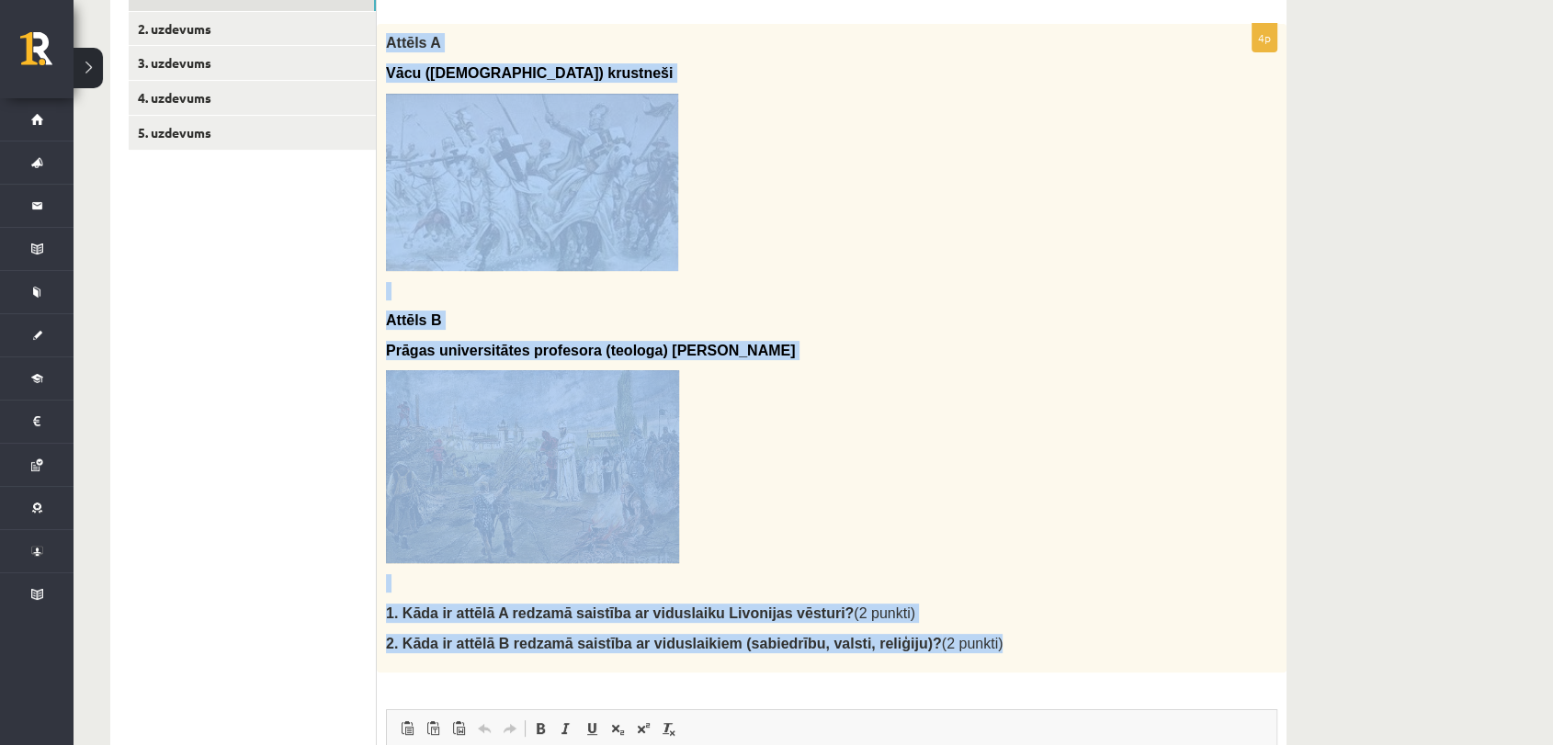
drag, startPoint x: 384, startPoint y: 29, endPoint x: 941, endPoint y: 669, distance: 847.8
click at [941, 669] on div "Attēls A Vācu (Teitoņu ordeņa) krustneši Attēls B Prāgas universitātes profesor…" at bounding box center [831, 348] width 909 height 649
copy div "Attēls A Vācu (Teitoņu ordeņa) krustneši Attēls B Prāgas universitātes profesor…"
click at [791, 202] on p at bounding box center [785, 182] width 799 height 177
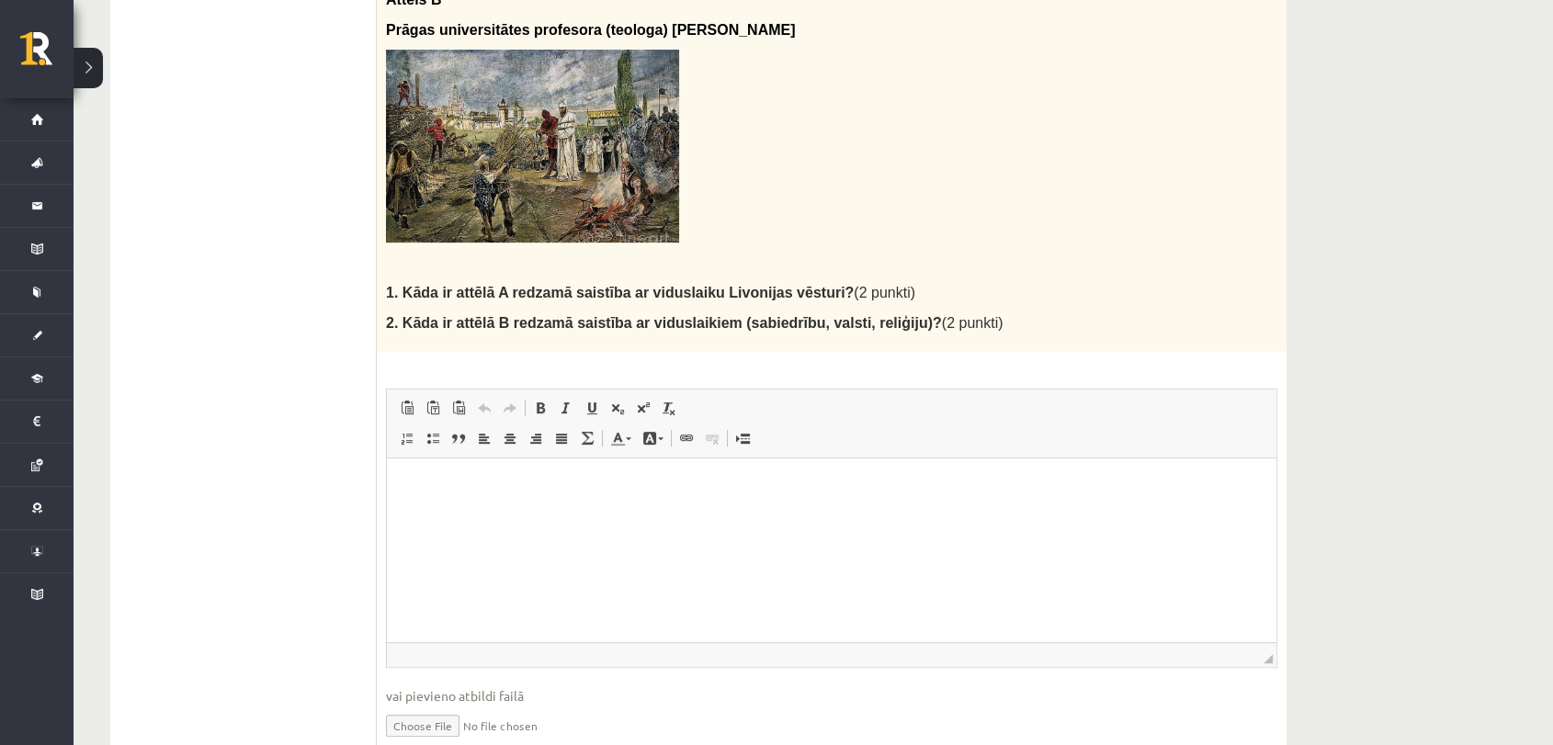
scroll to position [683, 0]
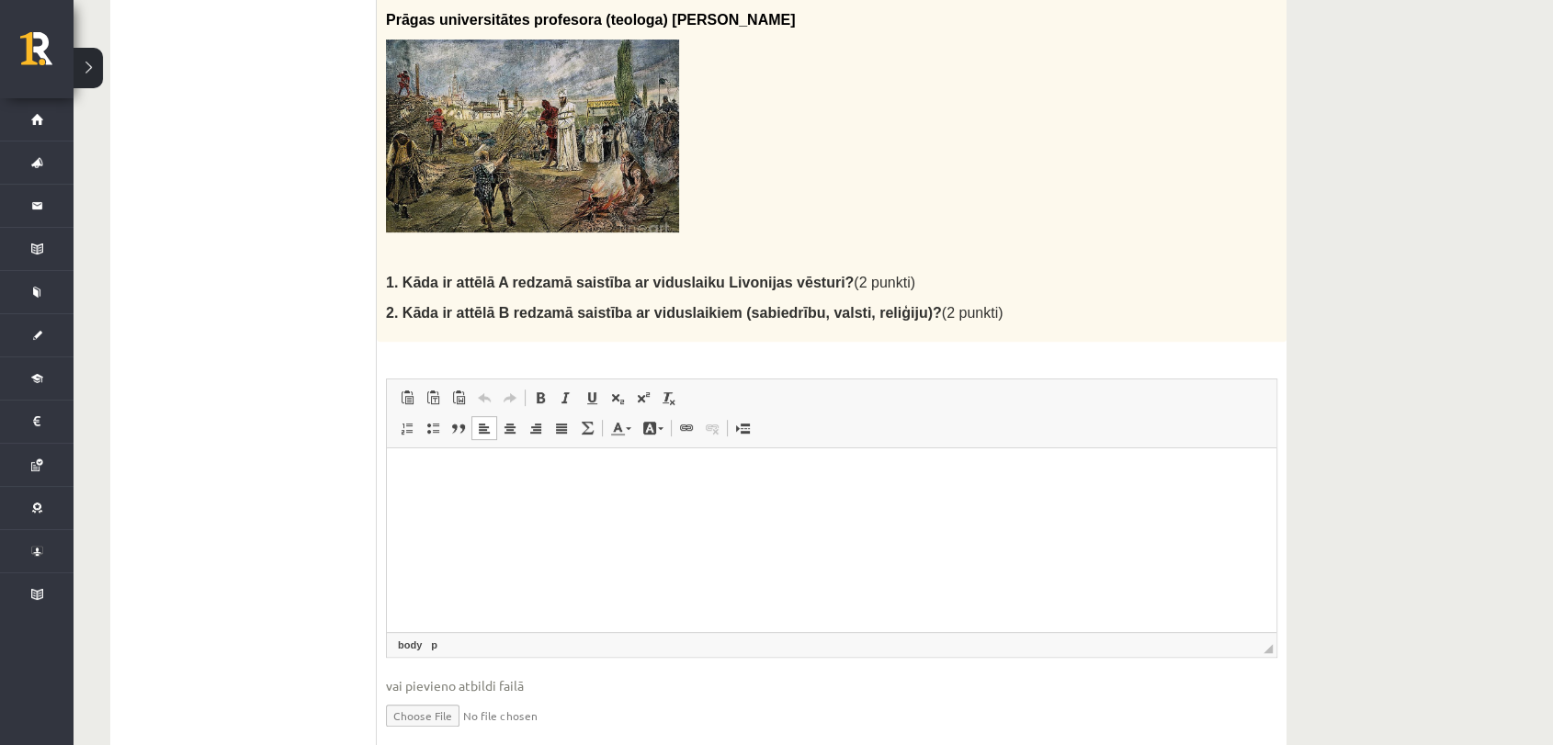
click at [494, 455] on html at bounding box center [831, 476] width 889 height 56
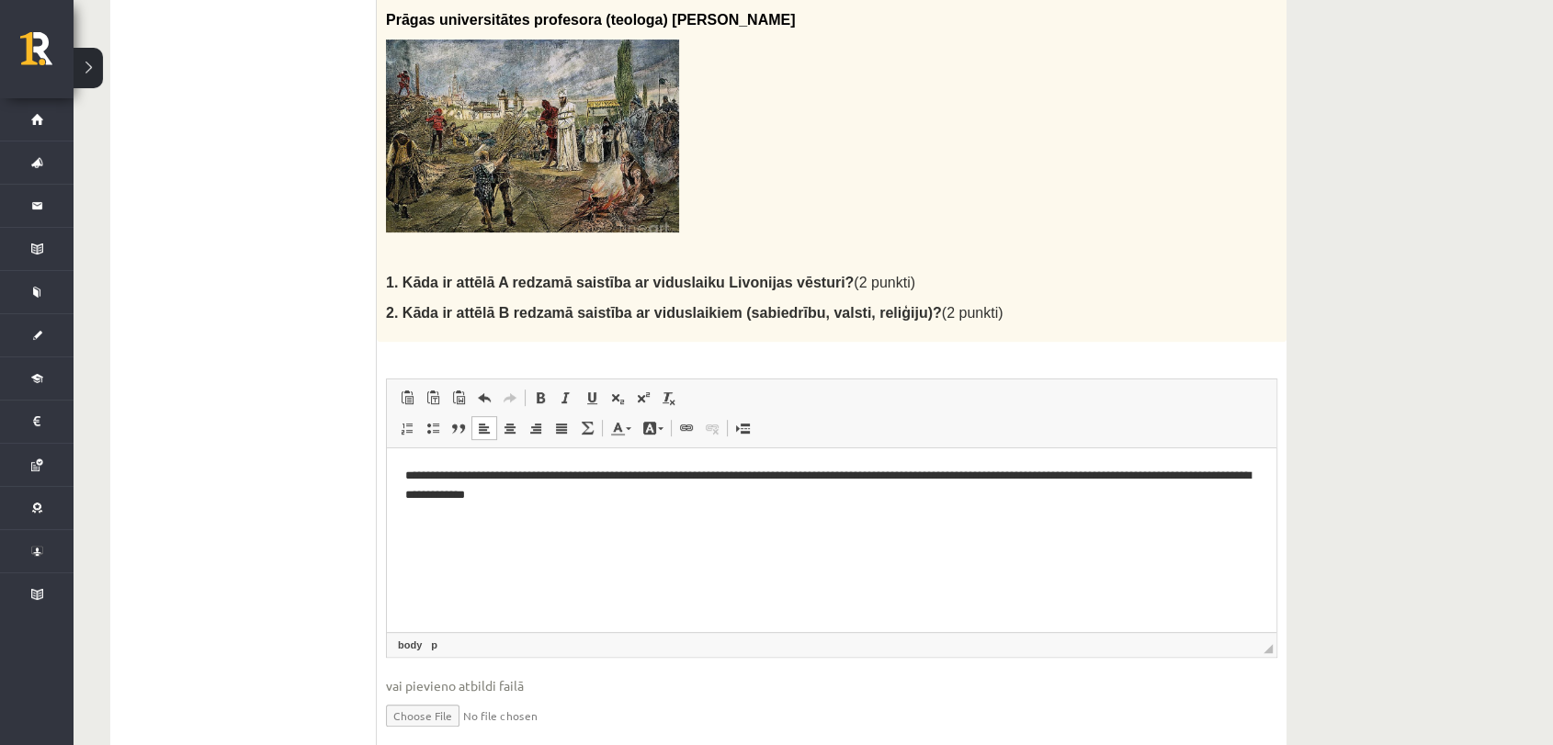
click at [1256, 479] on p "**********" at bounding box center [831, 486] width 852 height 39
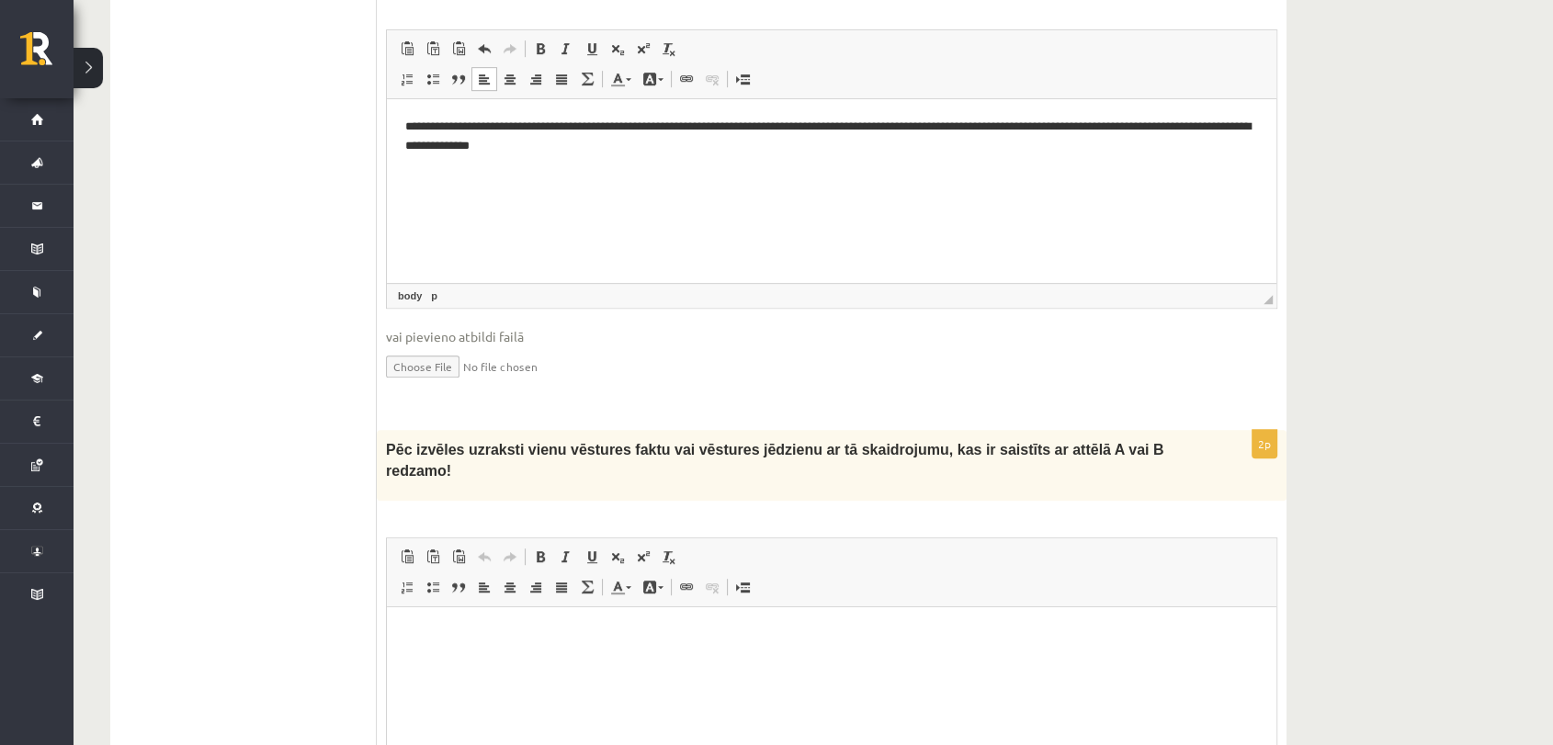
scroll to position [1035, 0]
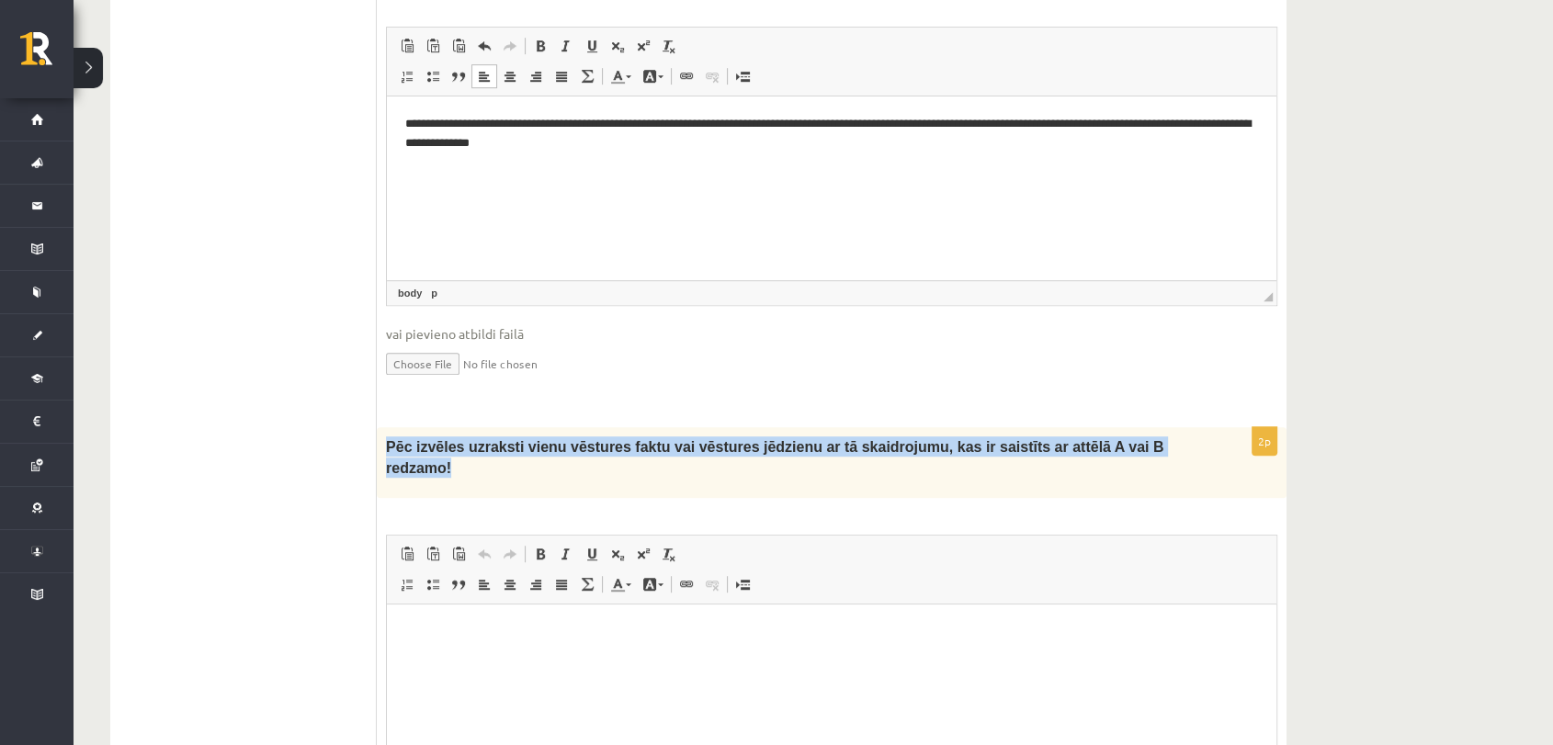
drag, startPoint x: 383, startPoint y: 440, endPoint x: 1138, endPoint y: 448, distance: 755.2
click at [1138, 448] on div "Pēc izvēles uzraksti vienu vēstures faktu vai vēstures jēdzienu ar tā skaidroju…" at bounding box center [831, 462] width 909 height 71
copy span "Pēc izvēles uzraksti vienu vēstures faktu vai vēstures jēdzienu ar tā skaidroju…"
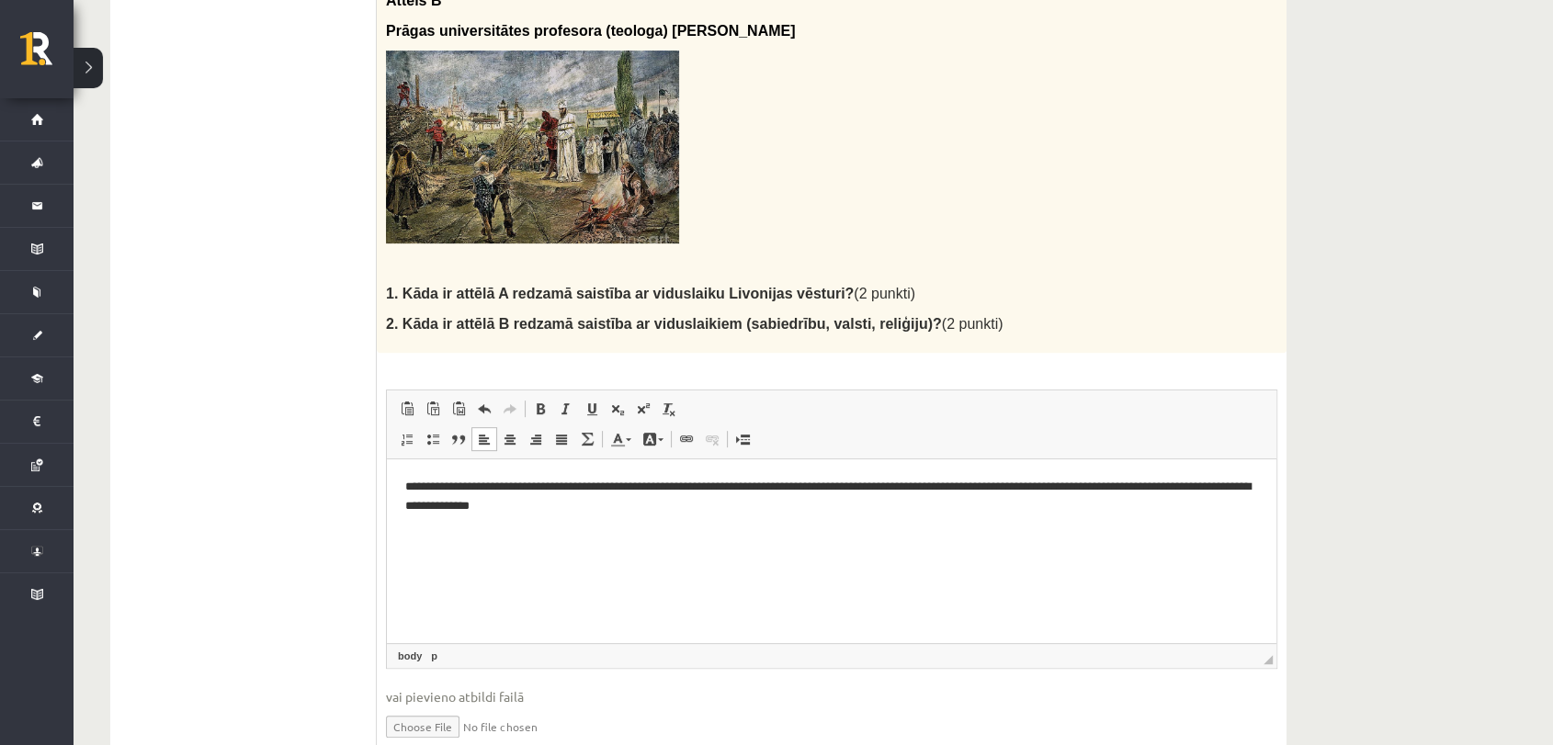
scroll to position [738, 0]
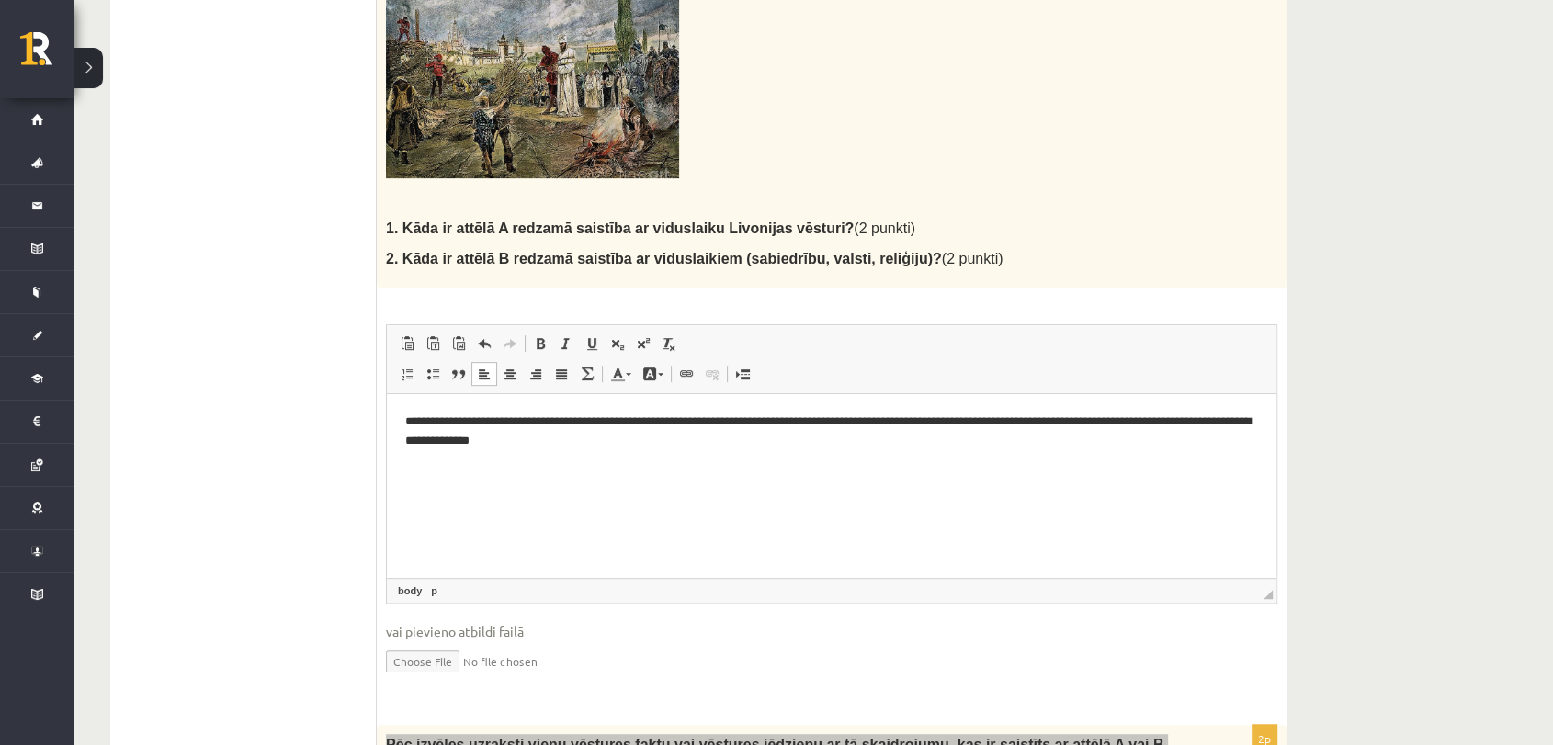
click at [616, 454] on html "**********" at bounding box center [831, 431] width 889 height 75
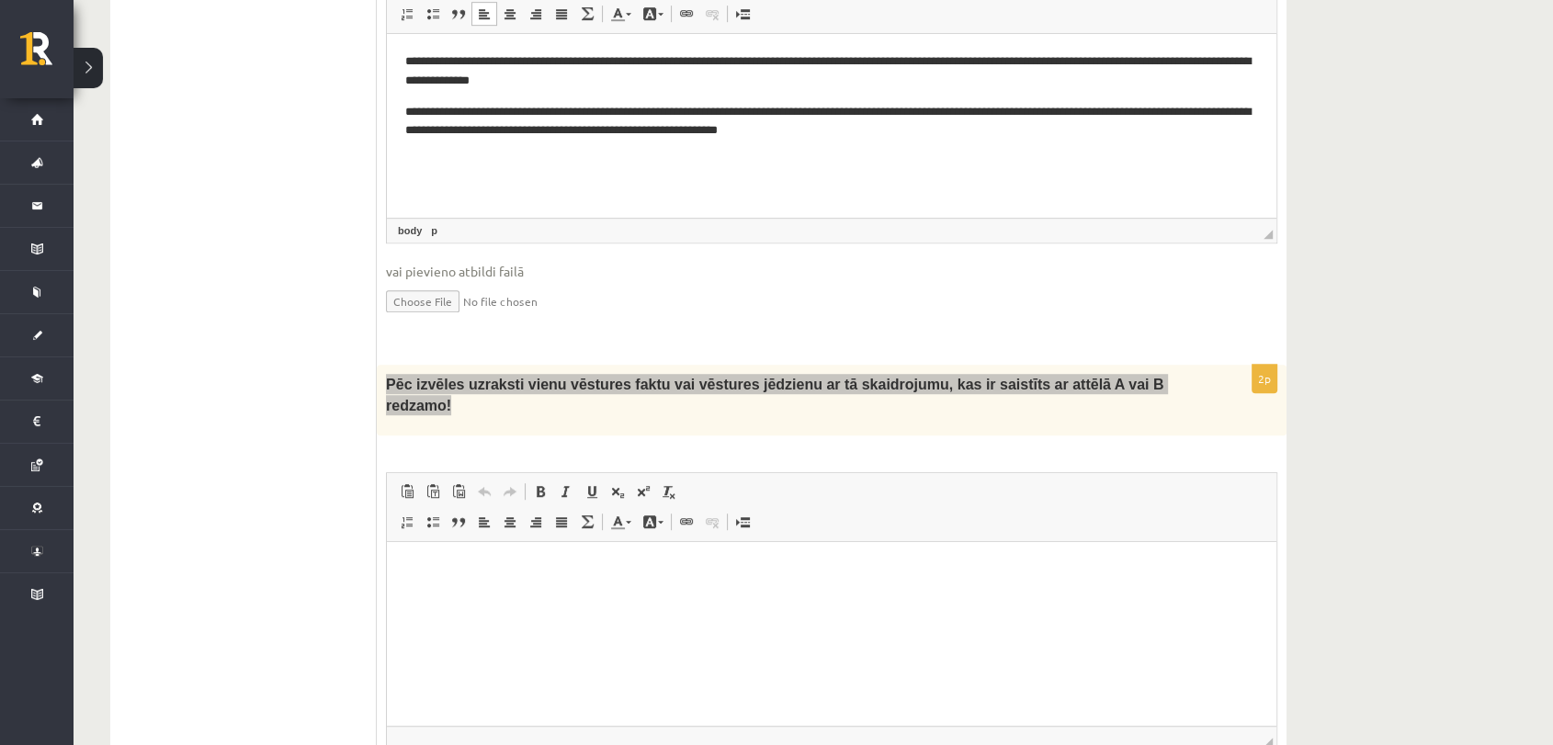
scroll to position [1242, 0]
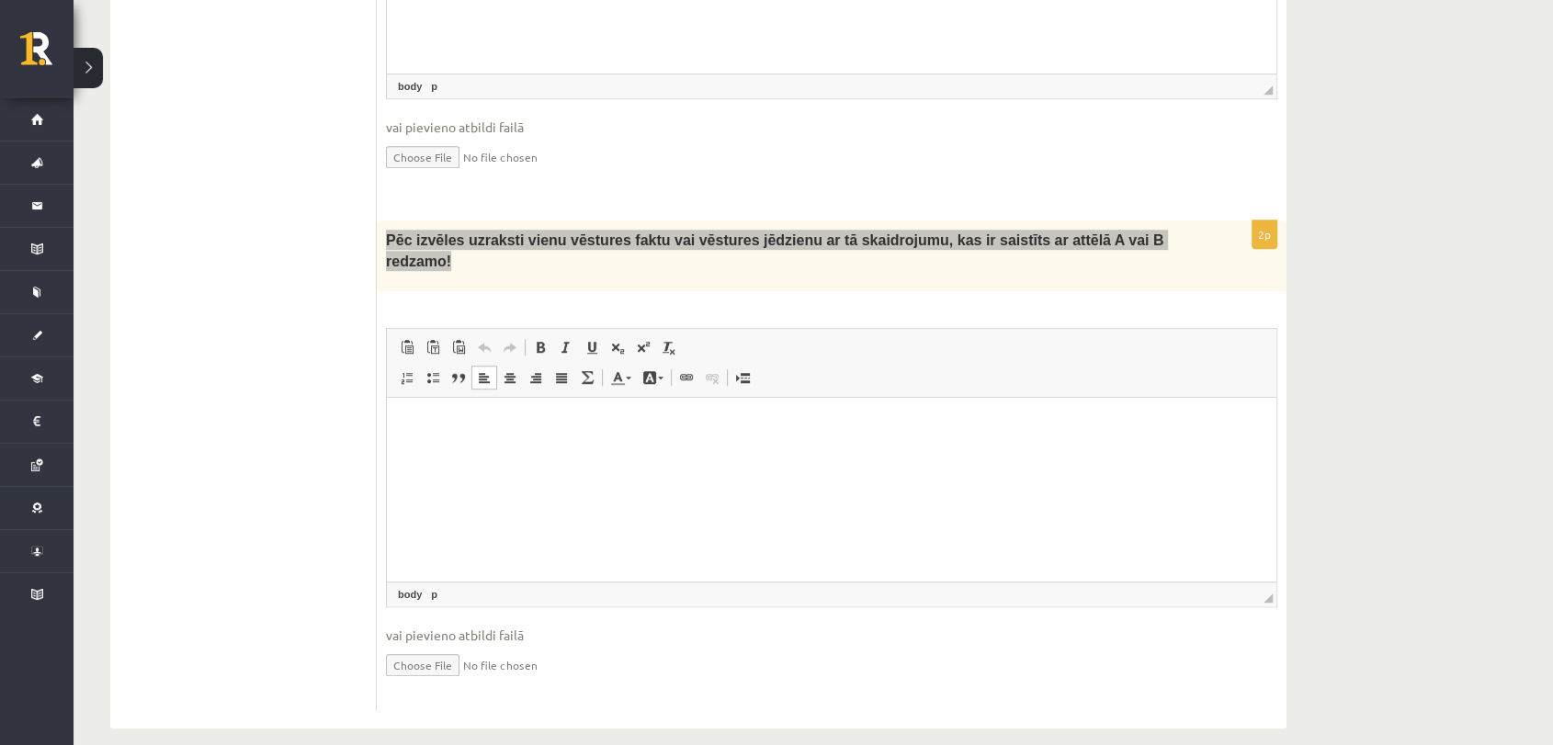
click at [559, 431] on p "Bagātinātā teksta redaktors, wiswyg-editor-user-answer-47024874404860" at bounding box center [831, 424] width 852 height 19
click at [660, 415] on p "**********" at bounding box center [831, 424] width 852 height 19
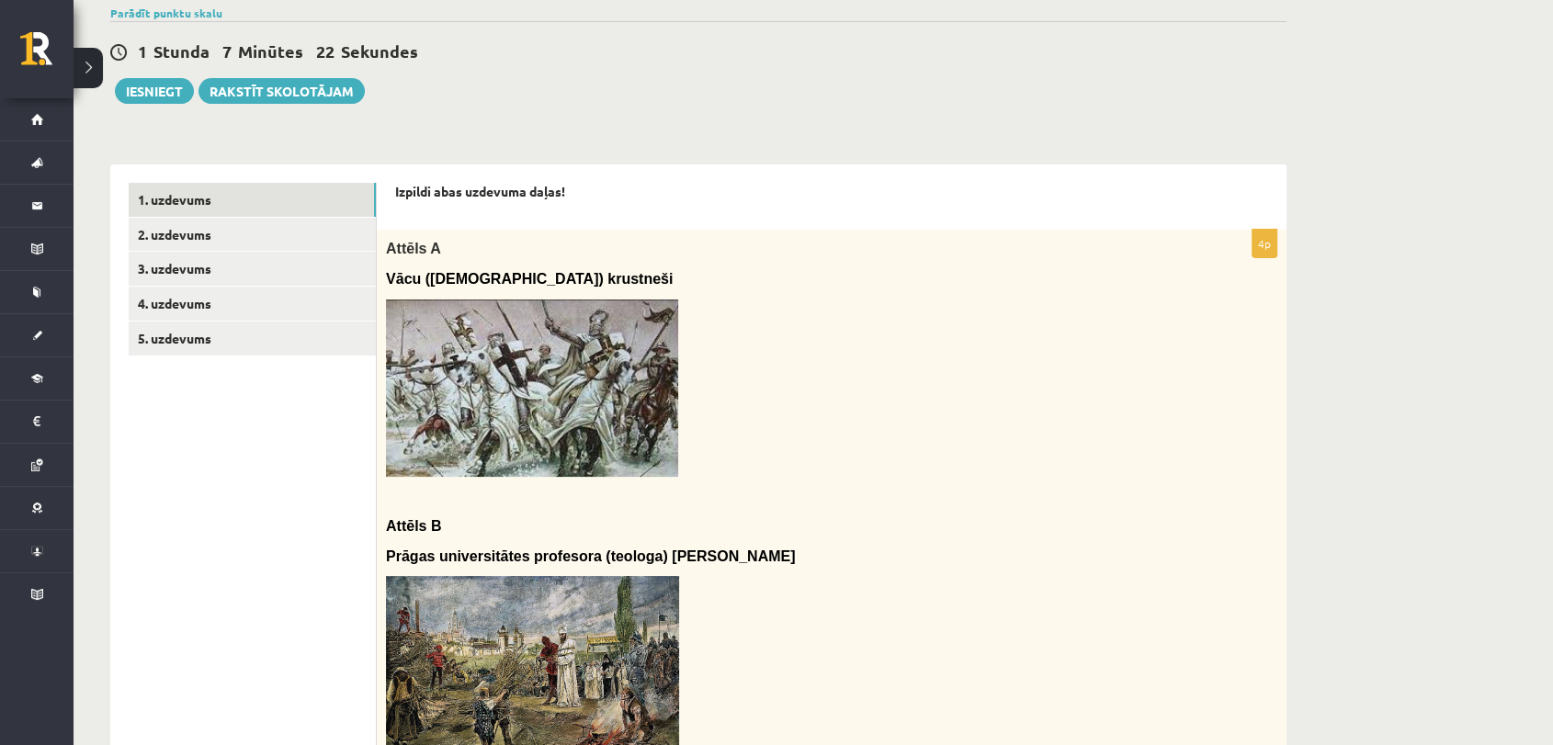
scroll to position [0, 0]
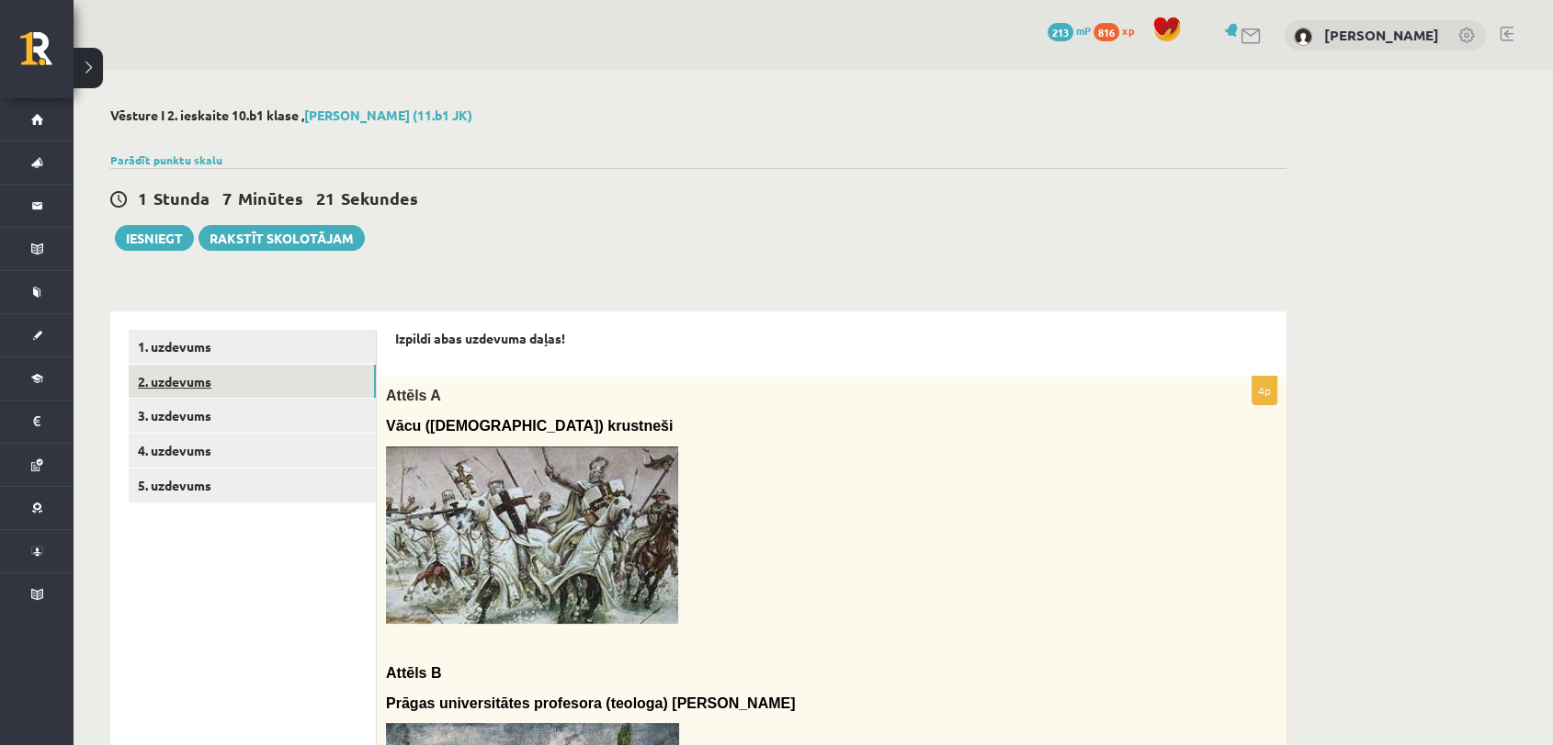
click at [211, 378] on link "2. uzdevums" at bounding box center [252, 382] width 247 height 34
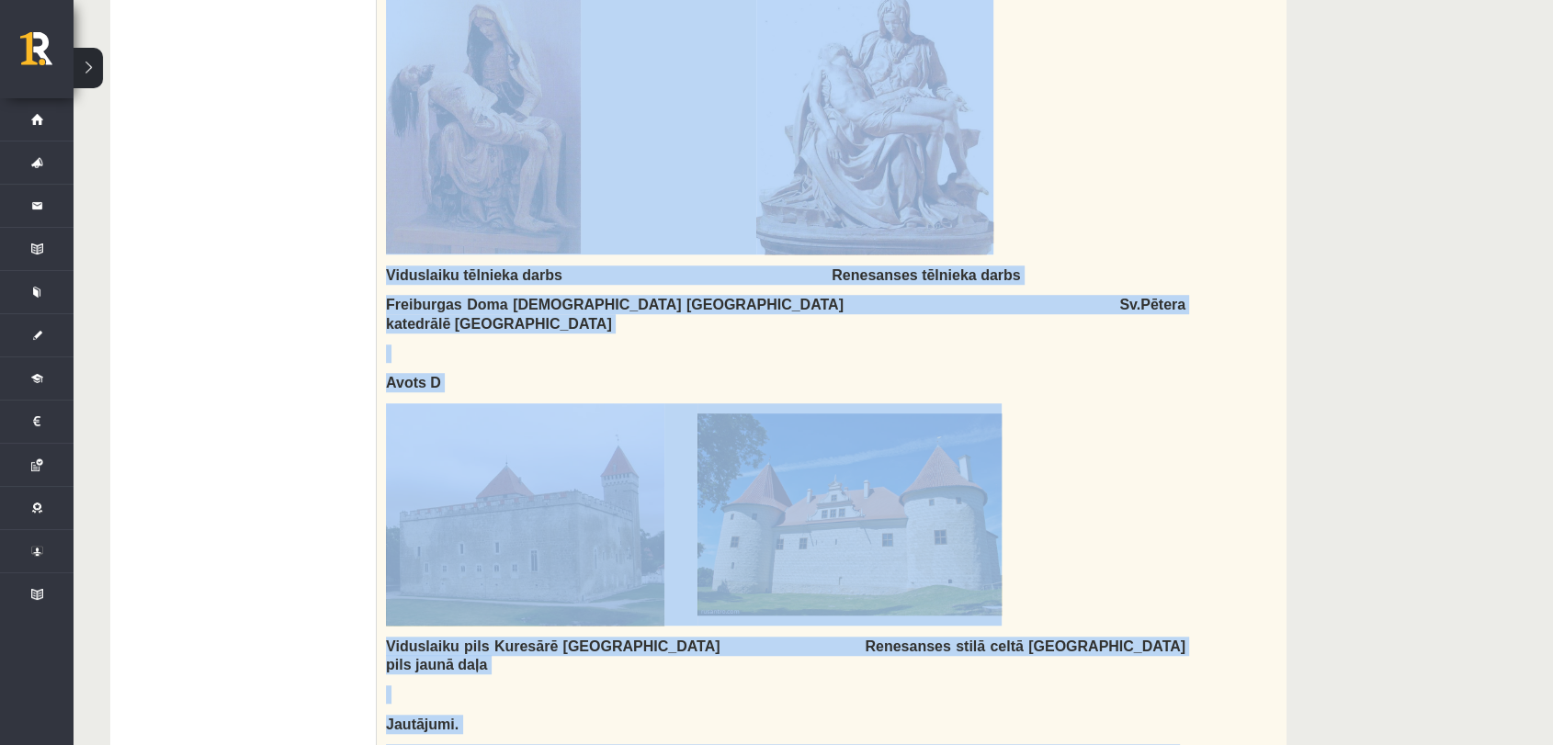
scroll to position [1778, 0]
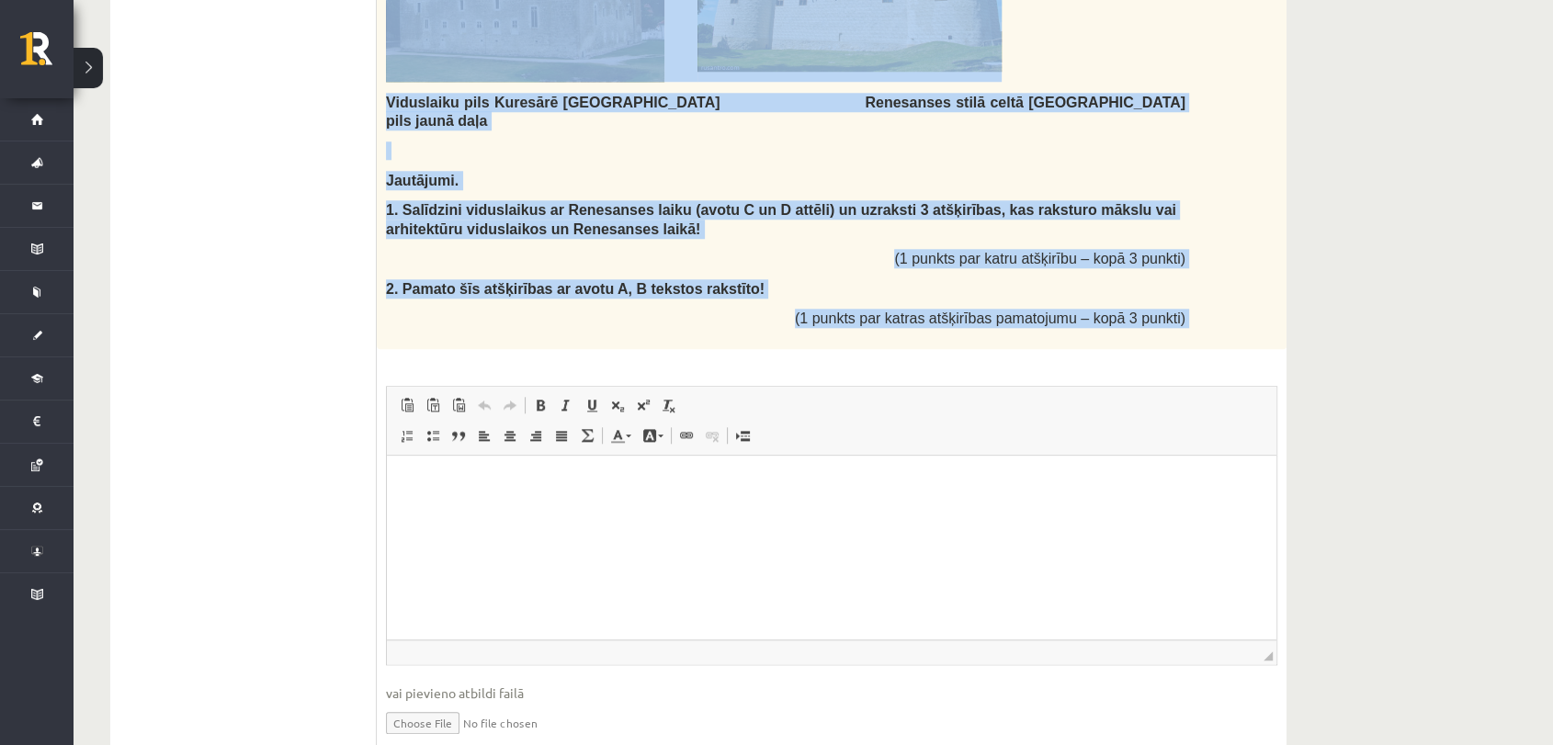
drag, startPoint x: 382, startPoint y: 76, endPoint x: 791, endPoint y: 313, distance: 472.5
copy div "Izpēti dotos avotus (tekstus un attēlus) un atbildi uz jautājumiem! Avots A enc…"
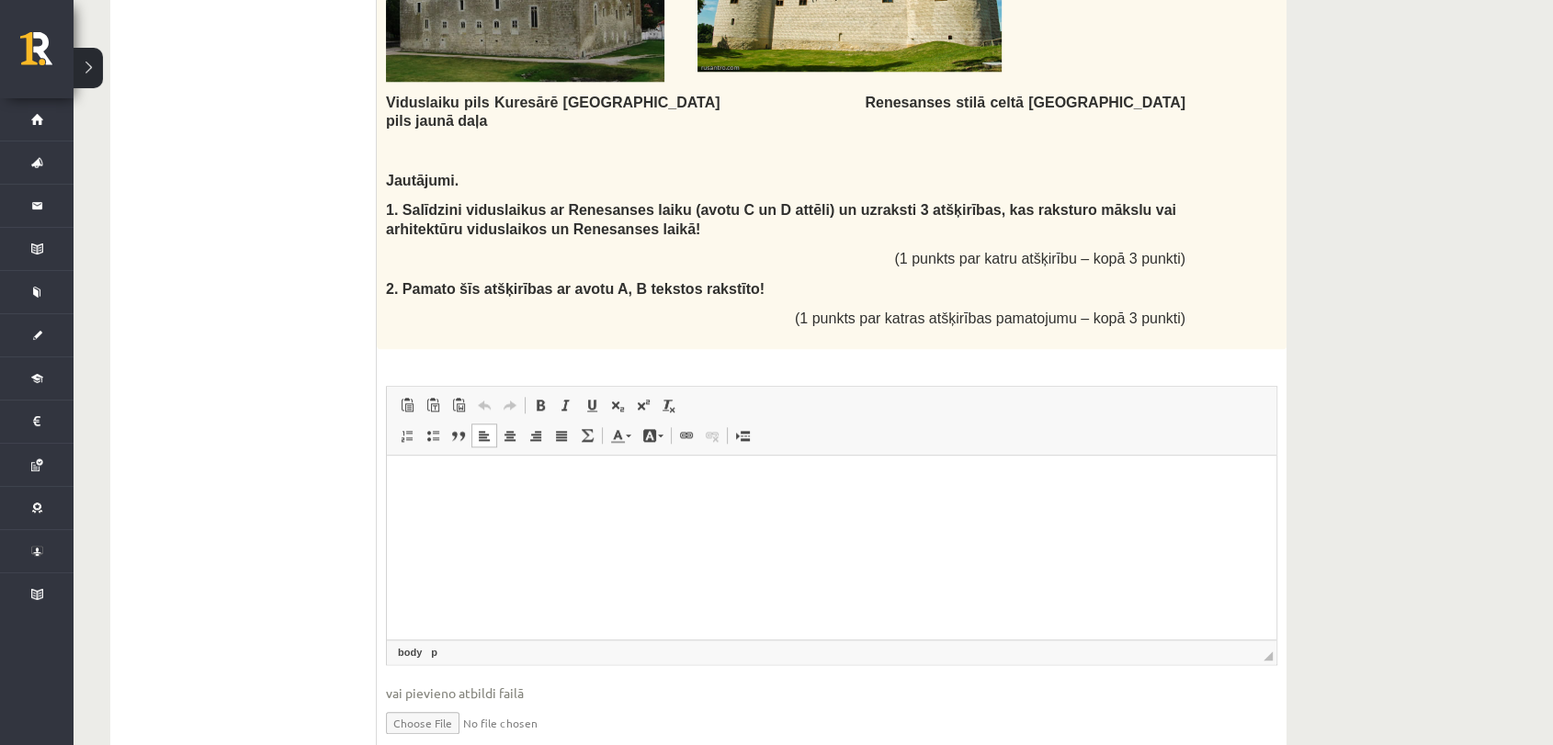
click at [529, 488] on p "Bagātinātā teksta redaktors, wiswyg-editor-user-answer-47025020771600" at bounding box center [831, 483] width 852 height 19
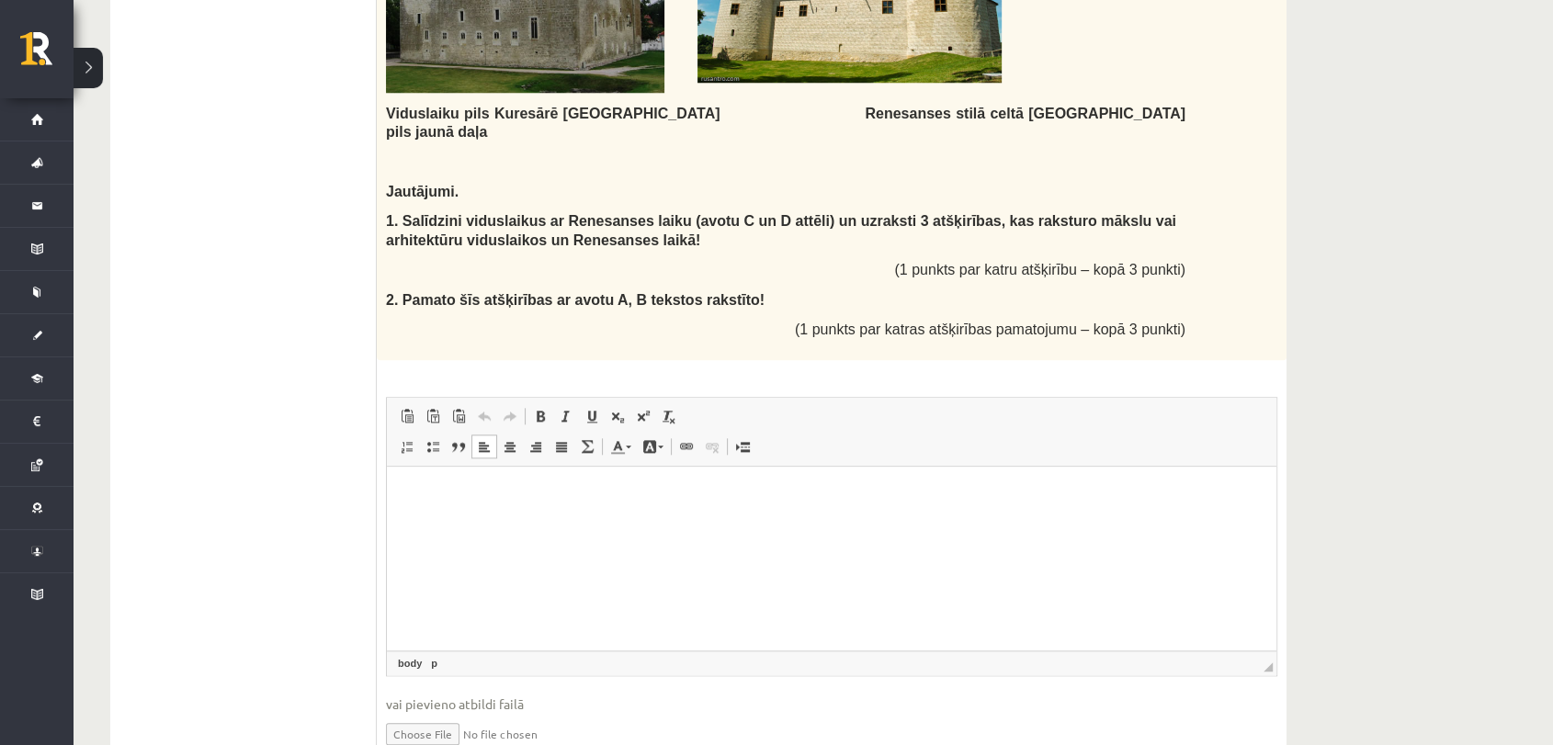
scroll to position [1778, 0]
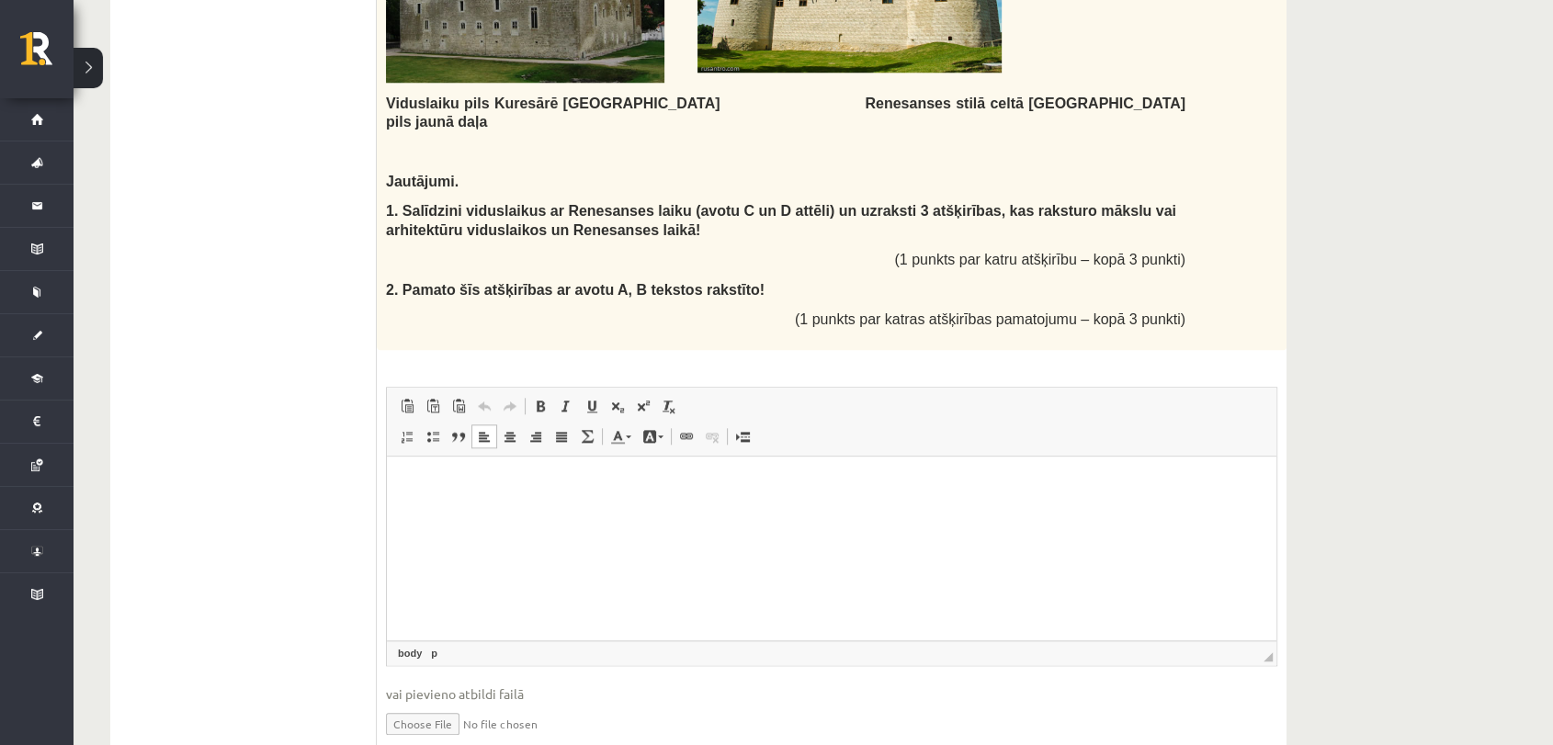
click at [492, 457] on html at bounding box center [831, 485] width 889 height 56
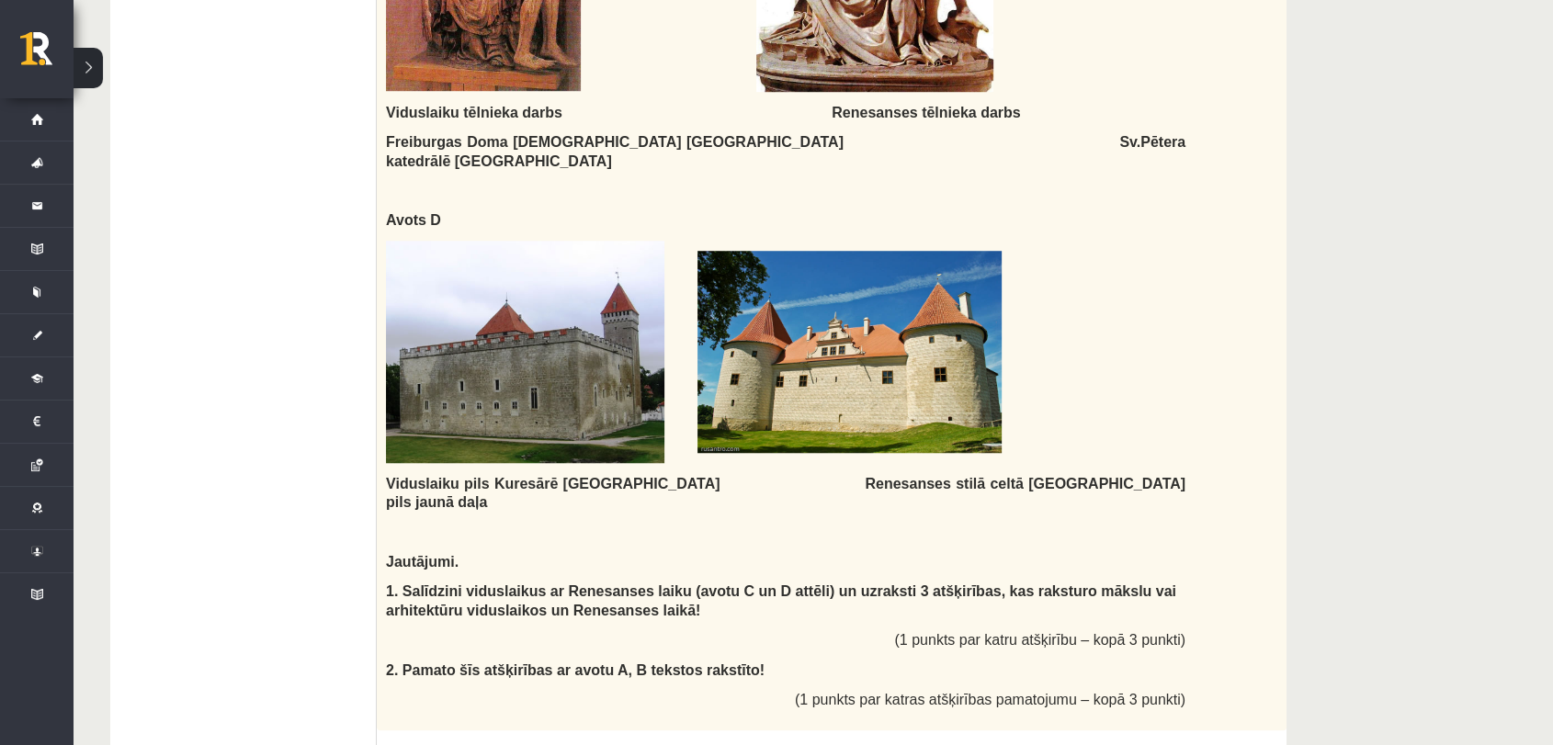
scroll to position [1778, 0]
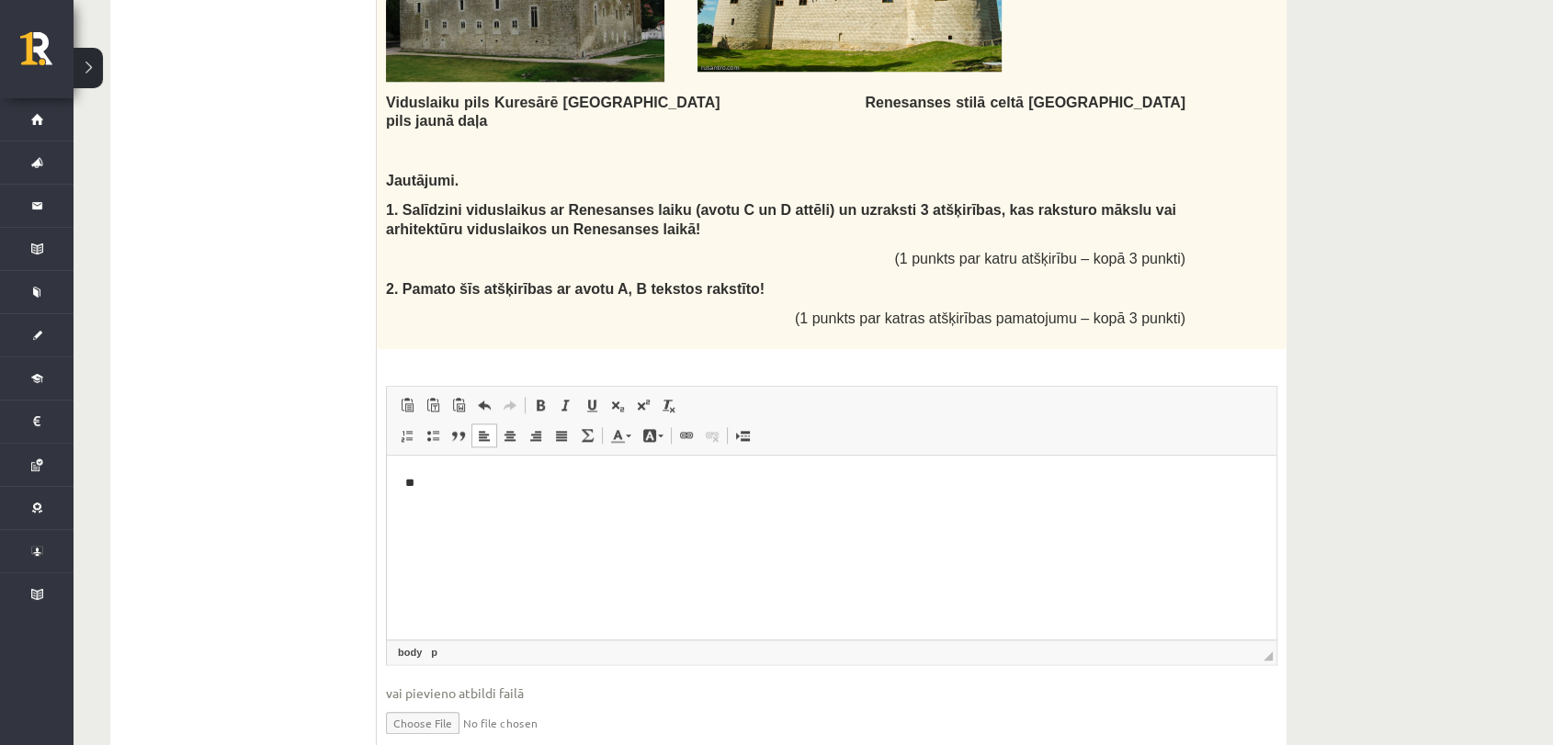
click at [491, 486] on p "**" at bounding box center [831, 483] width 852 height 19
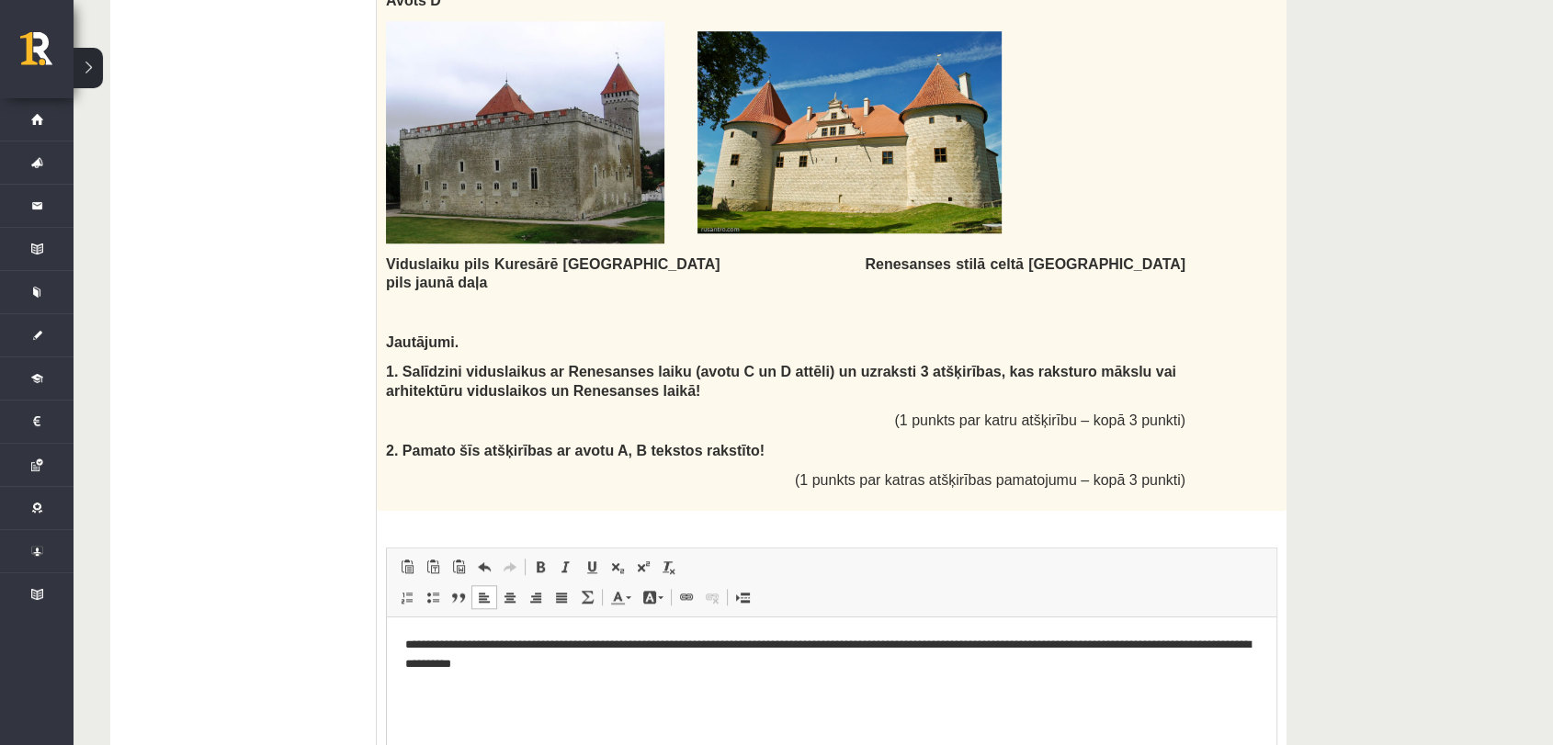
scroll to position [1619, 0]
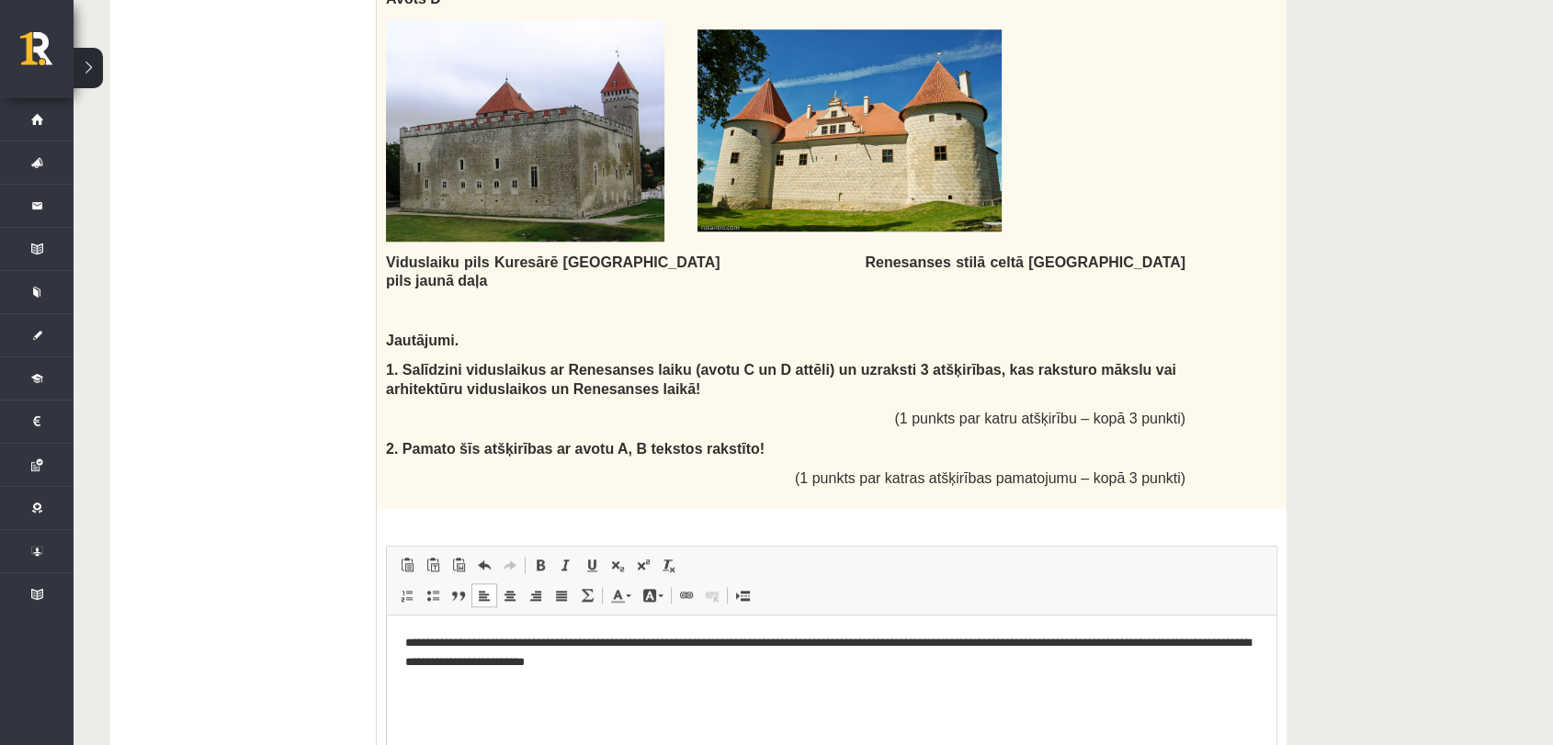
click at [721, 660] on p "**********" at bounding box center [831, 653] width 852 height 39
click at [808, 673] on html "**********" at bounding box center [831, 652] width 889 height 75
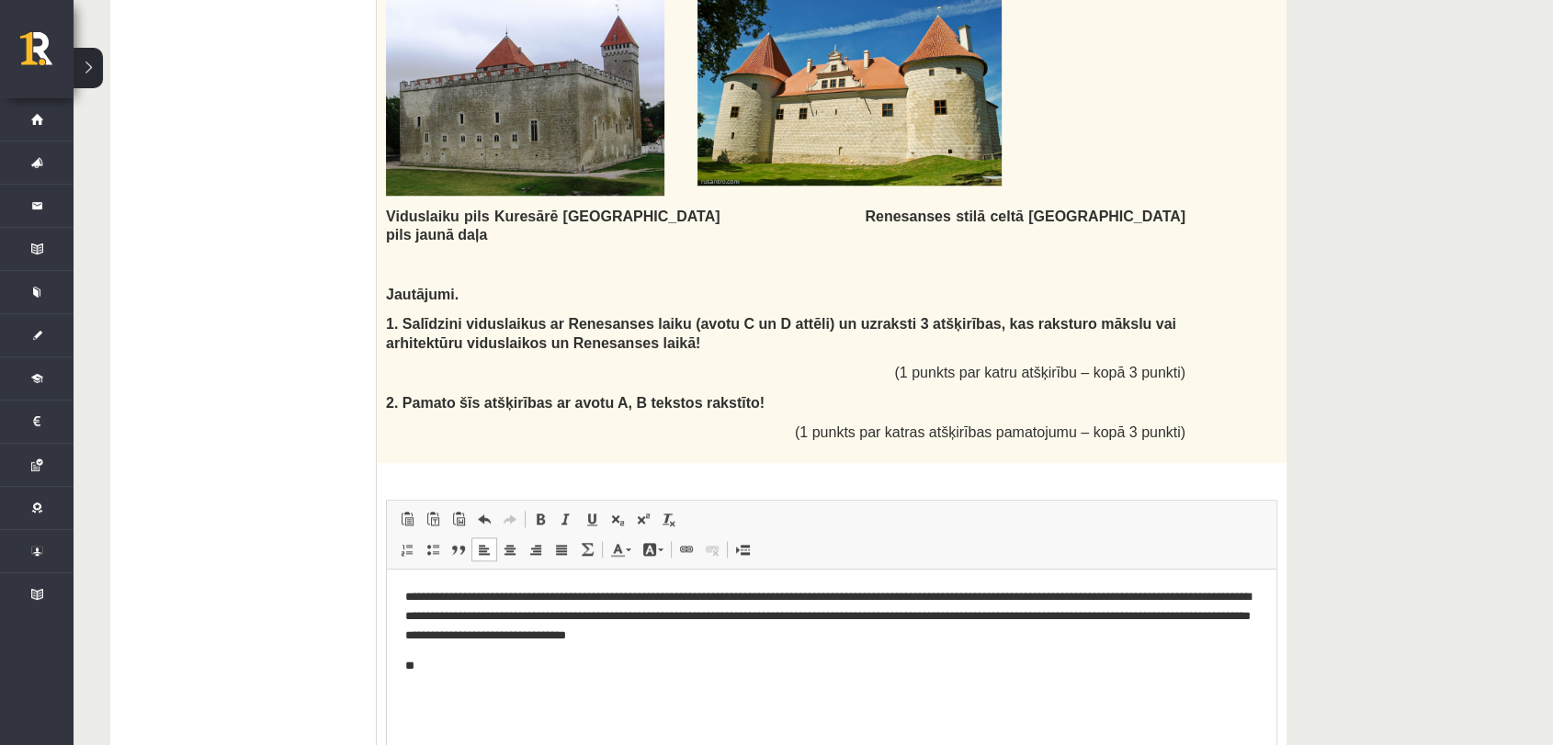
scroll to position [1778, 0]
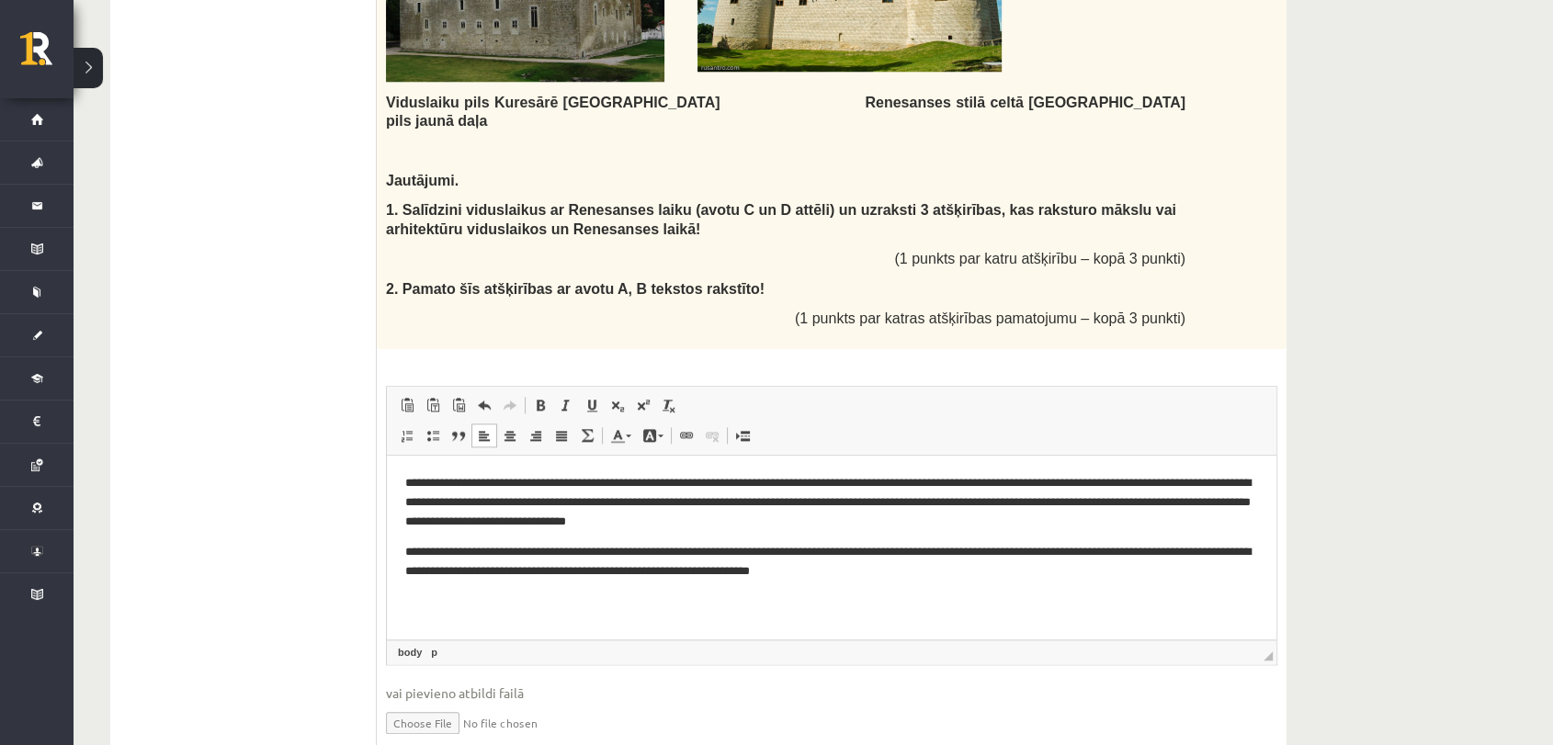
click at [1224, 501] on p "**********" at bounding box center [831, 502] width 852 height 57
click at [1001, 510] on p "**********" at bounding box center [831, 502] width 852 height 57
click at [1008, 522] on p "**********" at bounding box center [831, 502] width 852 height 57
click at [1240, 547] on p "**********" at bounding box center [831, 562] width 852 height 39
click at [516, 599] on p "**********" at bounding box center [831, 571] width 852 height 57
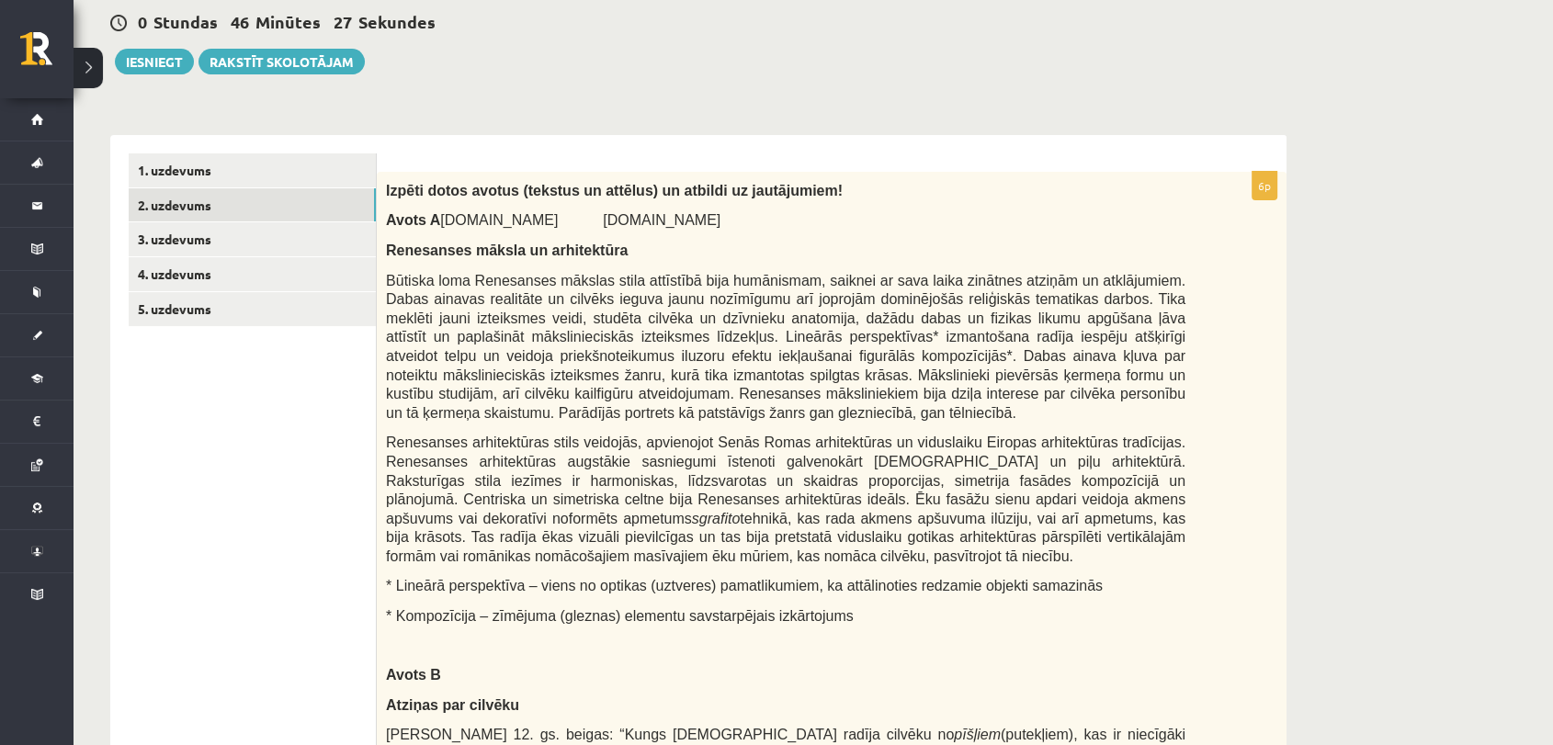
scroll to position [177, 0]
click at [262, 237] on link "3. uzdevums" at bounding box center [252, 238] width 247 height 34
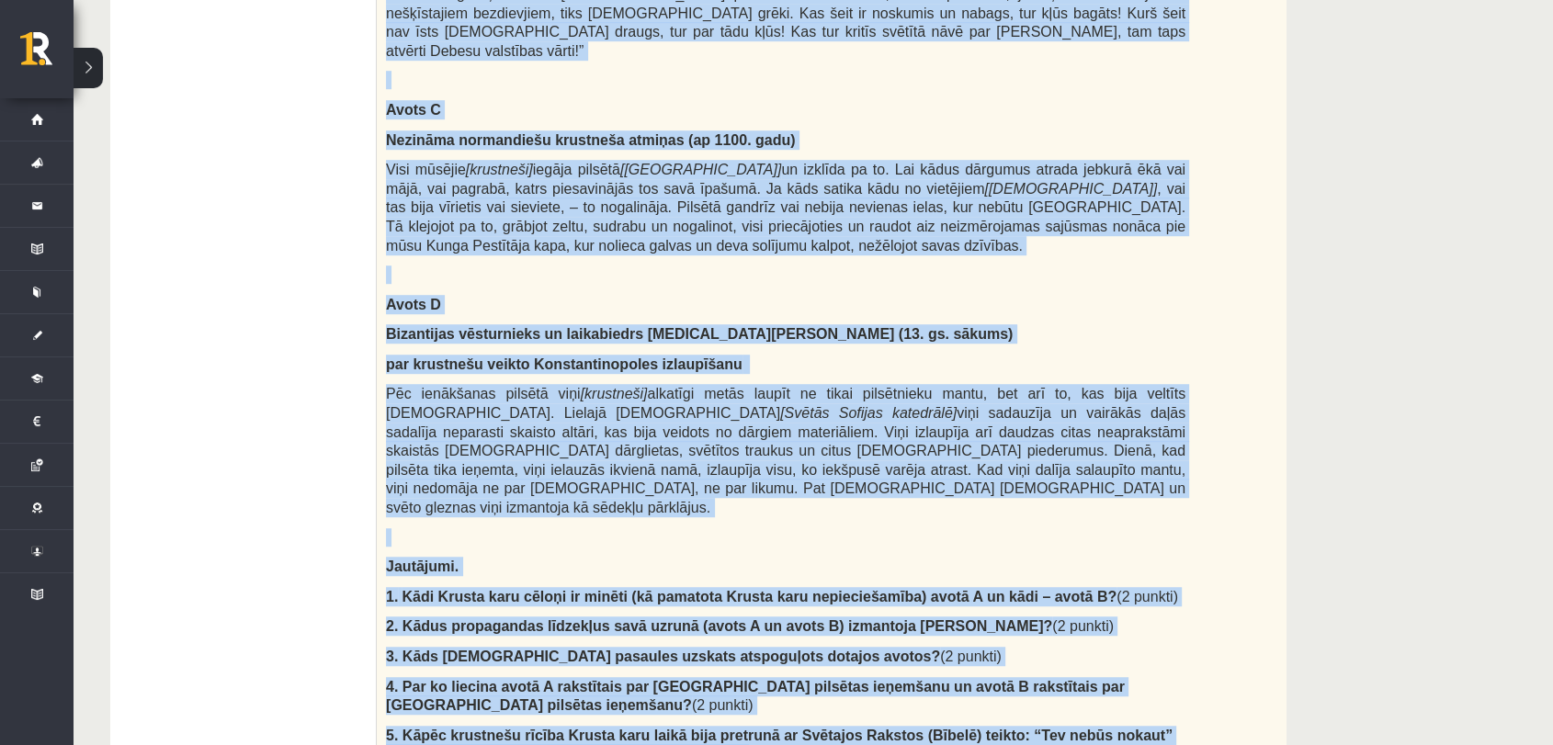
scroll to position [1470, 0]
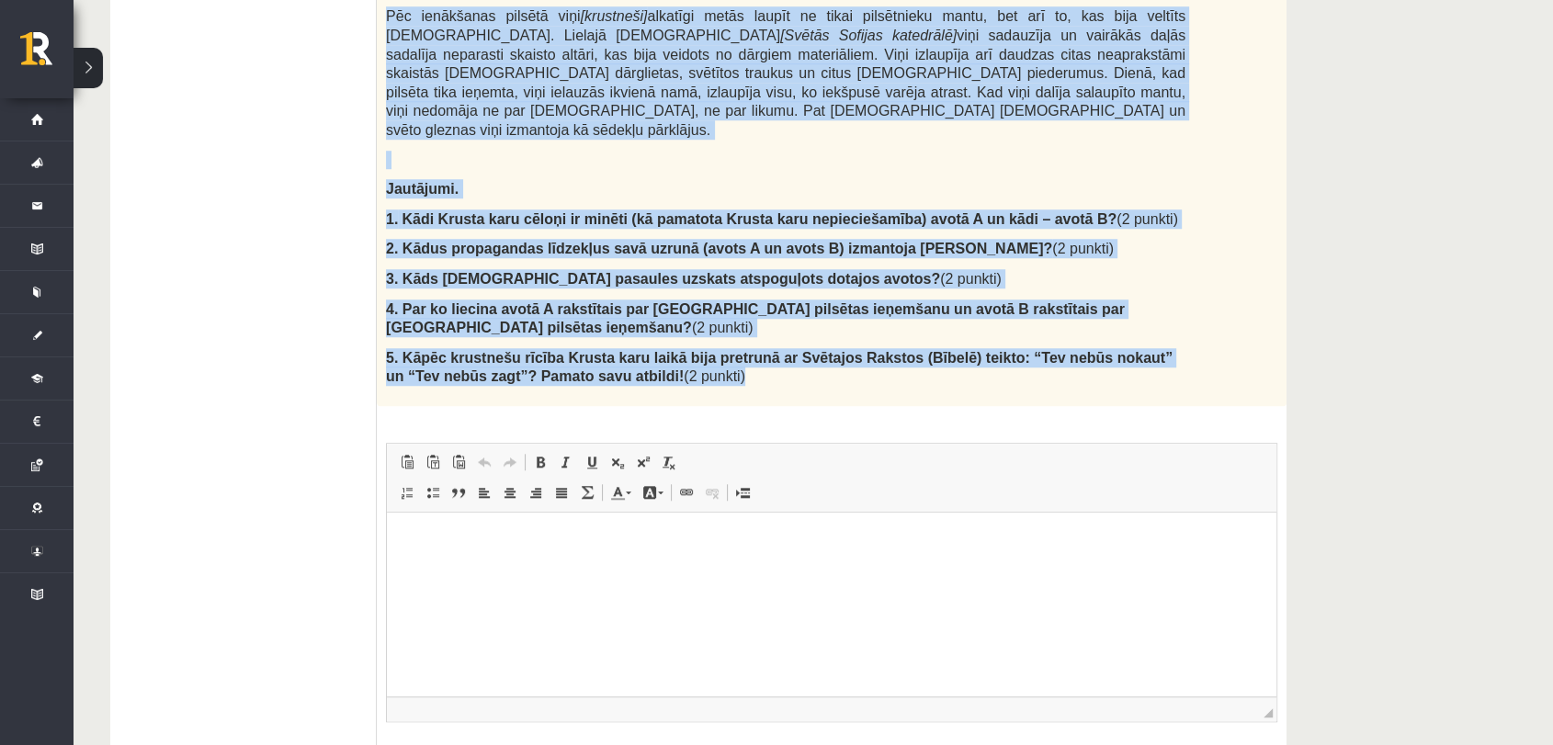
drag, startPoint x: 385, startPoint y: 28, endPoint x: 784, endPoint y: 263, distance: 462.9
drag, startPoint x: 784, startPoint y: 263, endPoint x: 773, endPoint y: 259, distance: 10.8
copy div "Izlasi dotos avotus (tekstus) un atbildi uz jautājumiem! Avots A Mūks Reimsas R…"
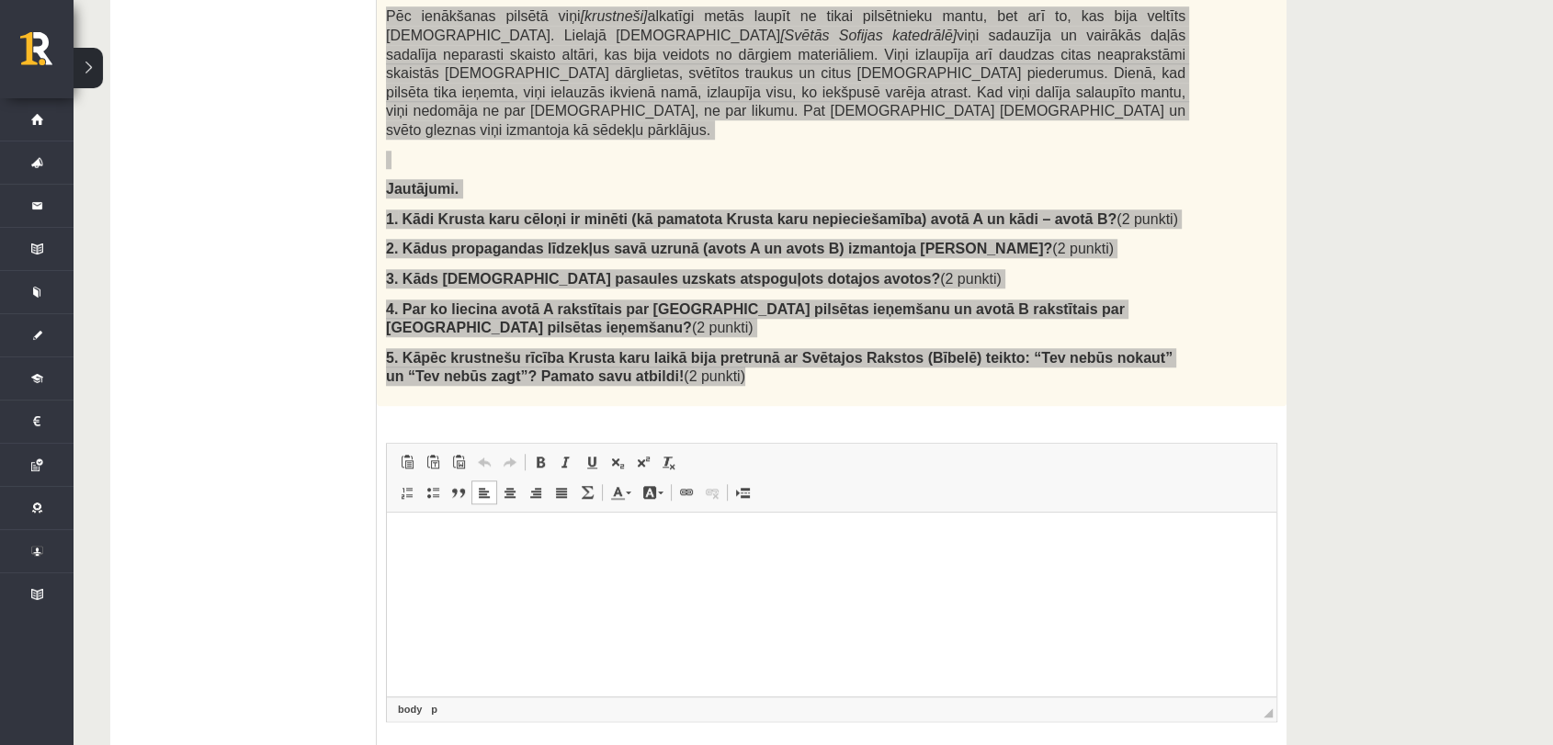
click at [598, 530] on html at bounding box center [831, 541] width 889 height 56
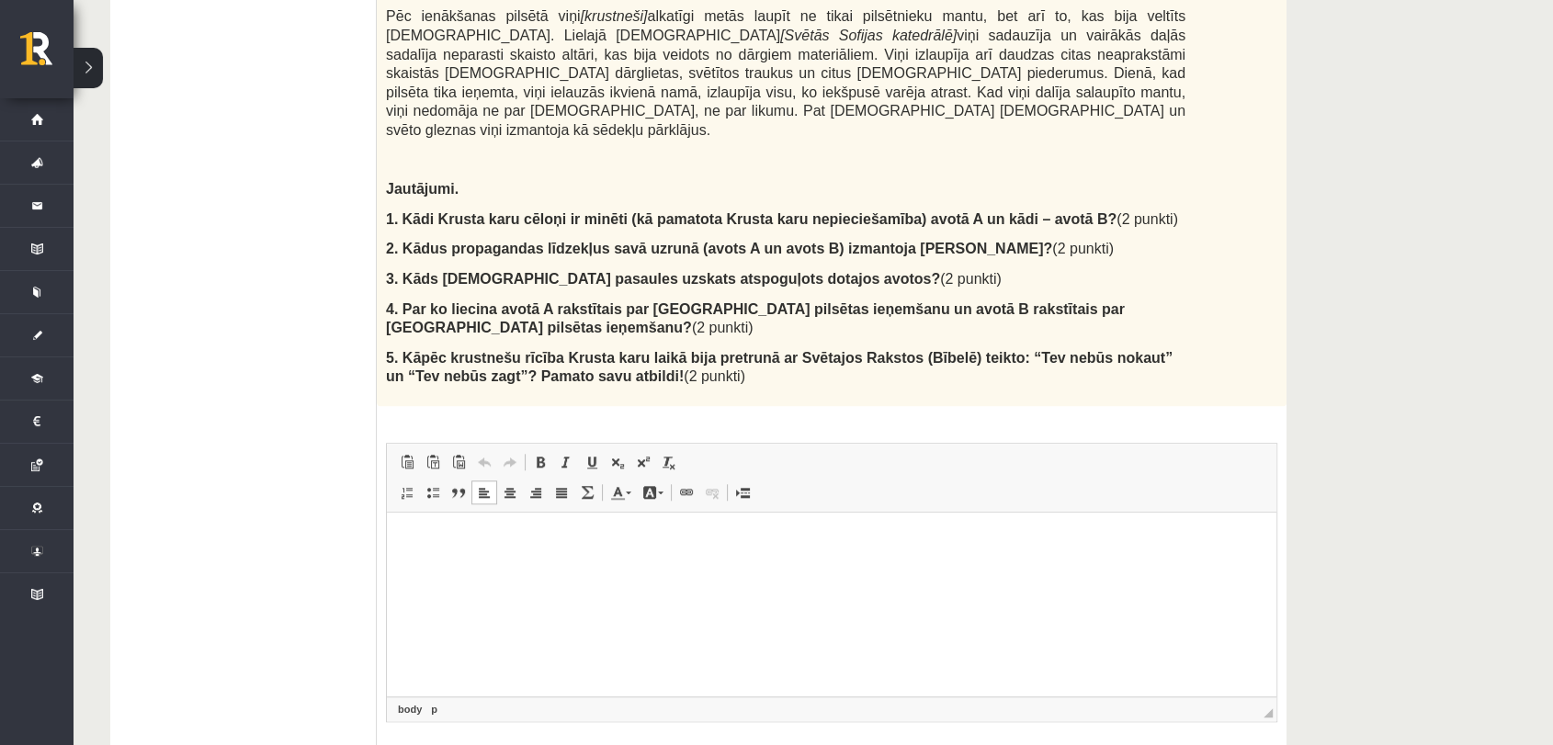
click at [470, 539] on p "Bagātinātā teksta redaktors, wiswyg-editor-user-answer-47024870588220" at bounding box center [831, 540] width 852 height 19
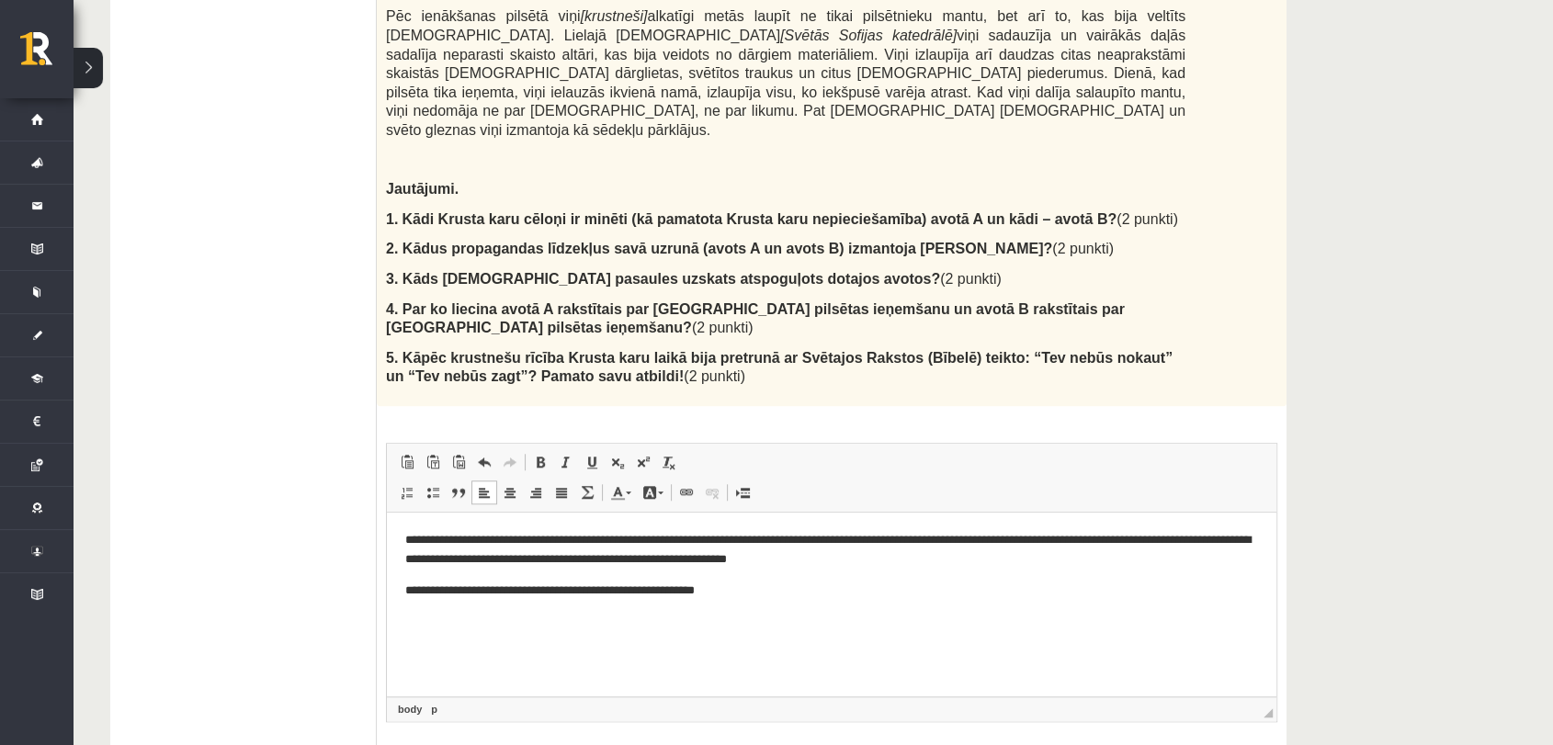
click at [446, 593] on p "**********" at bounding box center [831, 590] width 852 height 19
click at [756, 601] on html "**********" at bounding box center [831, 566] width 889 height 106
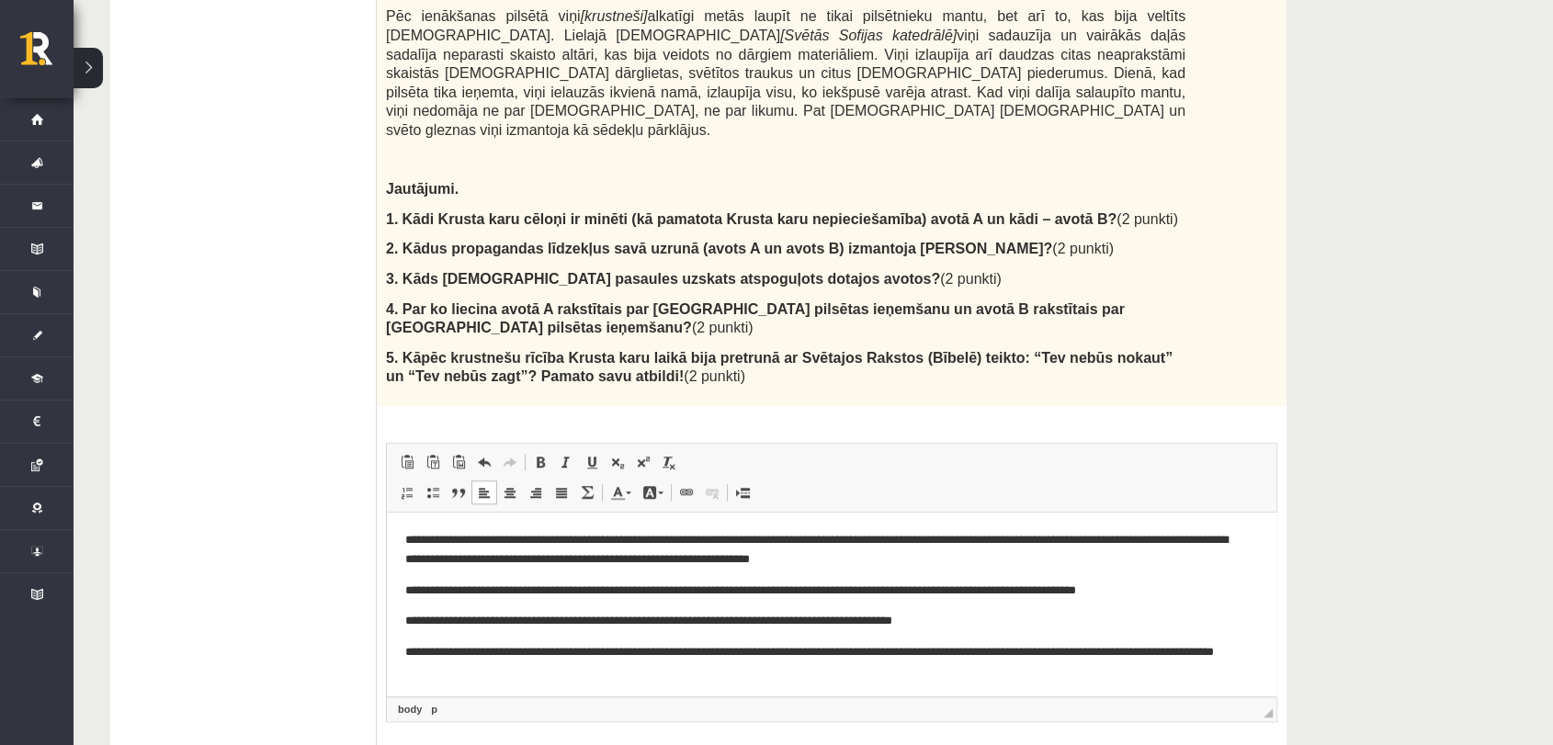
click at [421, 665] on p "**********" at bounding box center [823, 662] width 837 height 39
click at [472, 667] on p "**********" at bounding box center [823, 662] width 837 height 39
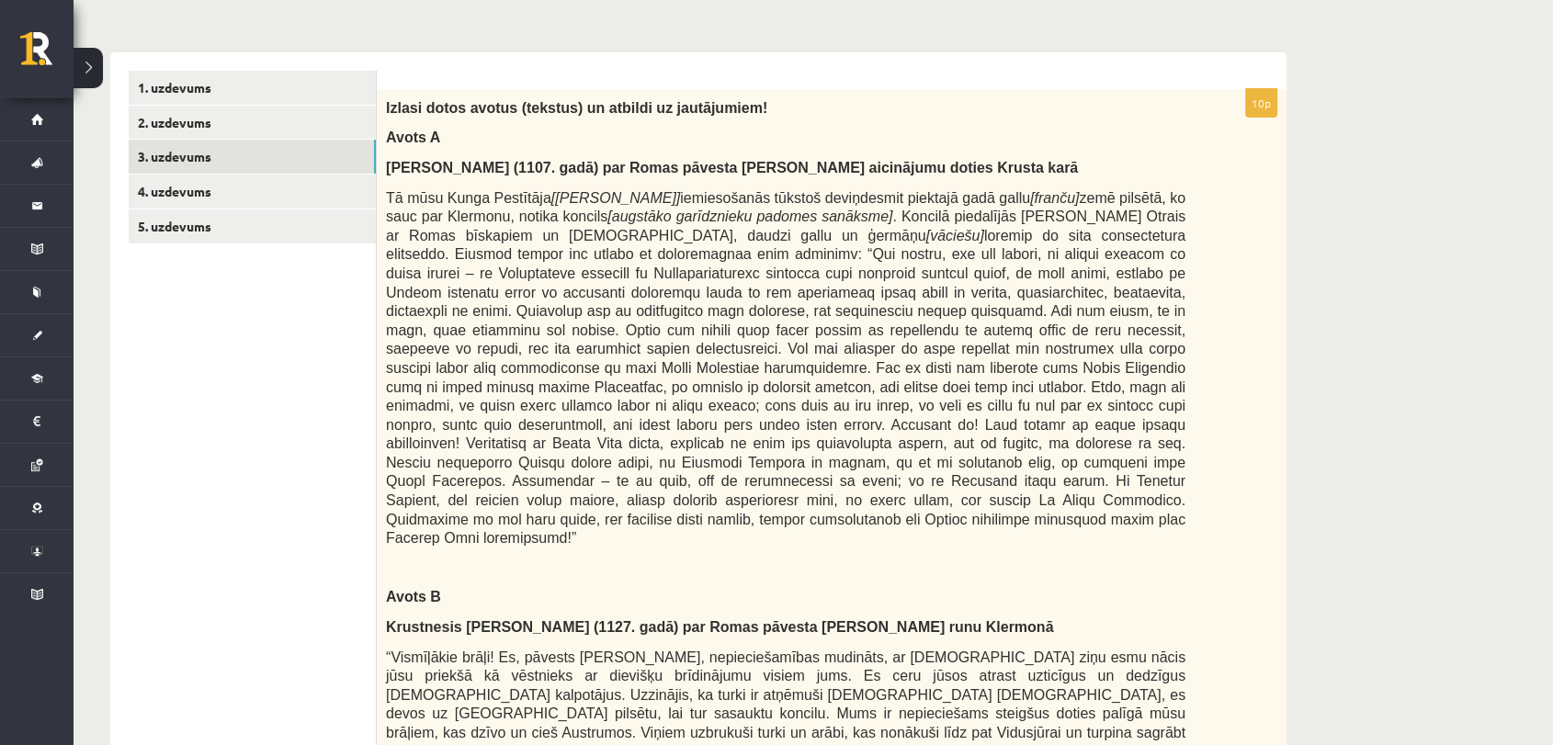
scroll to position [262, 0]
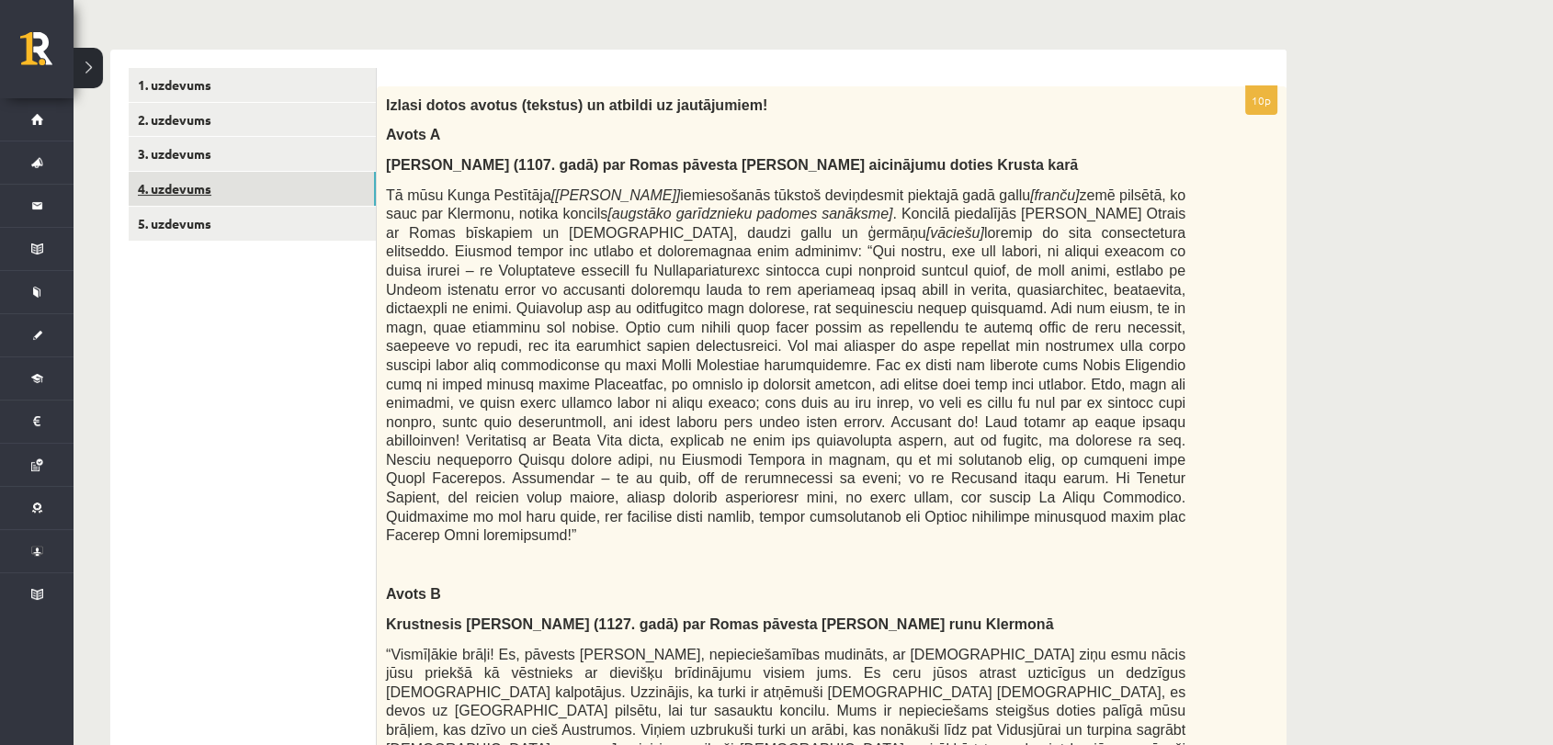
click at [246, 174] on link "4. uzdevums" at bounding box center [252, 189] width 247 height 34
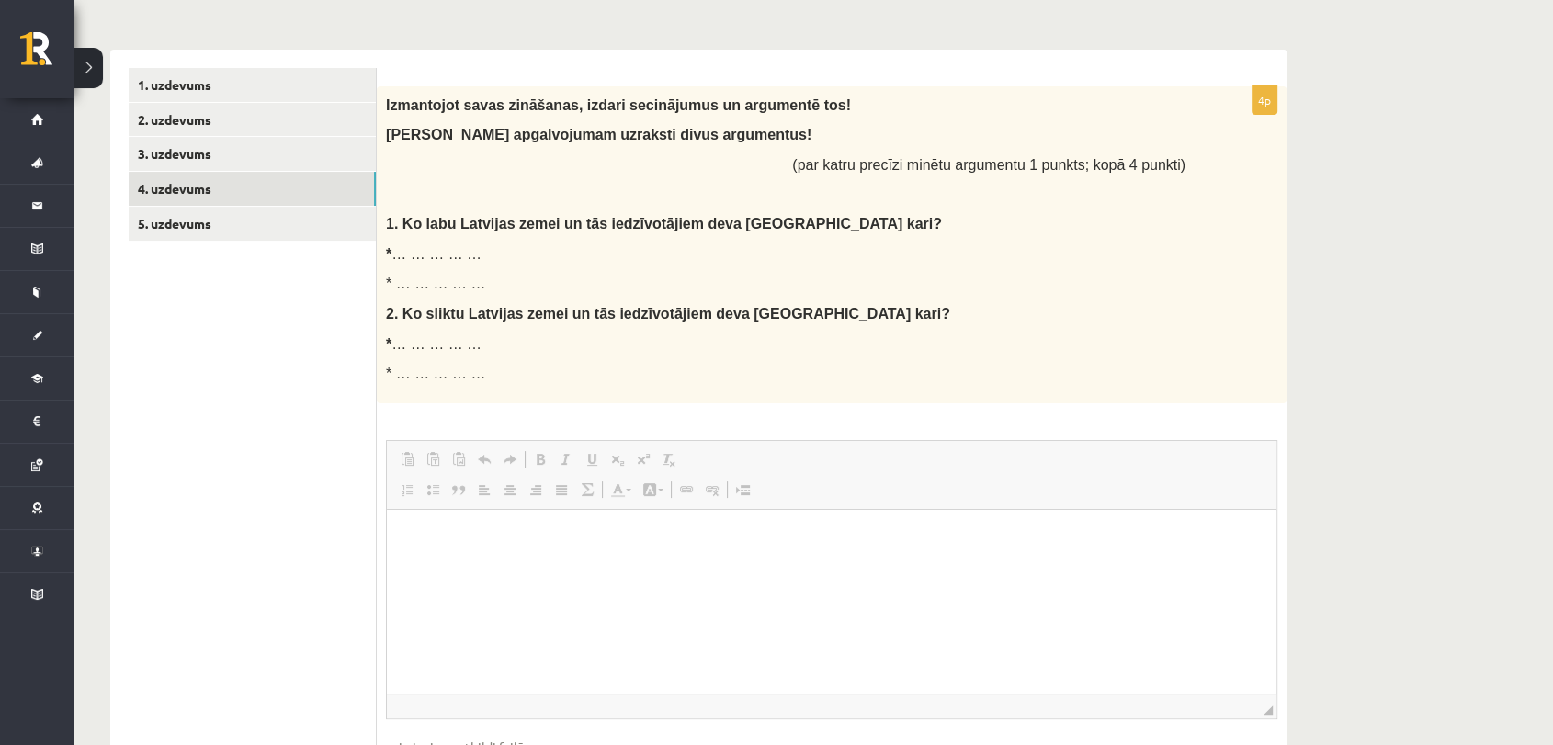
scroll to position [0, 0]
drag, startPoint x: 387, startPoint y: 105, endPoint x: 543, endPoint y: 378, distance: 315.2
click at [543, 378] on div "Izmantojot savas zināšanas, izdari secinājumus un argumentē tos! Katram apgalvo…" at bounding box center [831, 244] width 909 height 317
copy div "Izmantojot savas zināšanas, izdari secinājumus un argumentē tos! Katram apgalvo…"
click at [616, 541] on p "Bagātinātā teksta redaktors, wiswyg-editor-user-answer-47024950153160" at bounding box center [831, 536] width 852 height 19
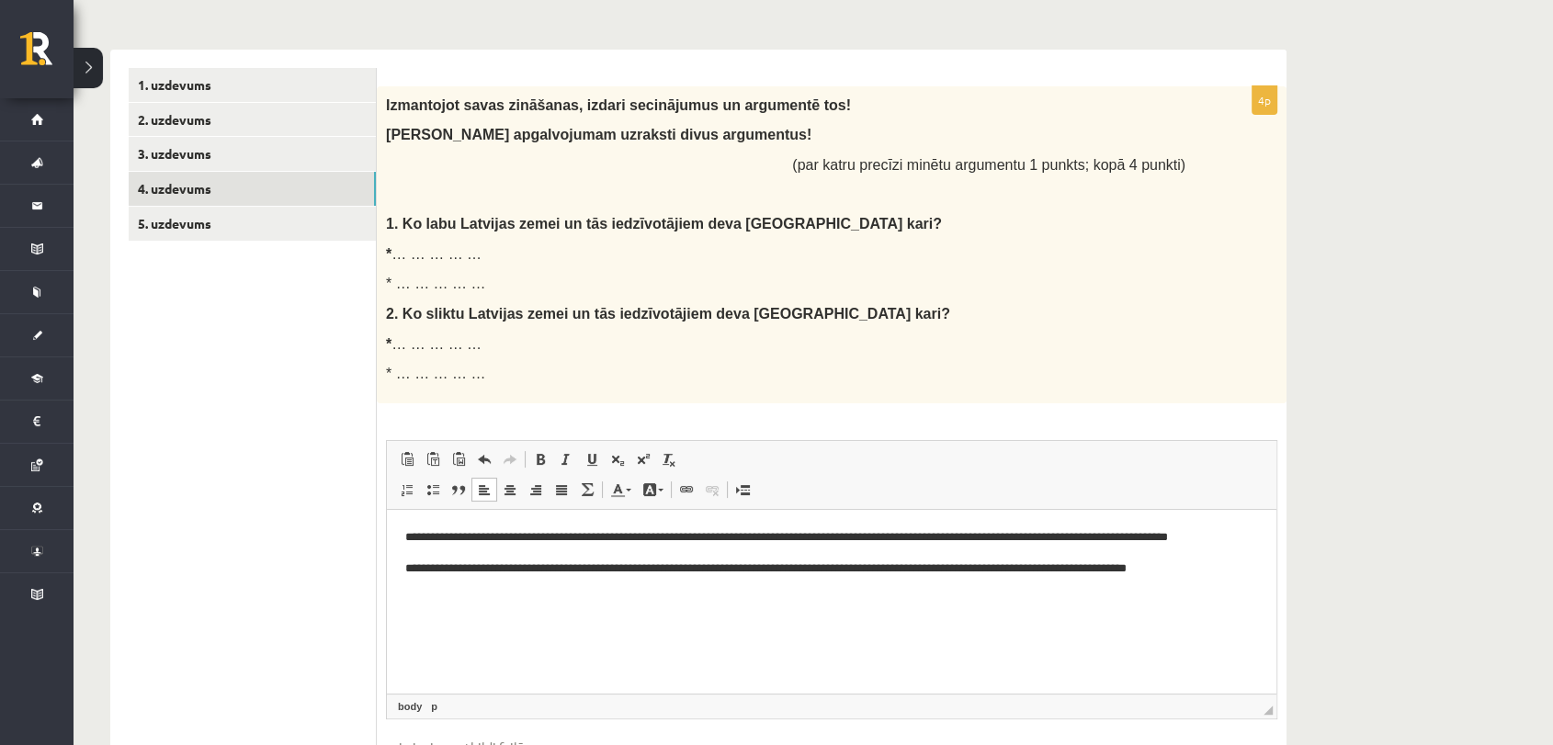
click at [1177, 566] on p "**********" at bounding box center [831, 568] width 852 height 19
click at [713, 613] on html "**********" at bounding box center [831, 562] width 889 height 106
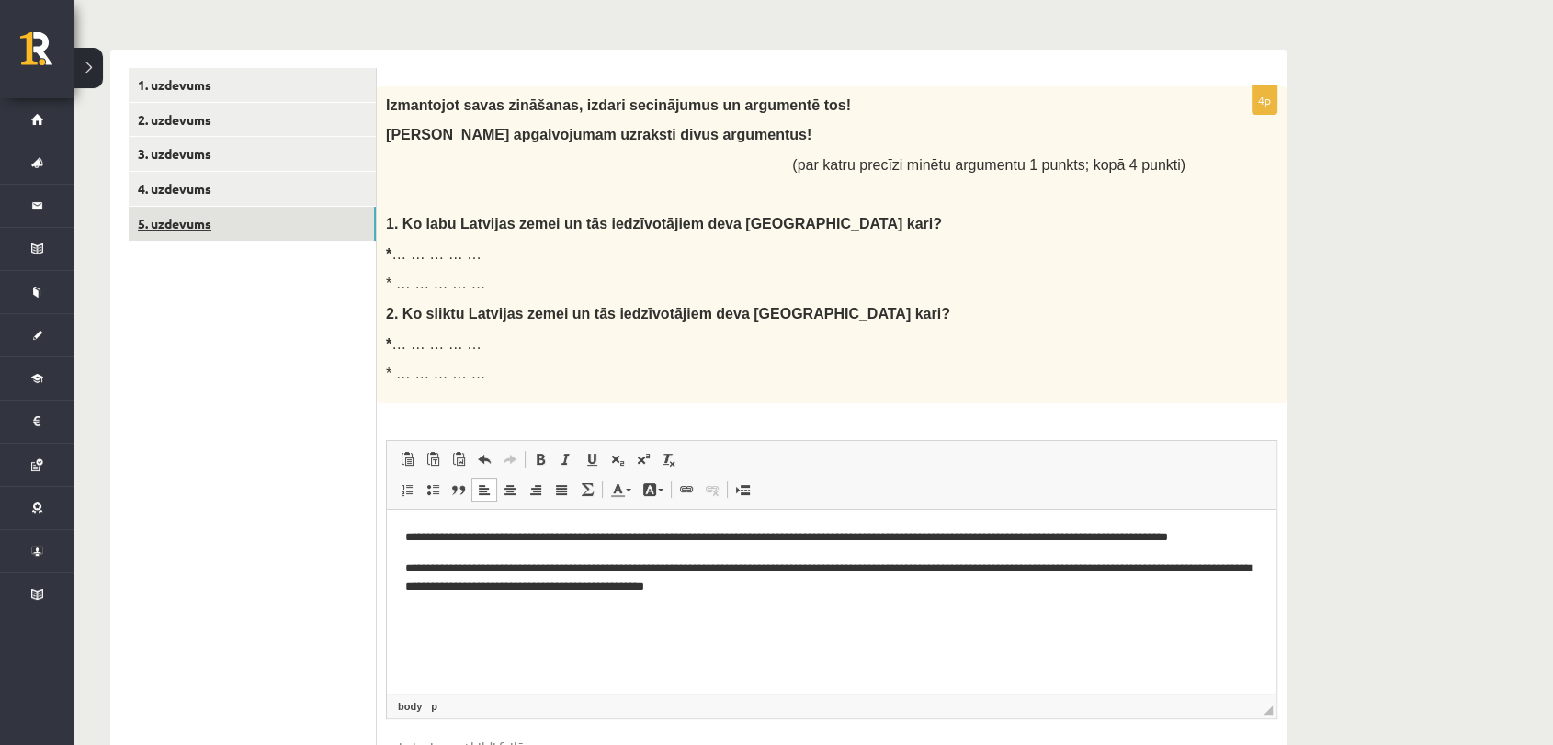
click at [205, 216] on link "5. uzdevums" at bounding box center [252, 224] width 247 height 34
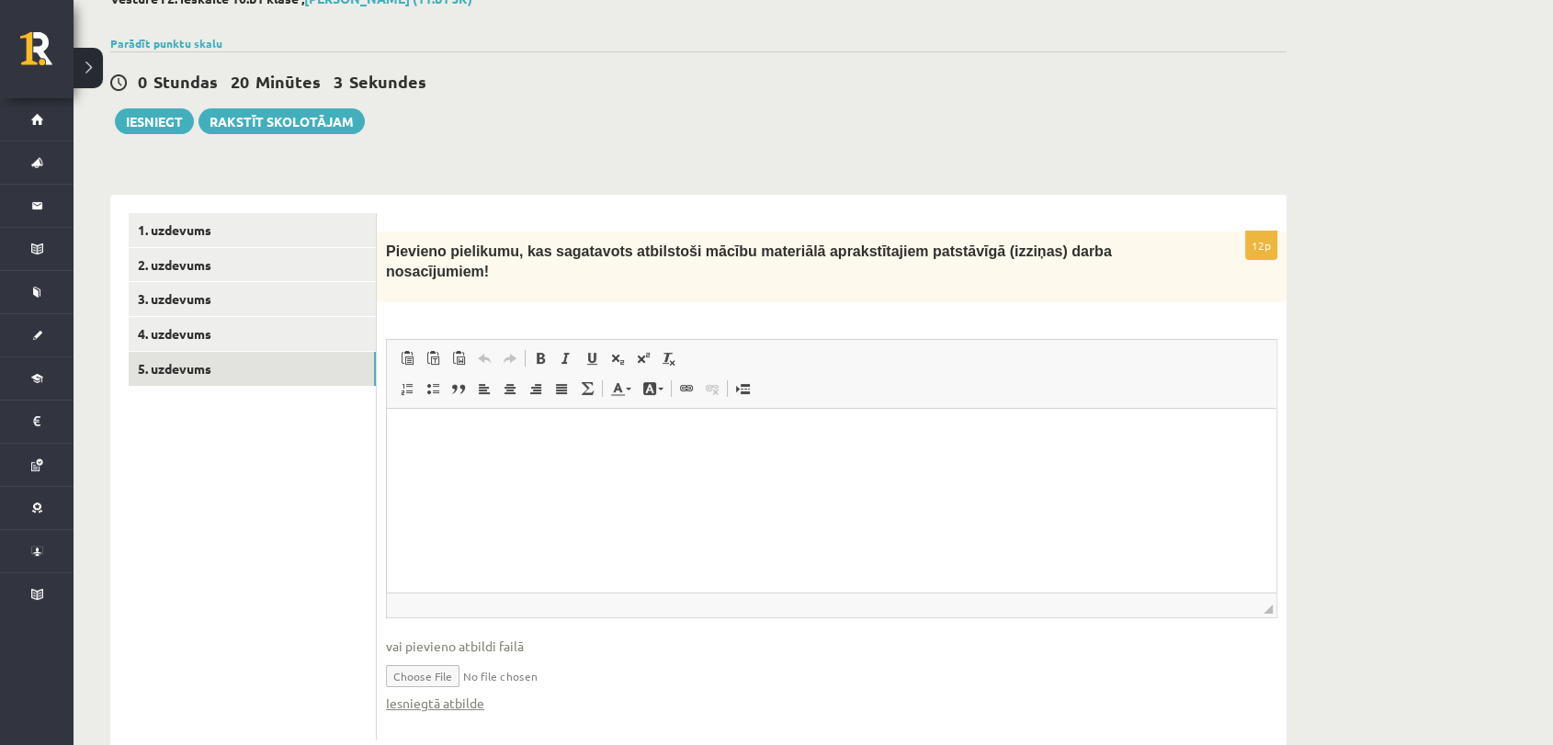
scroll to position [147, 0]
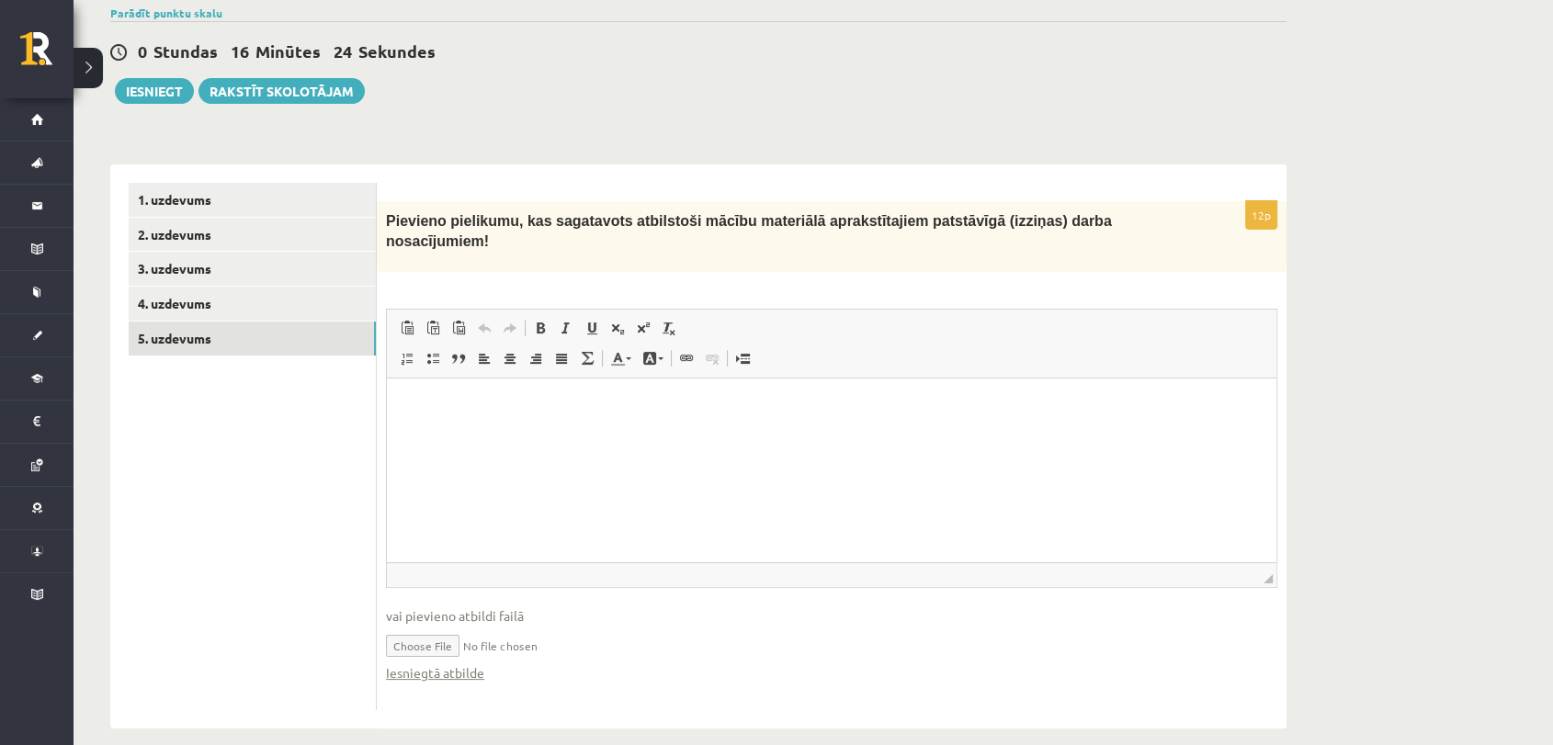
click at [445, 626] on input "file" at bounding box center [831, 645] width 891 height 38
type input "**********"
click at [141, 91] on button "Iesniegt" at bounding box center [154, 91] width 79 height 26
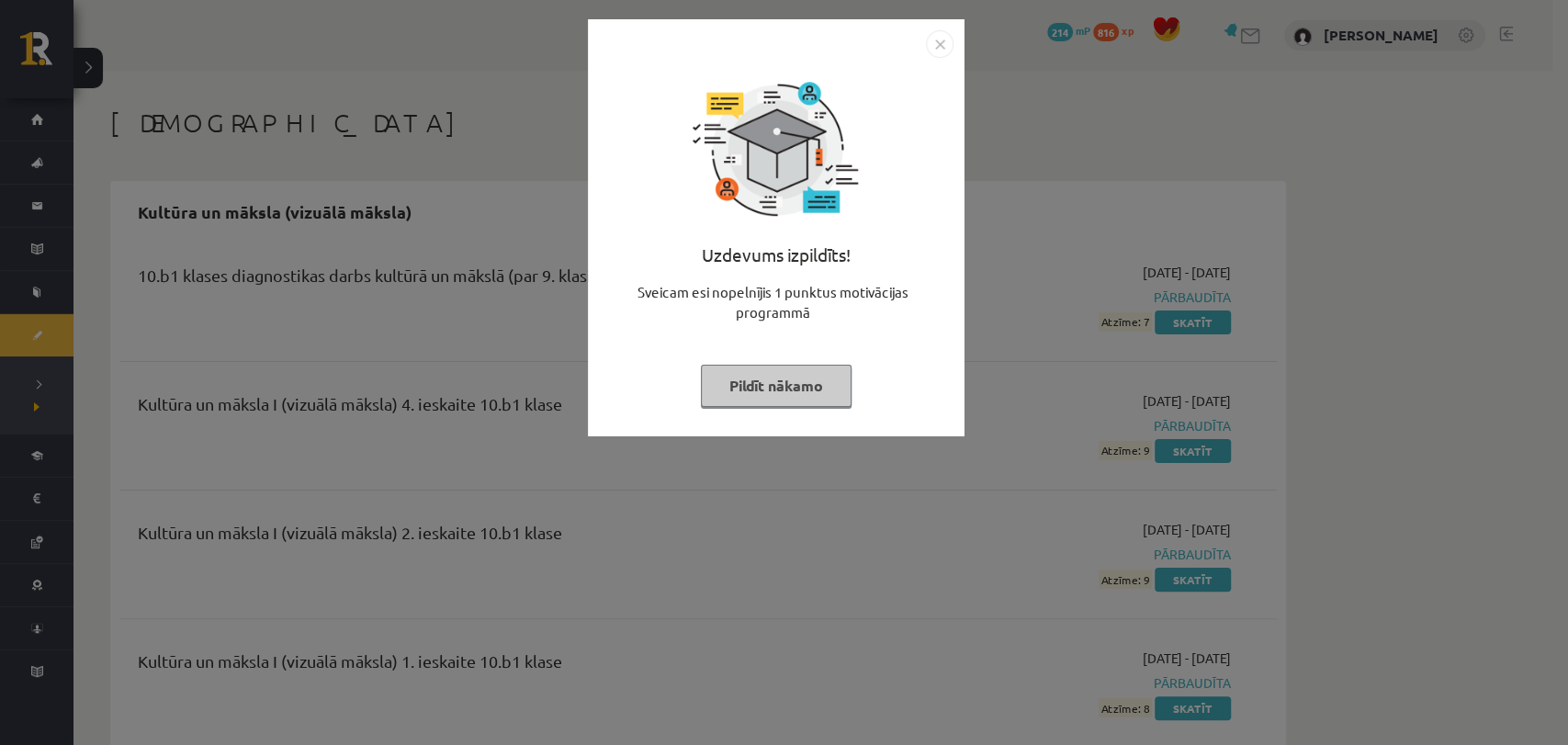
click at [807, 390] on button "Pildīt nākamo" at bounding box center [776, 386] width 151 height 42
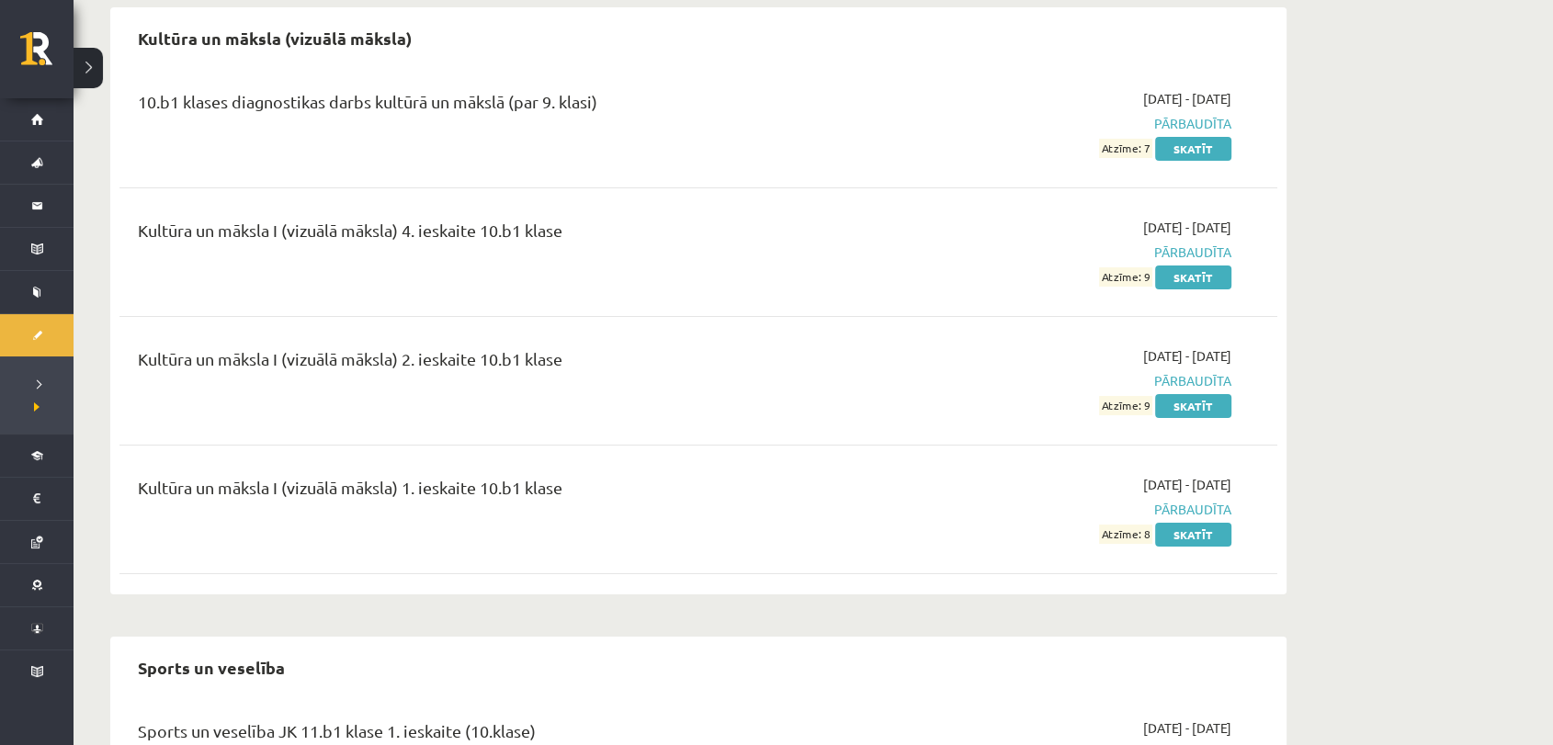
scroll to position [183, 0]
